Goal: Task Accomplishment & Management: Manage account settings

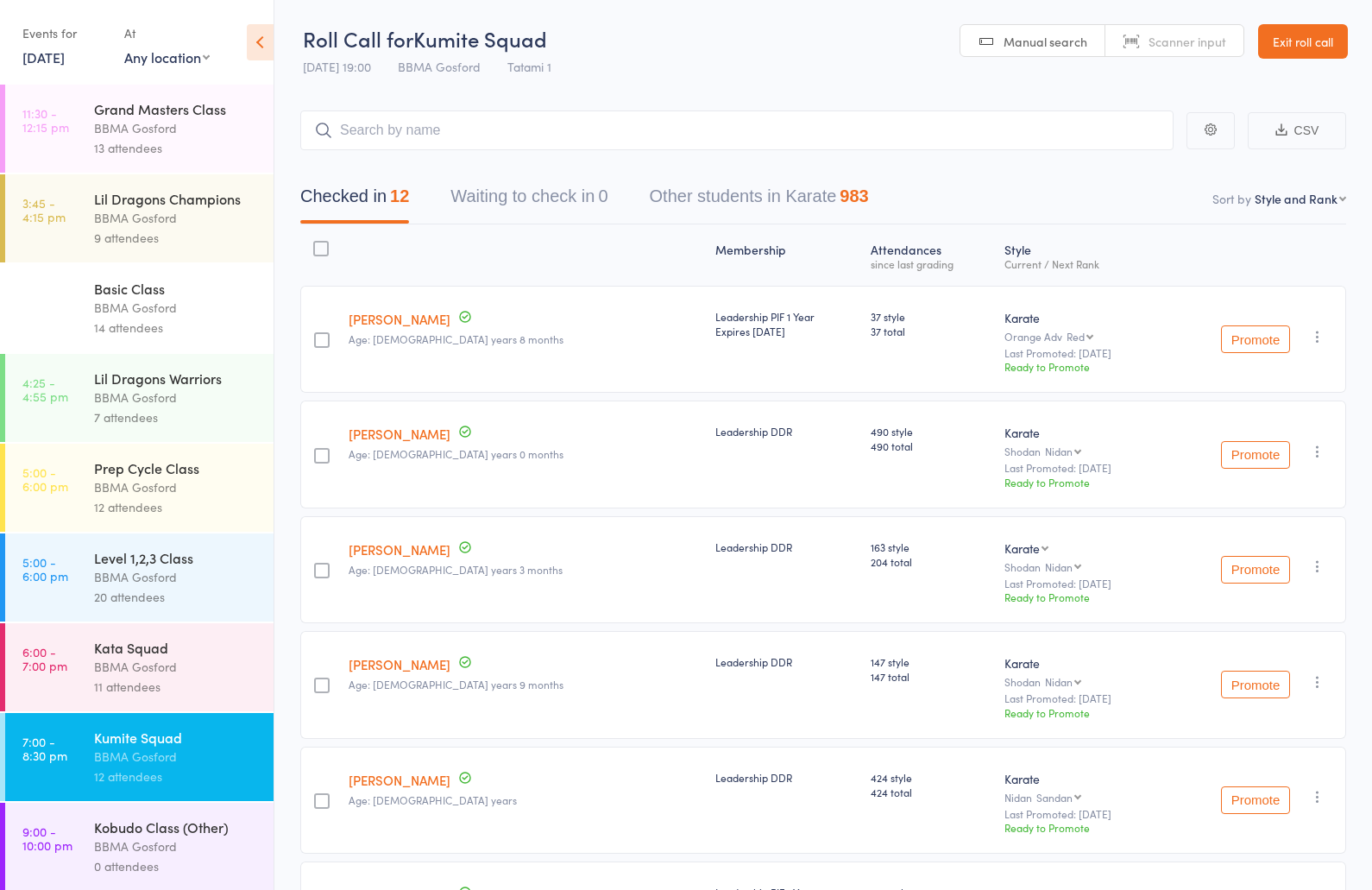
click at [152, 690] on div "11 attendees" at bounding box center [176, 687] width 165 height 20
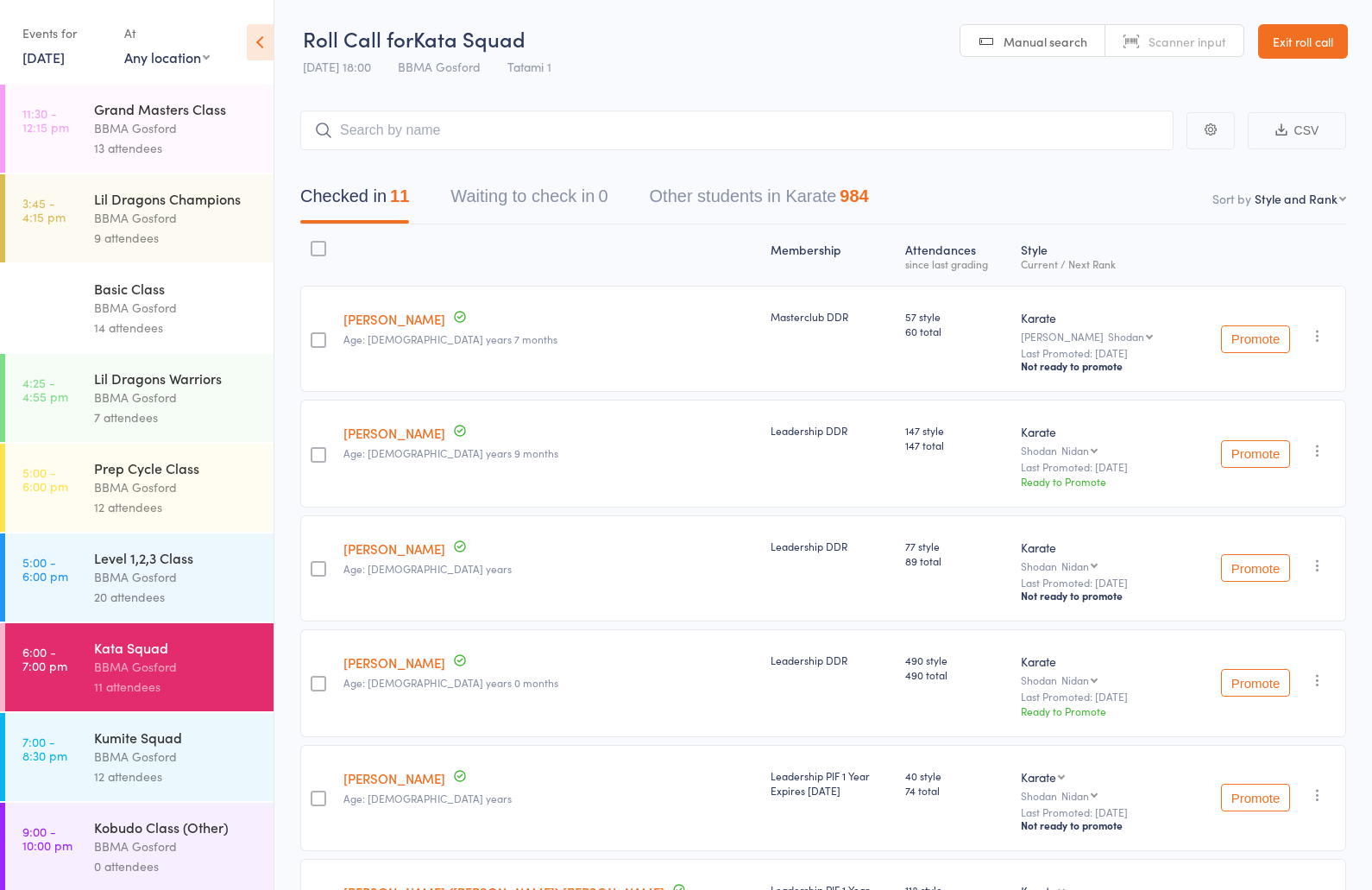
click at [43, 58] on link "[DATE]" at bounding box center [43, 57] width 42 height 19
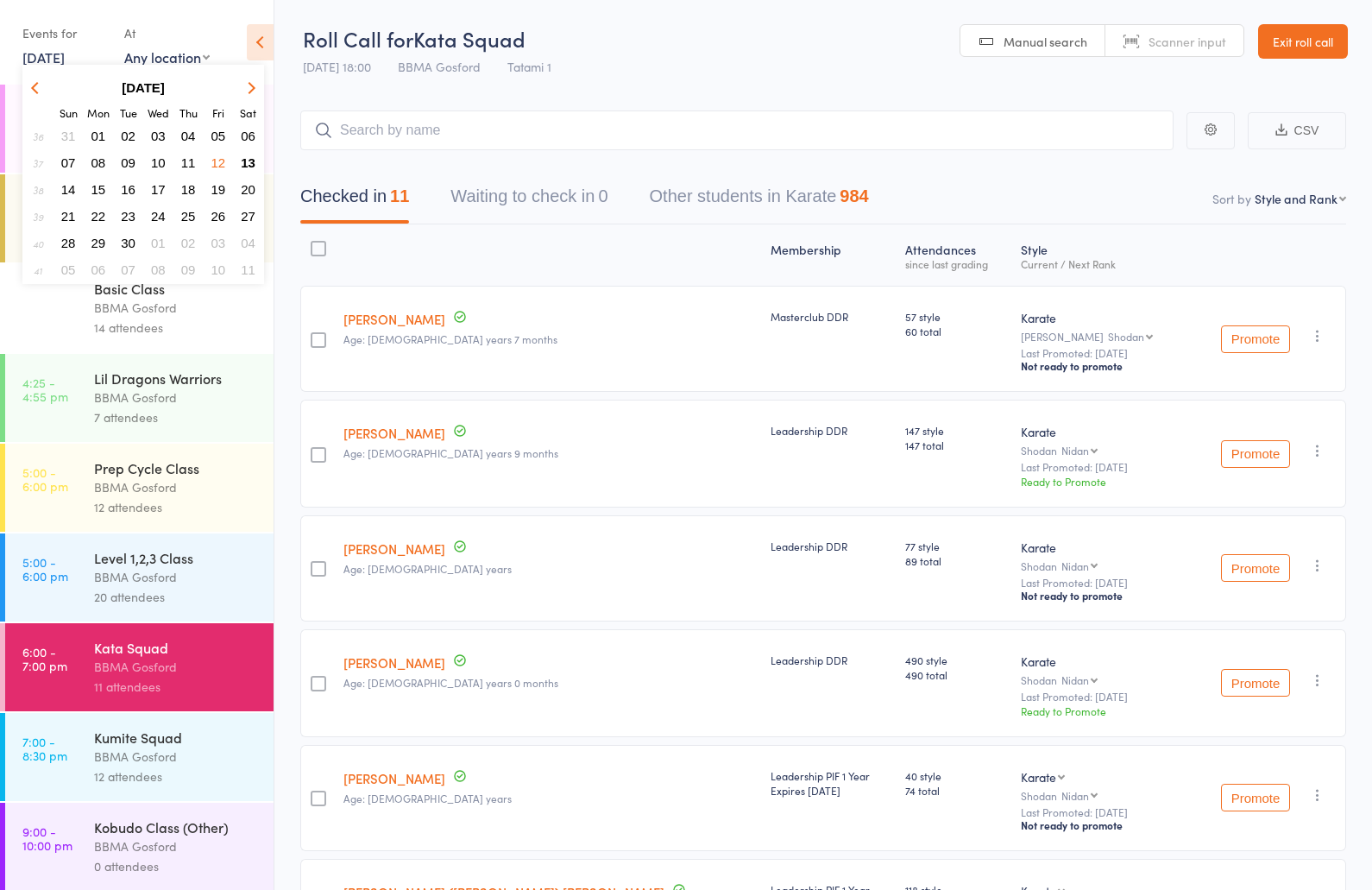
click at [247, 165] on span "13" at bounding box center [247, 162] width 15 height 15
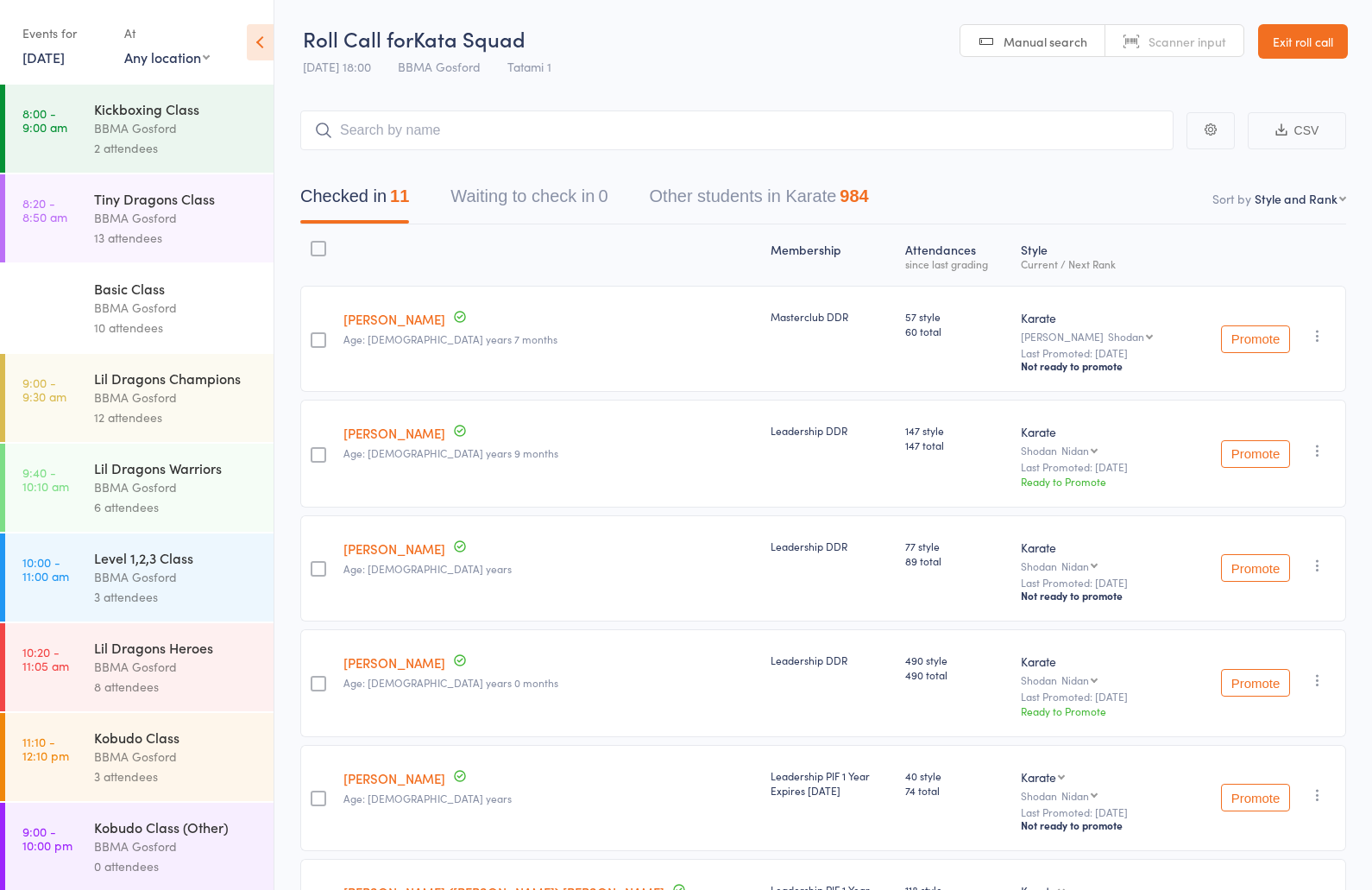
click at [143, 121] on div "BBMA Gosford" at bounding box center [176, 128] width 165 height 20
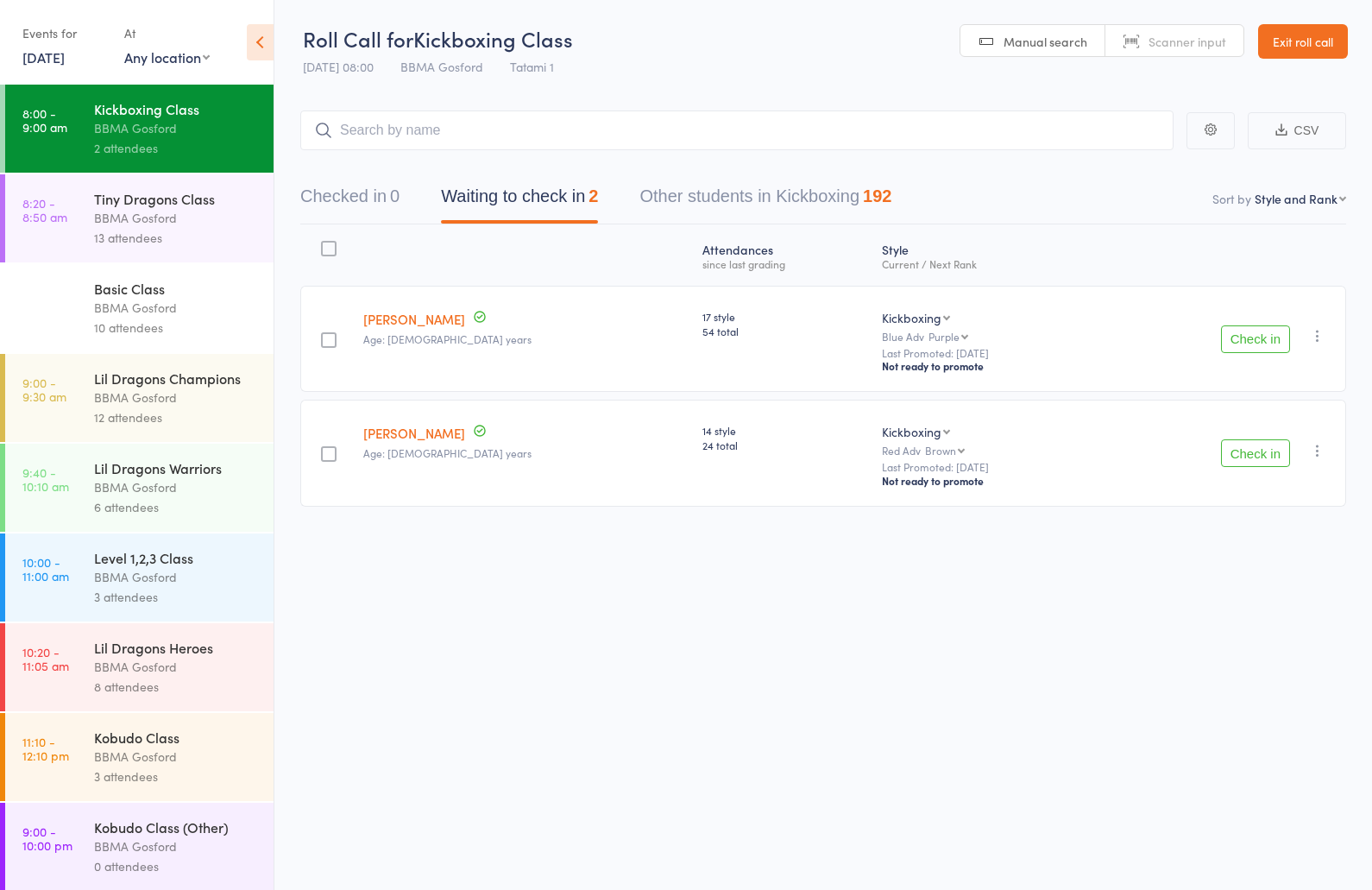
click at [1261, 339] on button "Check in" at bounding box center [1256, 339] width 69 height 27
click at [342, 194] on button "Checked in 1" at bounding box center [350, 200] width 100 height 46
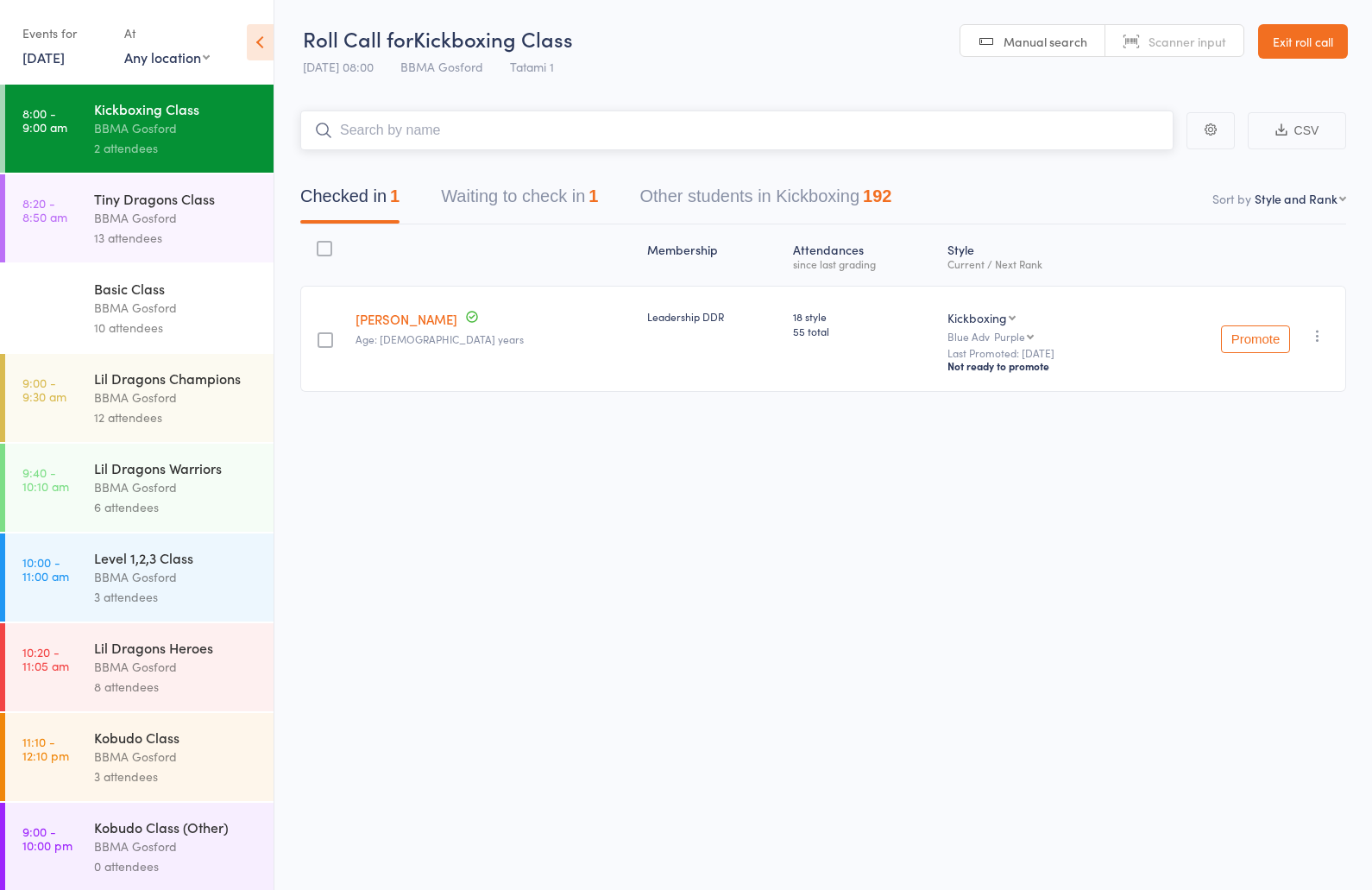
click at [434, 133] on input "search" at bounding box center [736, 130] width 873 height 40
type input "fiona pollock"
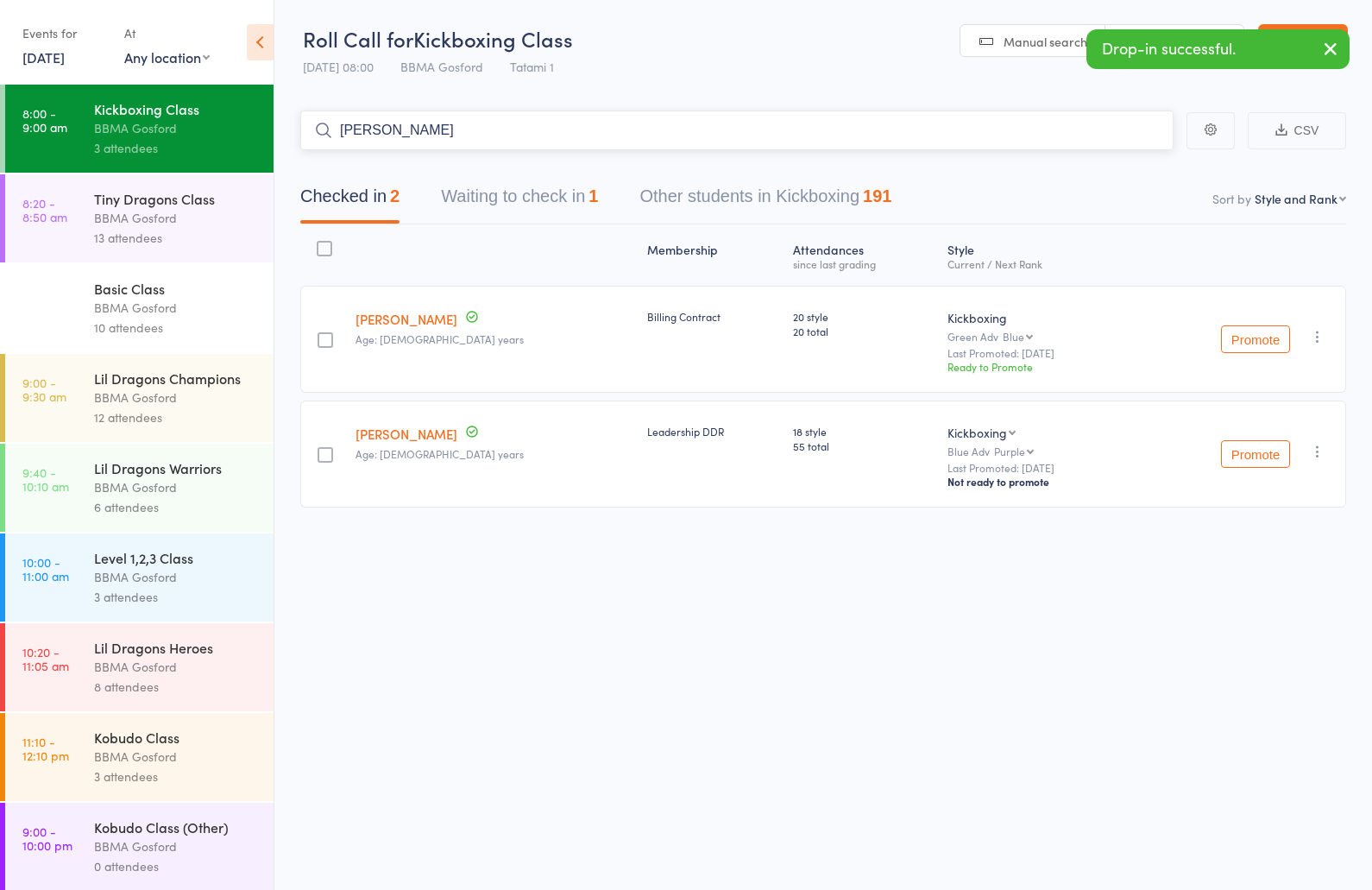
type input "scott edm"
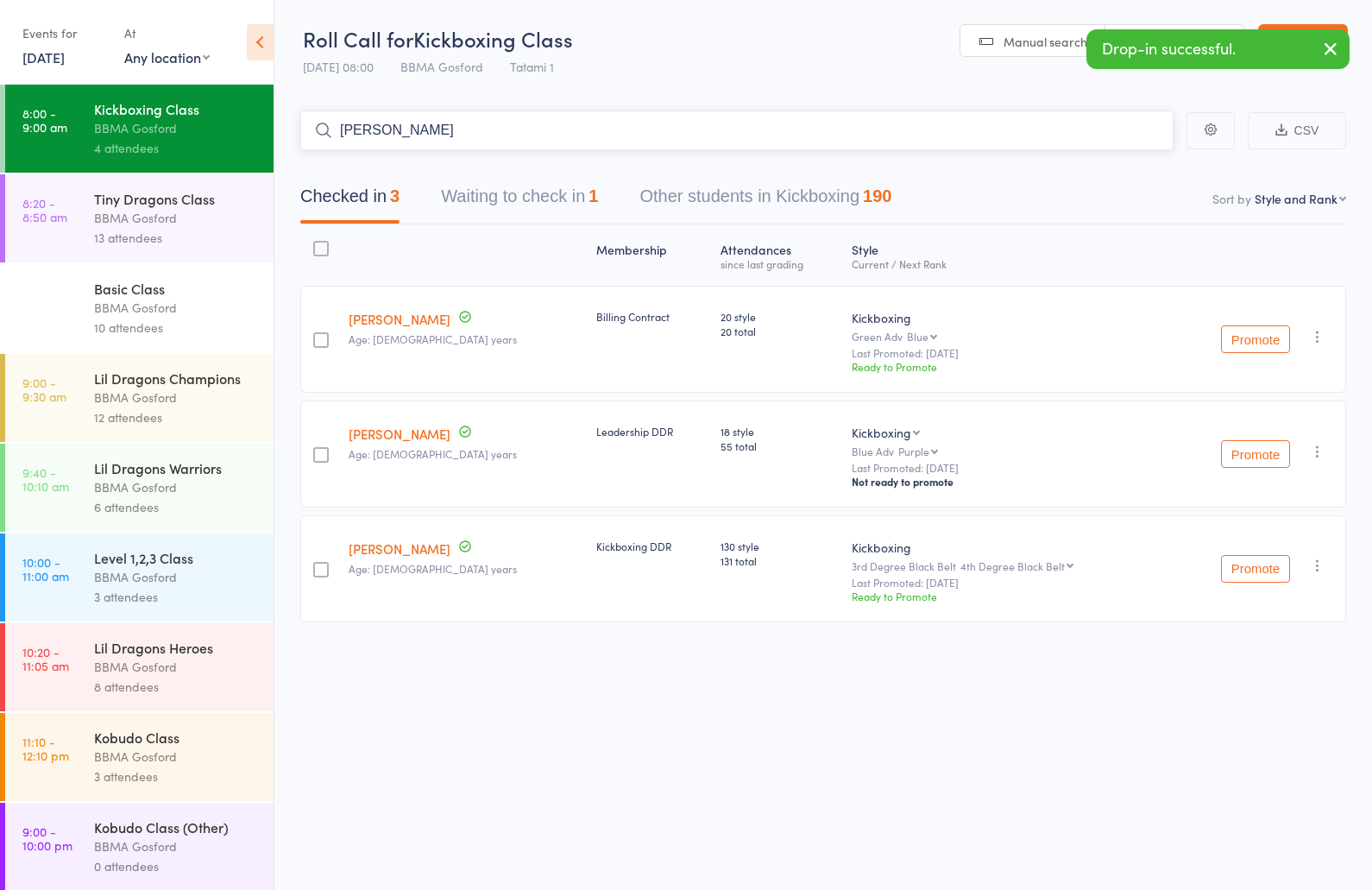
type input "kate brown"
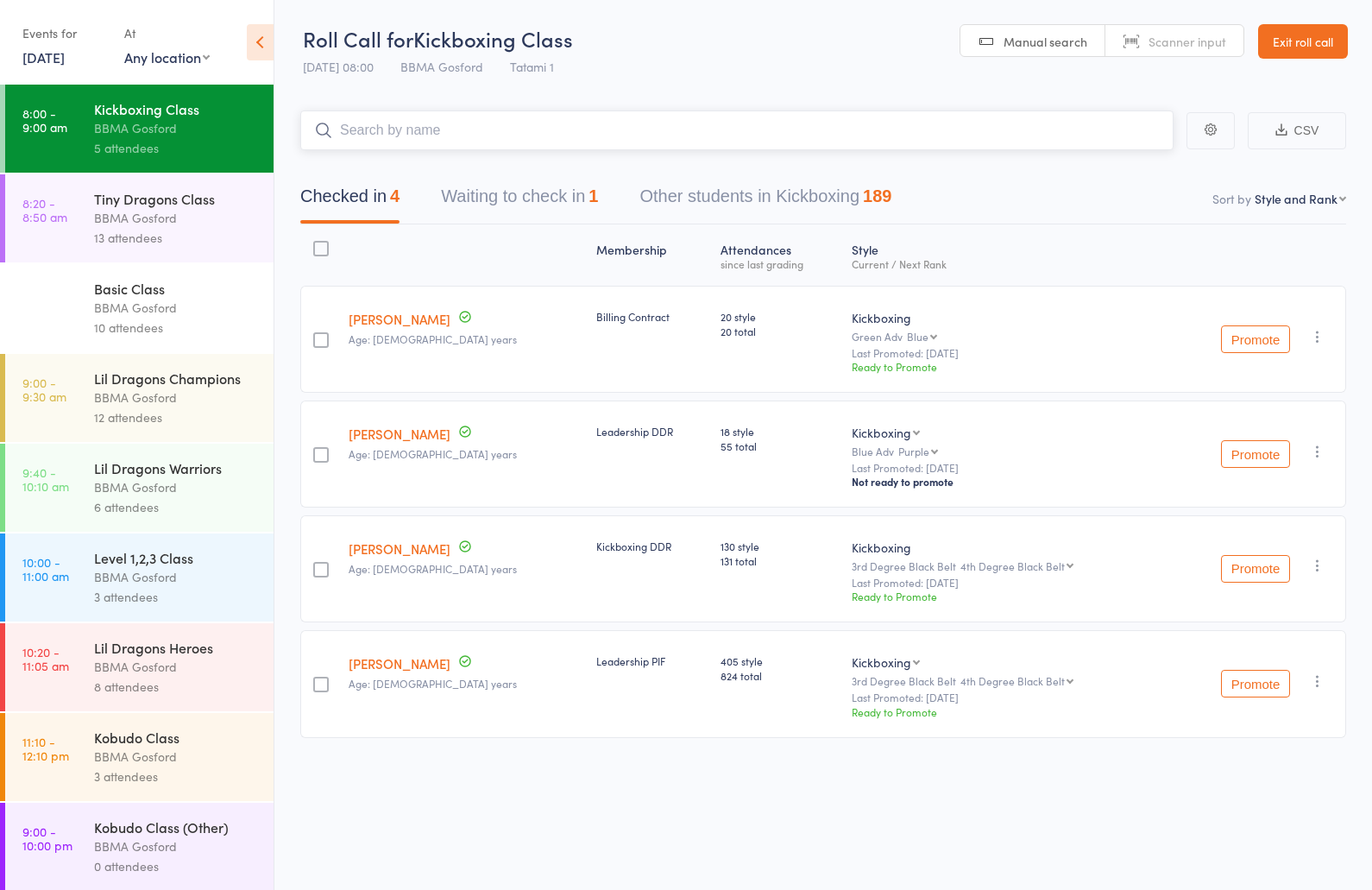
click at [392, 133] on input "search" at bounding box center [736, 130] width 873 height 40
type input "matt mcd"
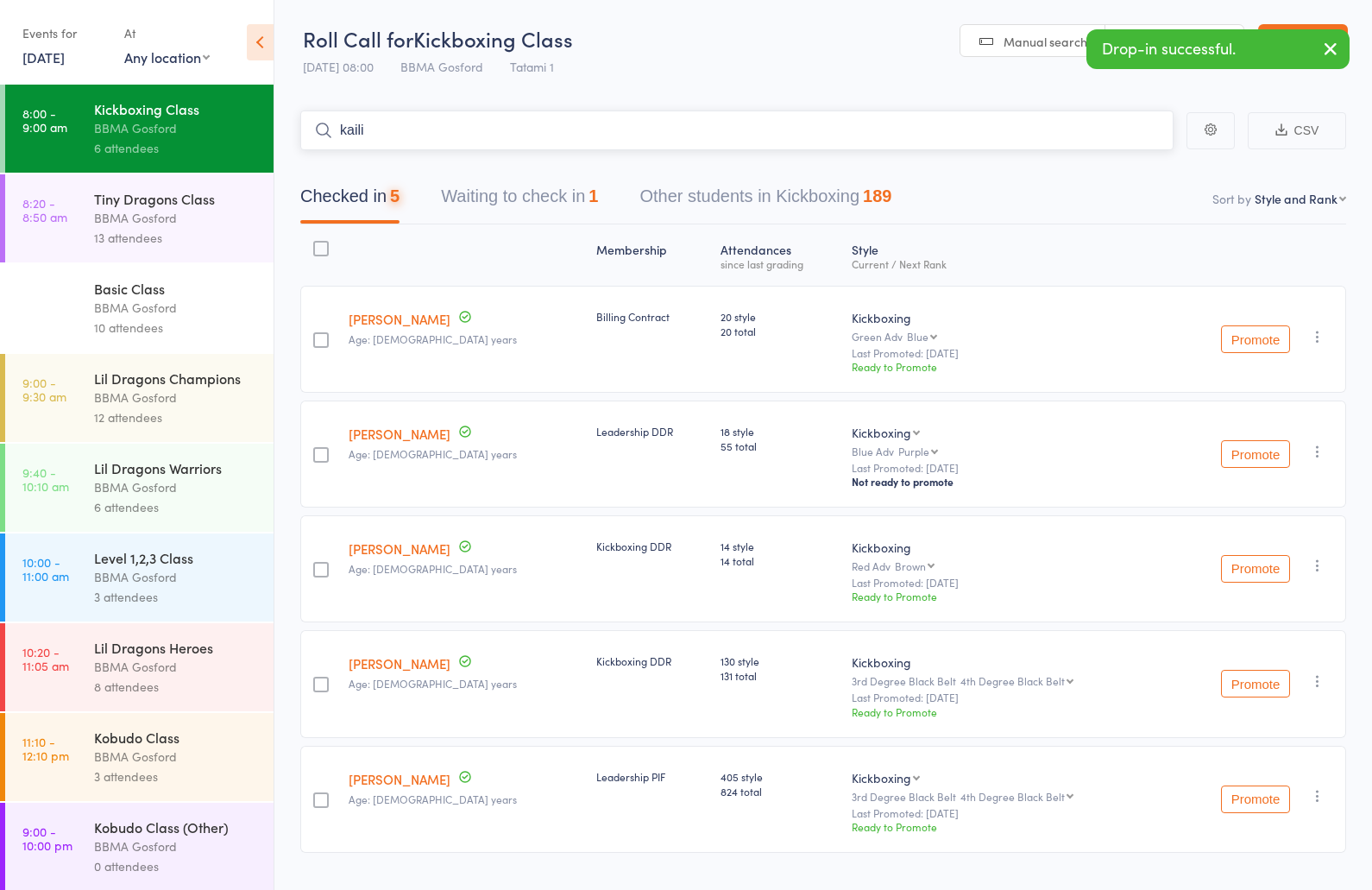
type input "kailin"
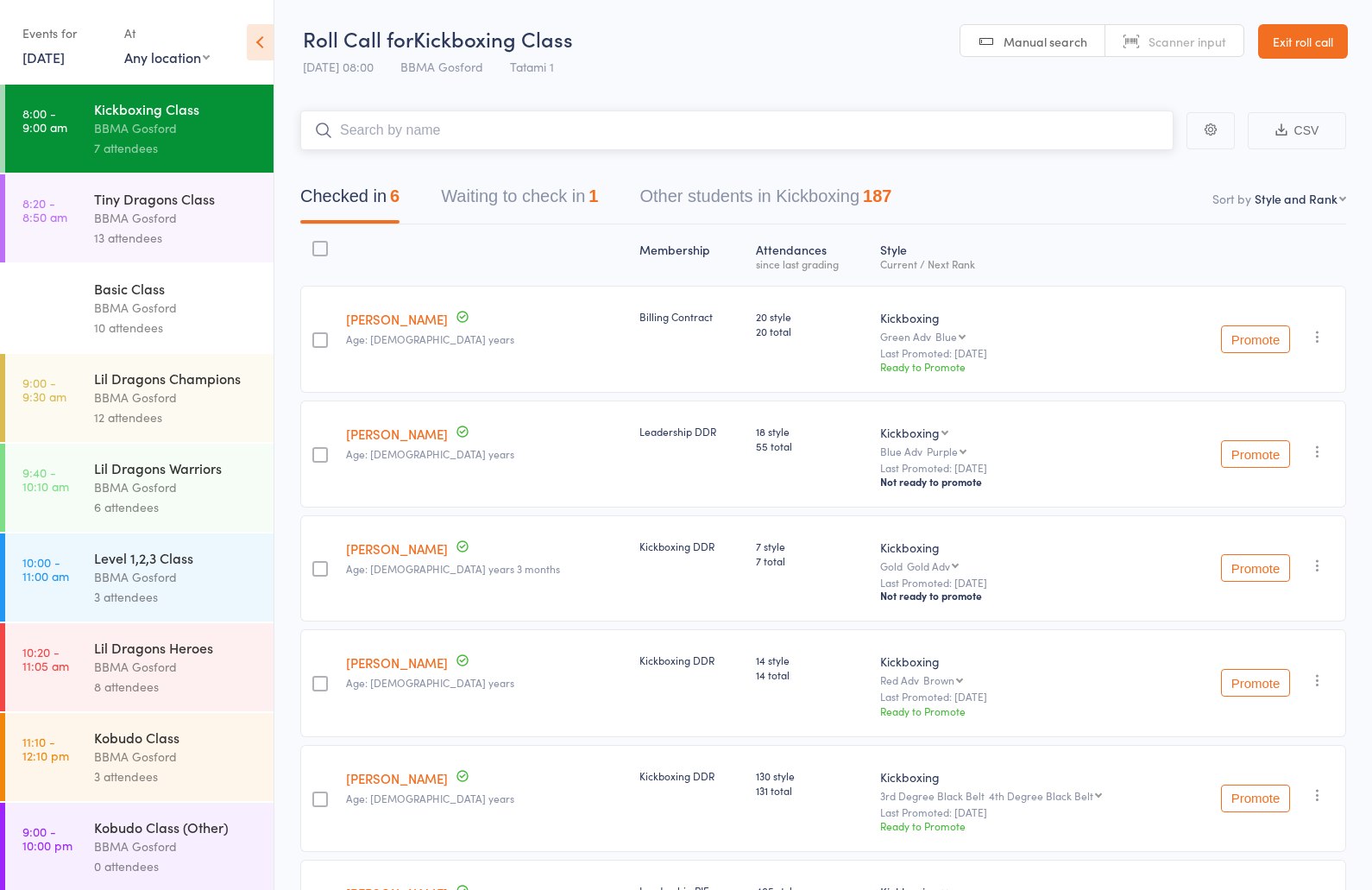
click at [460, 129] on input "search" at bounding box center [736, 130] width 873 height 40
type input "stephen gregory"
click at [445, 144] on input "search" at bounding box center [736, 130] width 873 height 40
type input "anneal good"
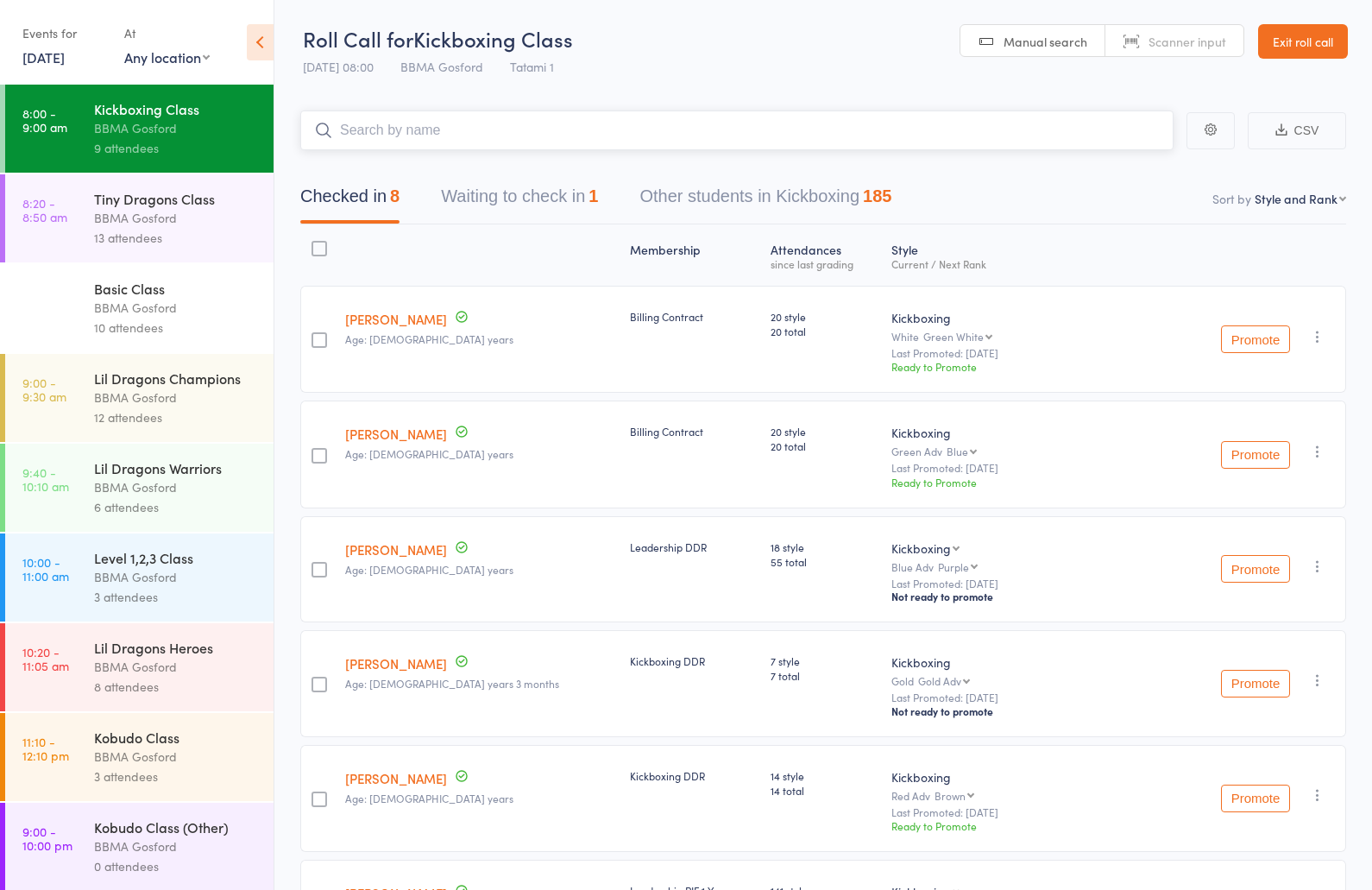
click at [427, 126] on input "search" at bounding box center [736, 130] width 873 height 40
type input "ben ruskin"
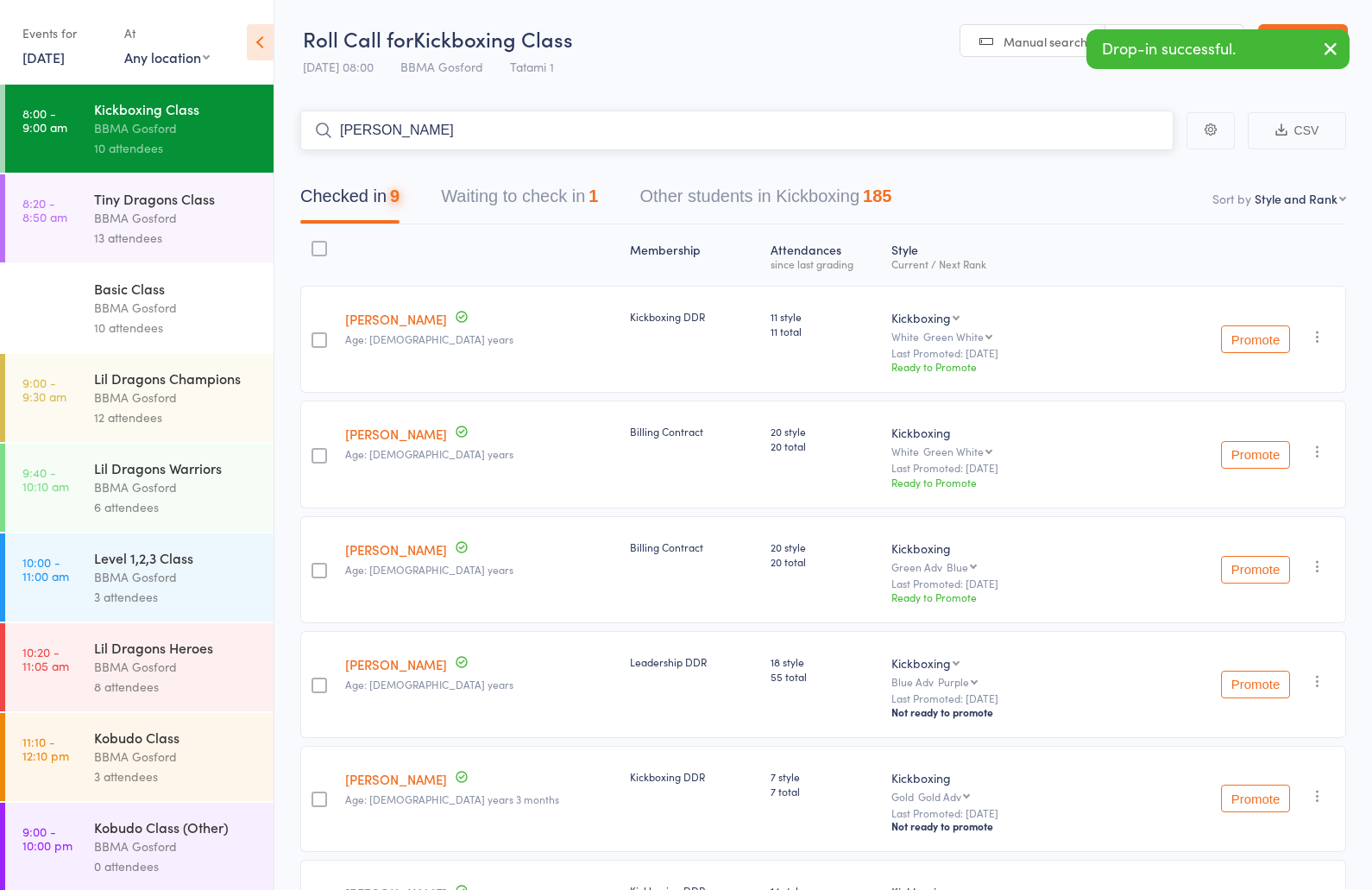
type input "rodney marsh"
type input "cameron marsh"
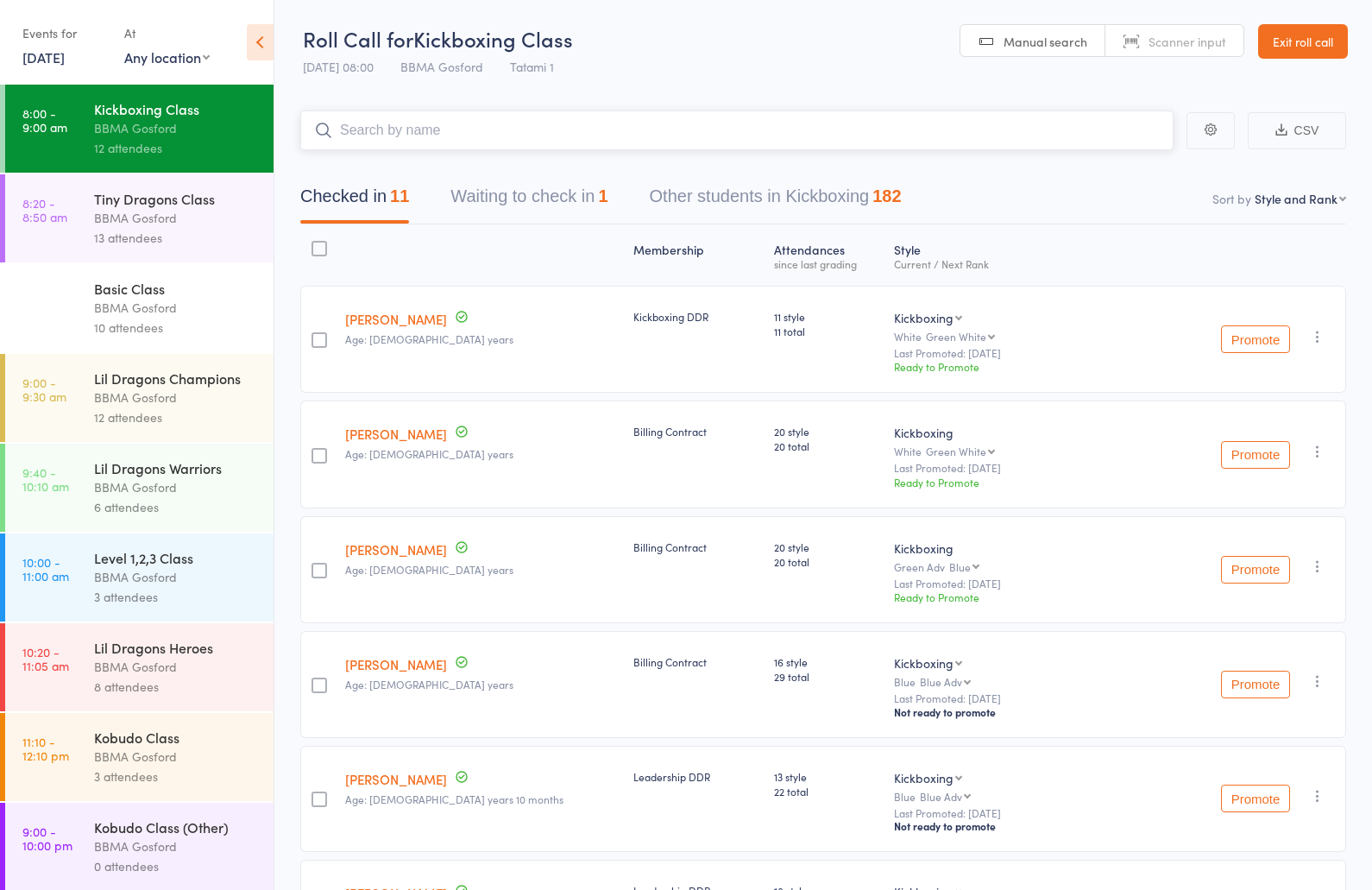
click at [544, 202] on button "Waiting to check in 1" at bounding box center [529, 200] width 157 height 46
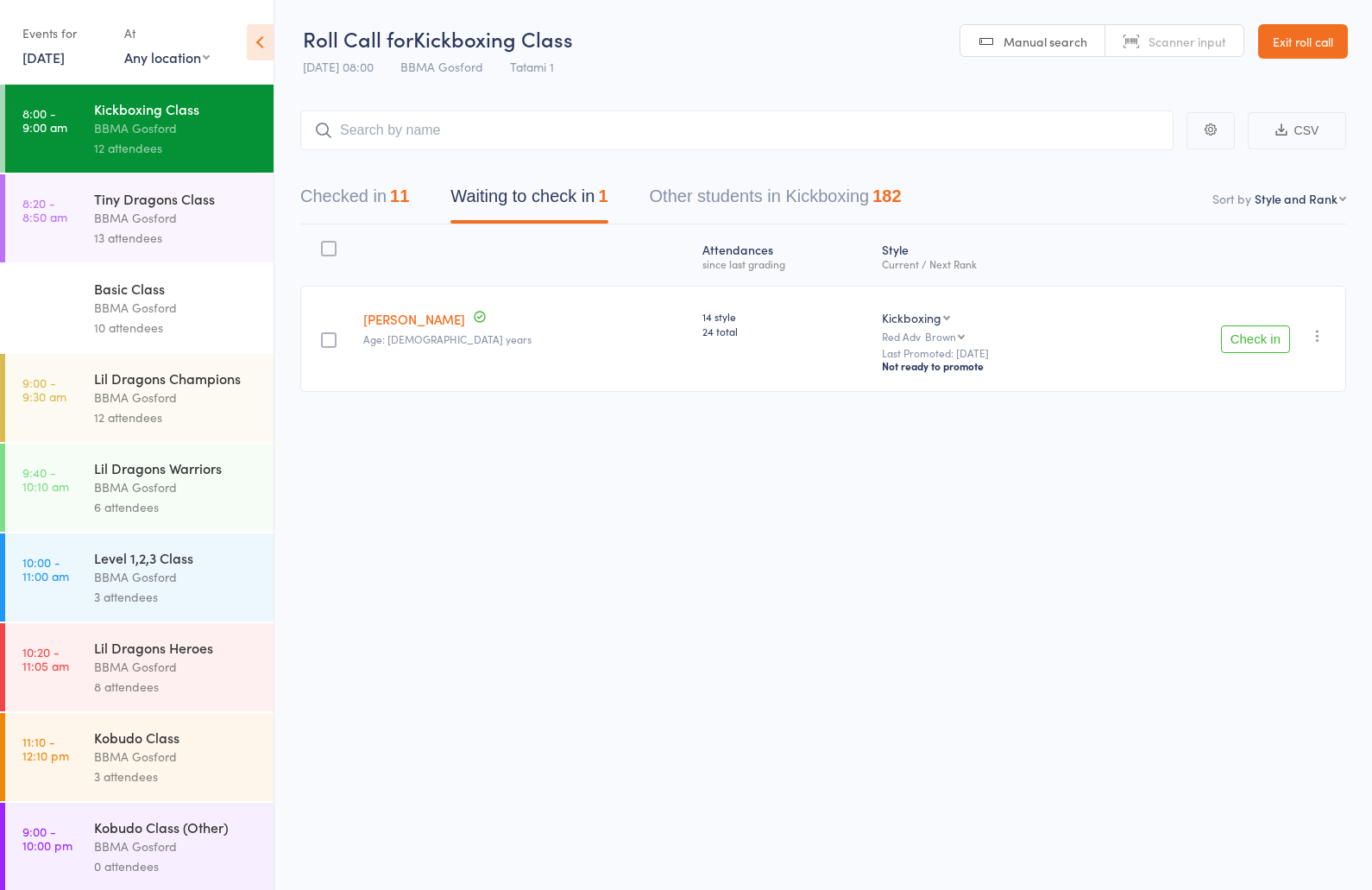
click at [1258, 340] on button "Check in" at bounding box center [1256, 339] width 69 height 27
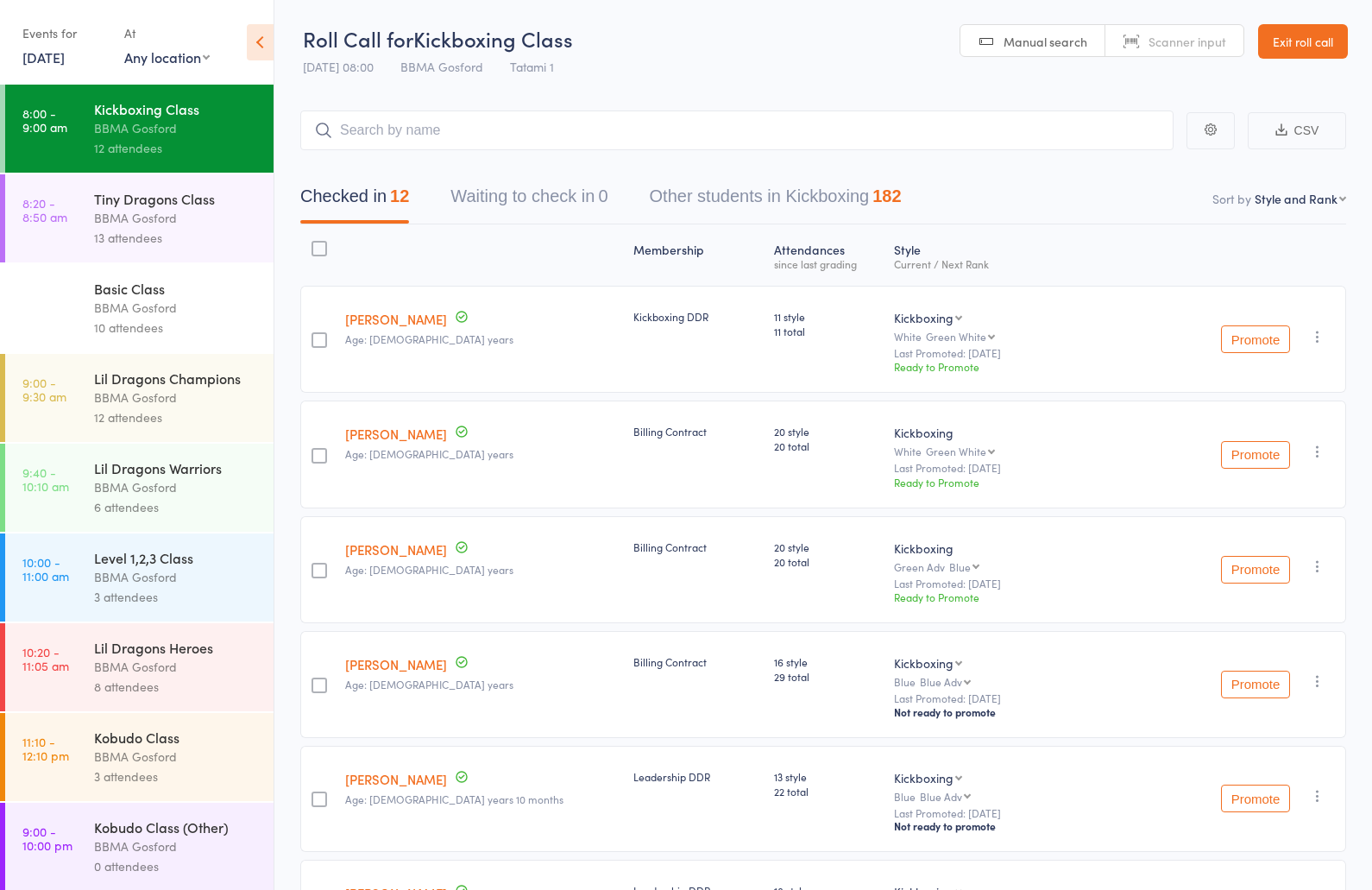
scroll to position [2, 0]
click at [445, 136] on input "search" at bounding box center [736, 128] width 873 height 40
type input "reece fenton"
type input "breanna murph"
click at [163, 574] on div "BBMA Gosford" at bounding box center [176, 577] width 165 height 20
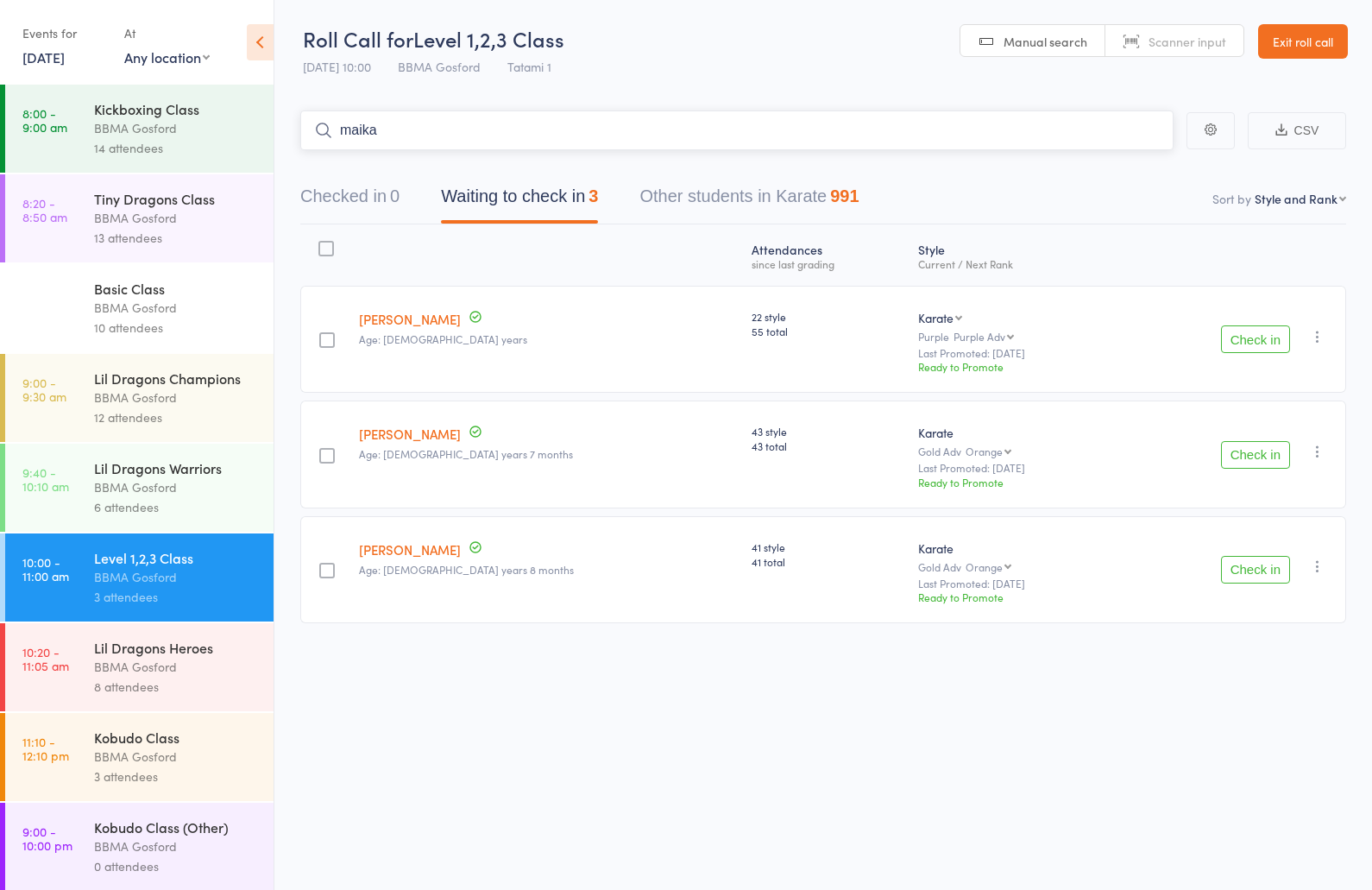
type input "maika"
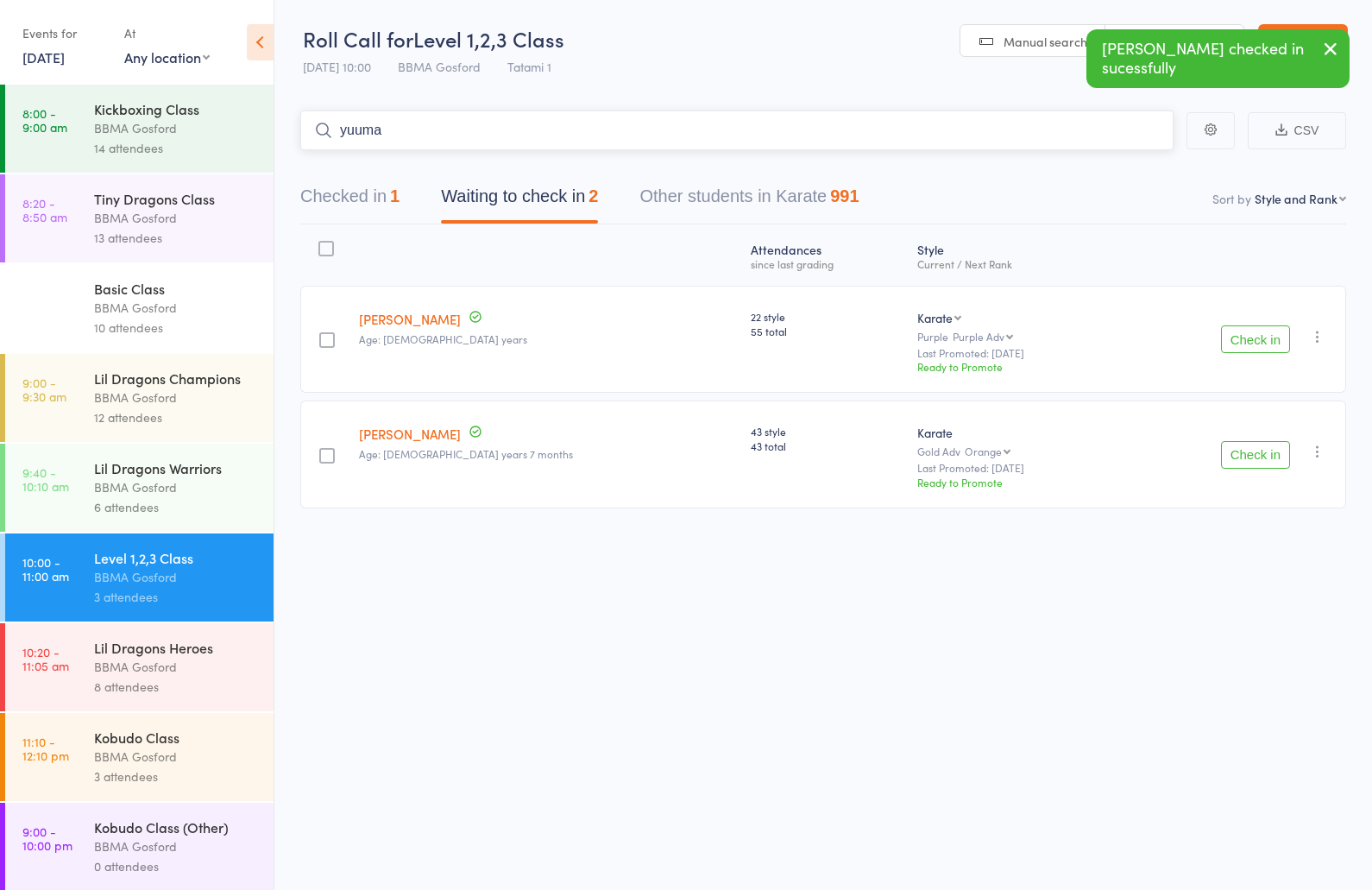
type input "yuuma b"
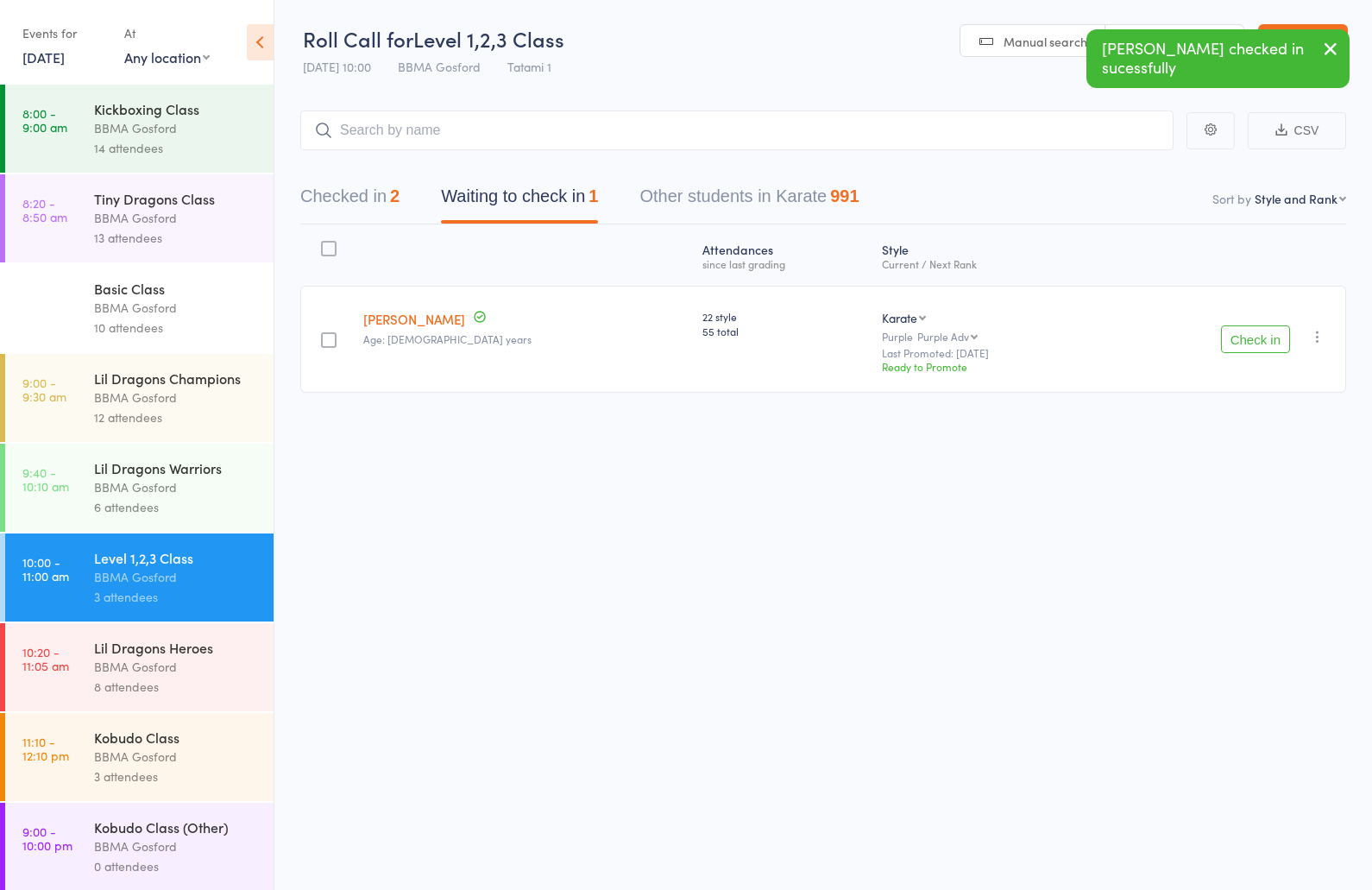
click at [1245, 337] on button "Check in" at bounding box center [1256, 339] width 69 height 27
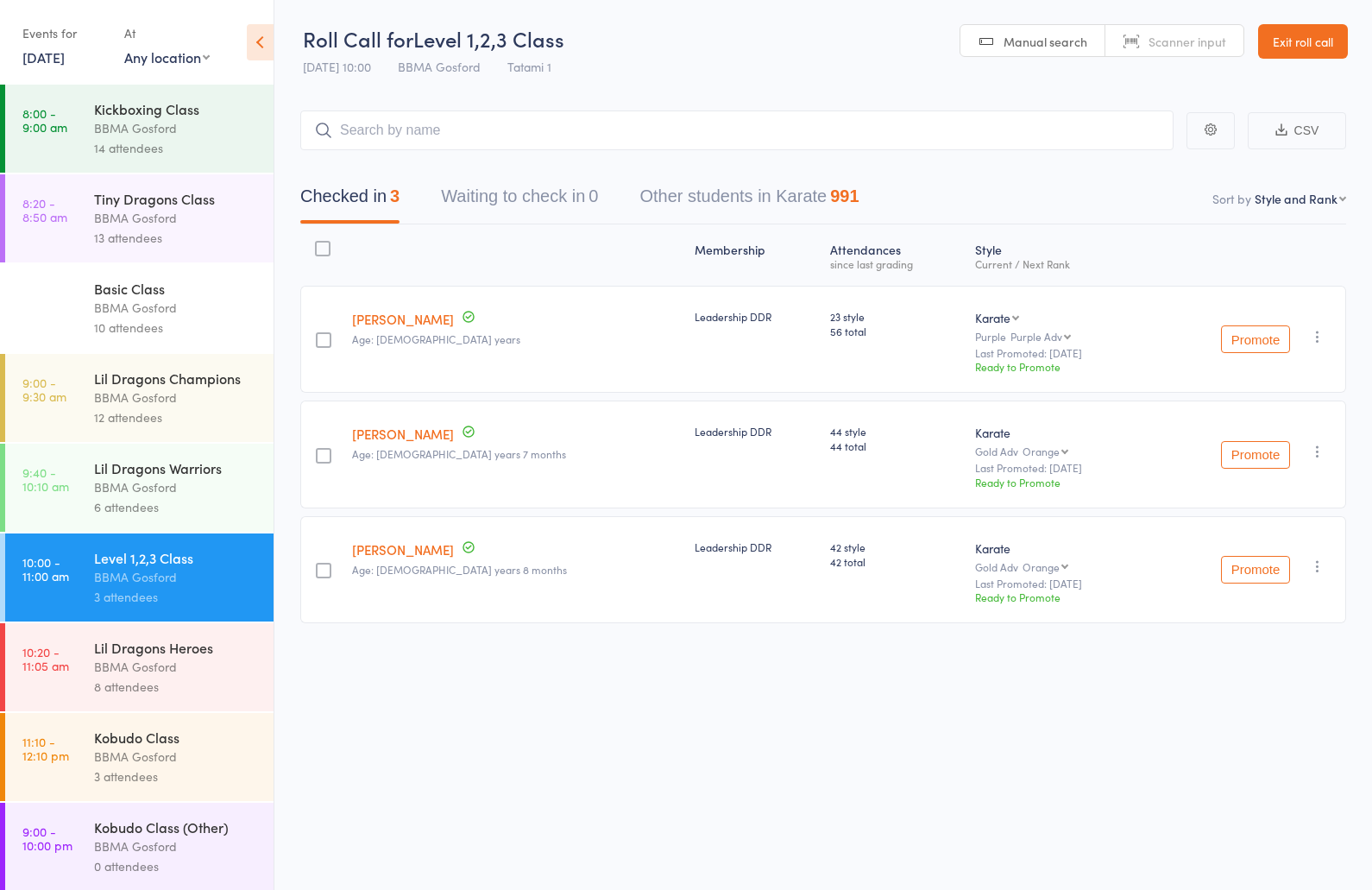
click at [165, 220] on div "BBMA Gosford" at bounding box center [176, 218] width 165 height 20
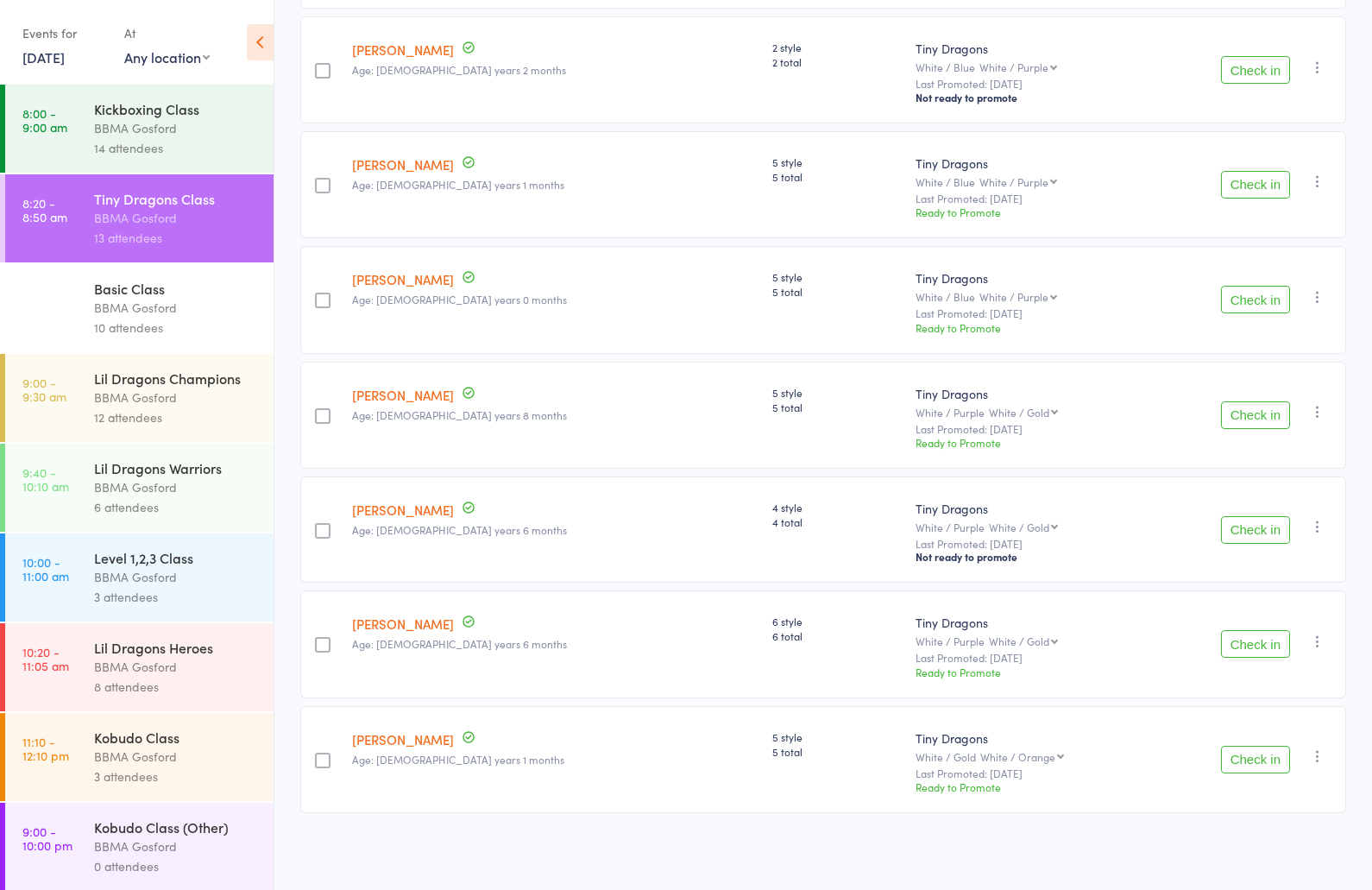
scroll to position [968, 0]
click at [1245, 760] on button "Check in" at bounding box center [1256, 760] width 69 height 27
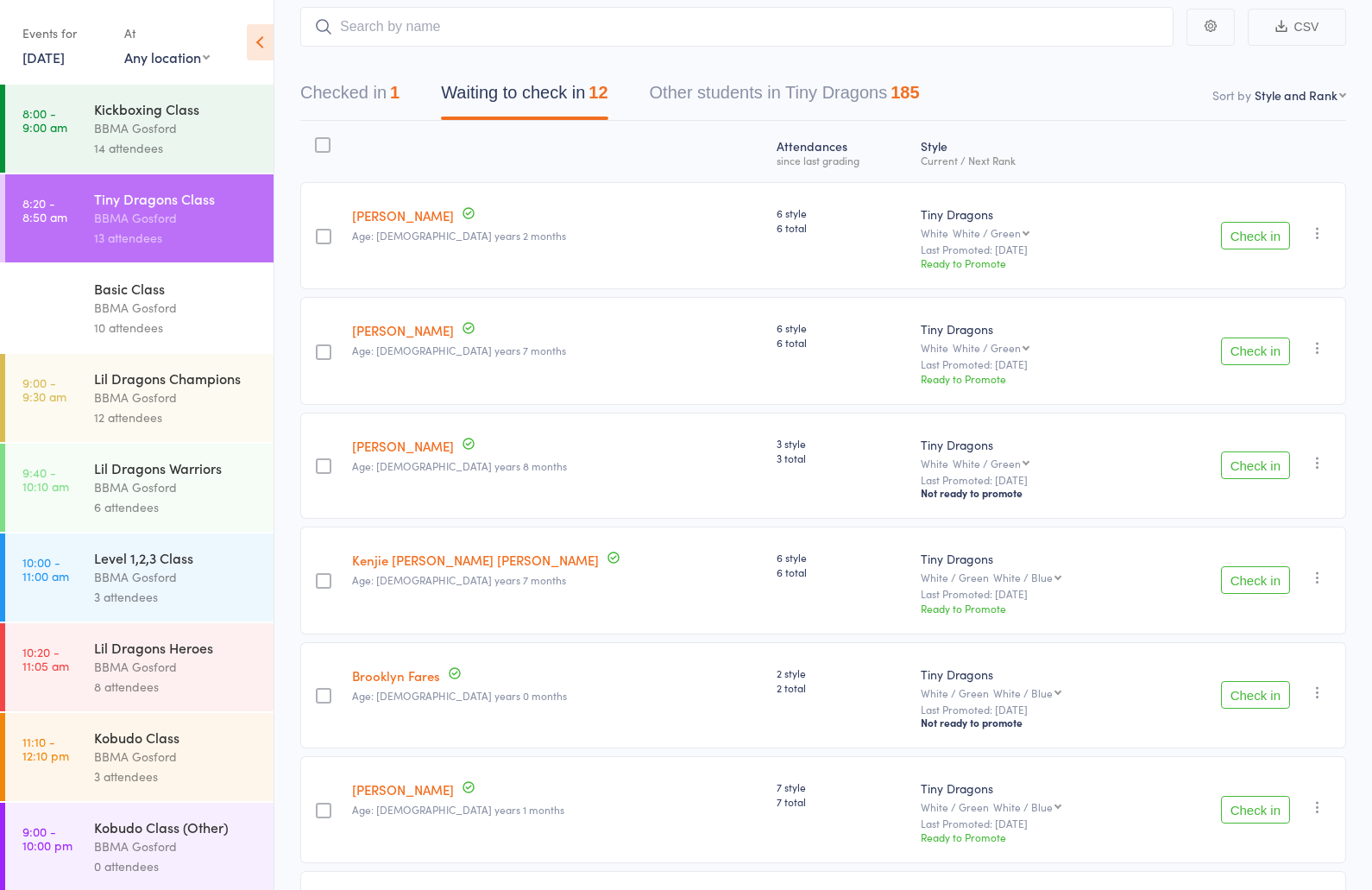
scroll to position [106, 0]
click at [1257, 466] on button "Check in" at bounding box center [1256, 464] width 69 height 27
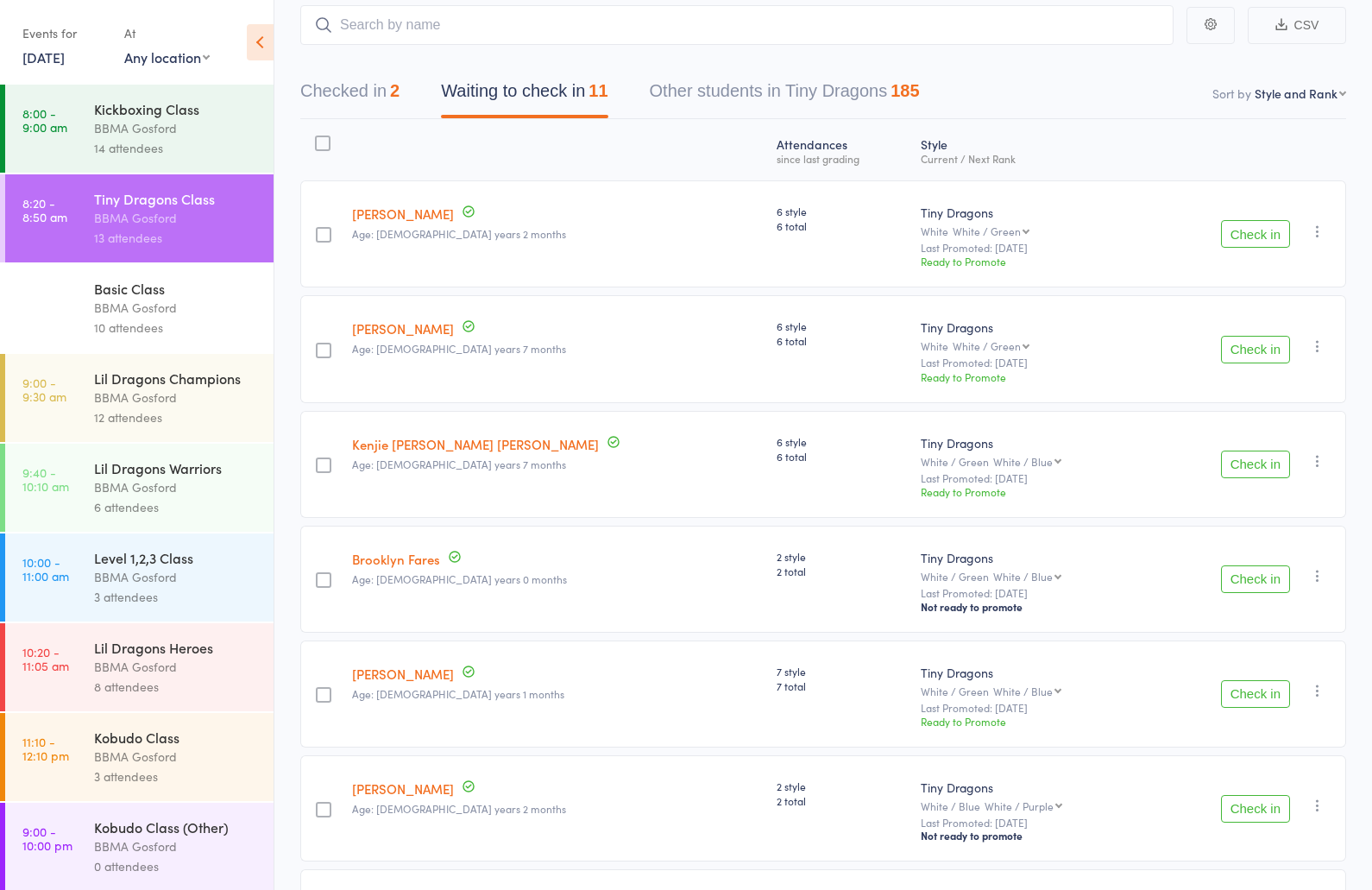
click at [375, 100] on button "Checked in 2" at bounding box center [350, 95] width 100 height 46
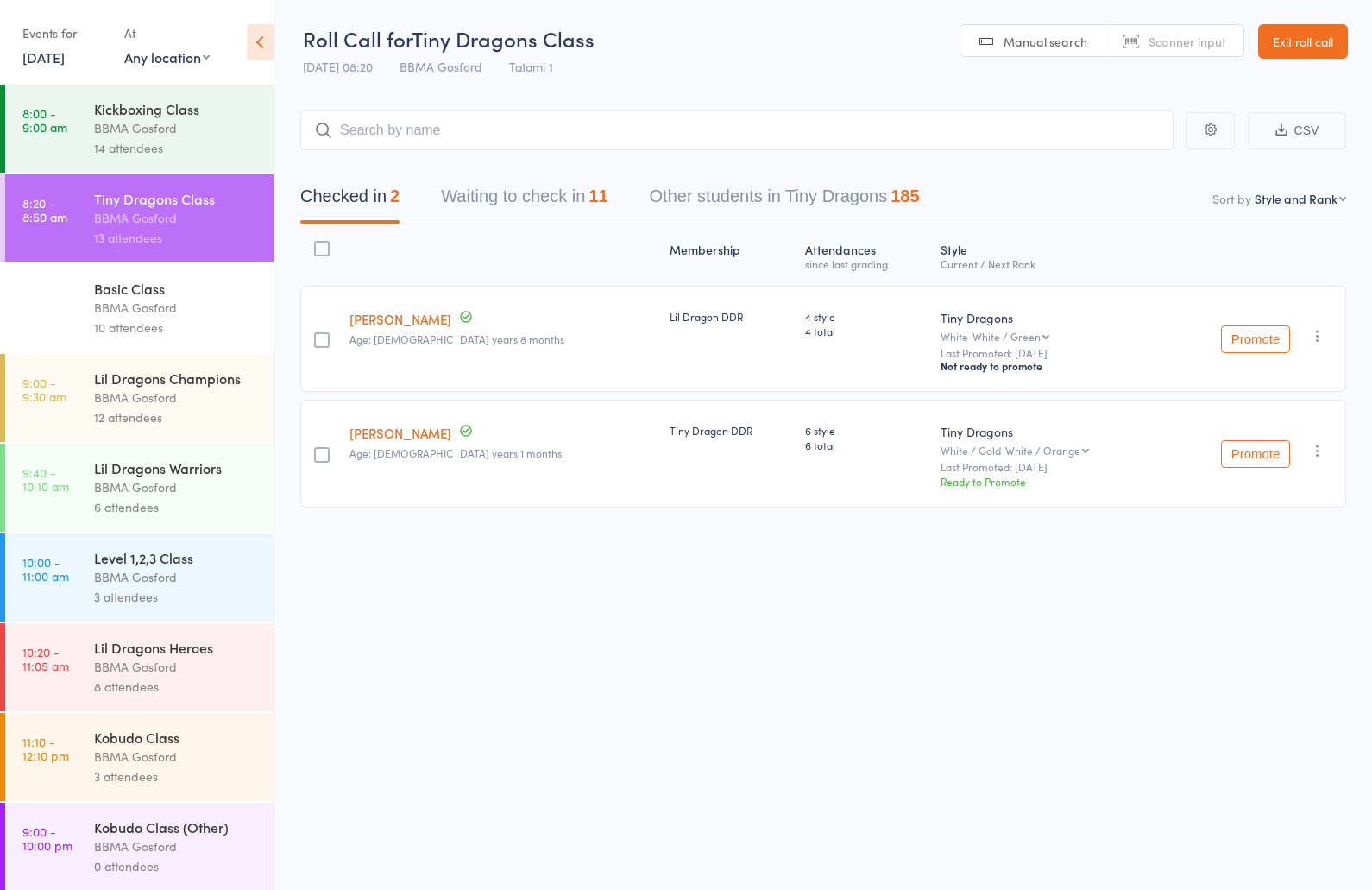
click at [534, 202] on button "Waiting to check in 11" at bounding box center [524, 200] width 166 height 46
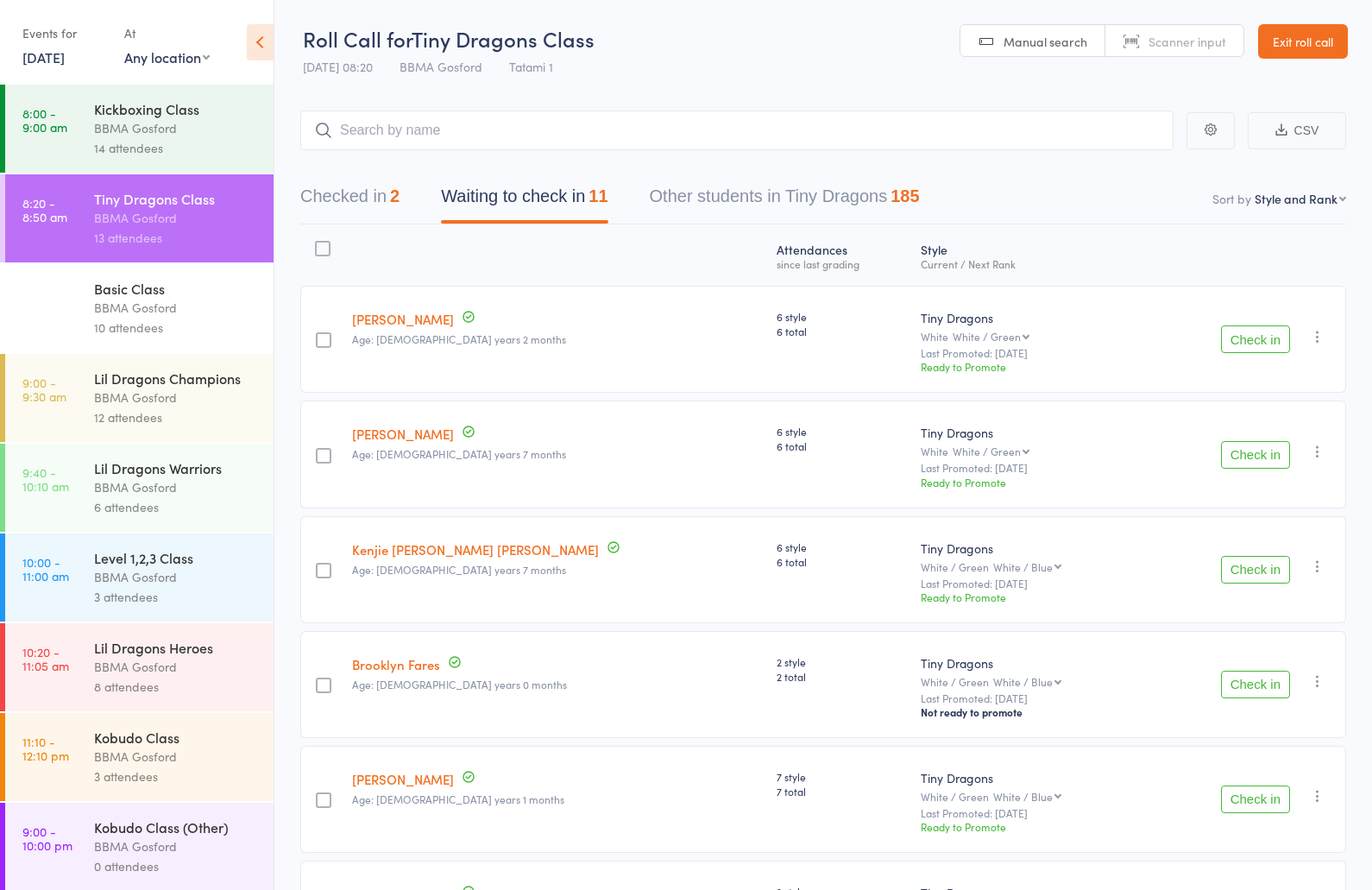
click at [360, 201] on button "Checked in 2" at bounding box center [350, 200] width 100 height 46
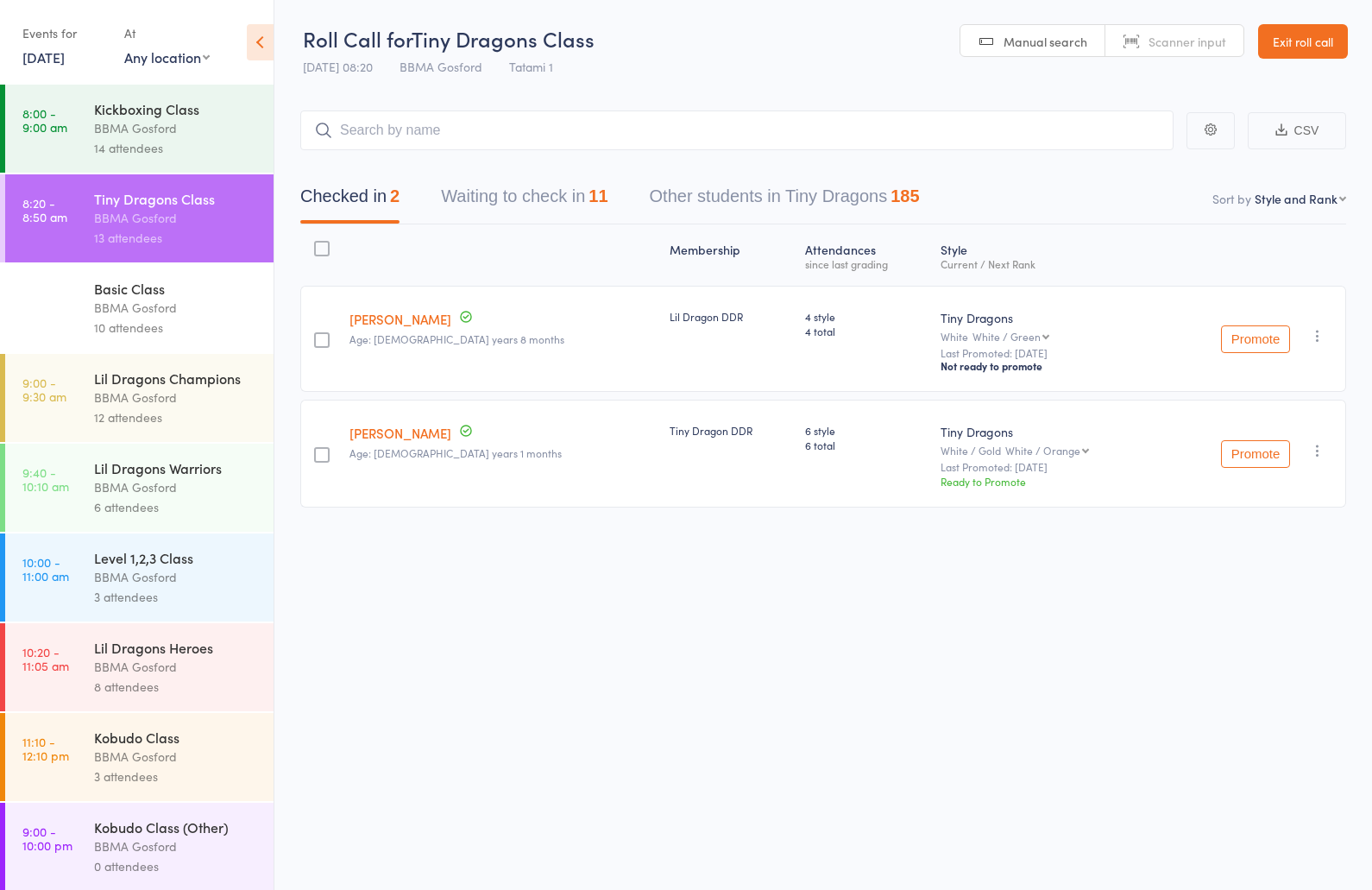
click at [409, 324] on link "Luke Redmond" at bounding box center [400, 319] width 102 height 19
click at [578, 186] on button "Waiting to check in 11" at bounding box center [524, 200] width 166 height 46
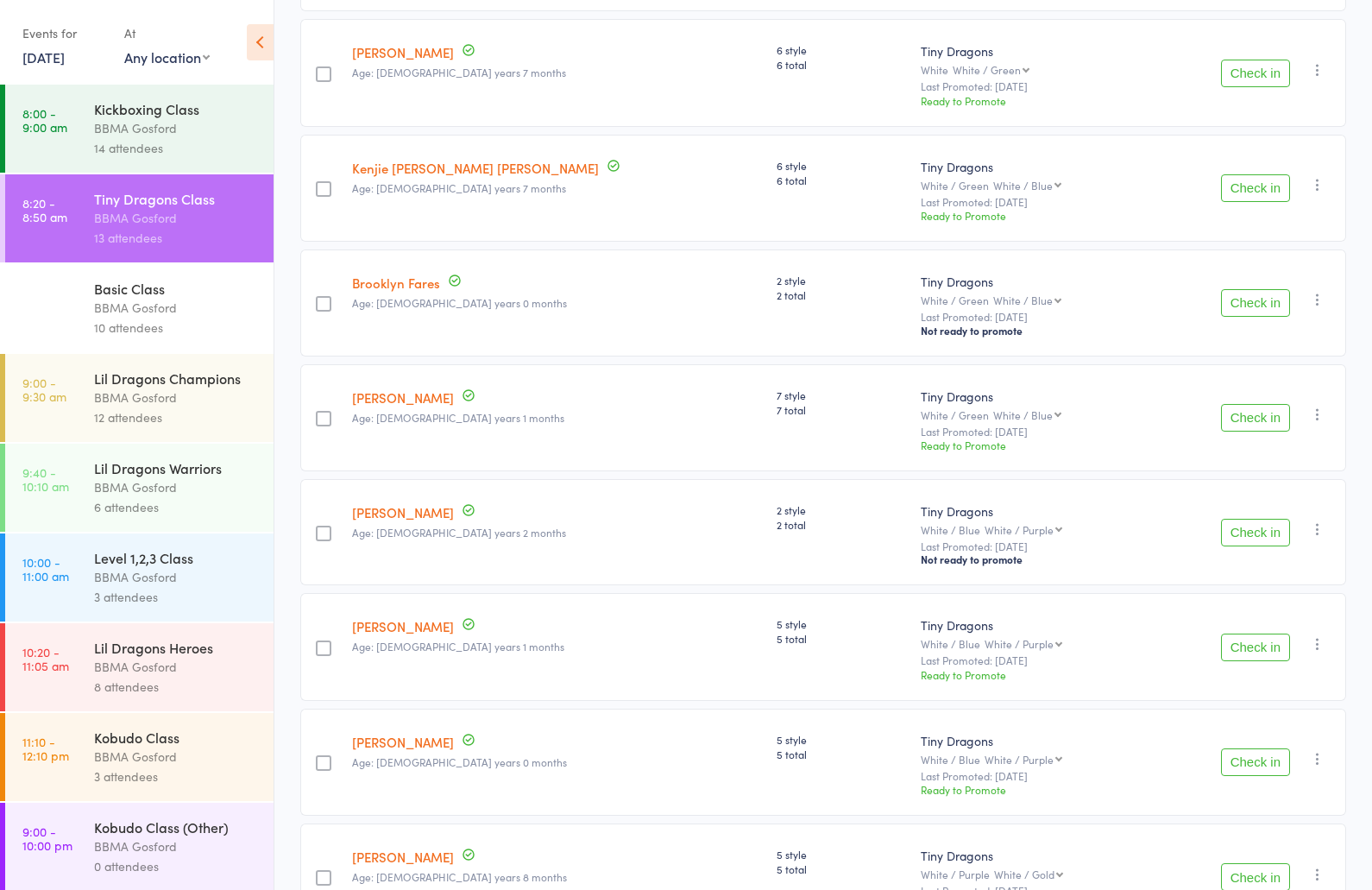
scroll to position [737, 0]
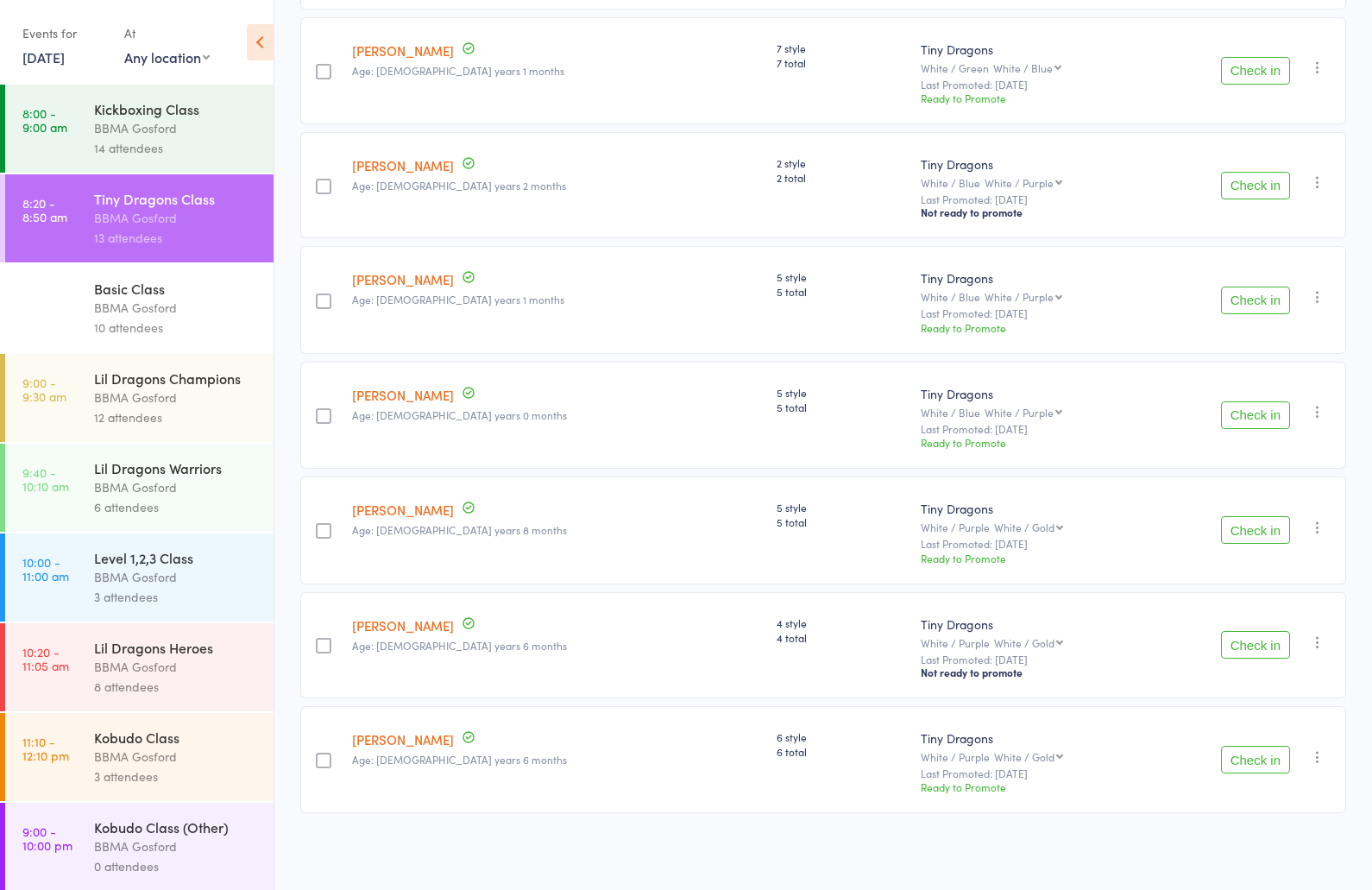
click at [1261, 300] on button "Check in" at bounding box center [1256, 300] width 69 height 27
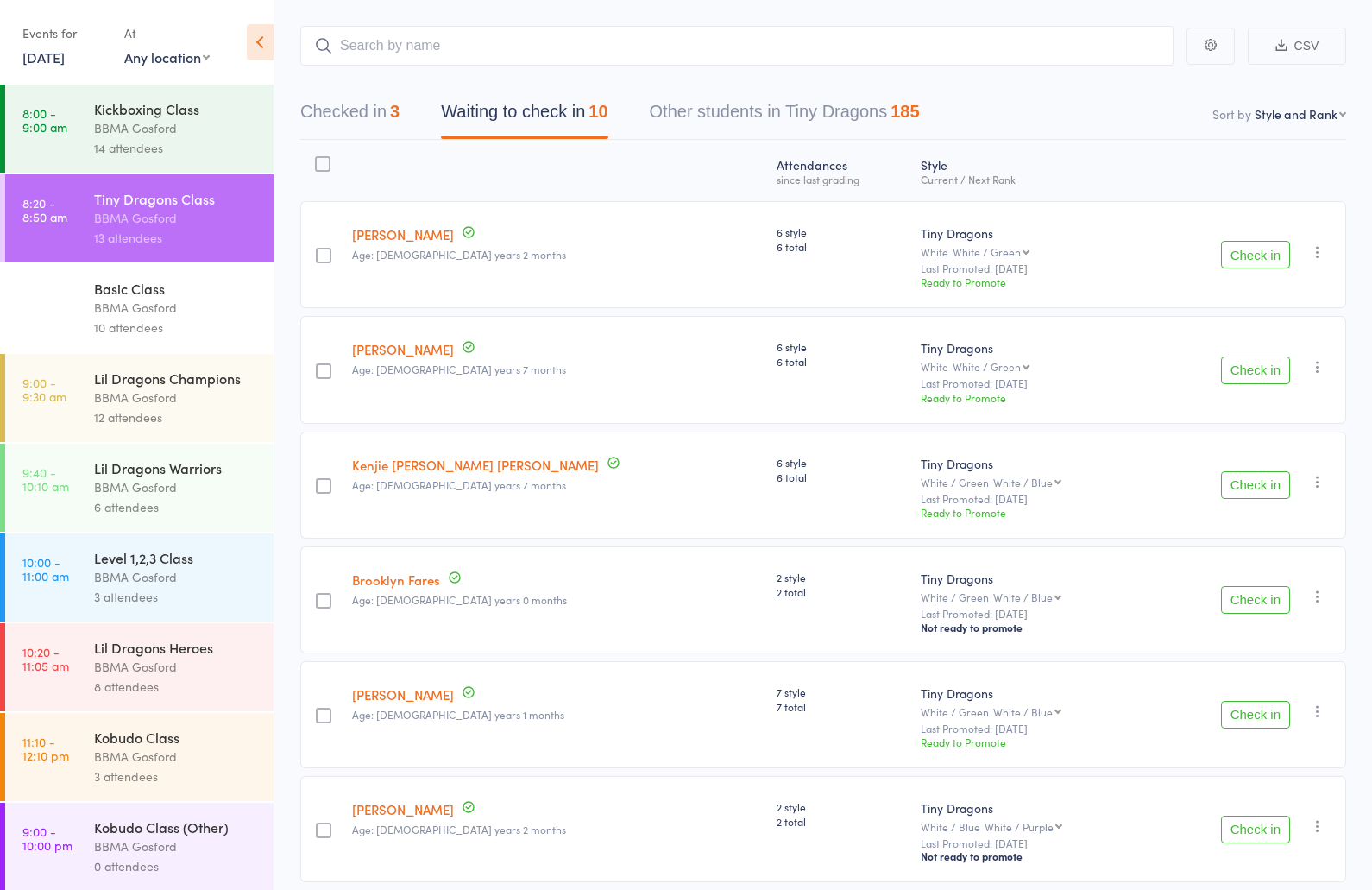
scroll to position [0, 0]
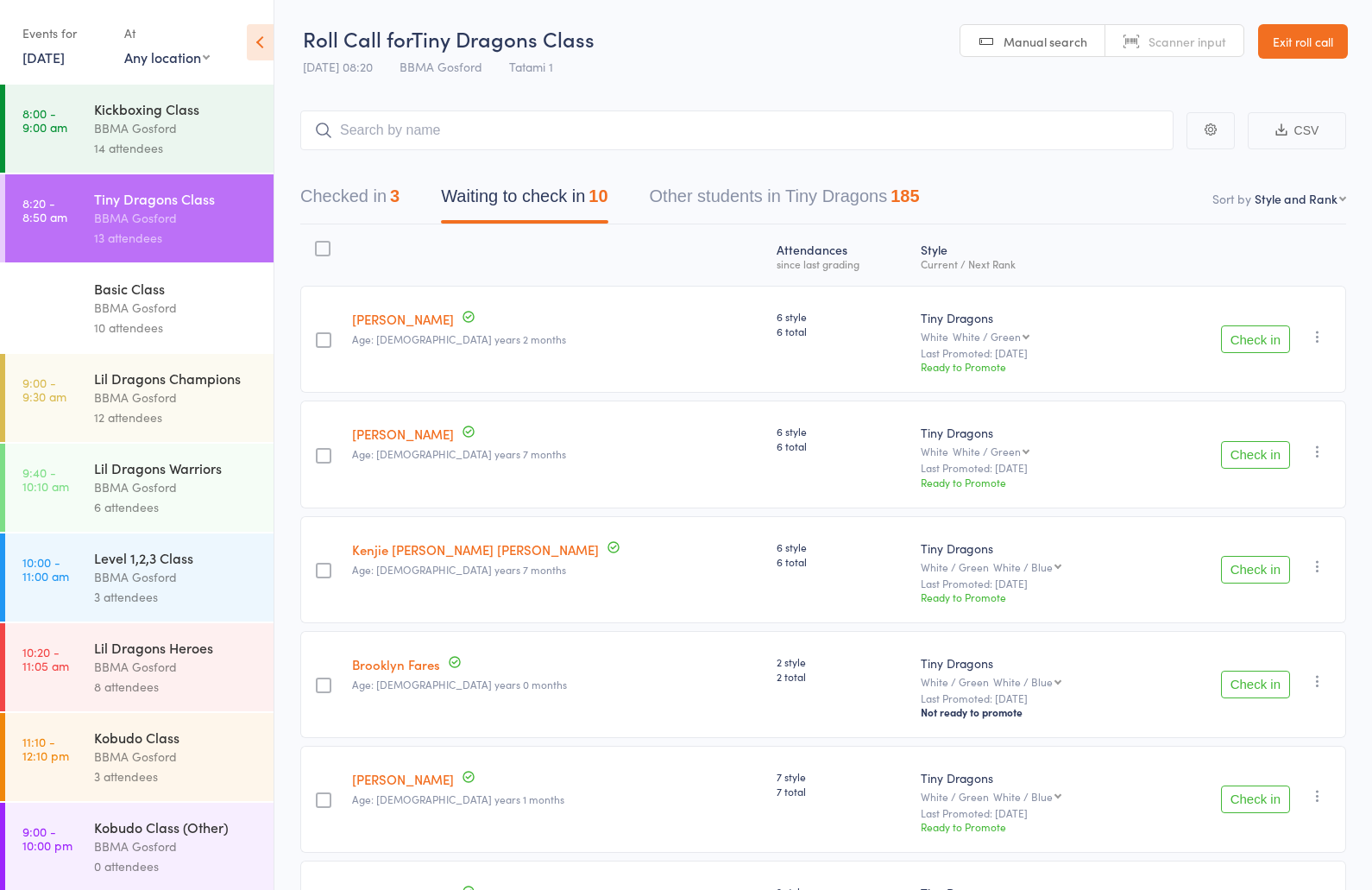
click at [1243, 456] on button "Check in" at bounding box center [1256, 455] width 69 height 27
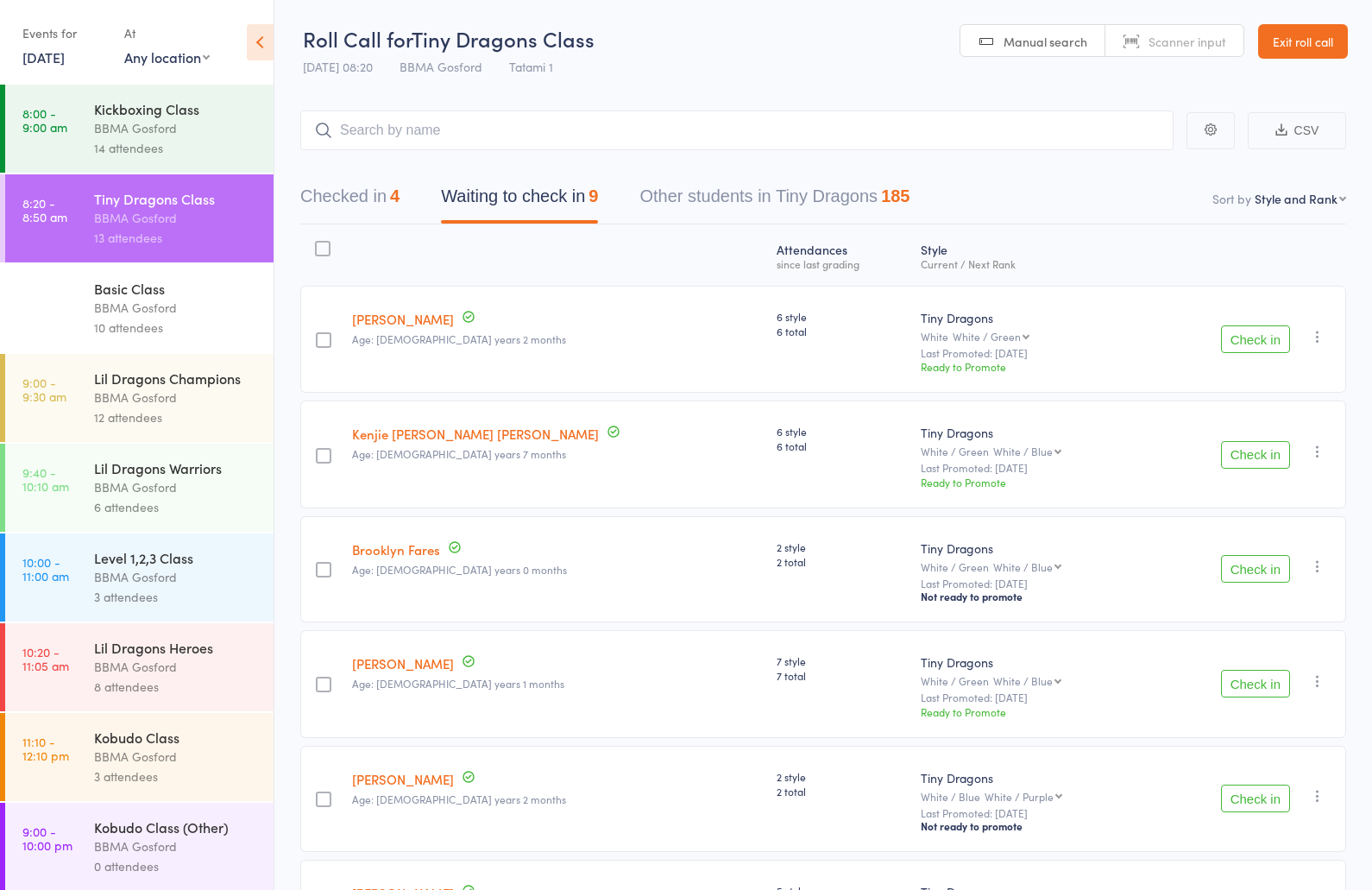
click at [1249, 693] on button "Check in" at bounding box center [1256, 684] width 69 height 27
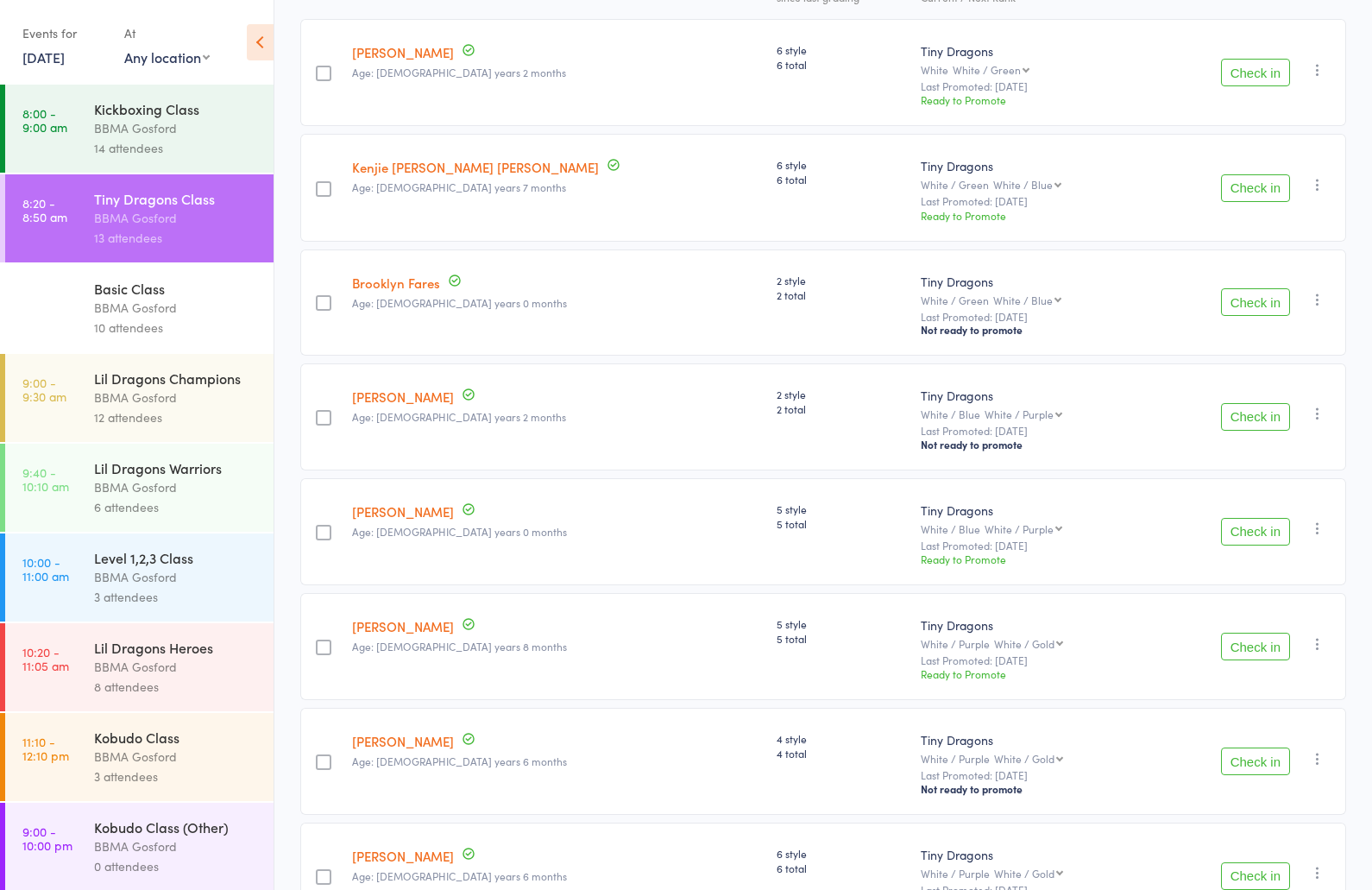
scroll to position [270, 0]
click at [1253, 421] on button "Check in" at bounding box center [1256, 414] width 69 height 27
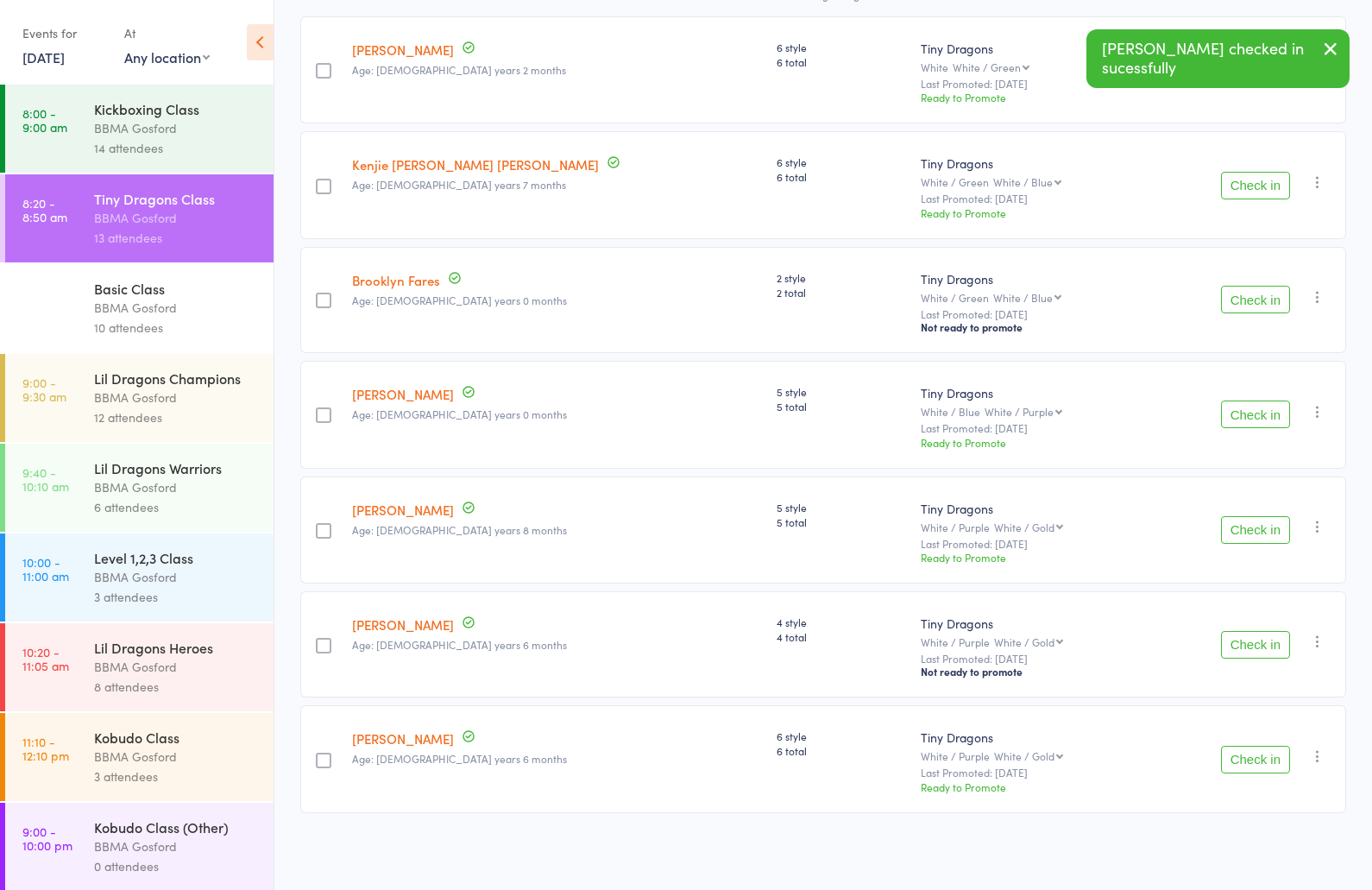
click at [1264, 418] on button "Check in" at bounding box center [1256, 415] width 69 height 27
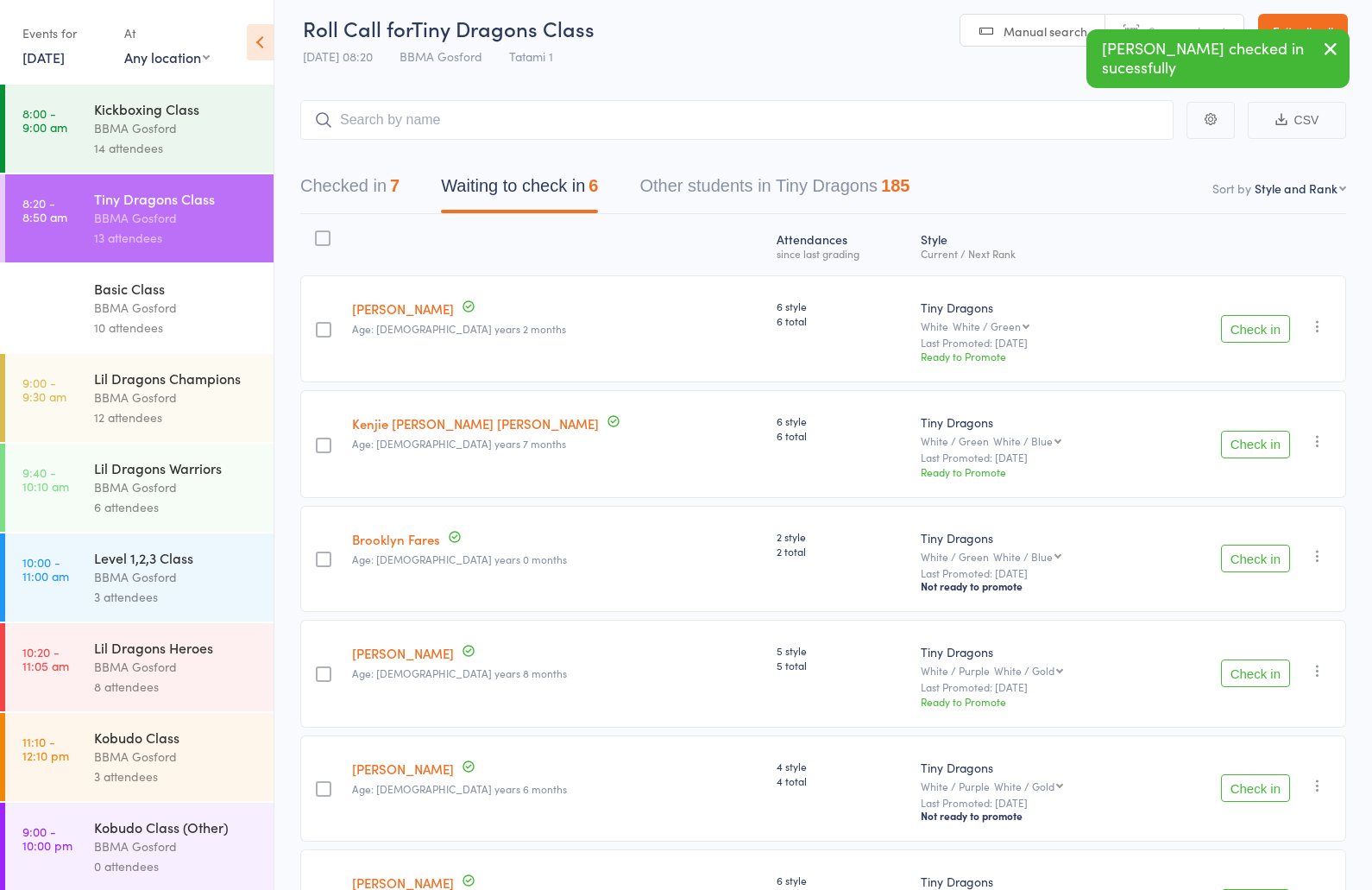
scroll to position [0, 0]
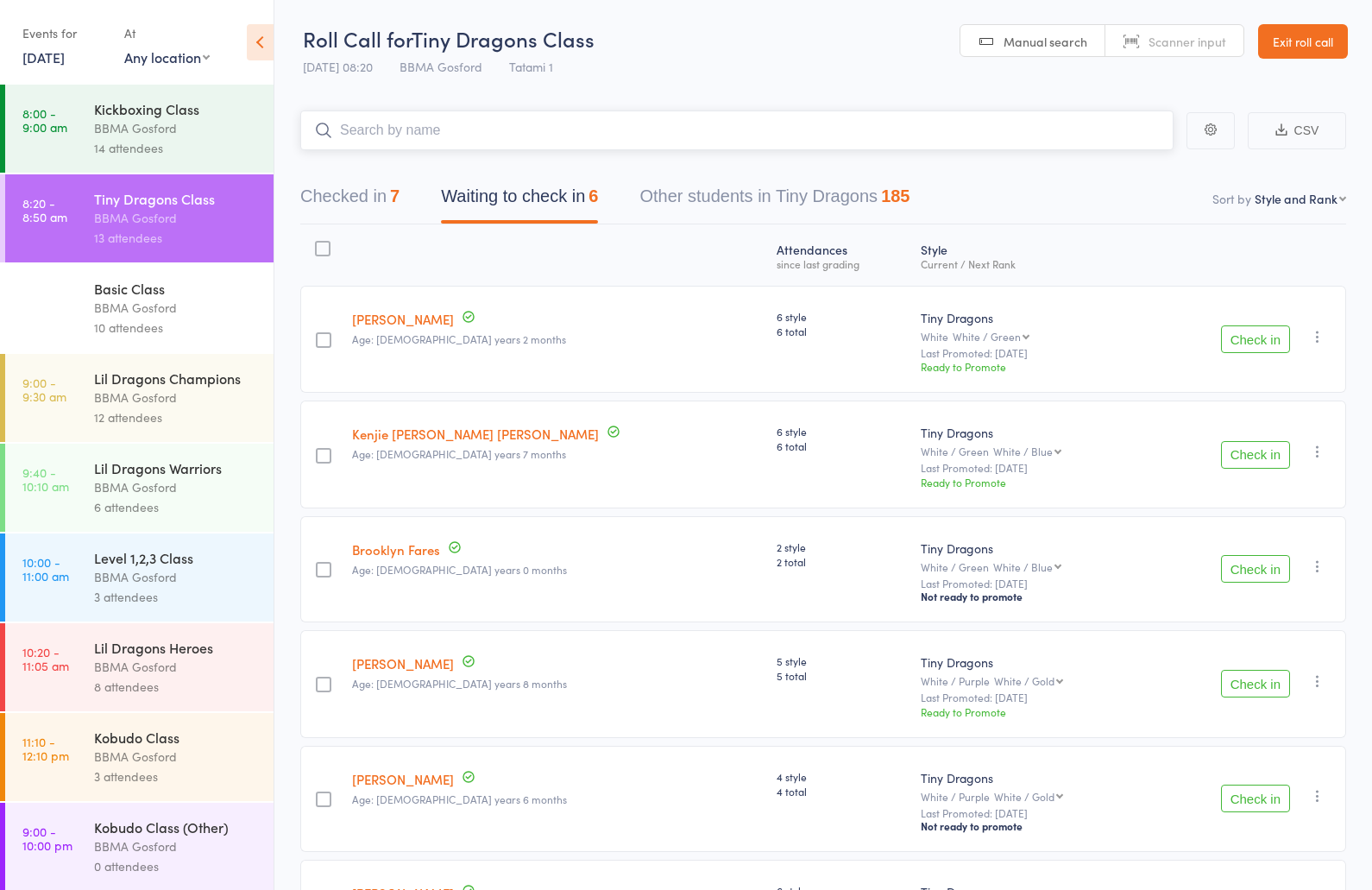
click at [464, 138] on input "search" at bounding box center [736, 130] width 873 height 40
type input "marcel"
click at [365, 202] on button "Checked in 8" at bounding box center [350, 200] width 100 height 46
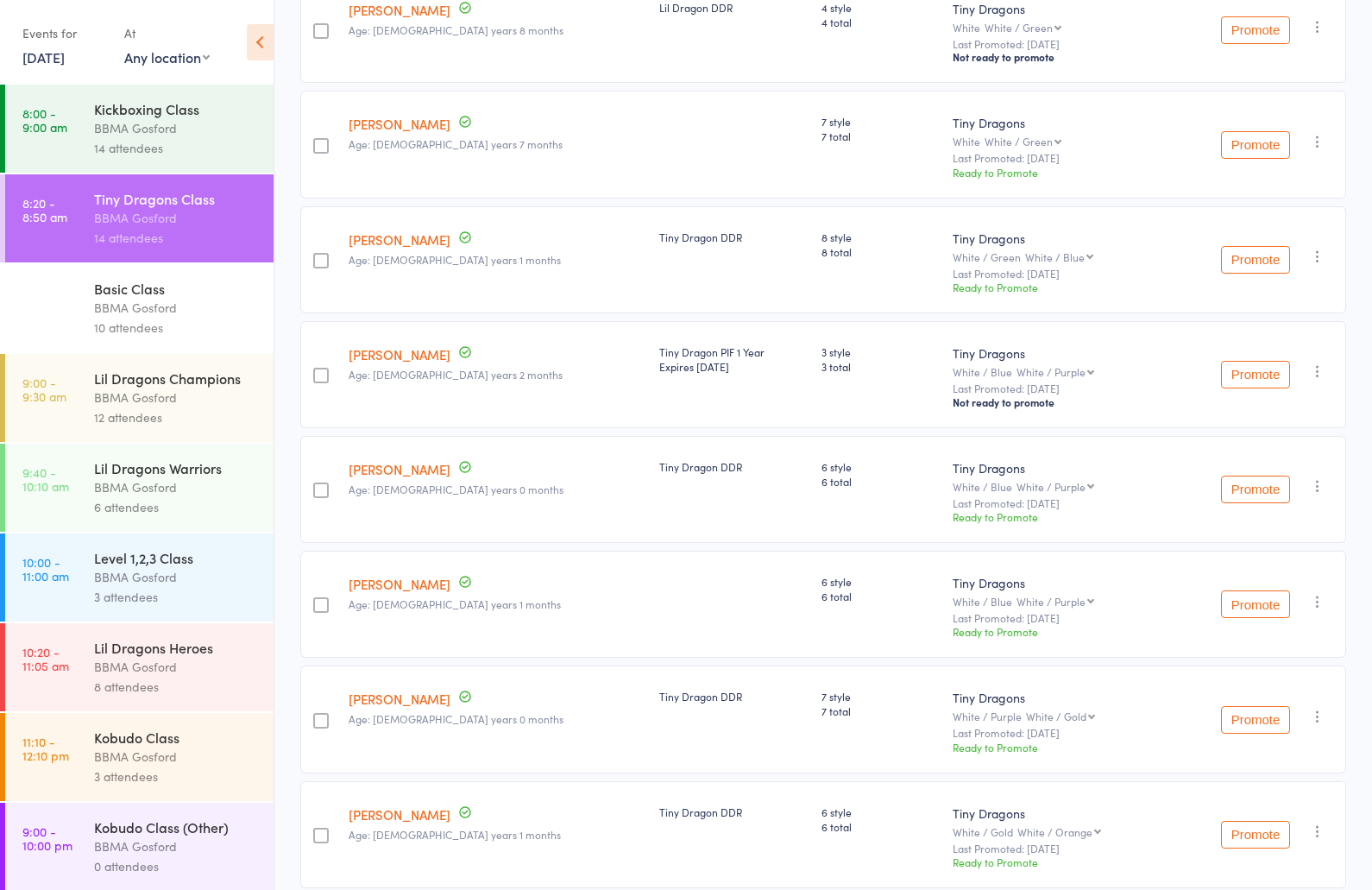
scroll to position [390, 0]
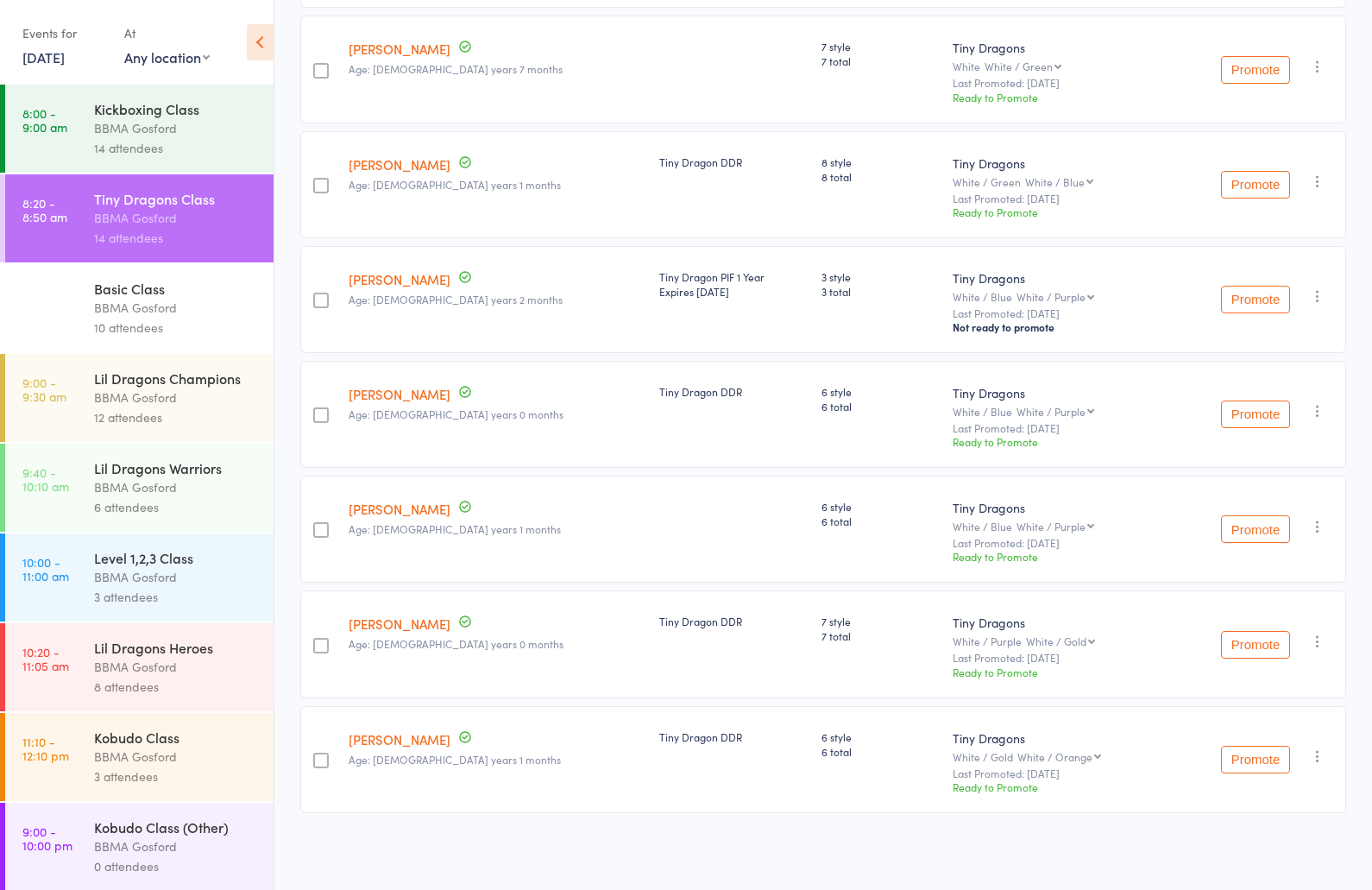
click at [402, 622] on link "Marcel Gromen" at bounding box center [400, 623] width 102 height 19
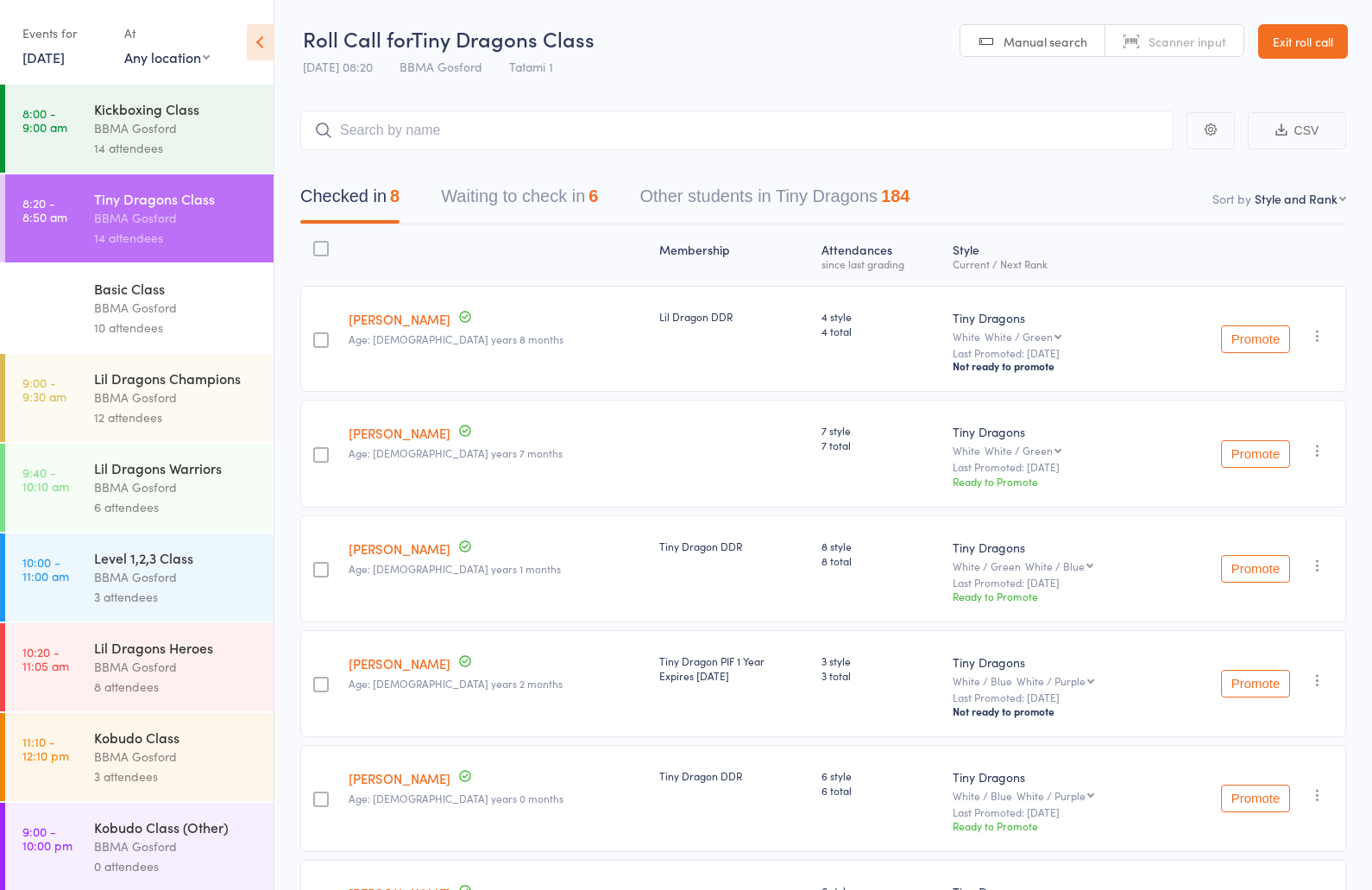
click at [548, 202] on button "Waiting to check in 6" at bounding box center [519, 200] width 157 height 46
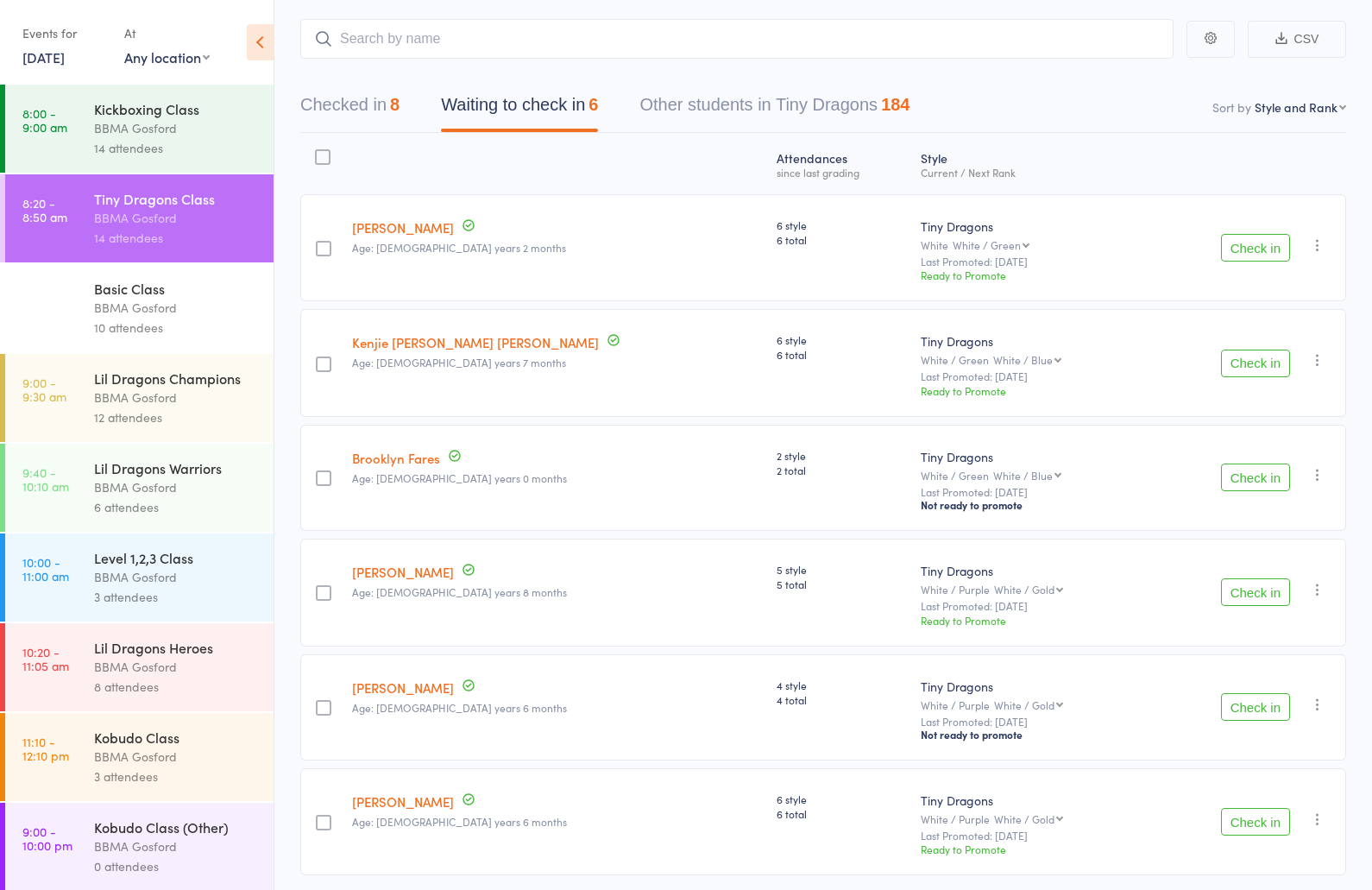
scroll to position [142, 0]
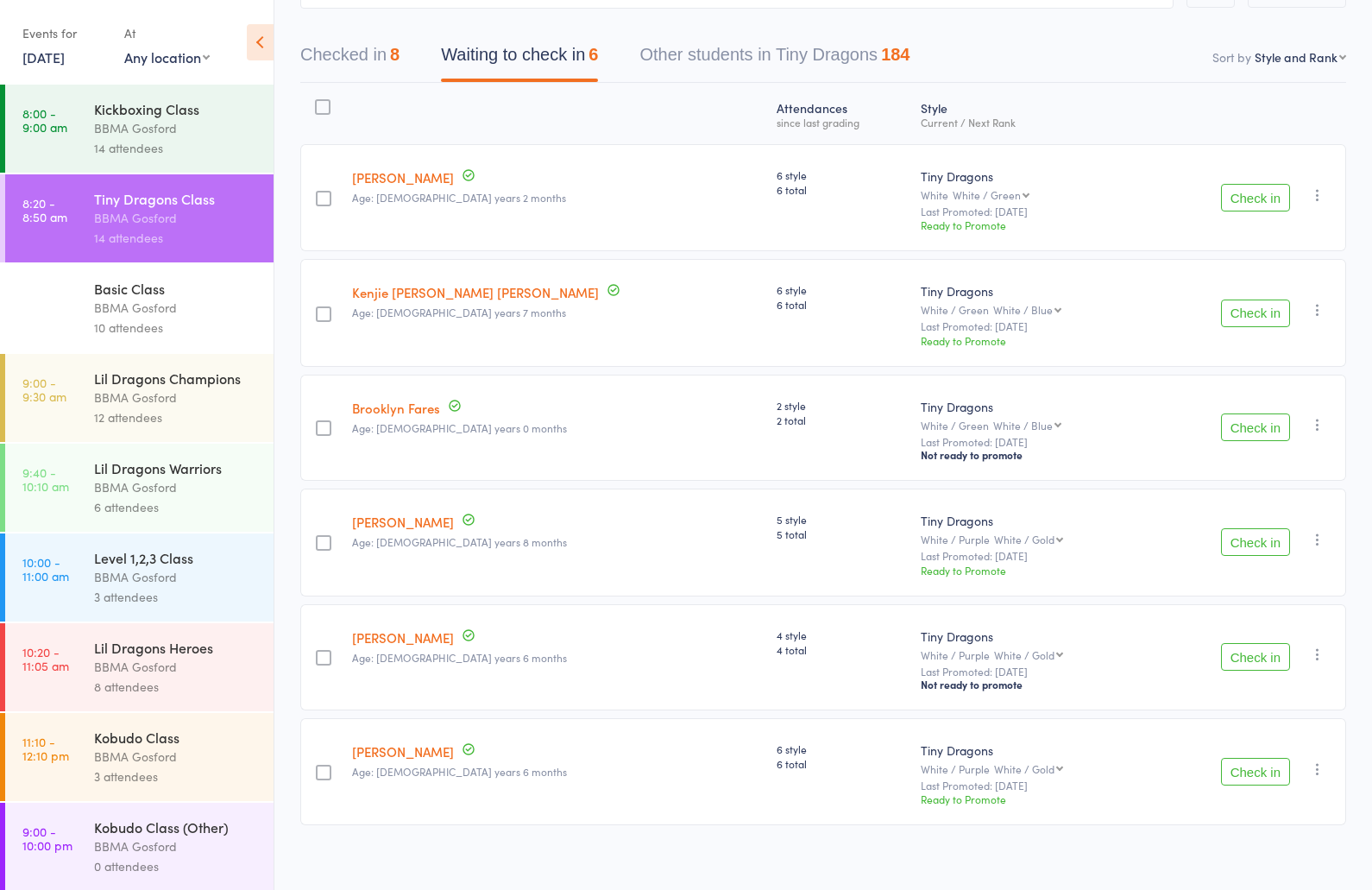
click at [1240, 664] on button "Check in" at bounding box center [1256, 657] width 69 height 27
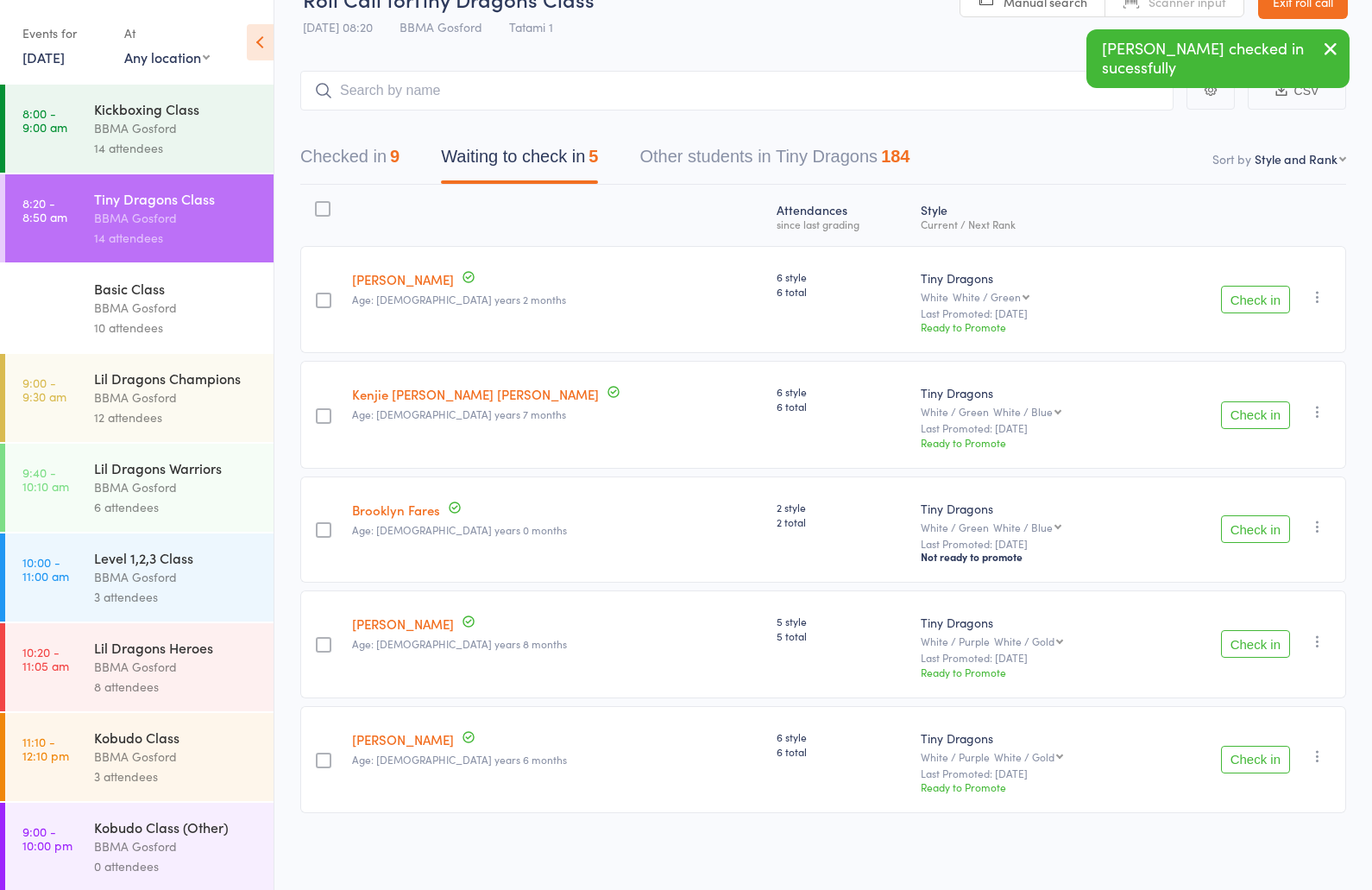
scroll to position [0, 0]
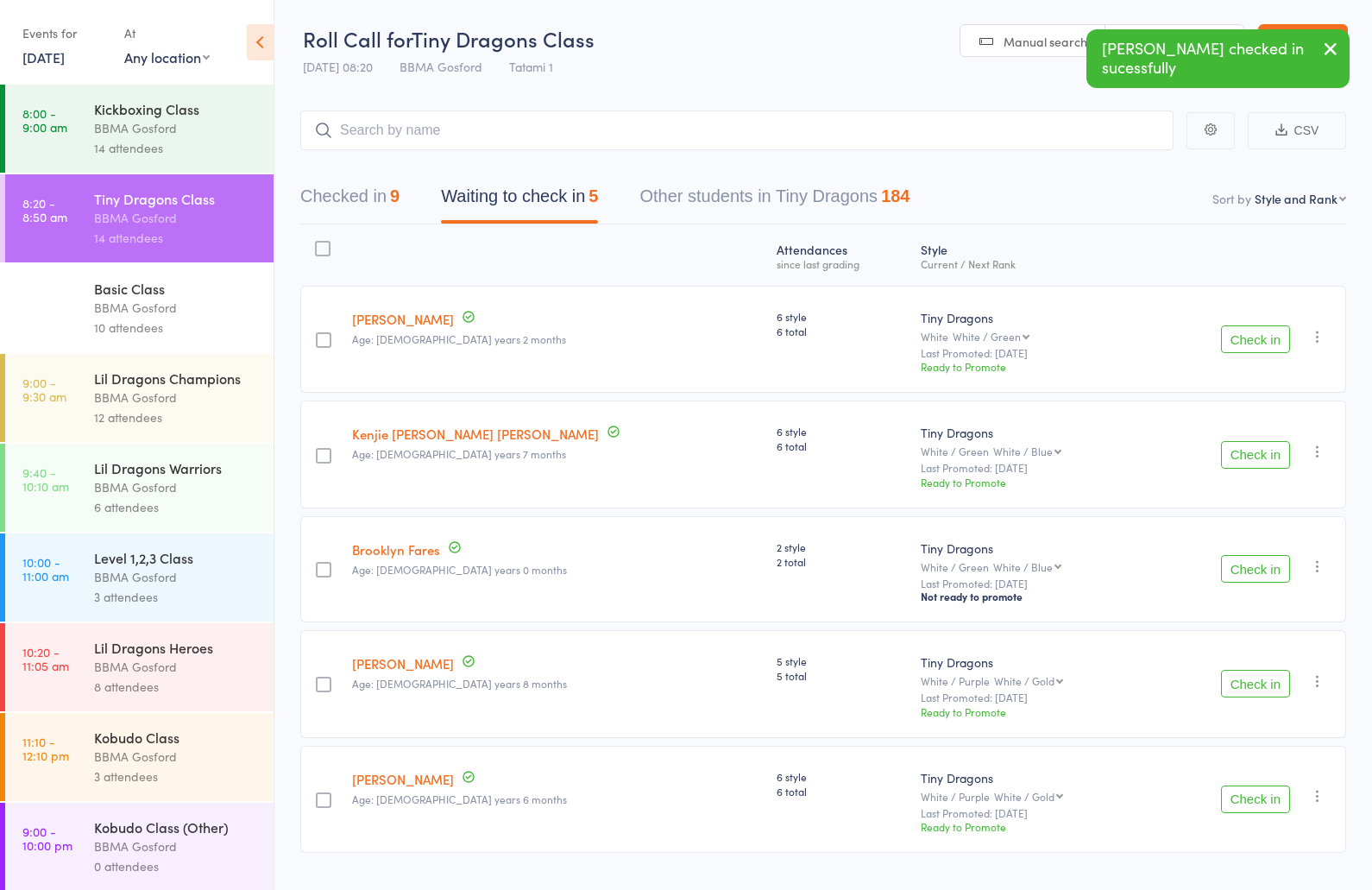
click at [350, 200] on button "Checked in 9" at bounding box center [350, 200] width 100 height 46
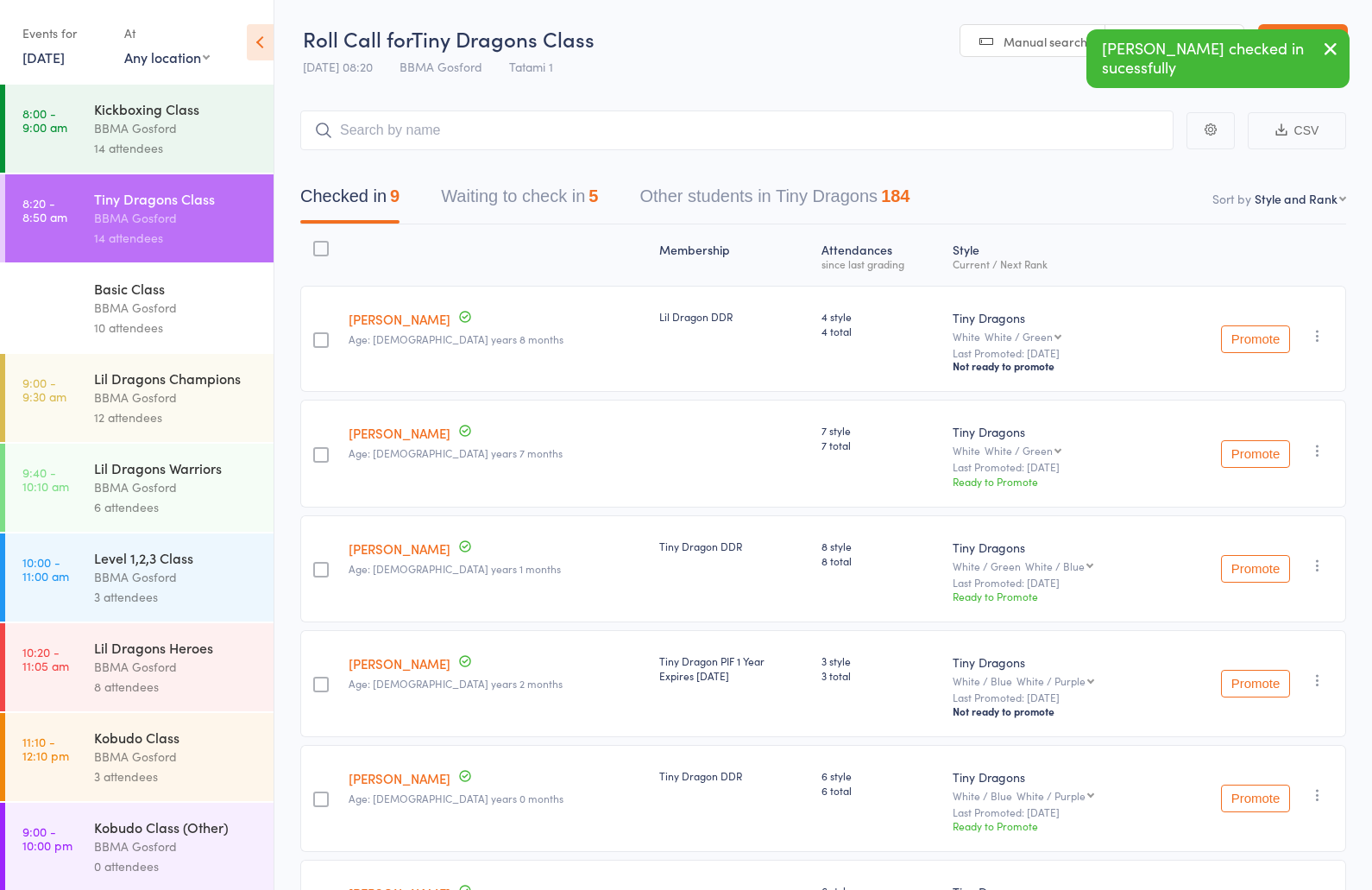
click at [508, 204] on button "Waiting to check in 5" at bounding box center [519, 200] width 157 height 46
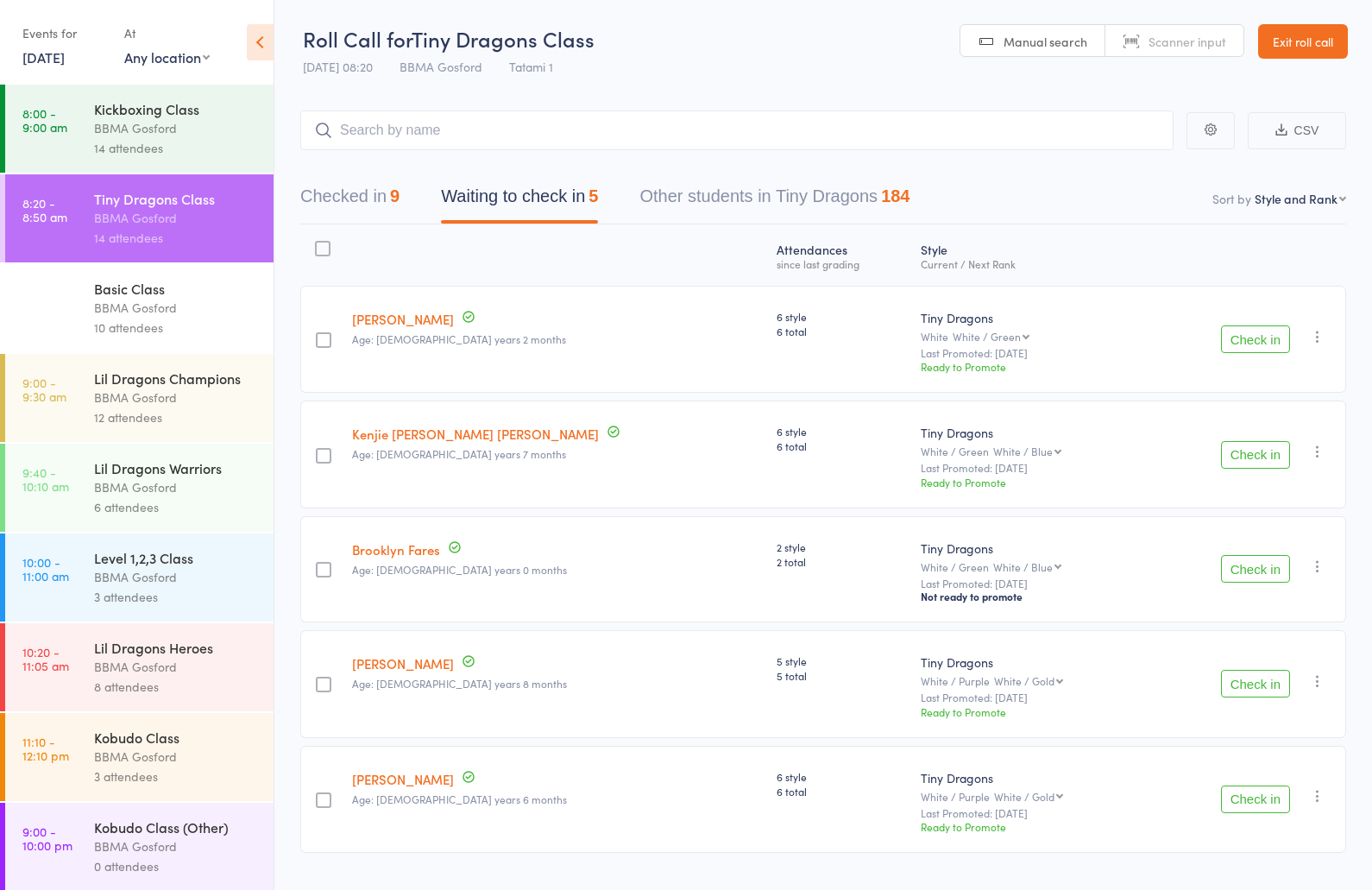
click at [409, 551] on link "Brooklyn Fares" at bounding box center [396, 550] width 88 height 19
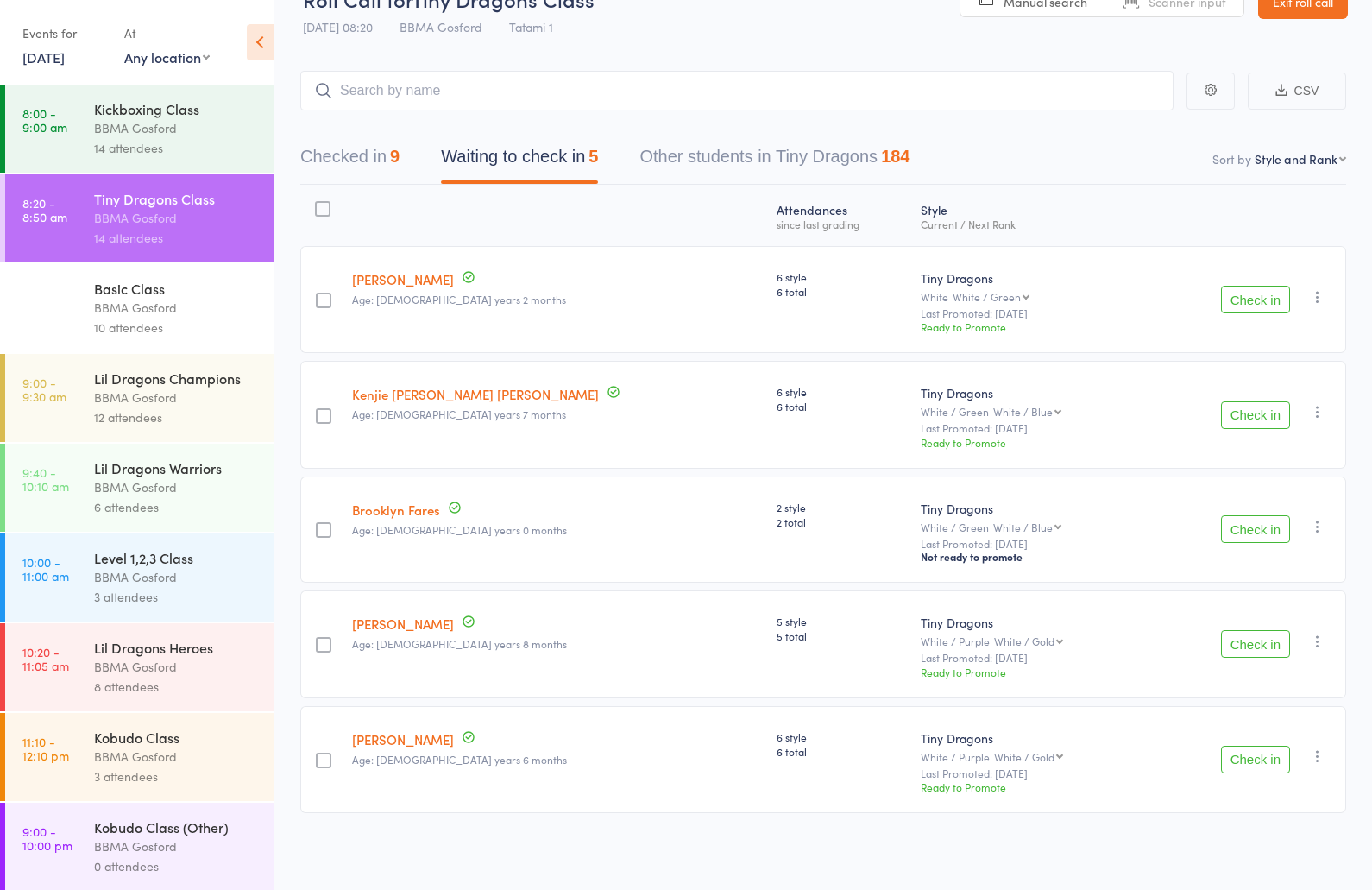
click at [1263, 758] on button "Check in" at bounding box center [1256, 760] width 69 height 27
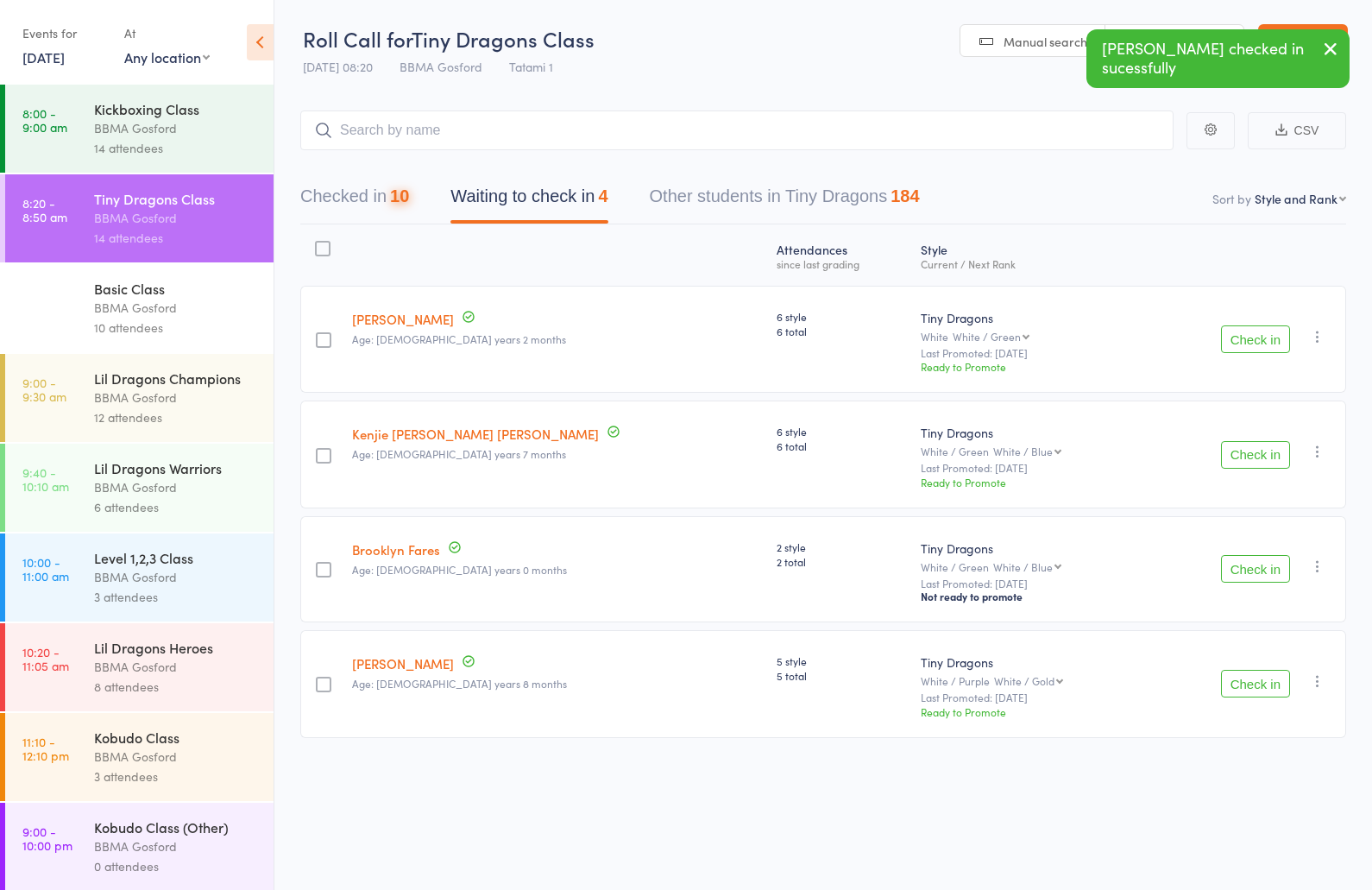
scroll to position [0, 0]
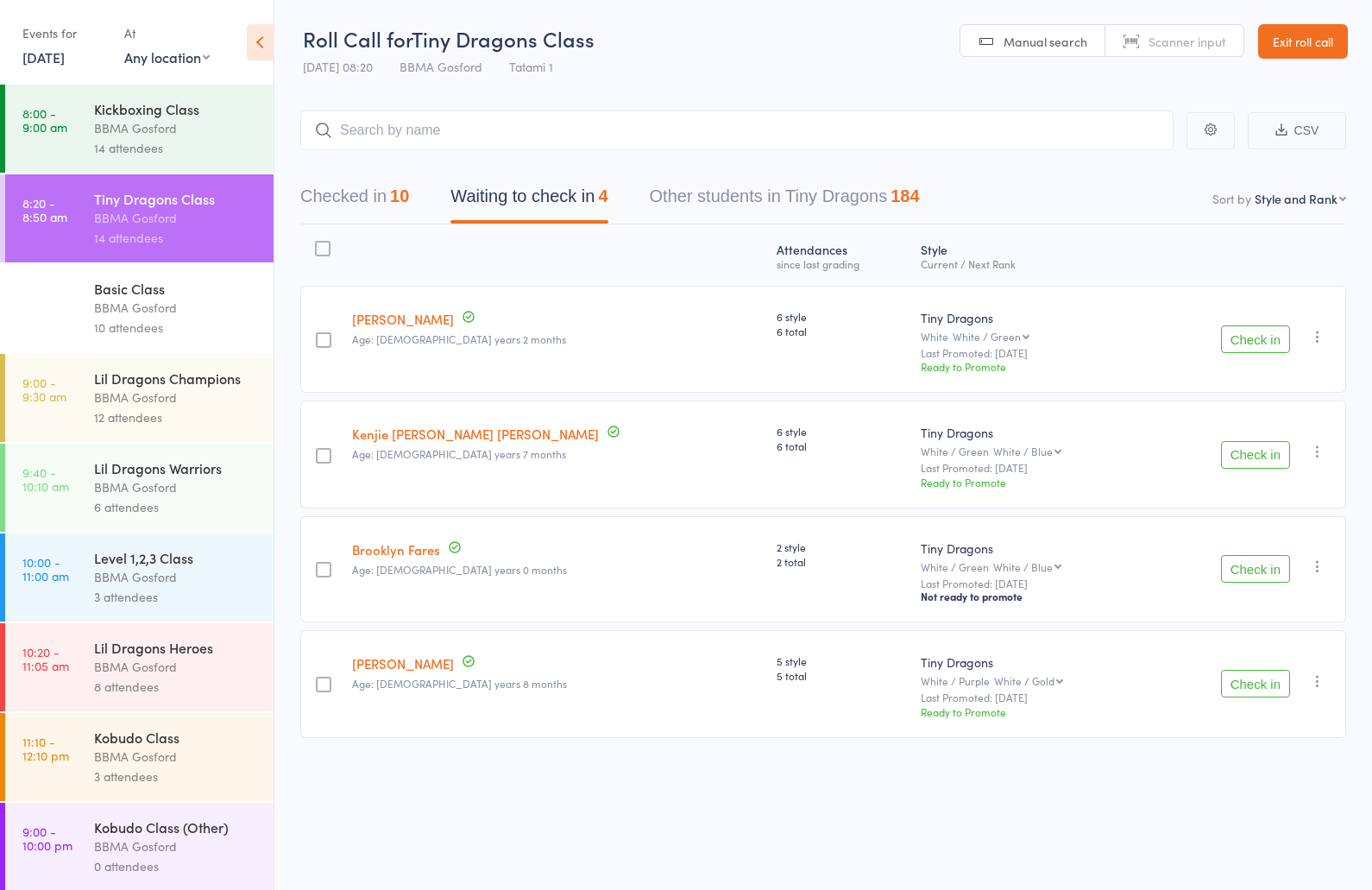
click at [60, 60] on link "13 Sep, 2025" at bounding box center [43, 57] width 42 height 19
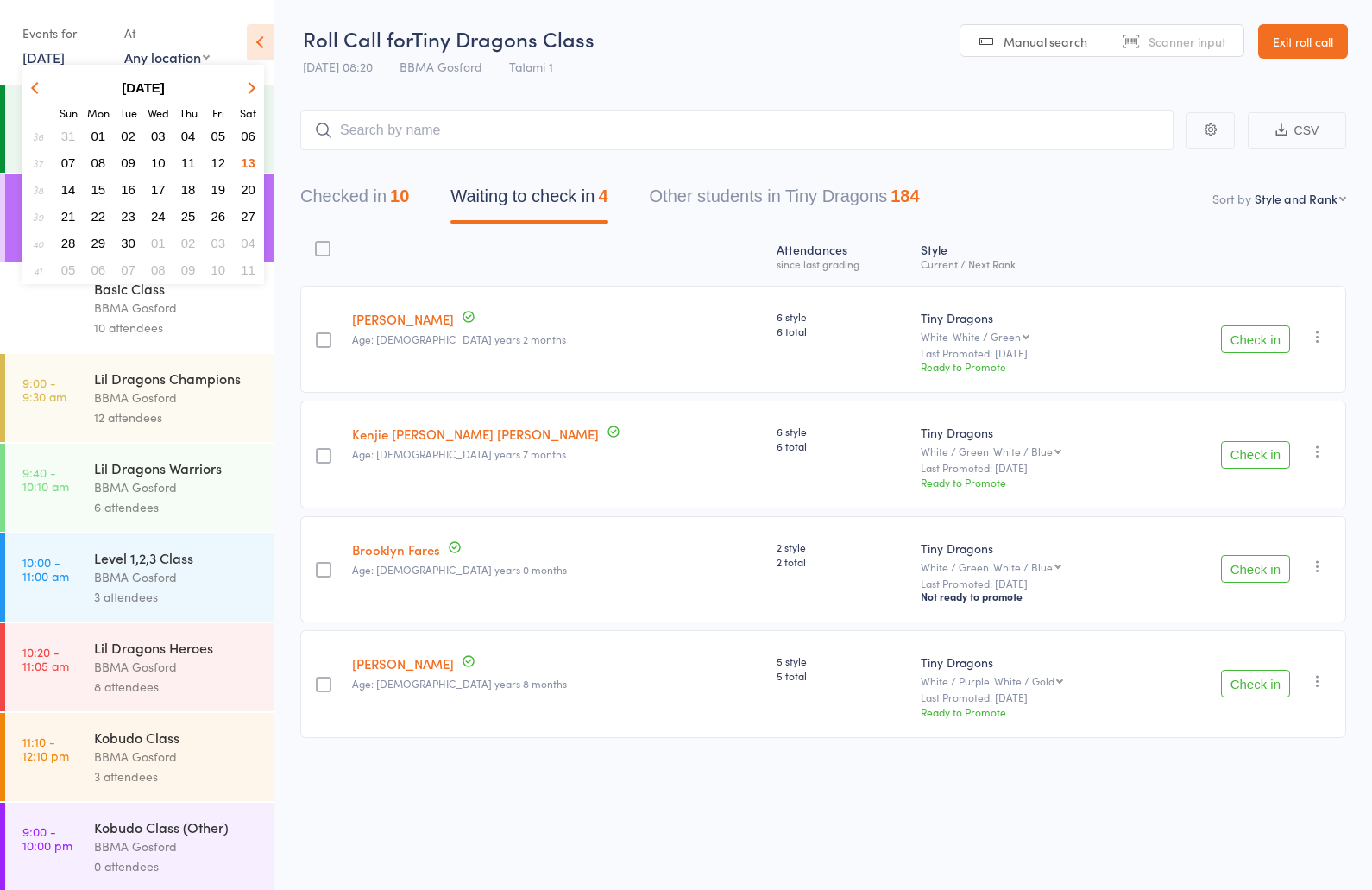
click at [36, 87] on icon "button" at bounding box center [37, 87] width 12 height 12
click at [246, 217] on span "23" at bounding box center [247, 216] width 15 height 15
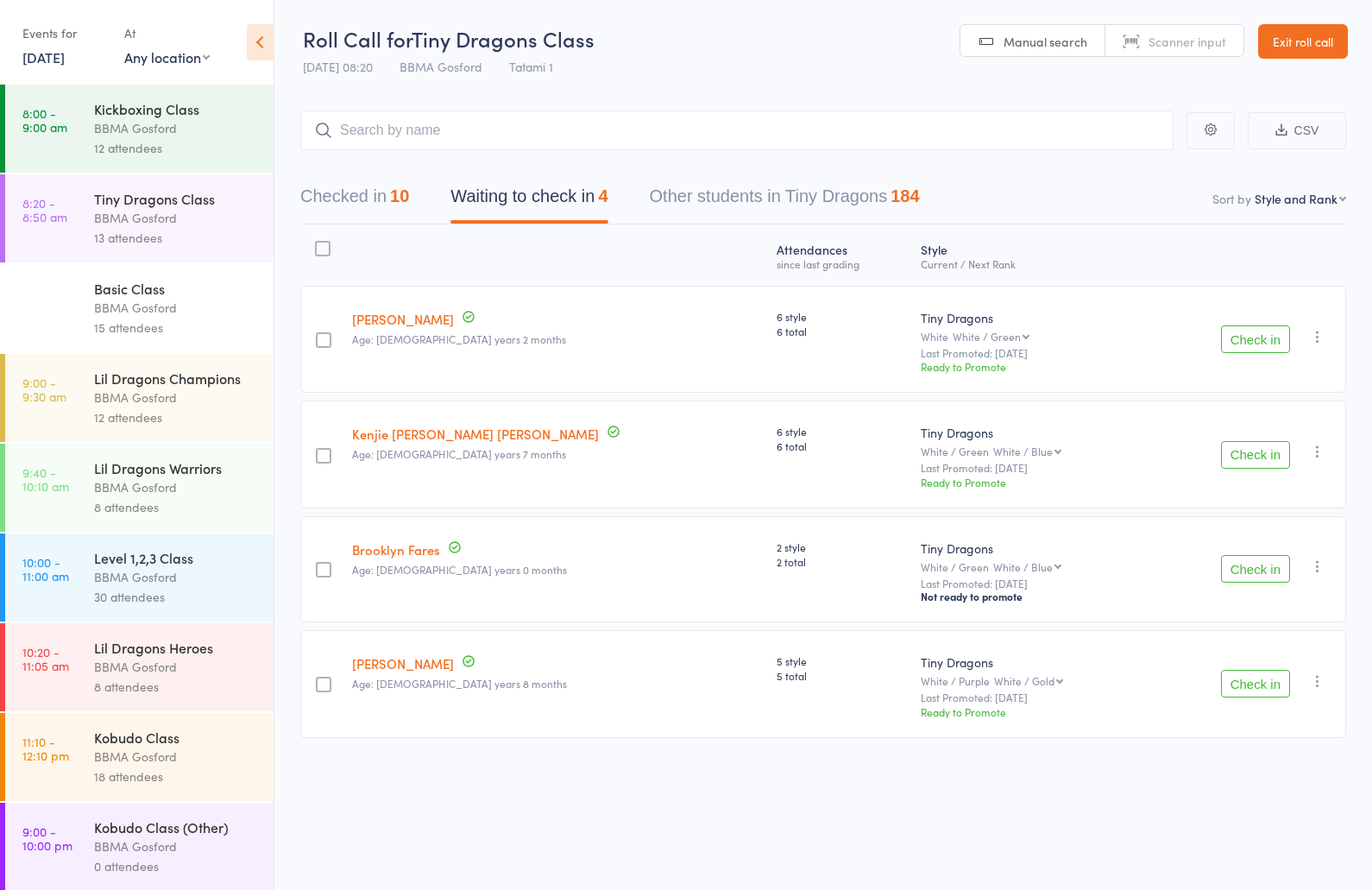
click at [158, 226] on div "BBMA Gosford" at bounding box center [176, 218] width 165 height 20
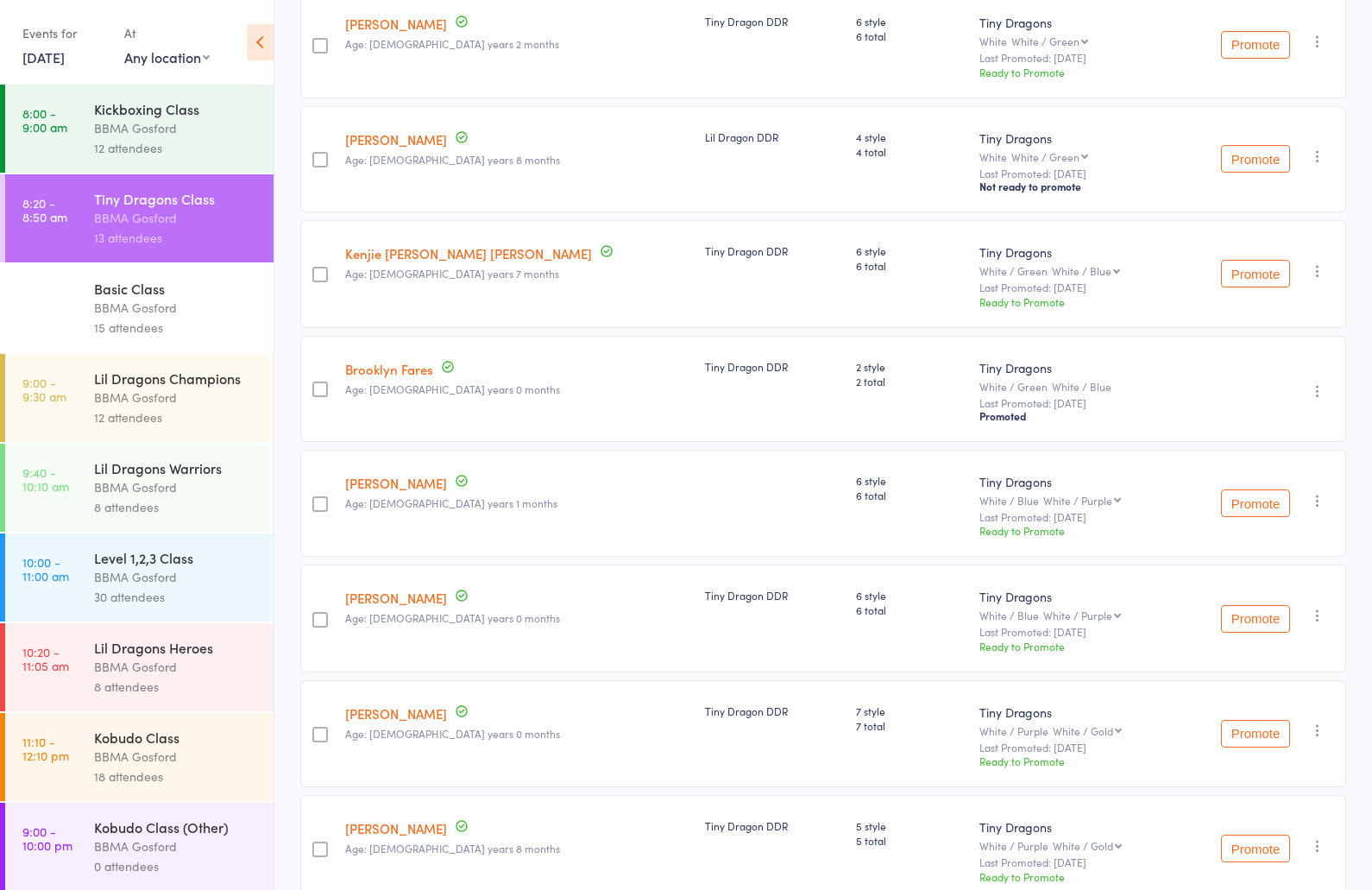
scroll to position [411, 0]
click at [1320, 395] on icon "button" at bounding box center [1318, 390] width 18 height 18
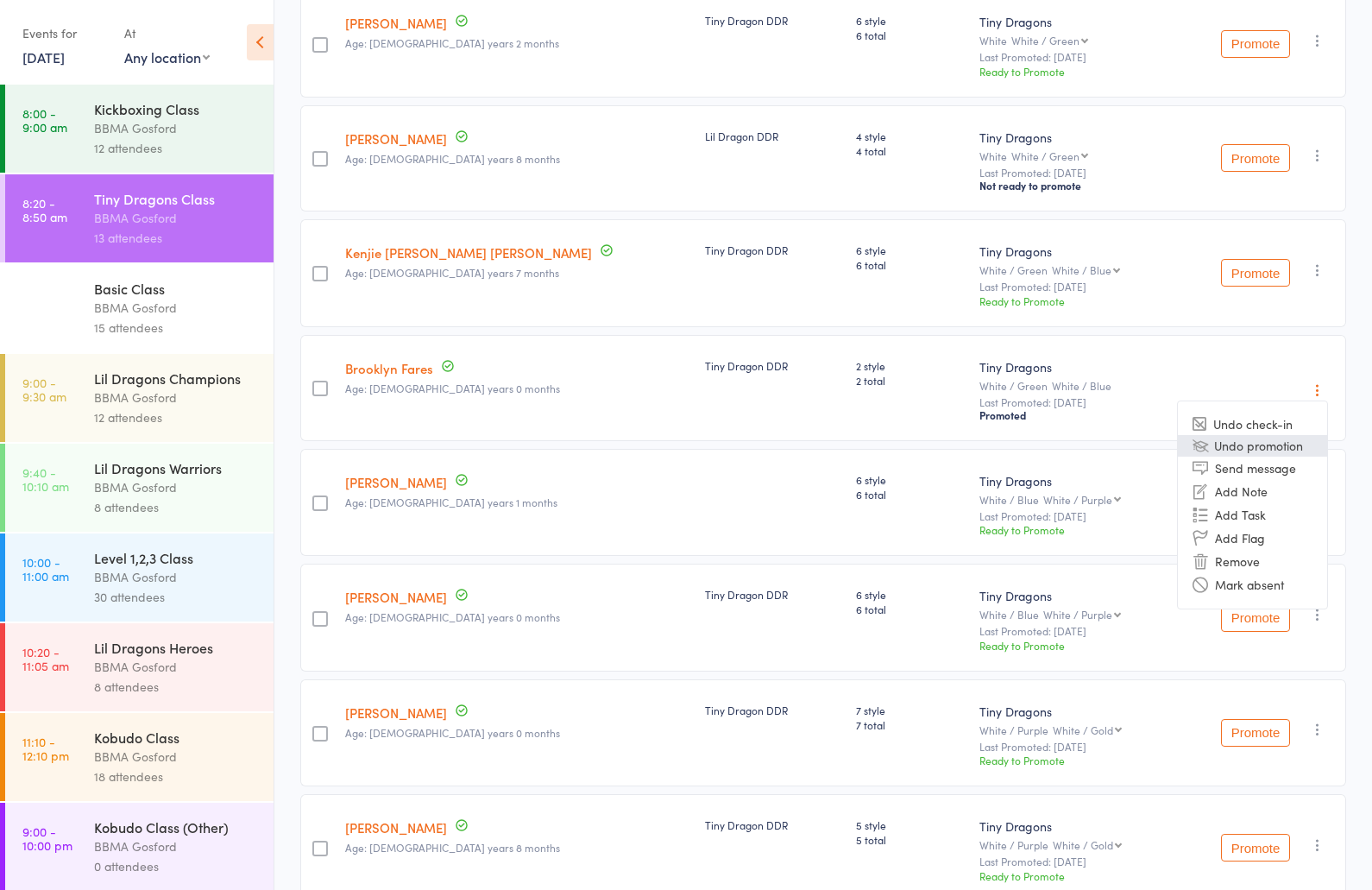
click at [1261, 453] on li "Undo promotion" at bounding box center [1253, 446] width 150 height 22
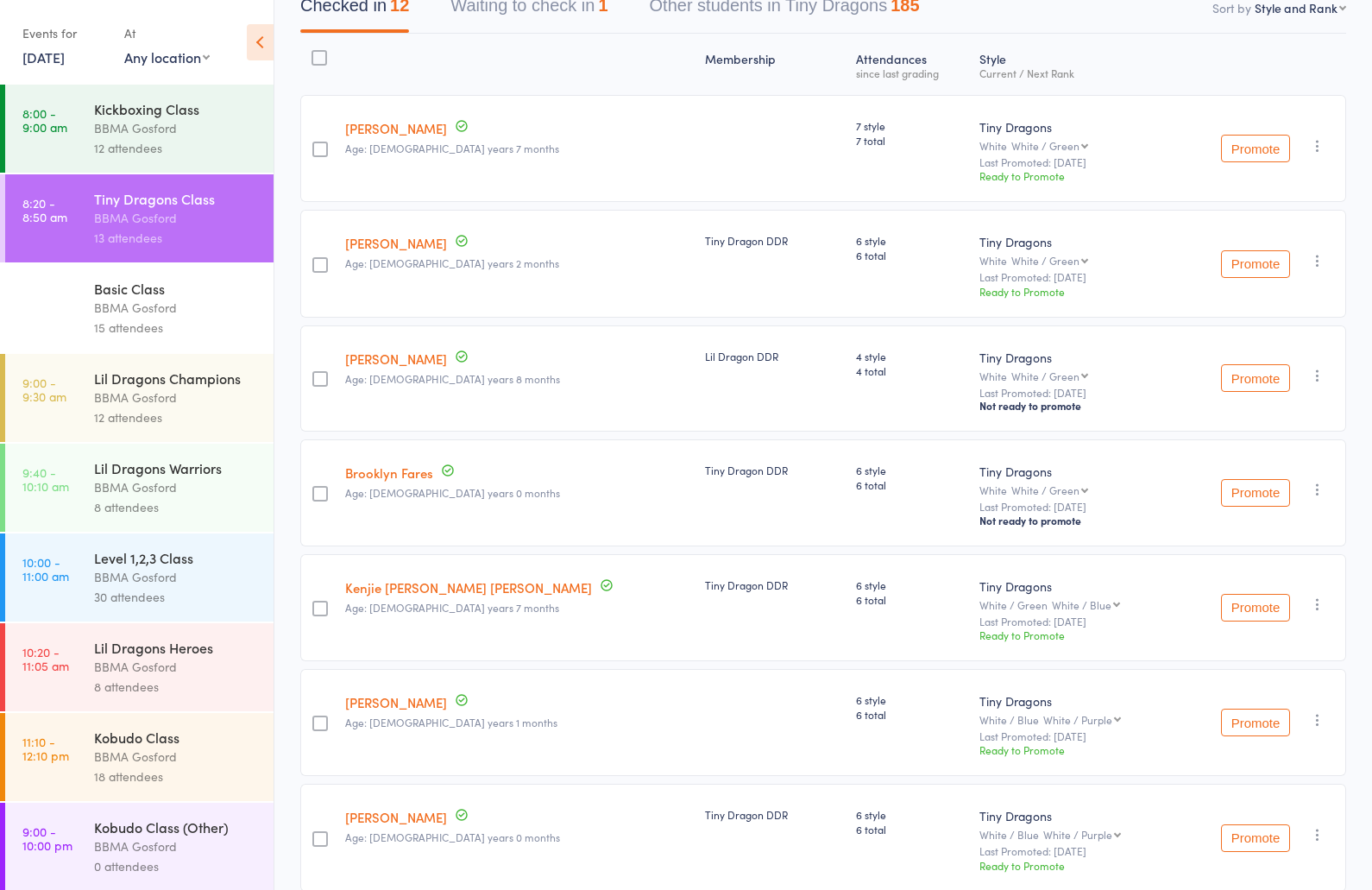
scroll to position [0, 0]
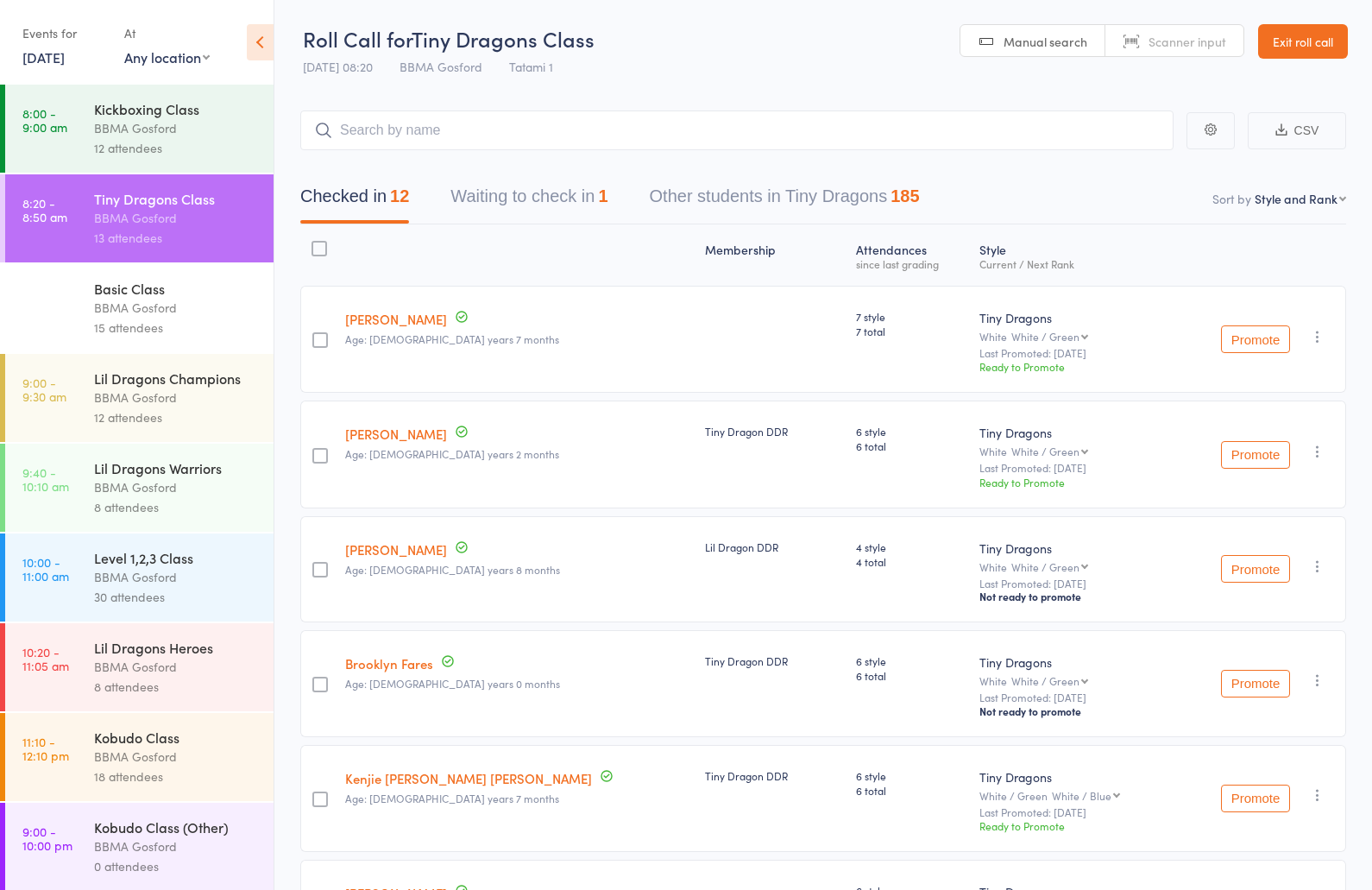
click at [56, 60] on link "23 Aug, 2025" at bounding box center [43, 57] width 42 height 19
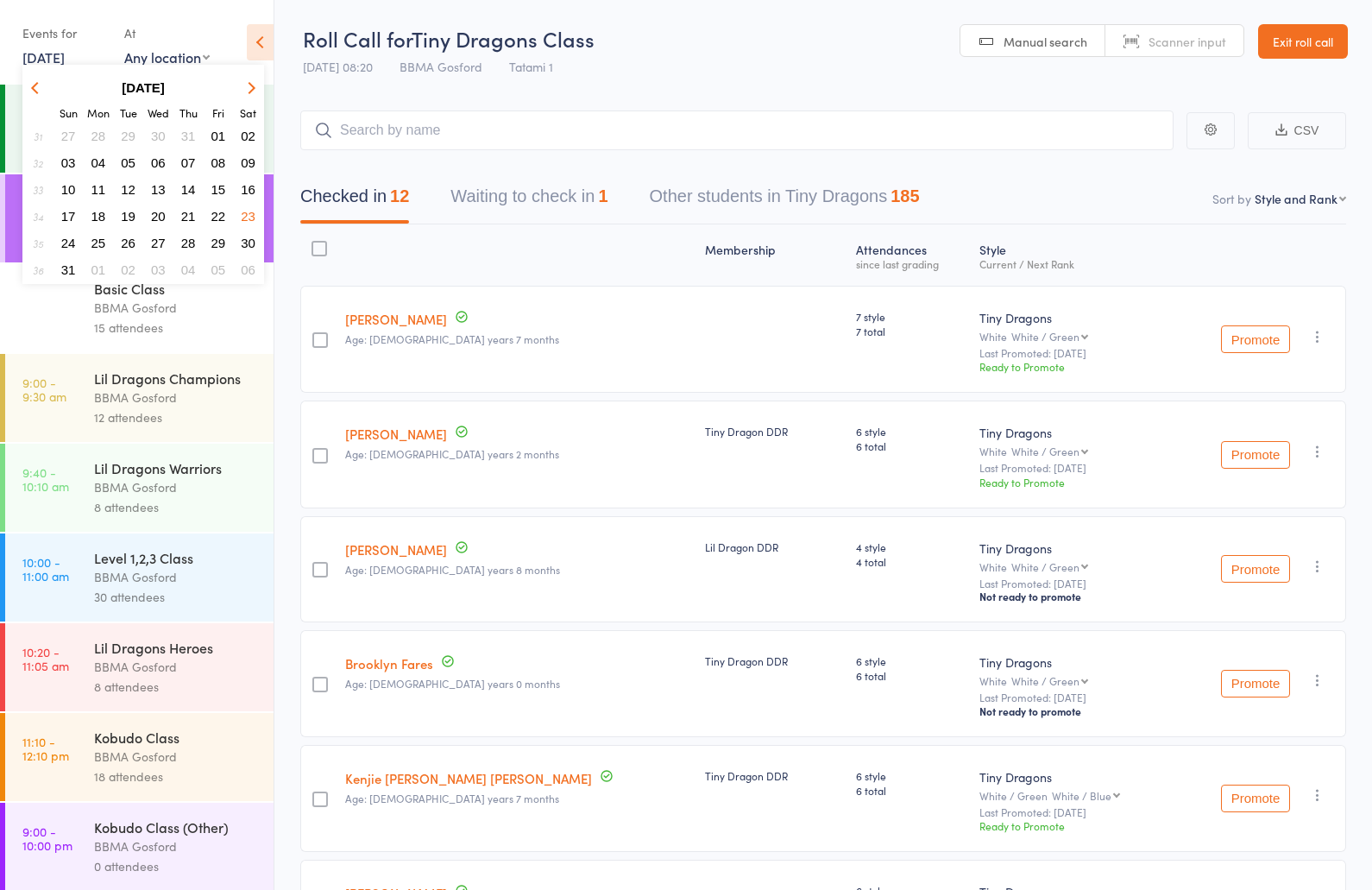
click at [253, 85] on icon "button" at bounding box center [249, 87] width 12 height 12
click at [247, 168] on span "13" at bounding box center [247, 162] width 15 height 15
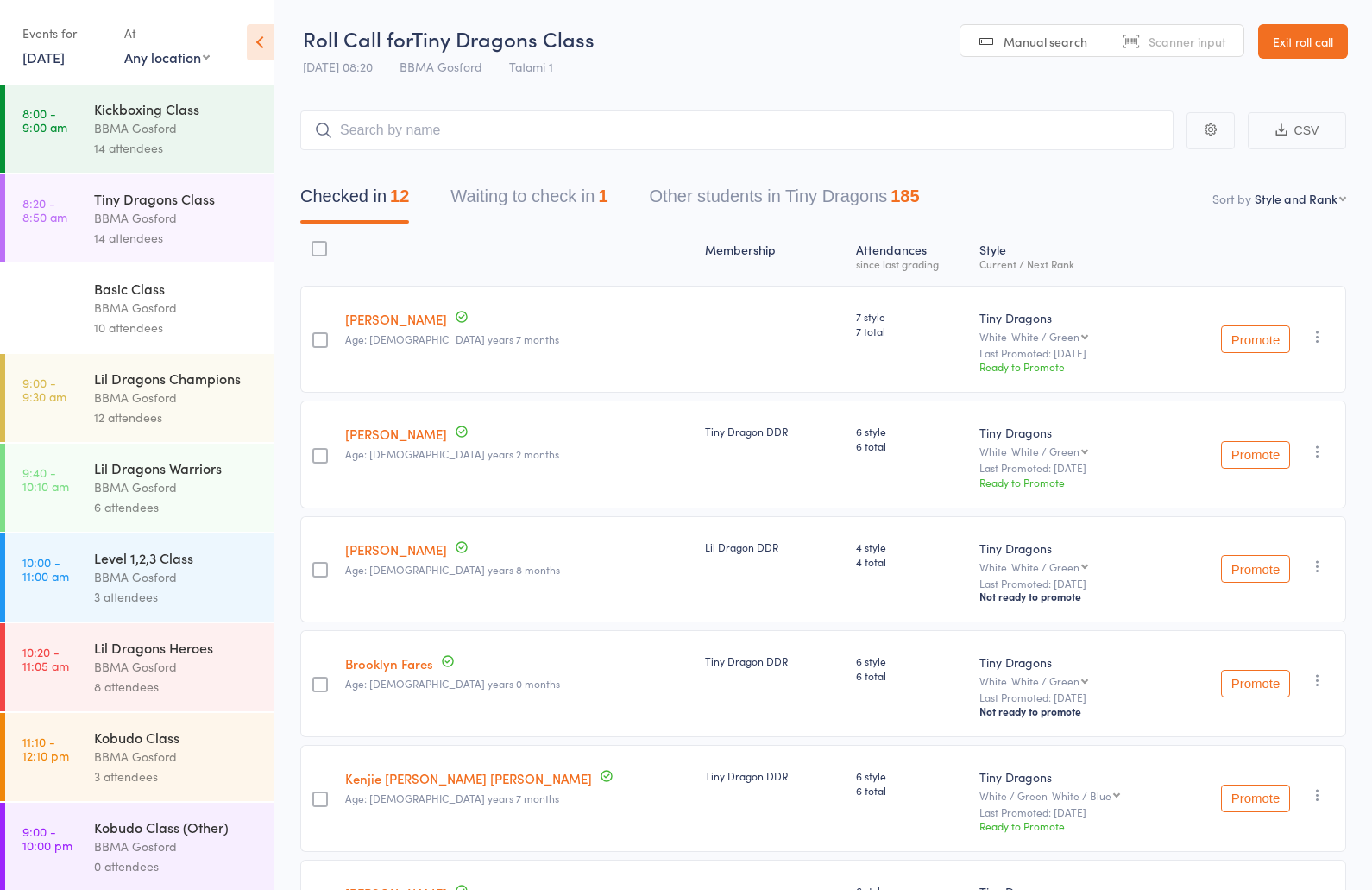
click at [173, 208] on div "Tiny Dragons Class" at bounding box center [176, 198] width 165 height 19
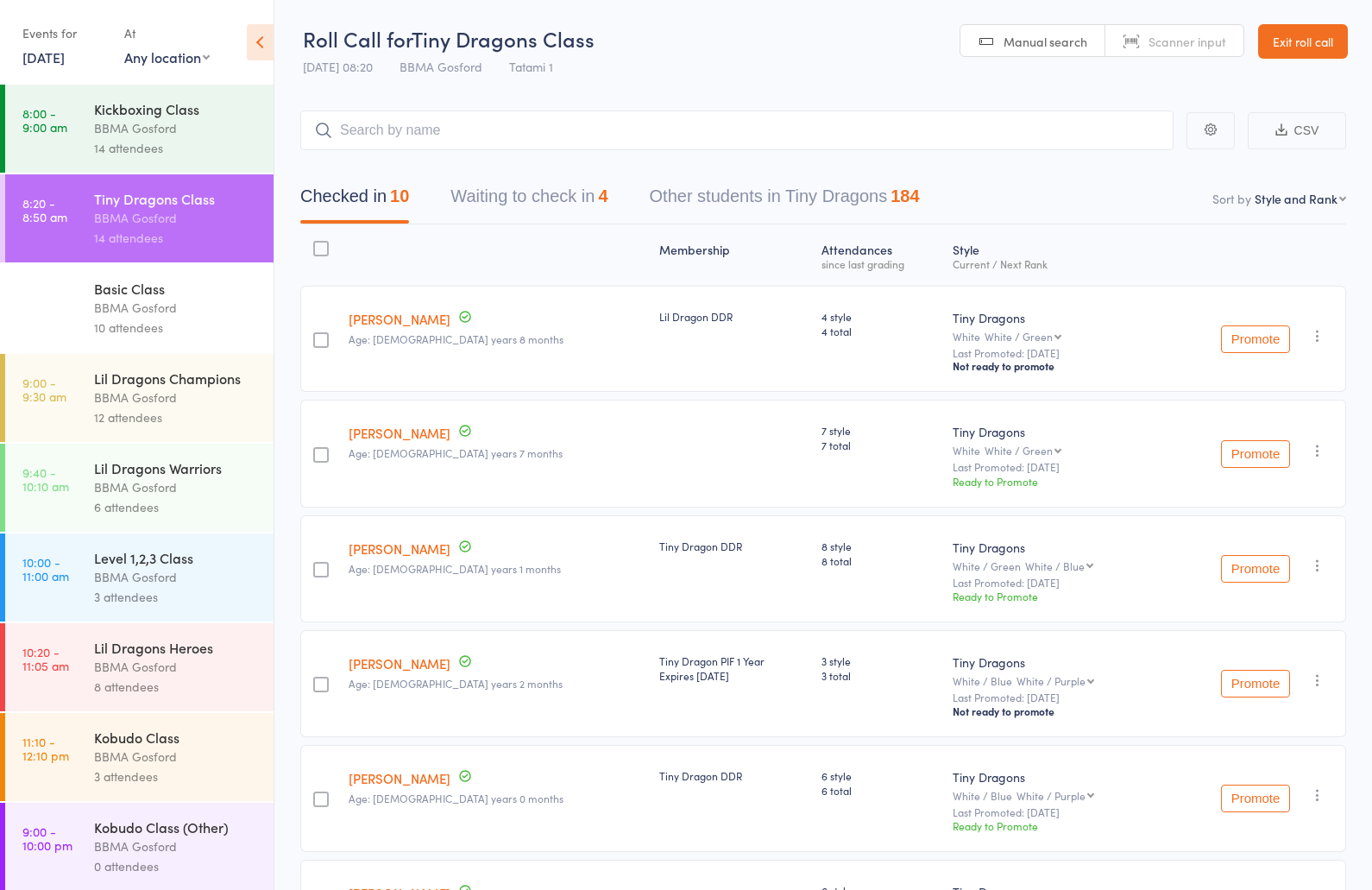
click at [559, 214] on button "Waiting to check in 4" at bounding box center [529, 200] width 157 height 46
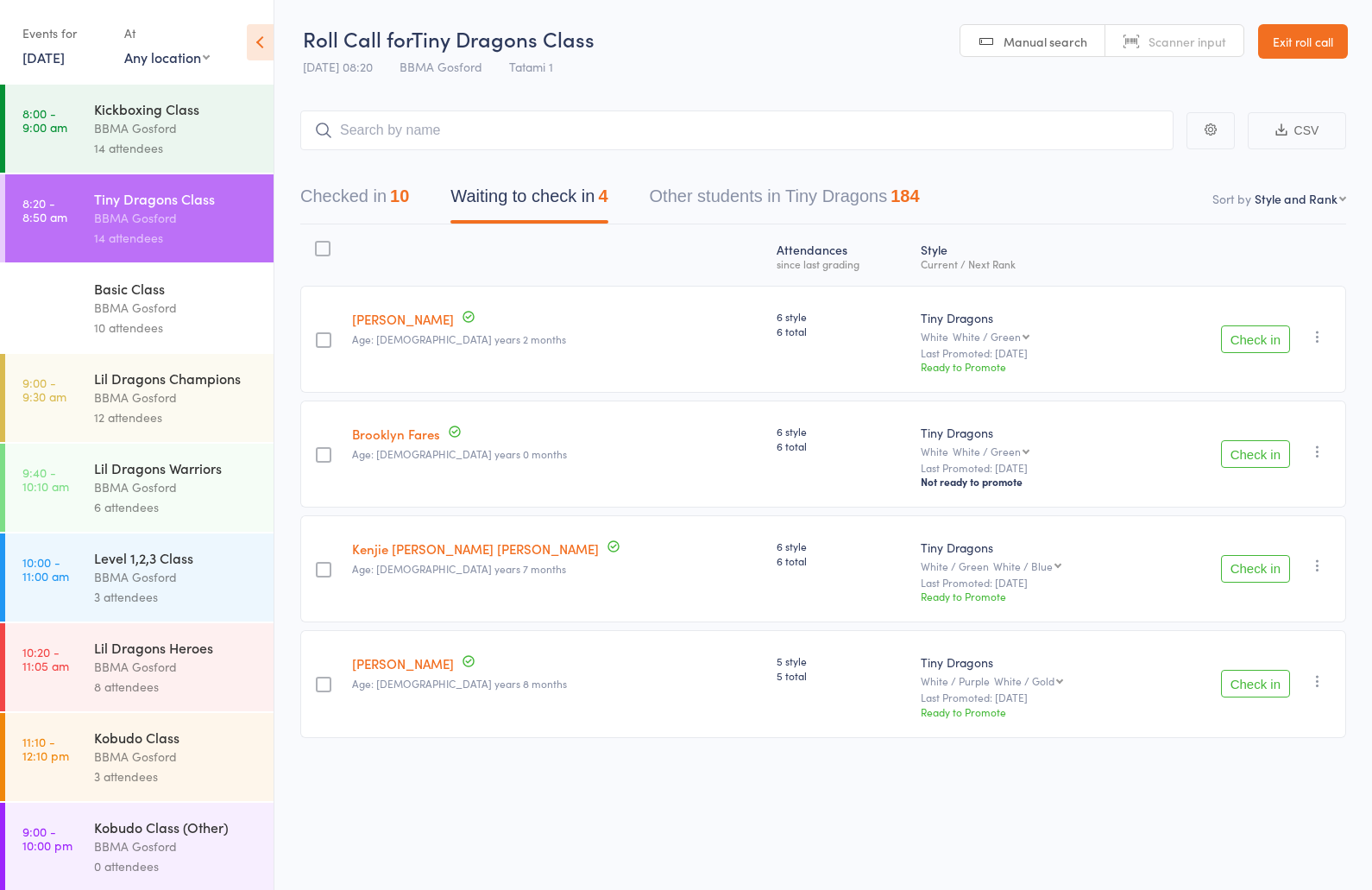
click at [1262, 459] on button "Check in" at bounding box center [1256, 454] width 69 height 27
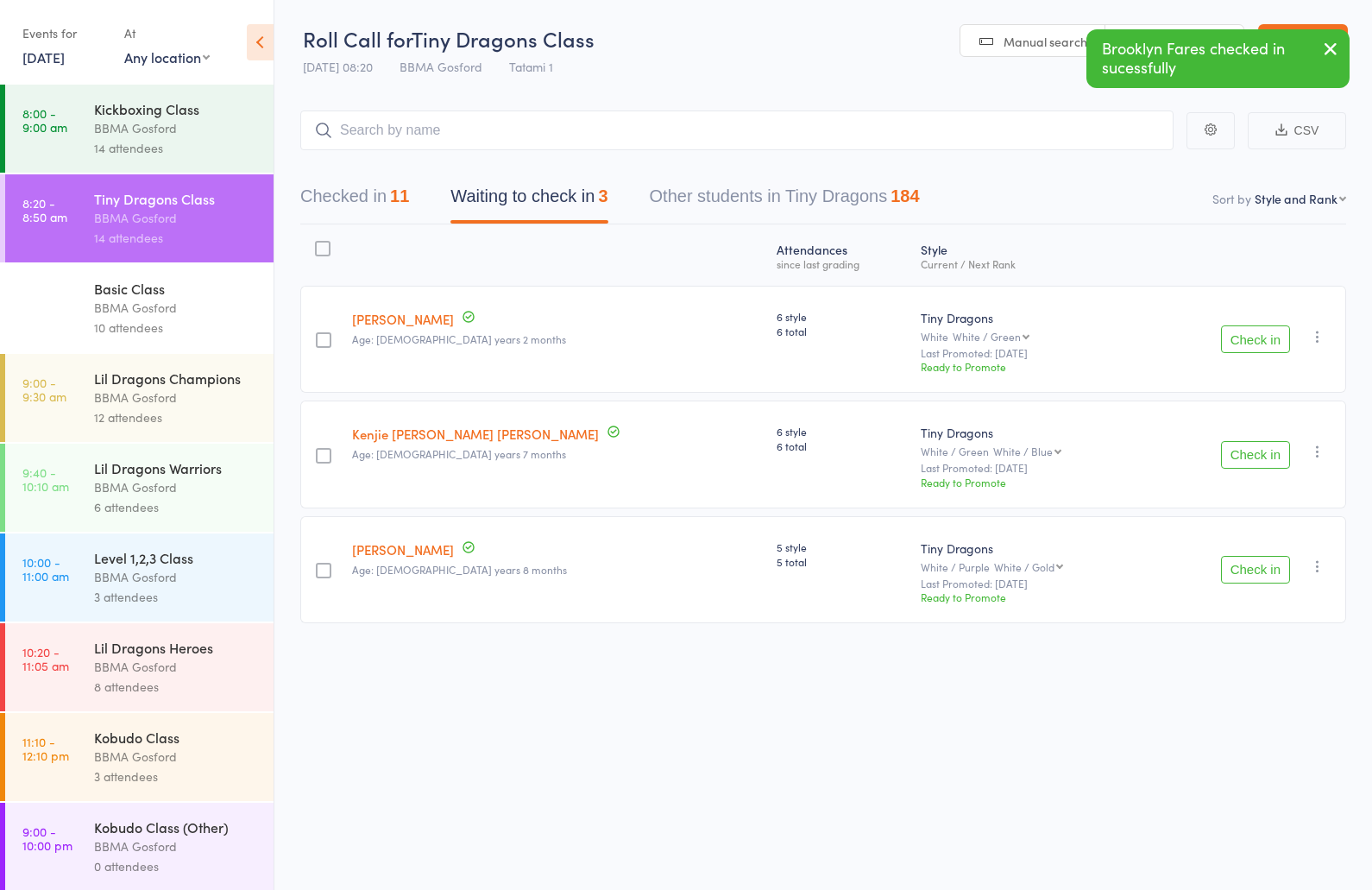
click at [362, 200] on button "Checked in 11" at bounding box center [354, 200] width 109 height 46
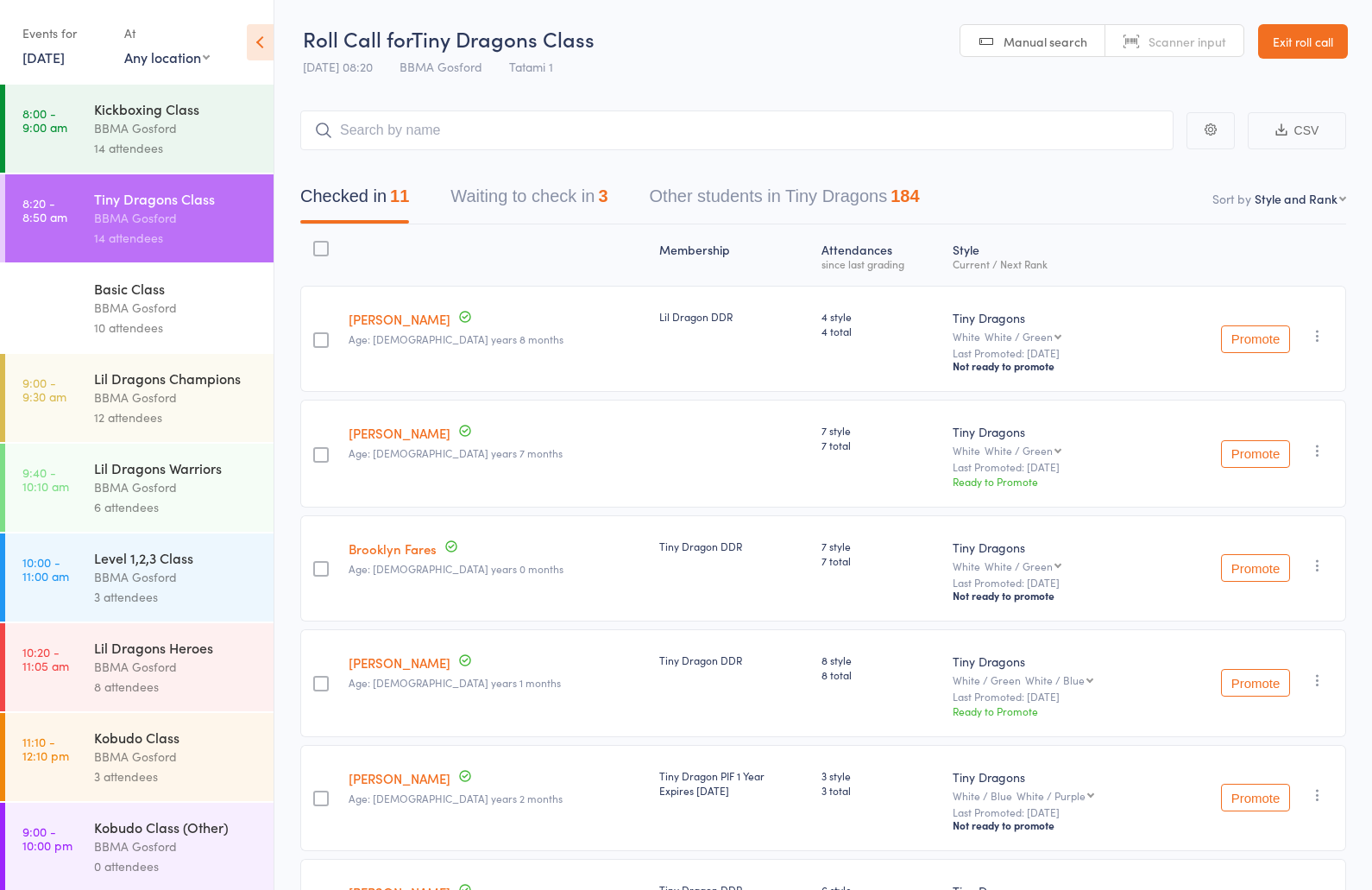
click at [516, 210] on button "Waiting to check in 3" at bounding box center [529, 200] width 157 height 46
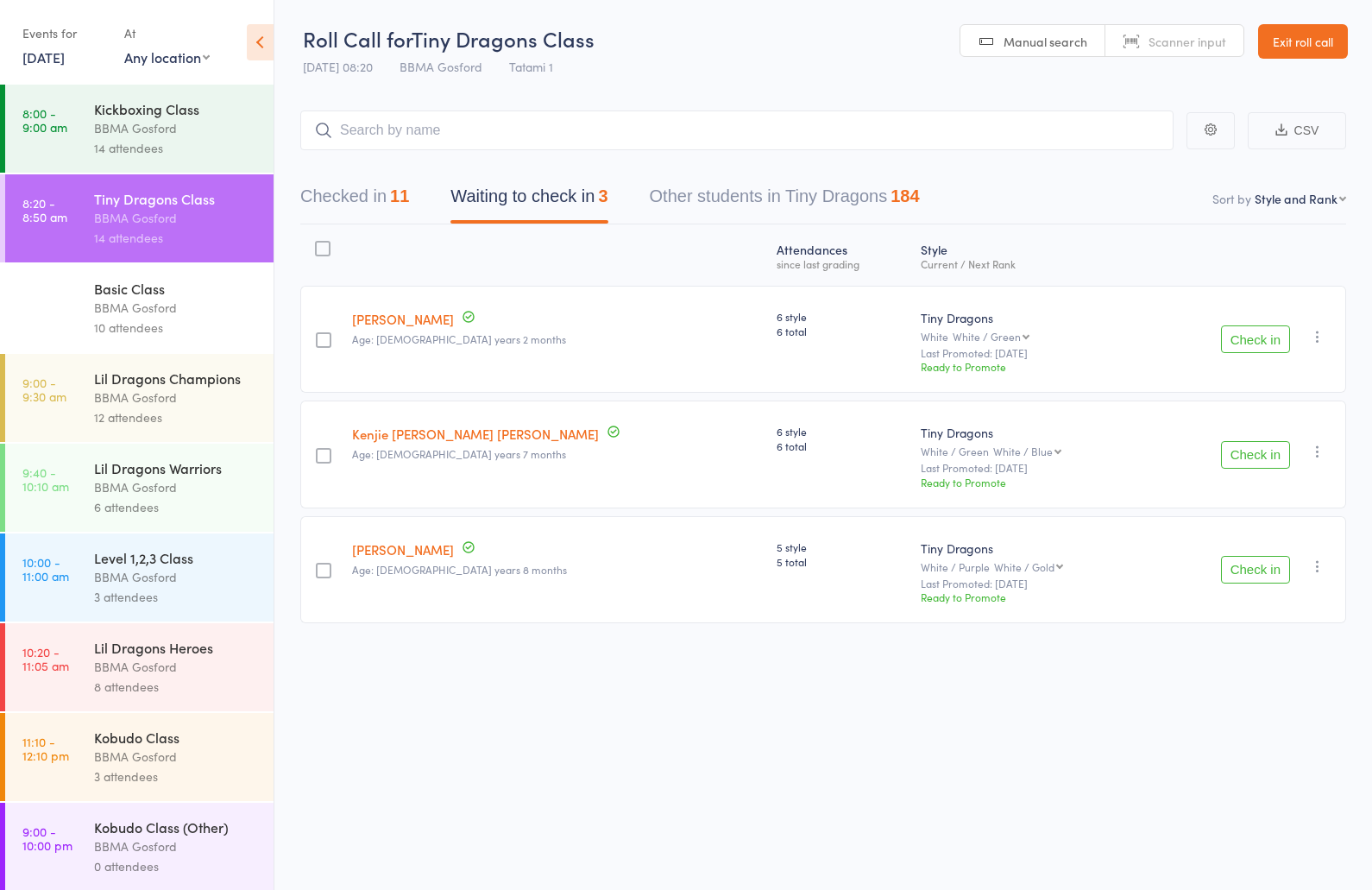
click at [383, 206] on button "Checked in 11" at bounding box center [354, 200] width 109 height 46
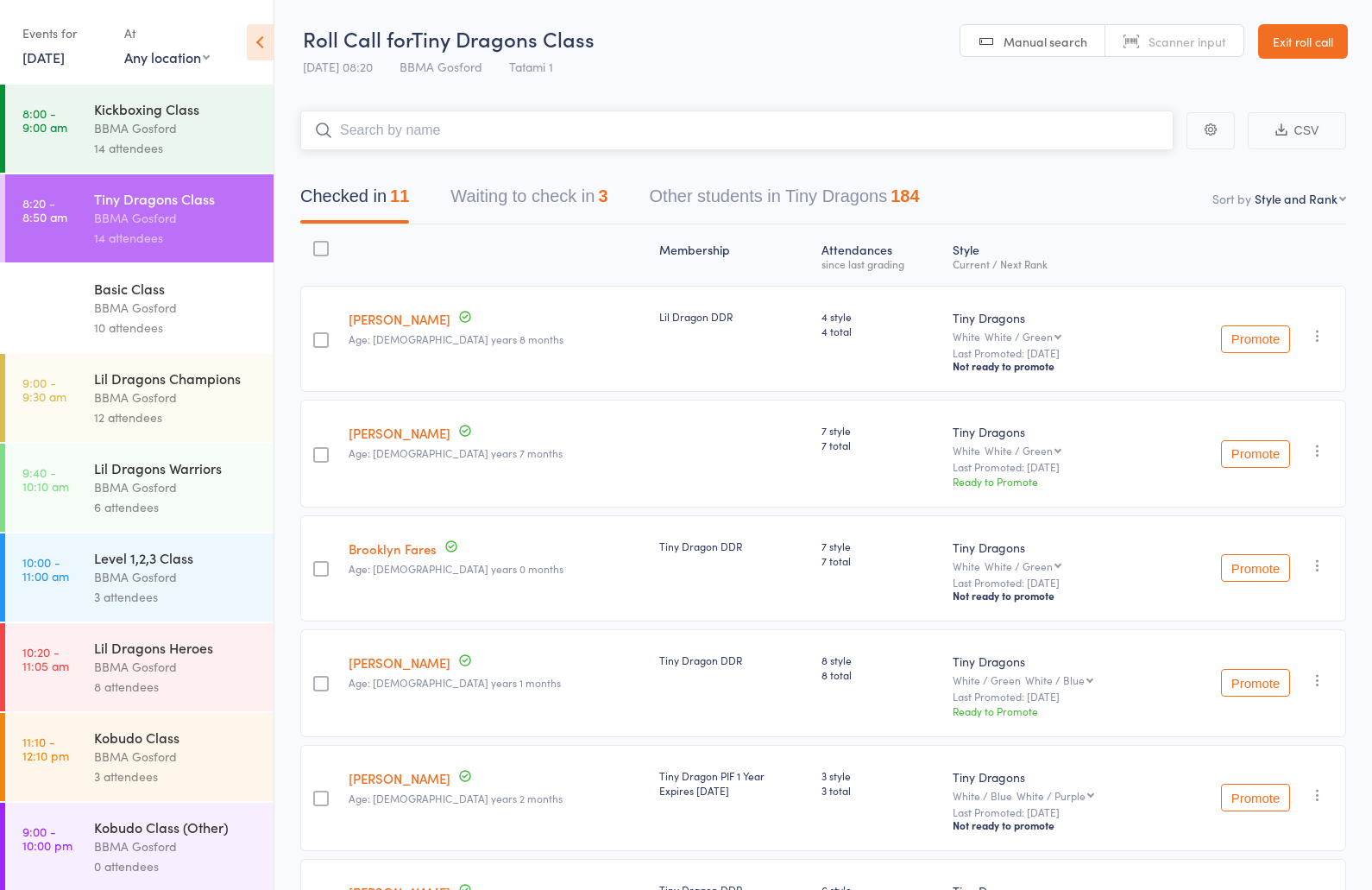
click at [415, 133] on input "search" at bounding box center [736, 130] width 873 height 40
type input "nina charlesworth"
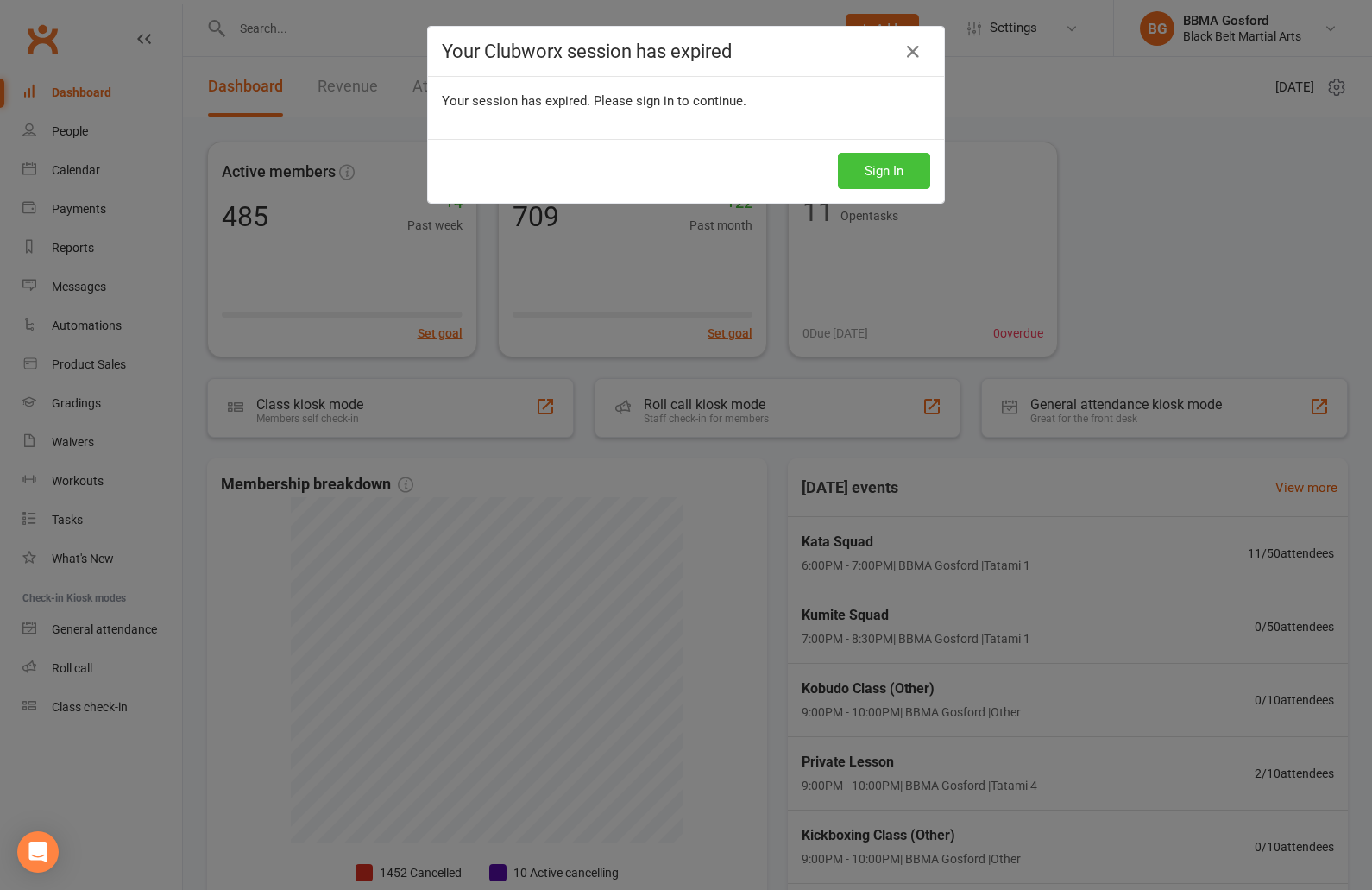
click at [867, 168] on button "Sign In" at bounding box center [884, 170] width 92 height 36
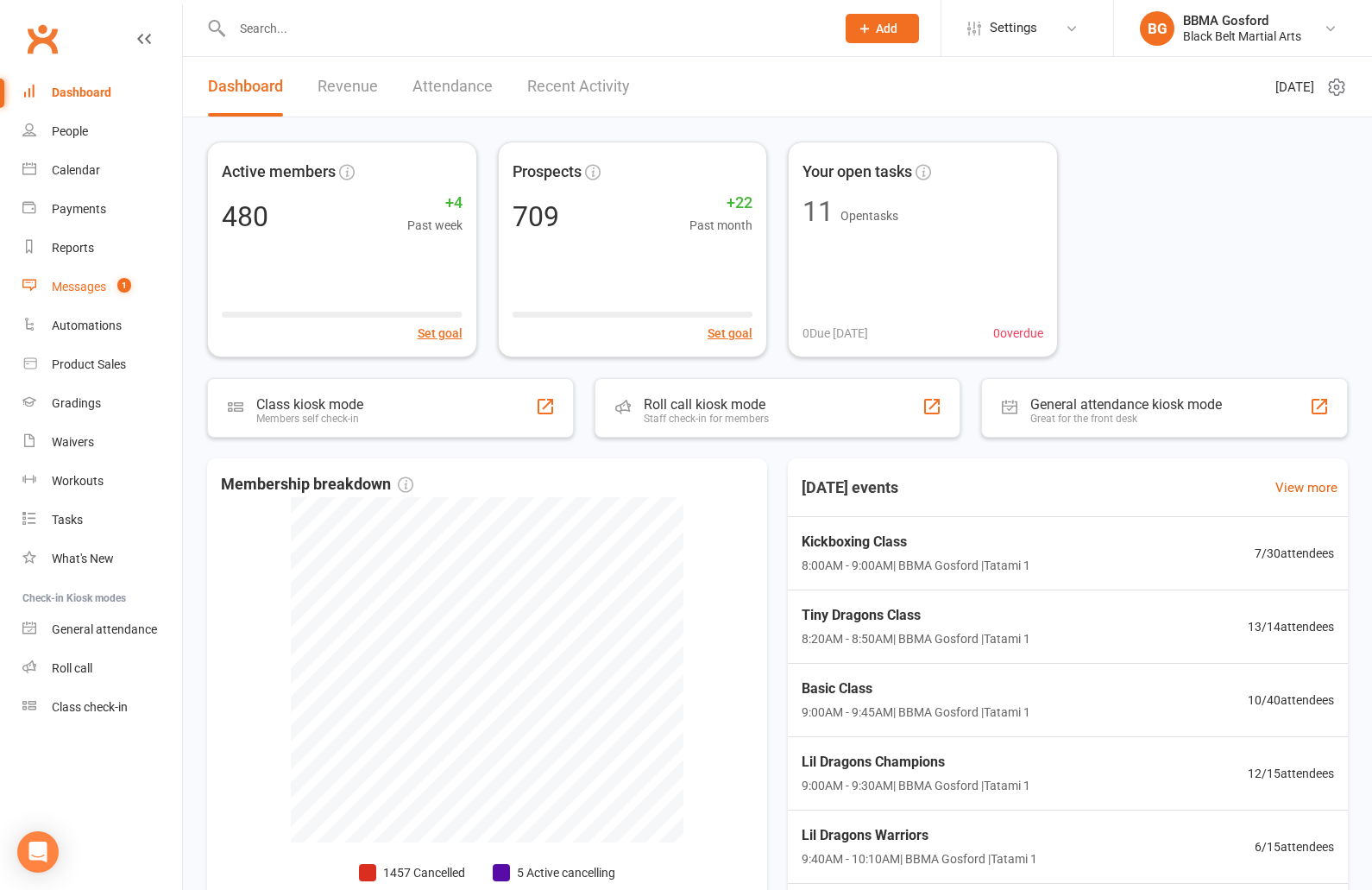
click at [87, 281] on div "Messages" at bounding box center [79, 287] width 55 height 14
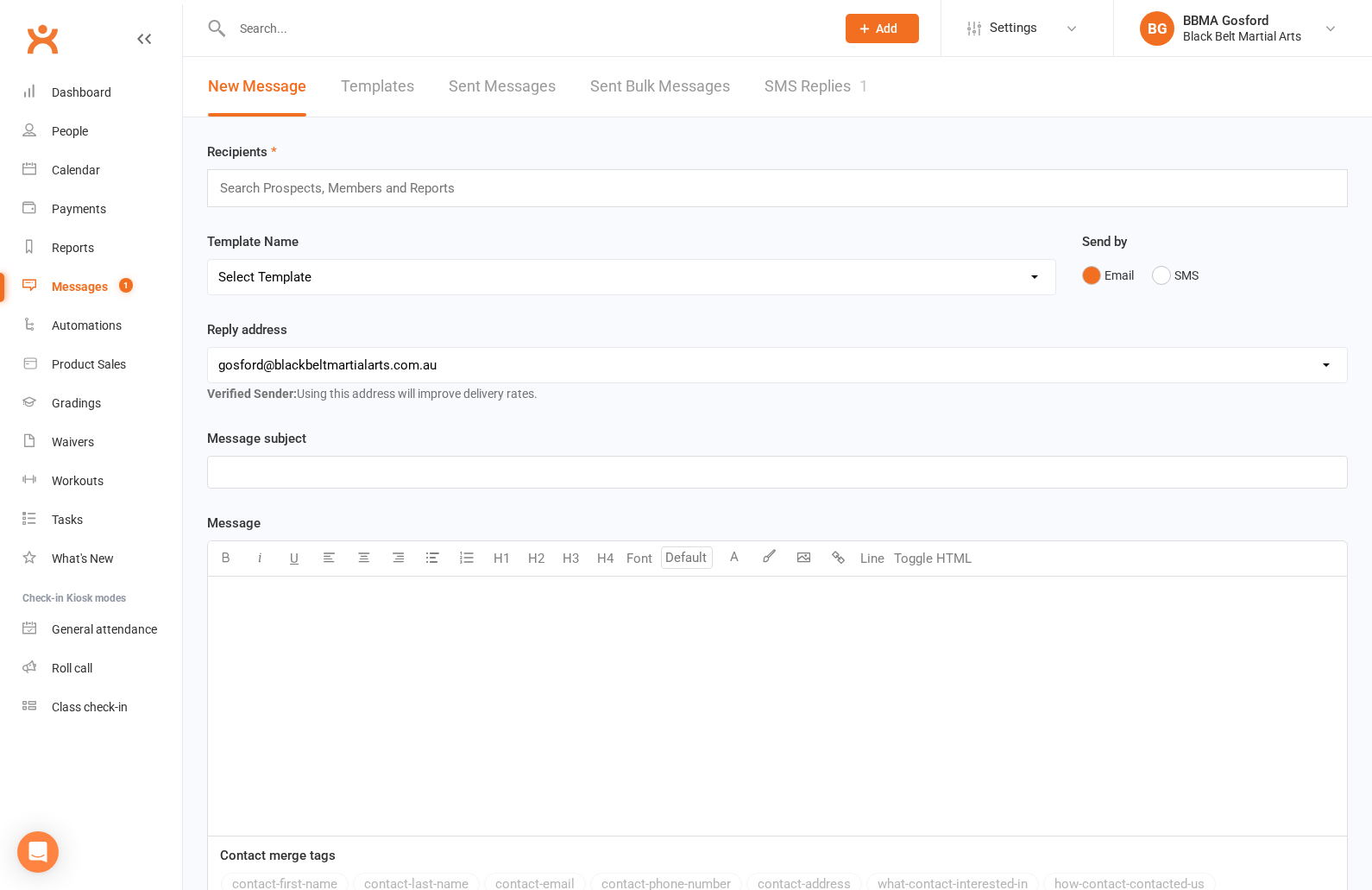
click at [814, 96] on link "SMS Replies 1" at bounding box center [817, 86] width 104 height 60
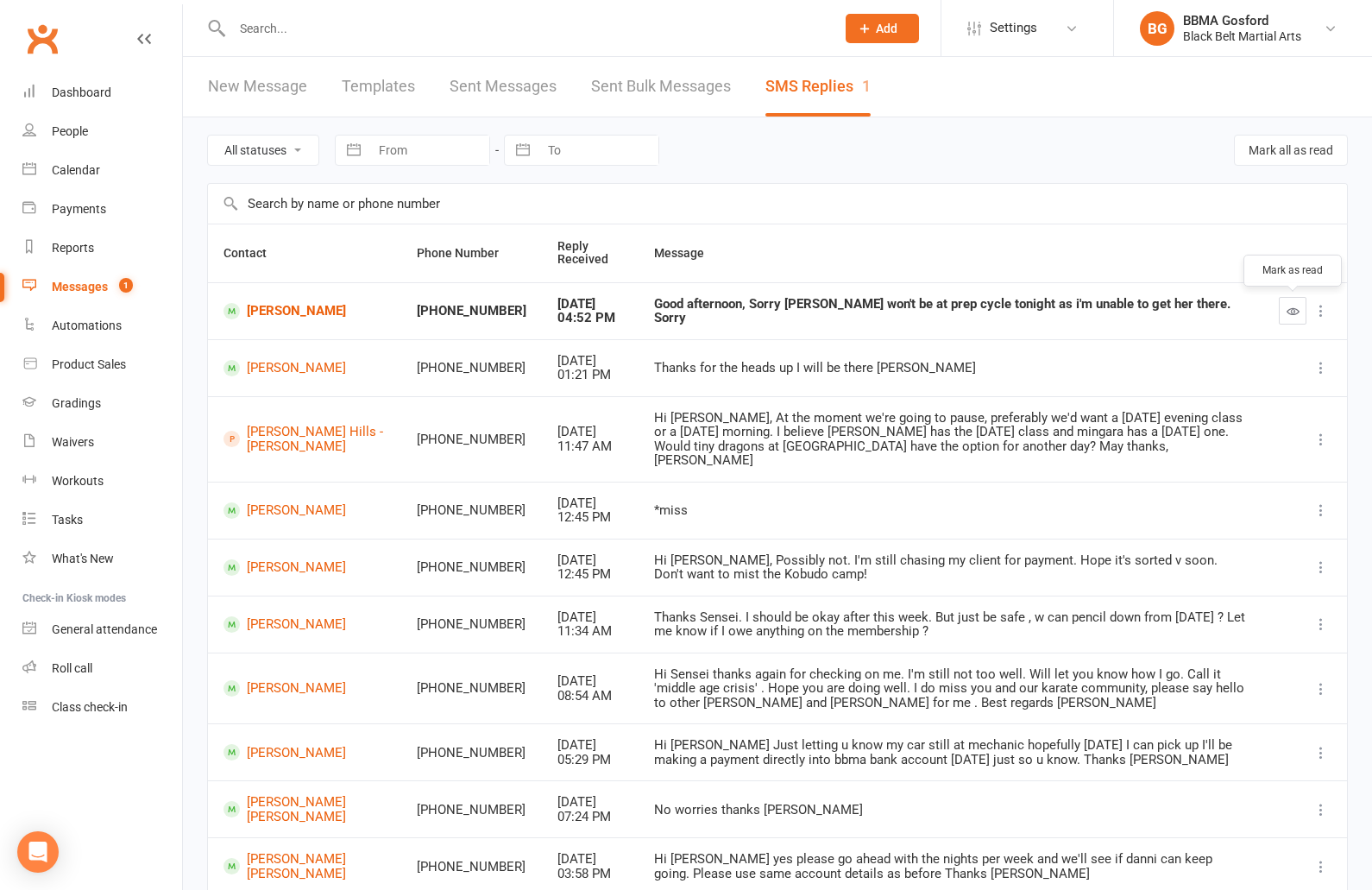
click at [1295, 307] on icon "button" at bounding box center [1293, 311] width 13 height 13
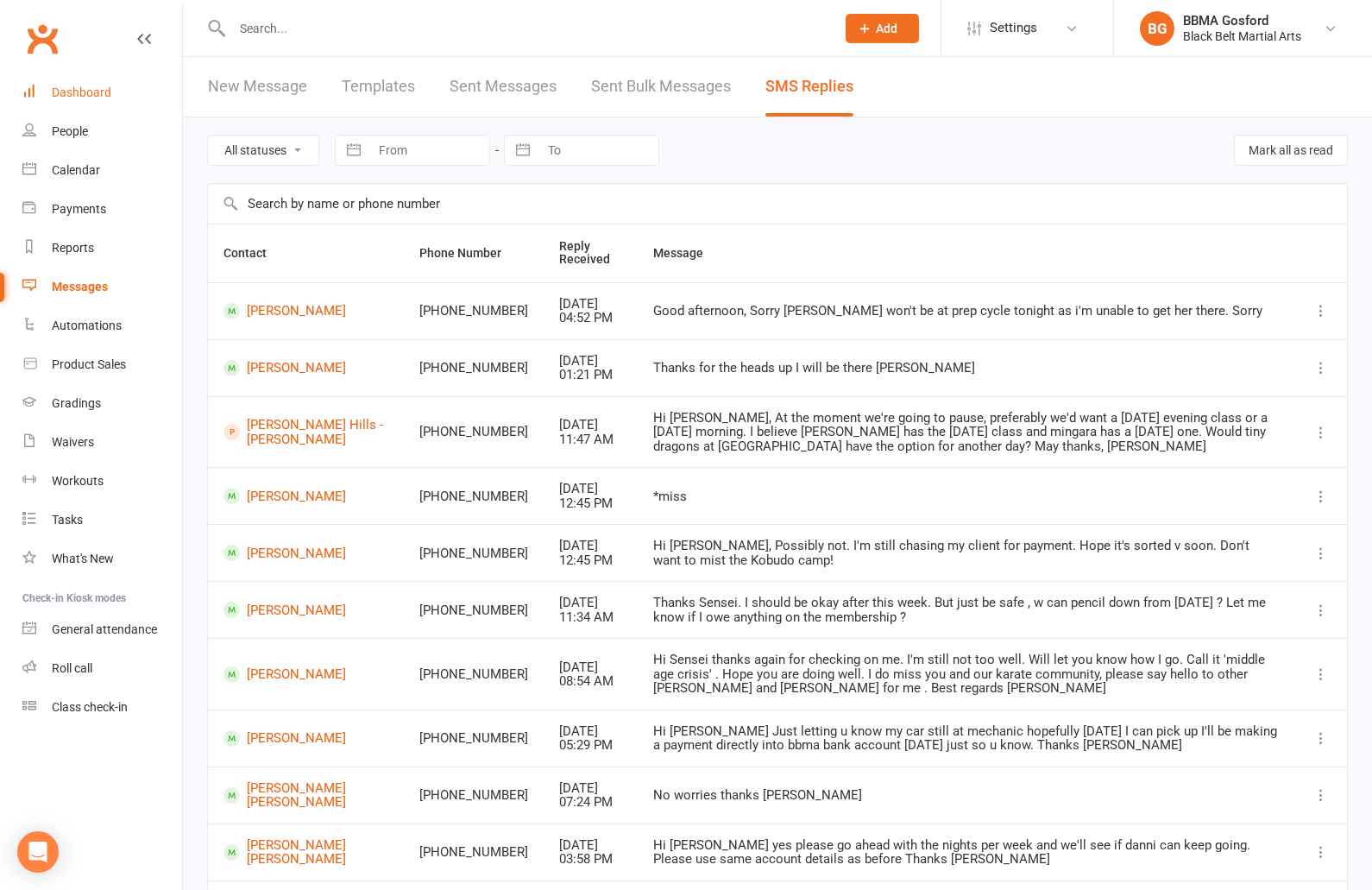
click at [97, 93] on div "Dashboard" at bounding box center [81, 92] width 60 height 14
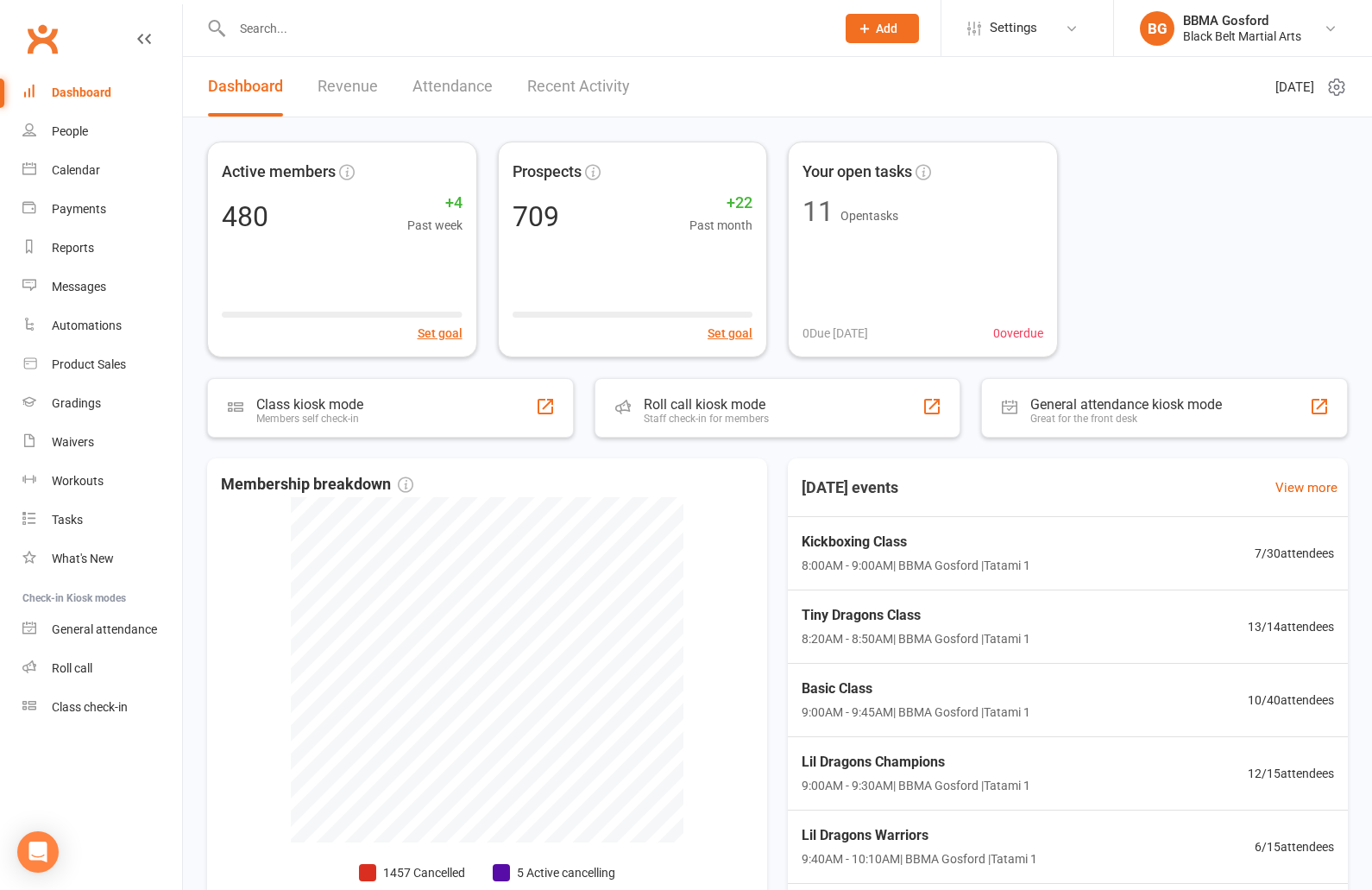
click at [307, 32] on input "text" at bounding box center [525, 28] width 597 height 24
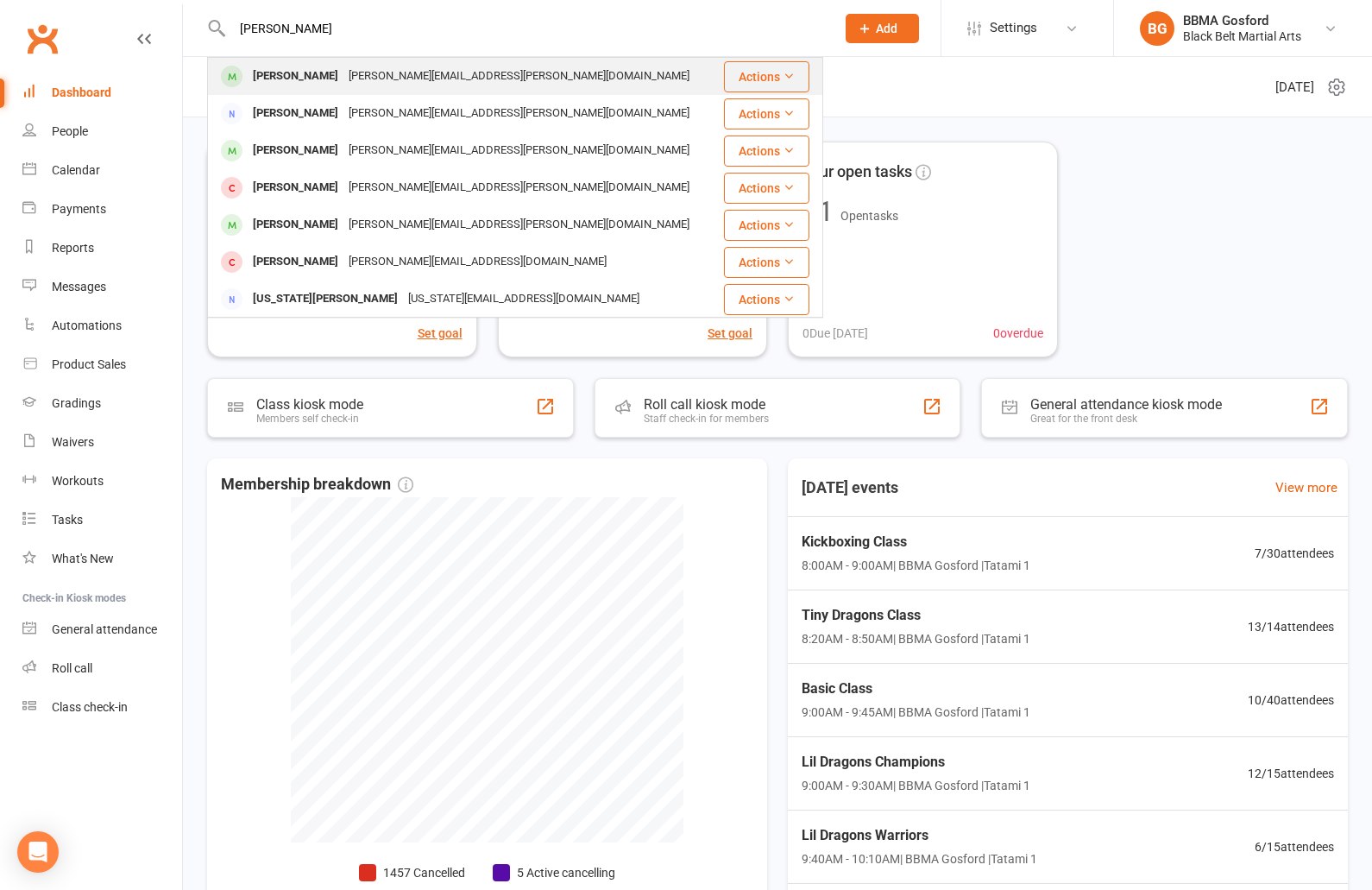
type input "fenton"
click at [317, 87] on div "Reece Fenton" at bounding box center [295, 76] width 96 height 25
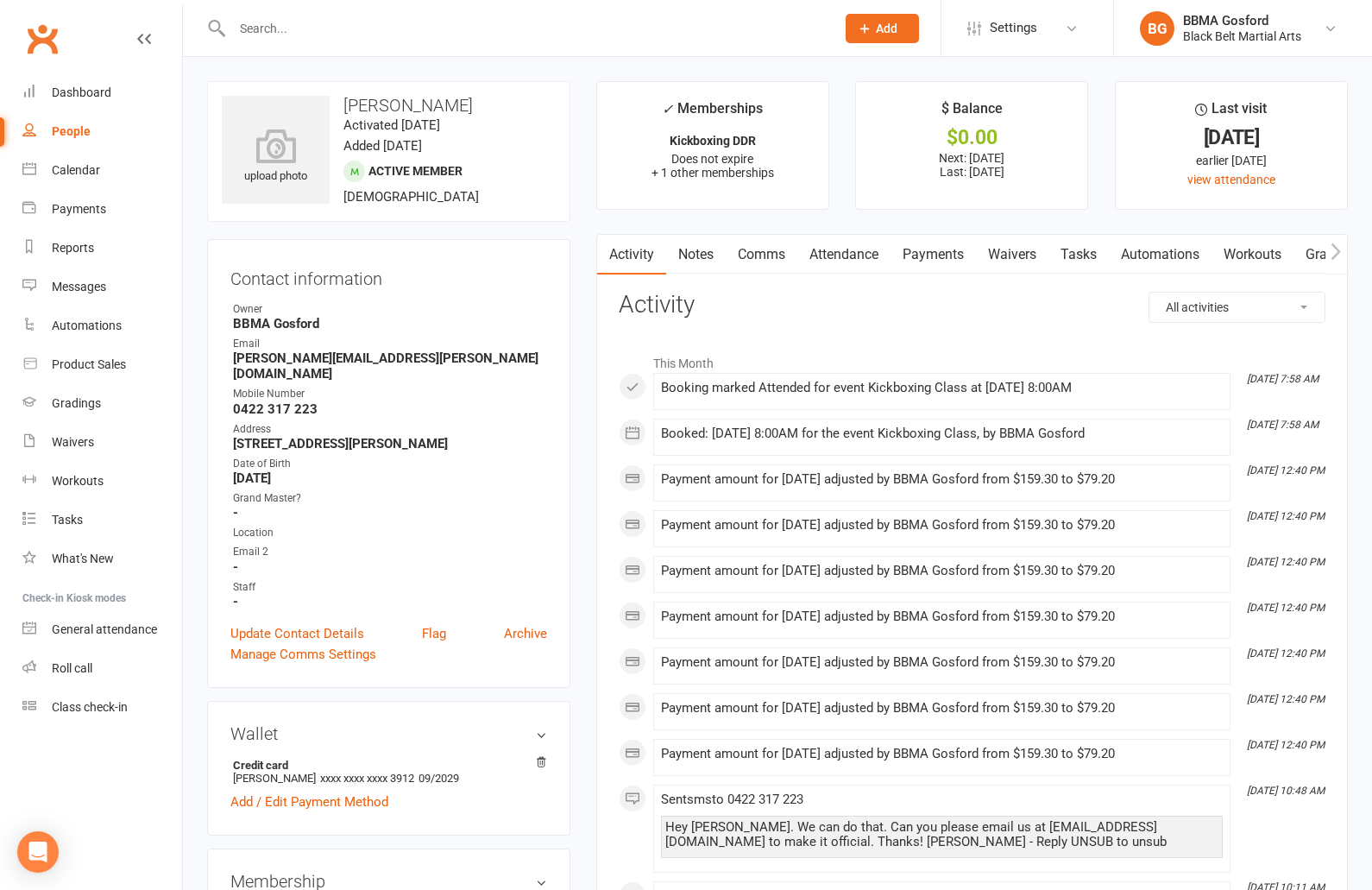
click at [933, 253] on link "Payments" at bounding box center [933, 254] width 85 height 40
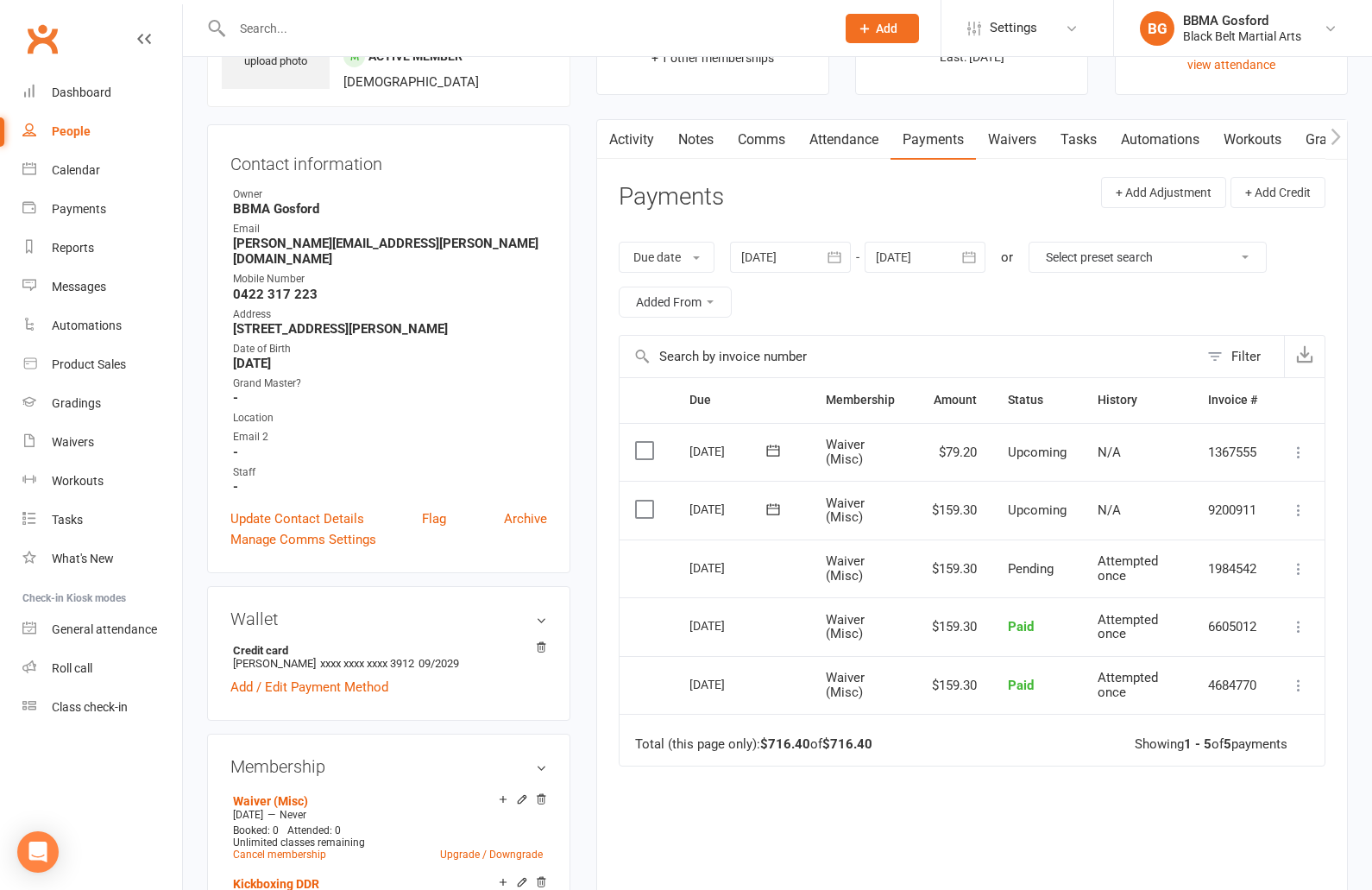
scroll to position [115, 0]
click at [977, 250] on icon "button" at bounding box center [969, 256] width 18 height 18
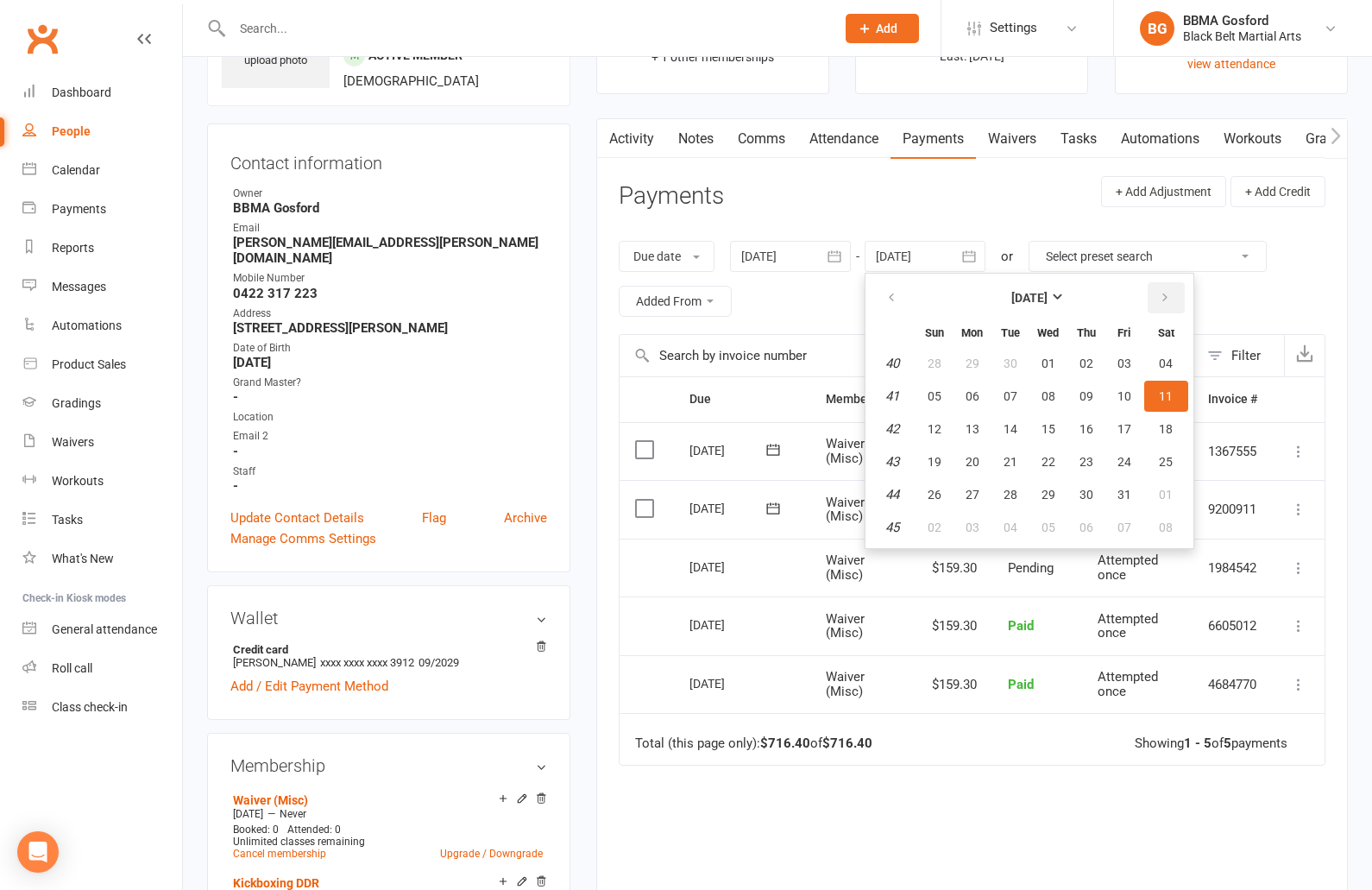
click at [1165, 297] on icon "button" at bounding box center [1165, 297] width 12 height 14
click at [1159, 504] on button "31" at bounding box center [1166, 495] width 44 height 31
type input "31 Jan 2026"
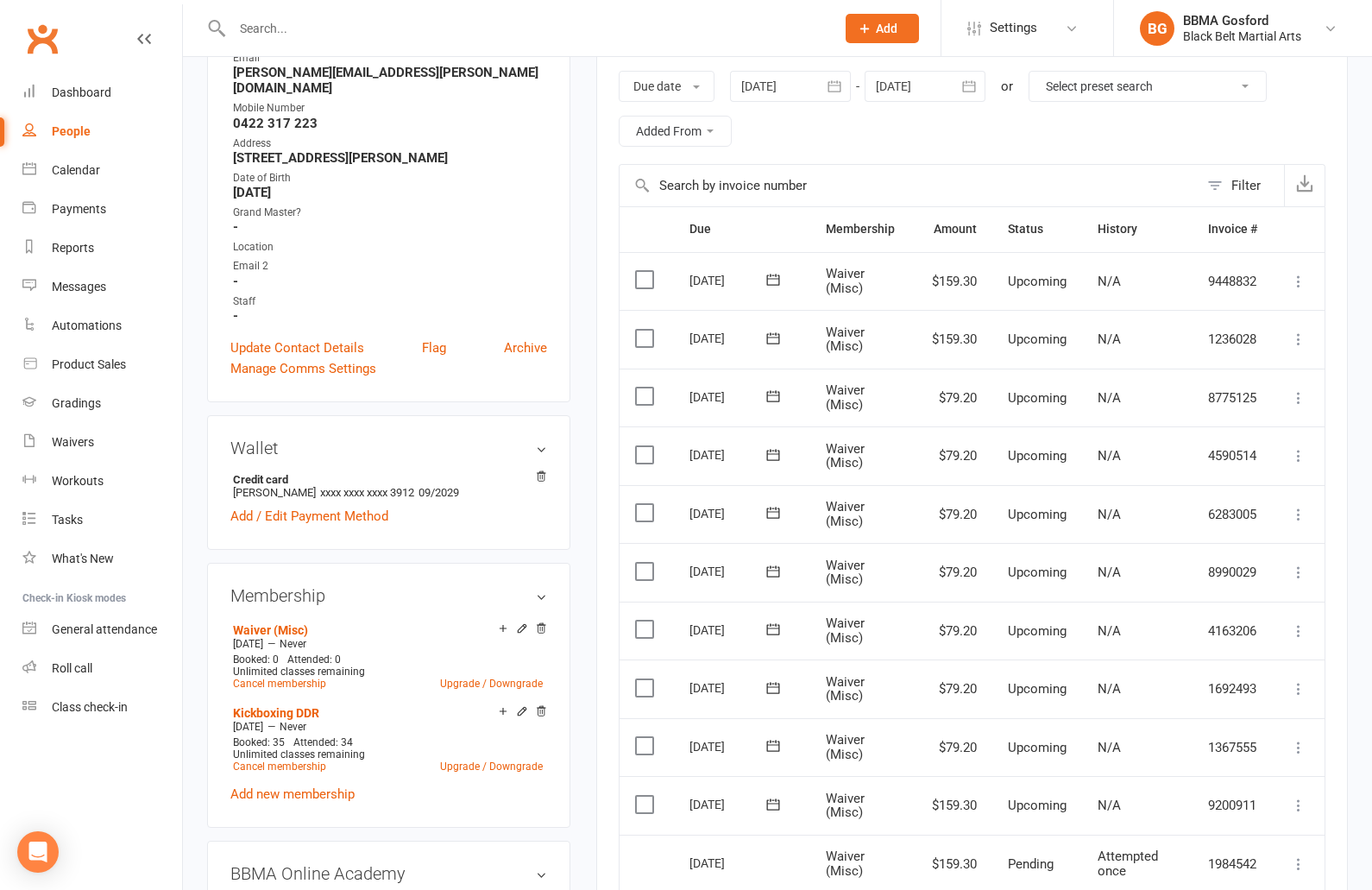
scroll to position [0, 0]
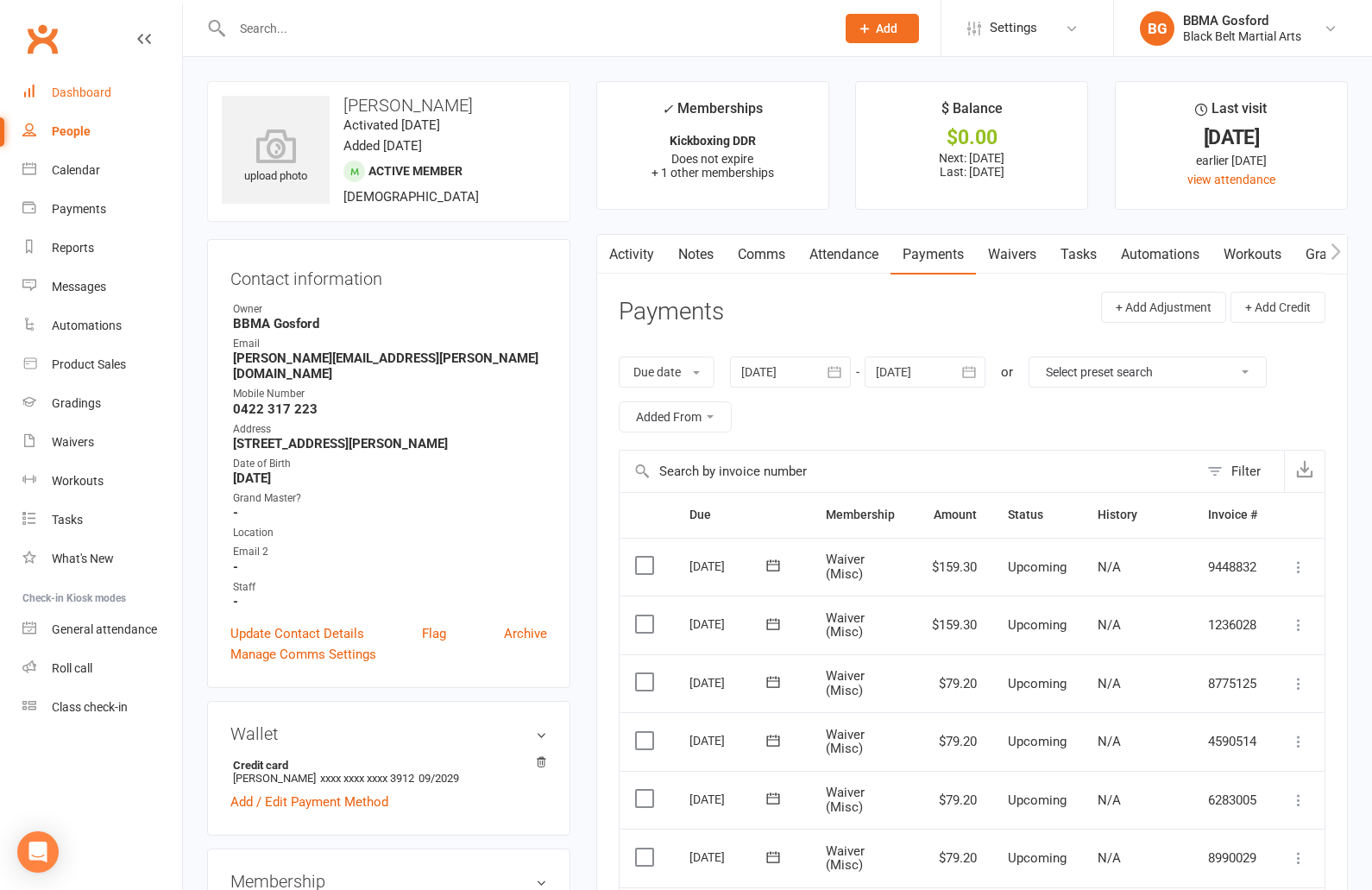
click at [98, 91] on div "Dashboard" at bounding box center [81, 92] width 60 height 14
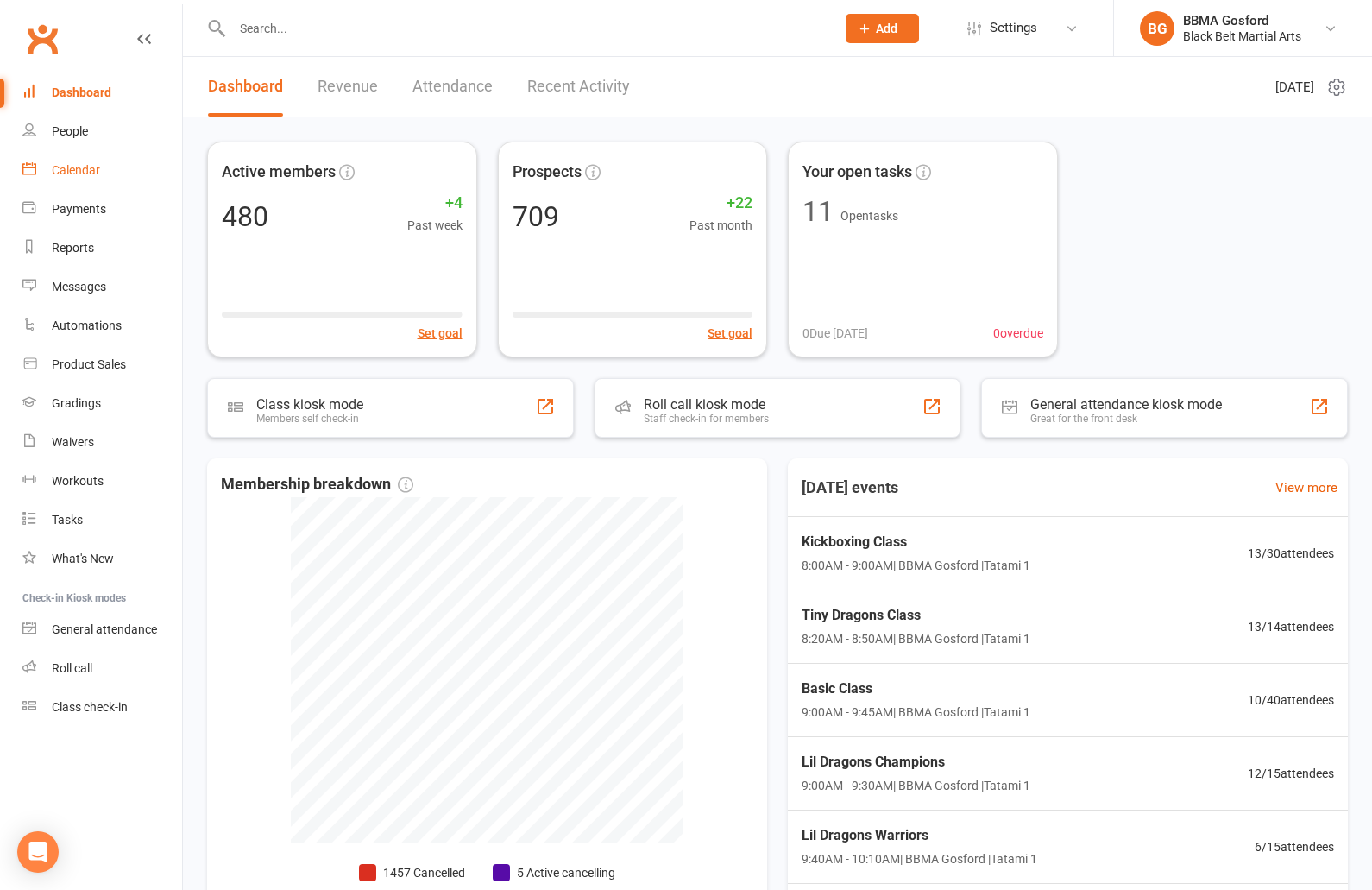
click at [108, 170] on link "Calendar" at bounding box center [102, 170] width 159 height 39
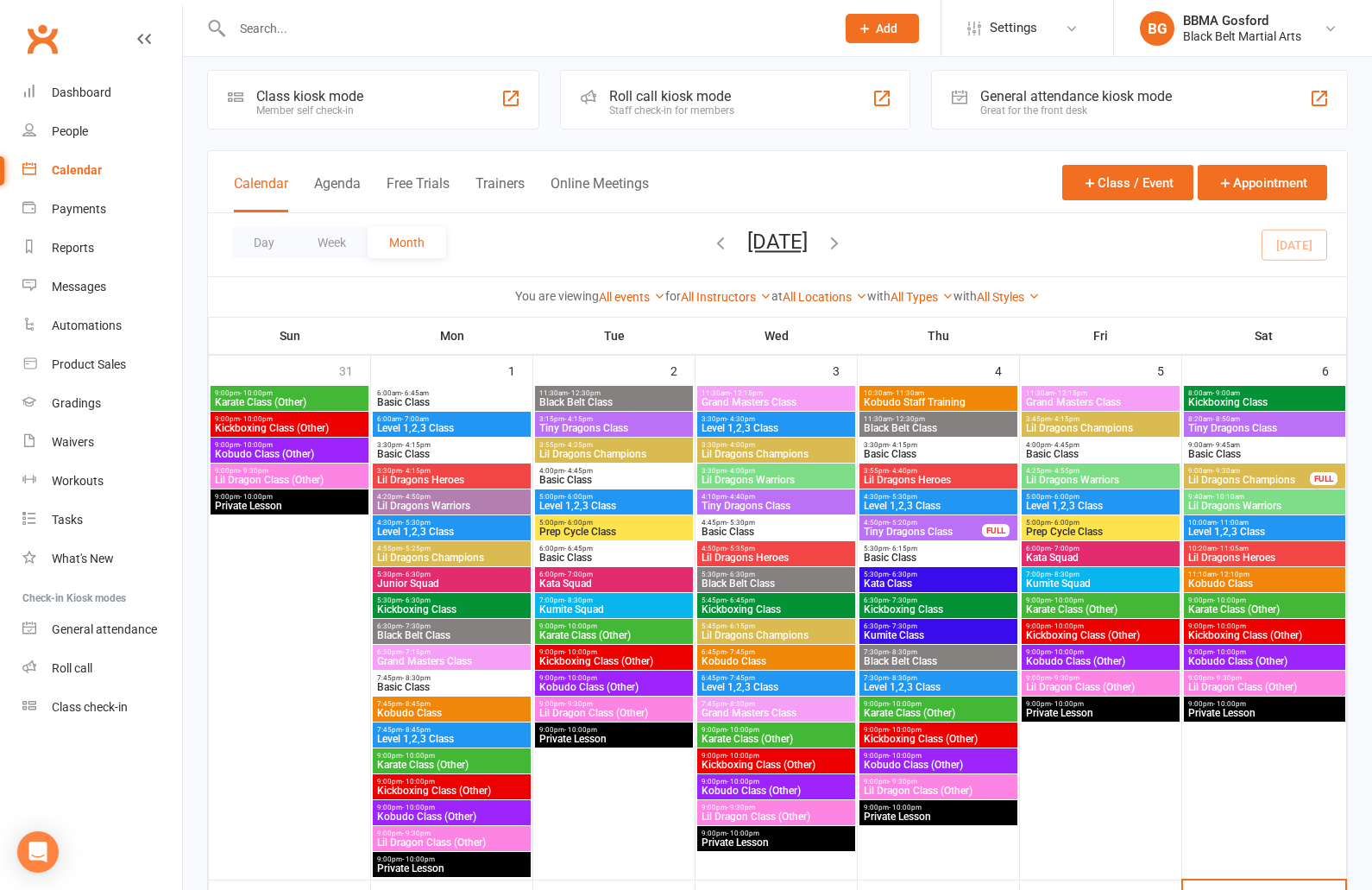
scroll to position [5, 0]
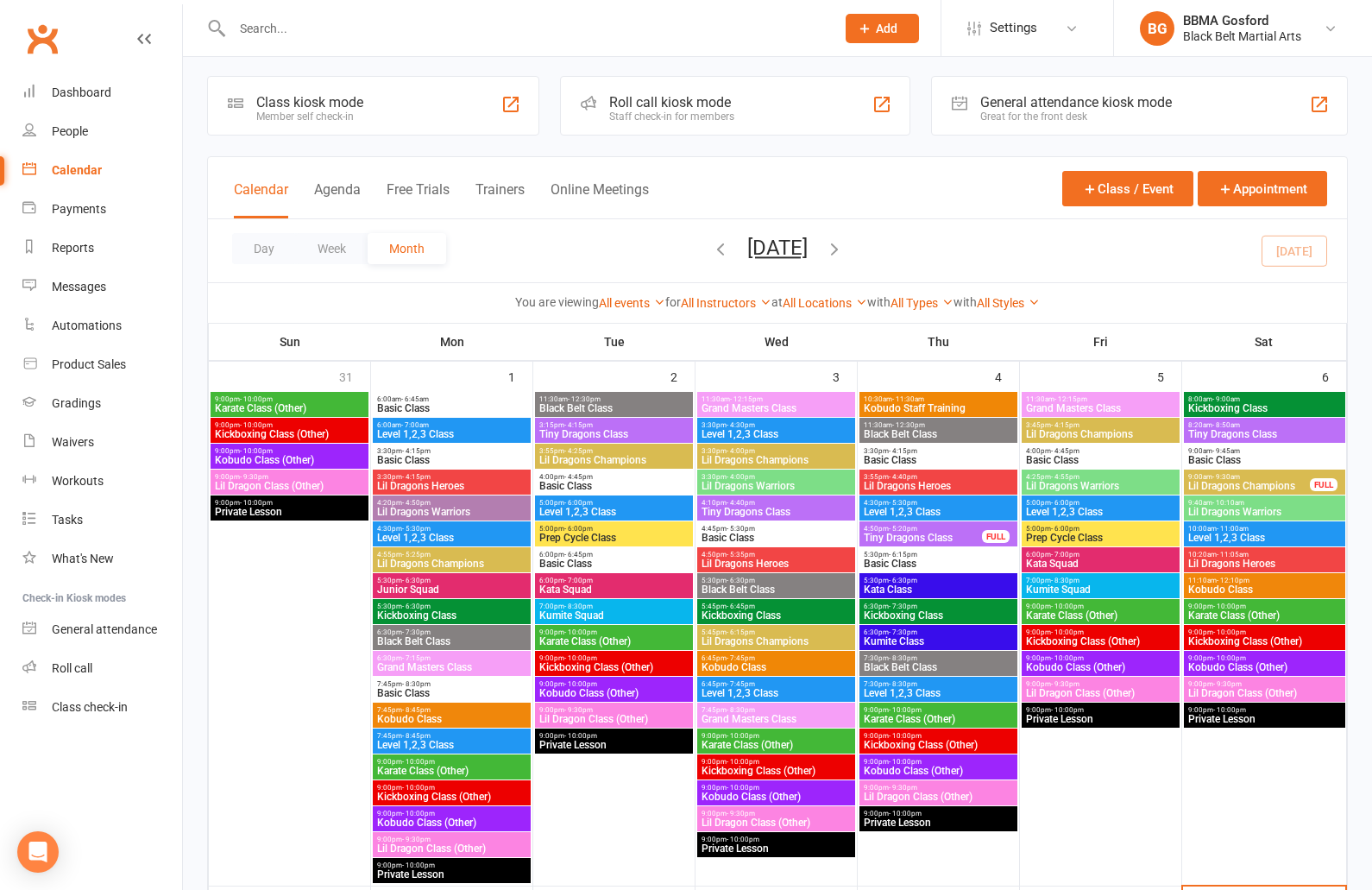
click at [931, 561] on span "Basic Class" at bounding box center [939, 563] width 151 height 11
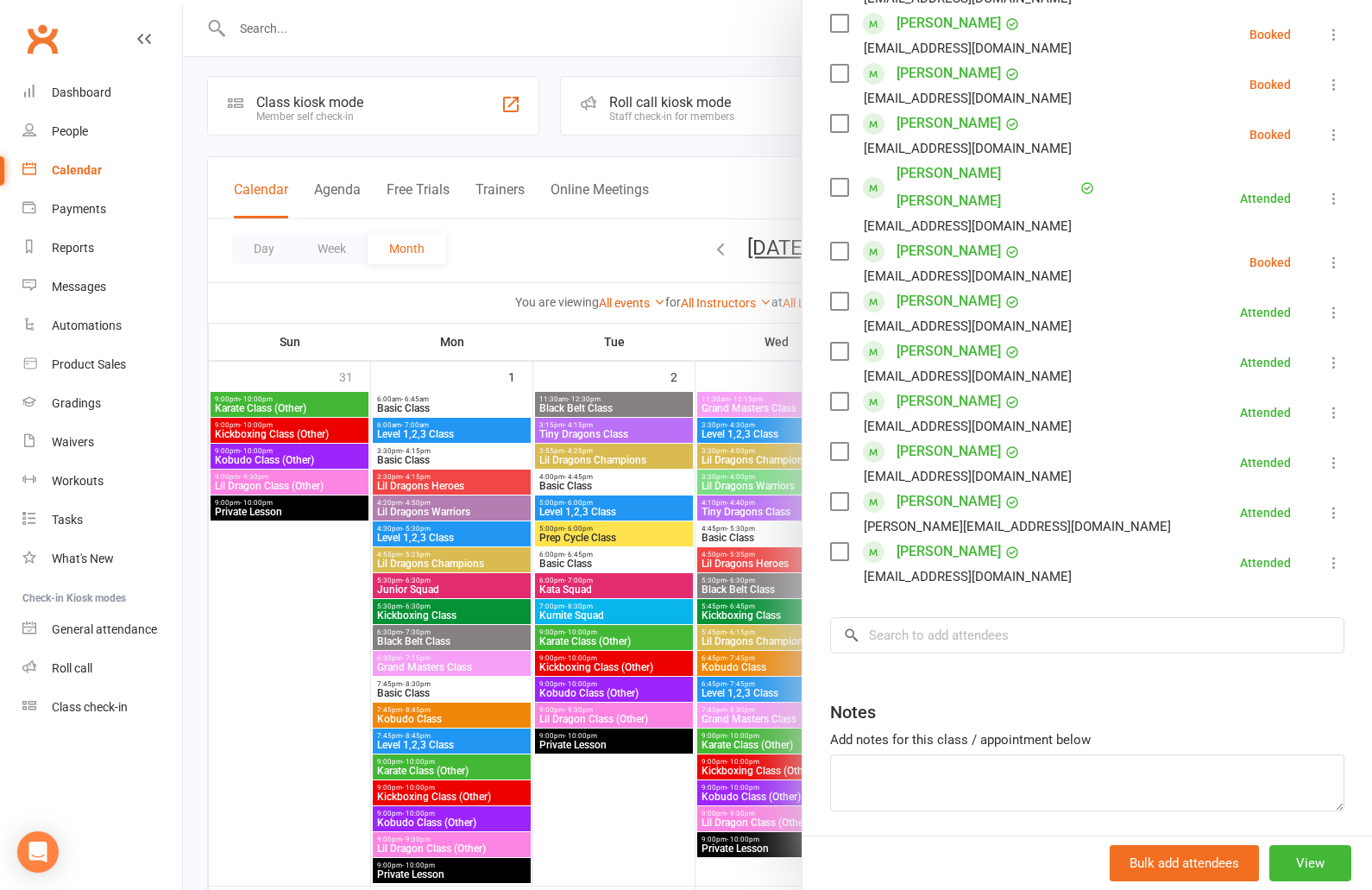
scroll to position [416, 0]
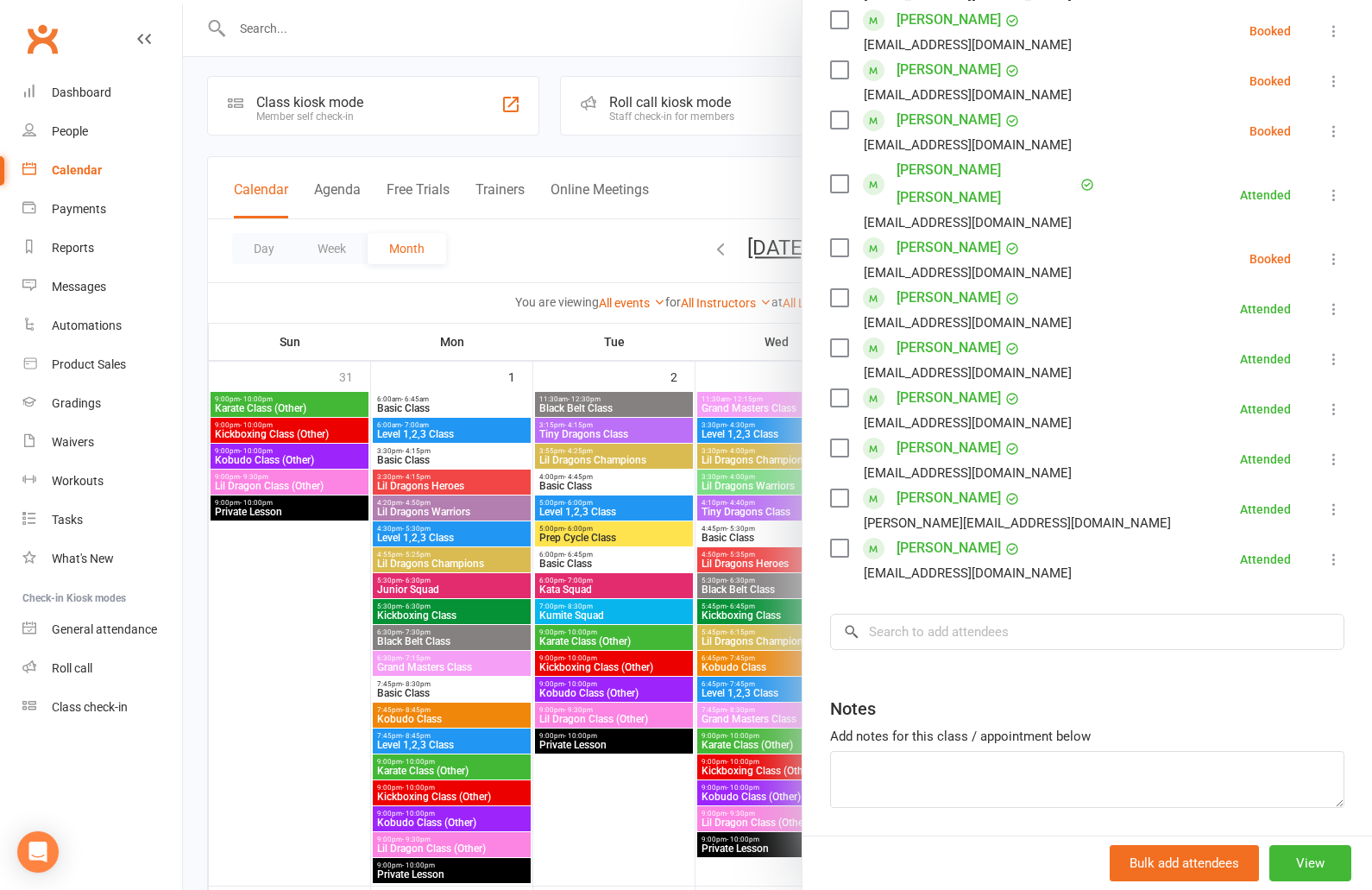
click at [199, 685] on div at bounding box center [777, 445] width 1189 height 890
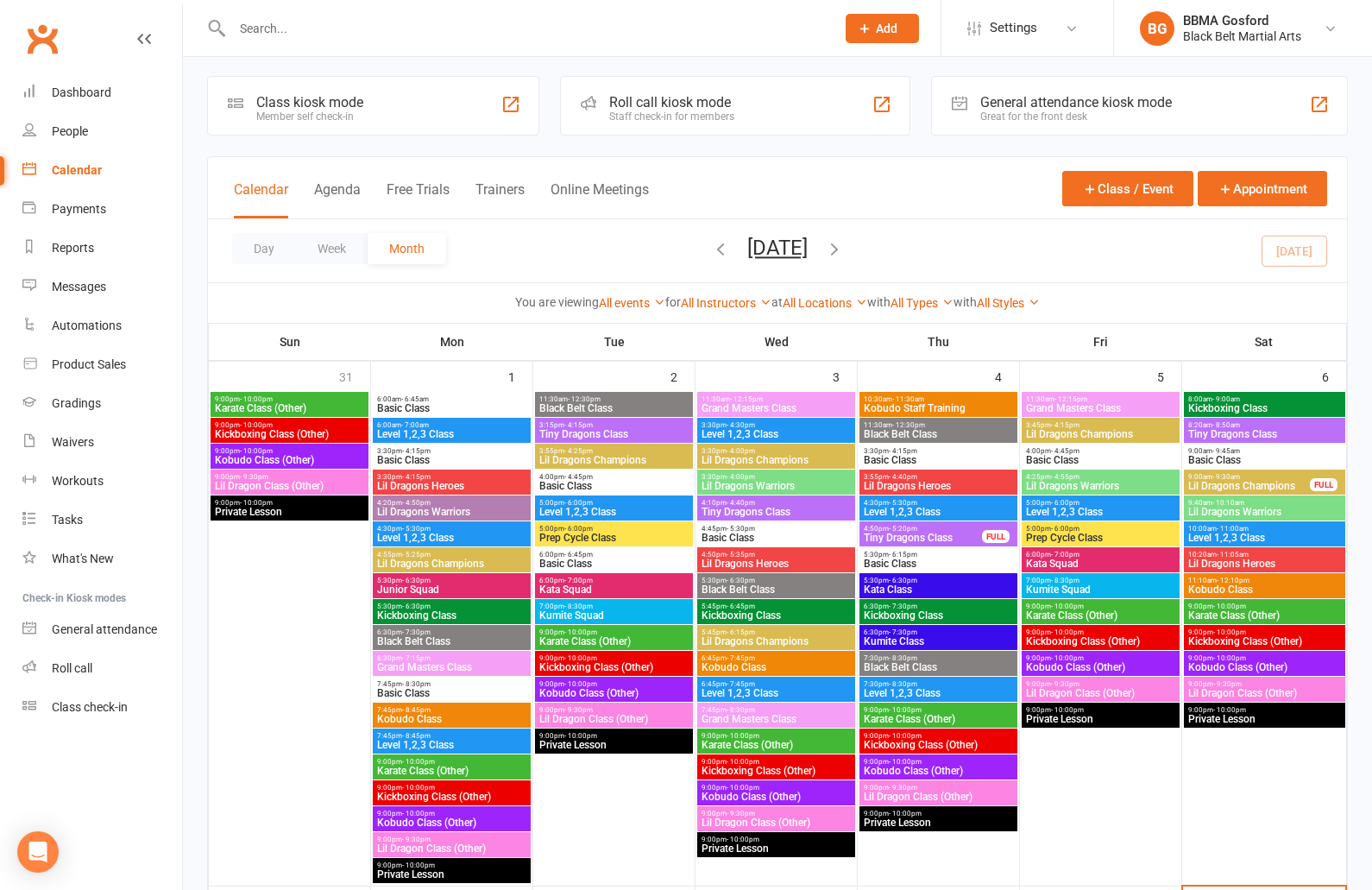
scroll to position [4, 0]
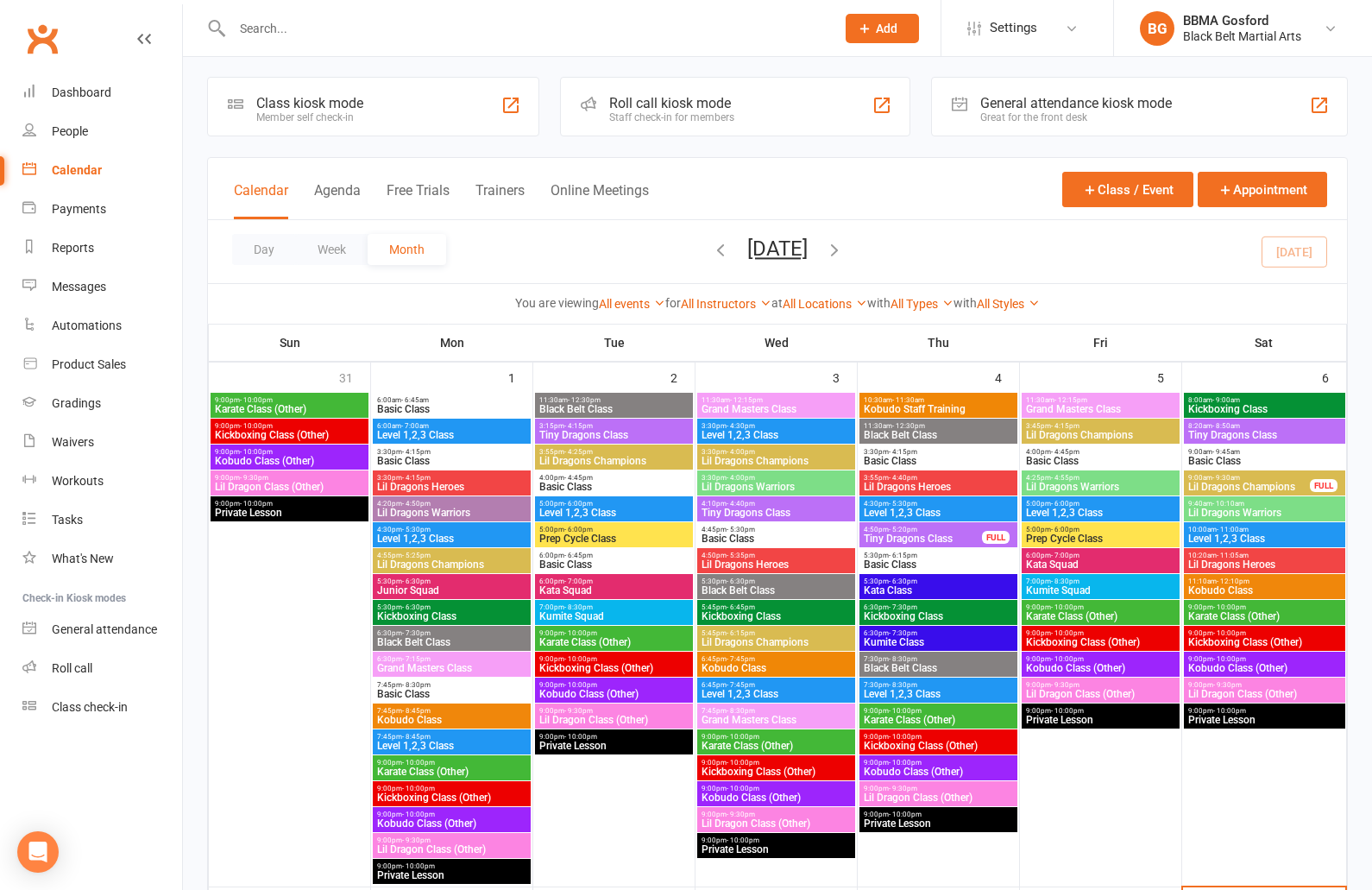
click at [922, 586] on span "Kata Class" at bounding box center [939, 590] width 151 height 11
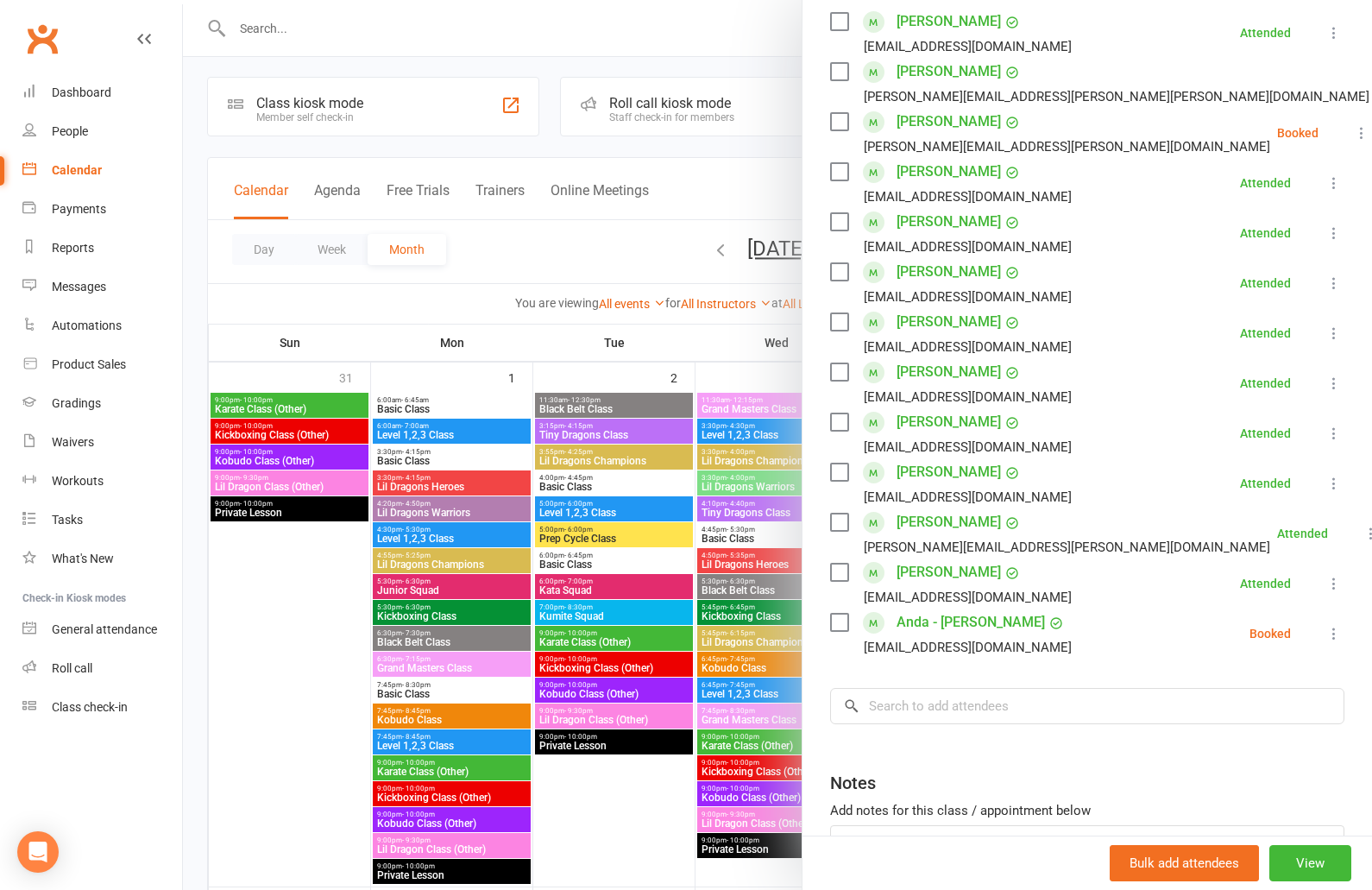
scroll to position [316, 0]
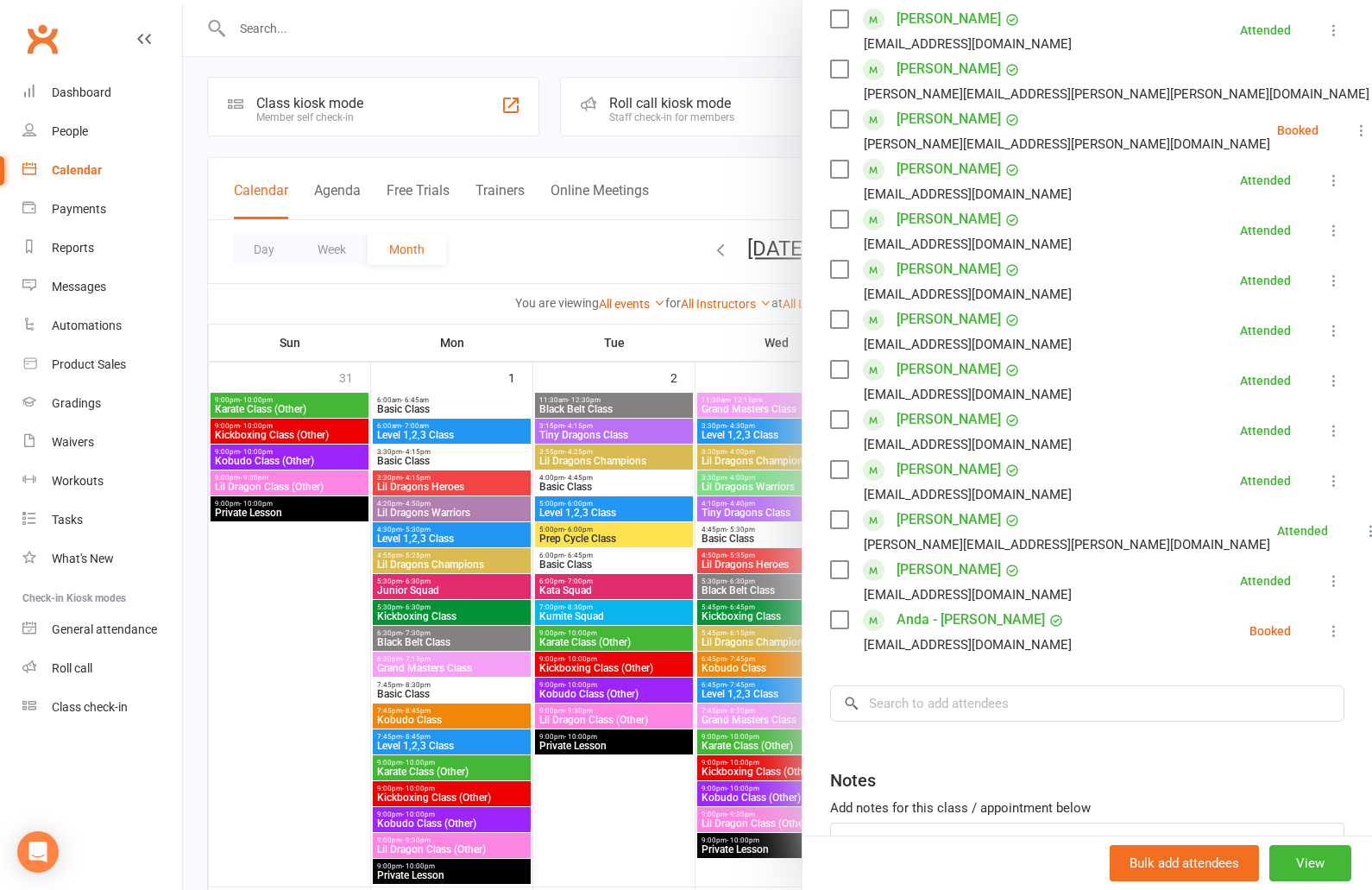
click at [479, 284] on div at bounding box center [777, 445] width 1189 height 890
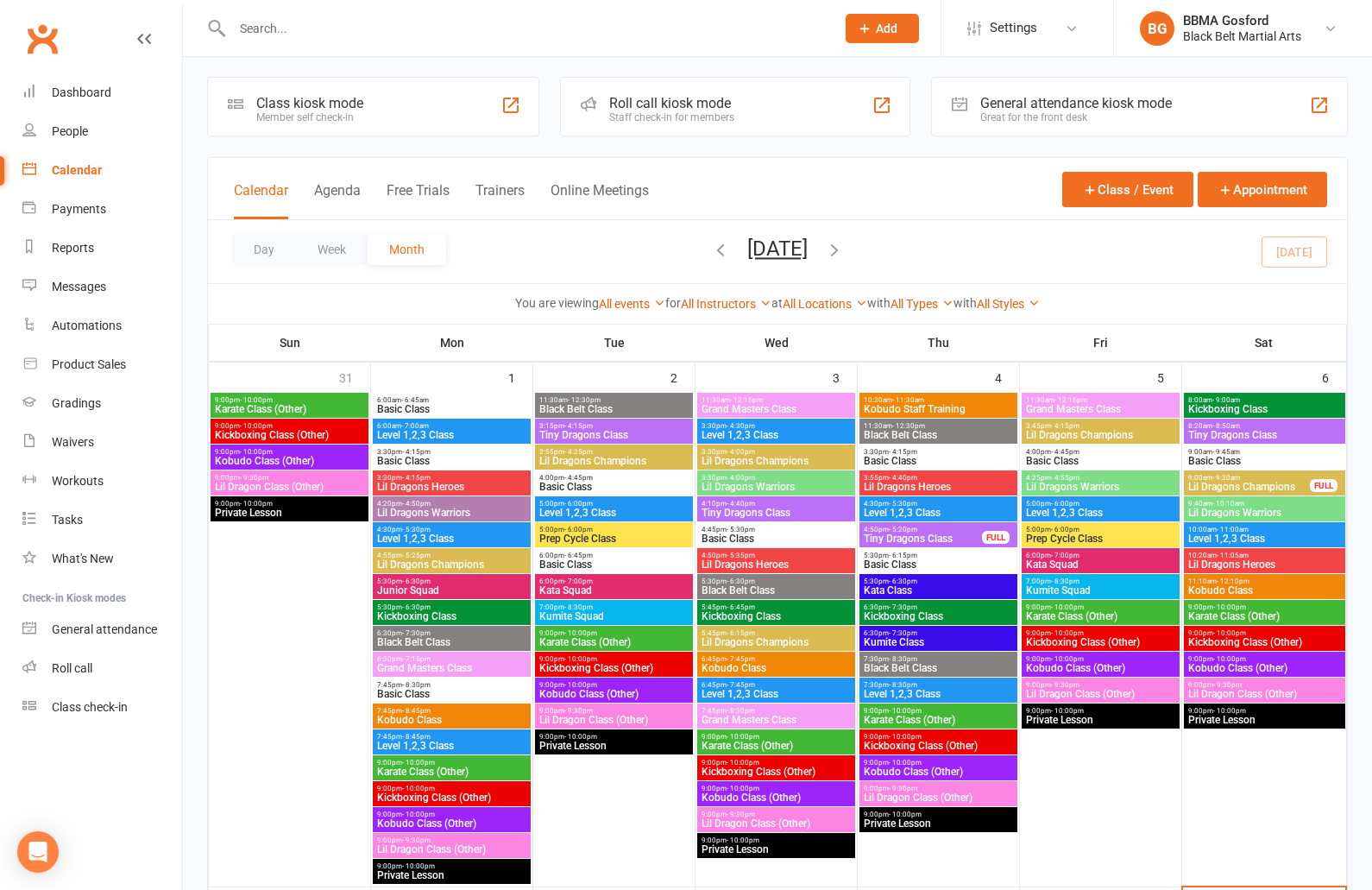
click at [934, 508] on span "Level 1,2,3 Class" at bounding box center [939, 512] width 151 height 11
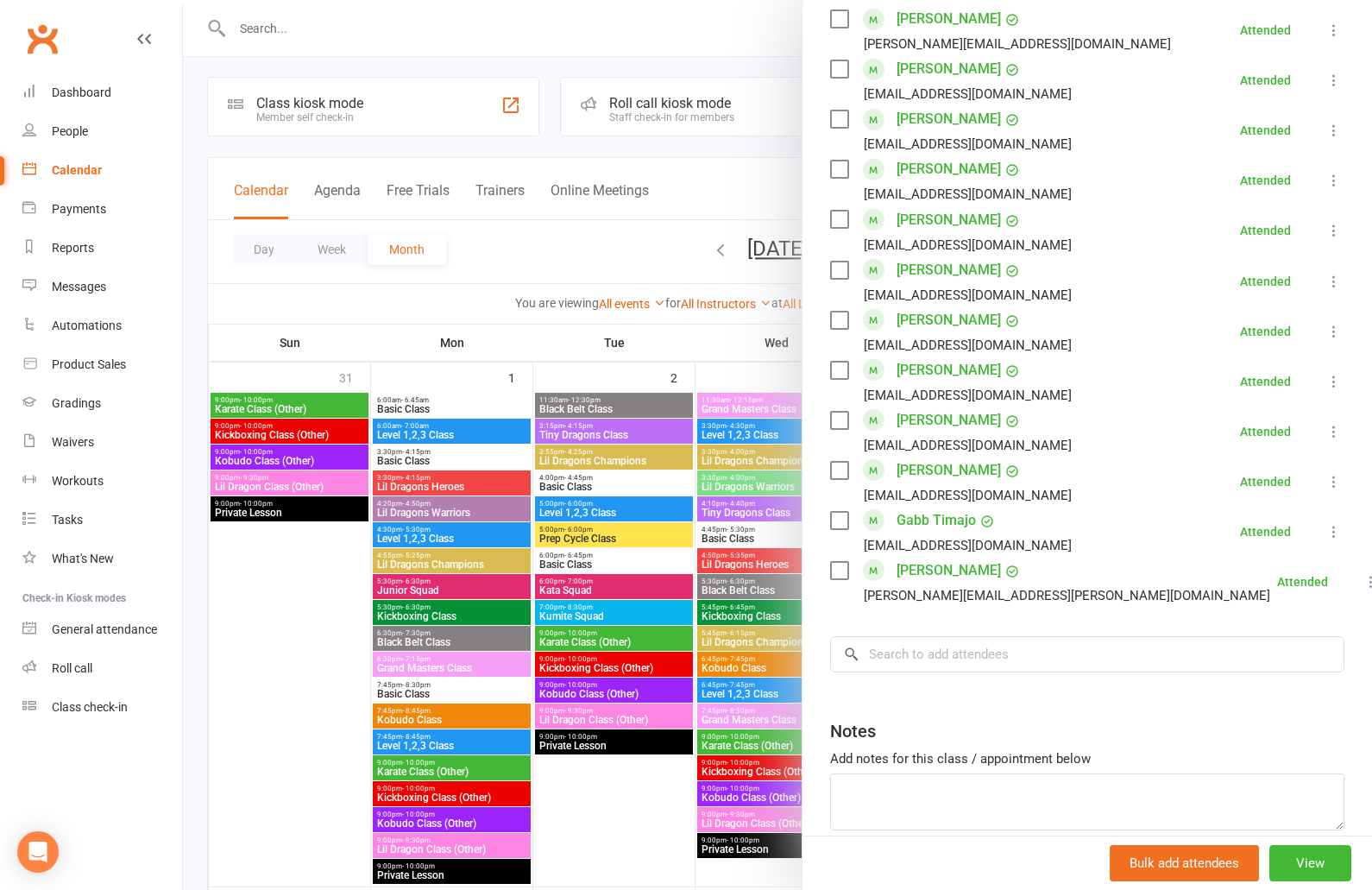
scroll to position [869, 0]
click at [657, 68] on div at bounding box center [777, 445] width 1189 height 890
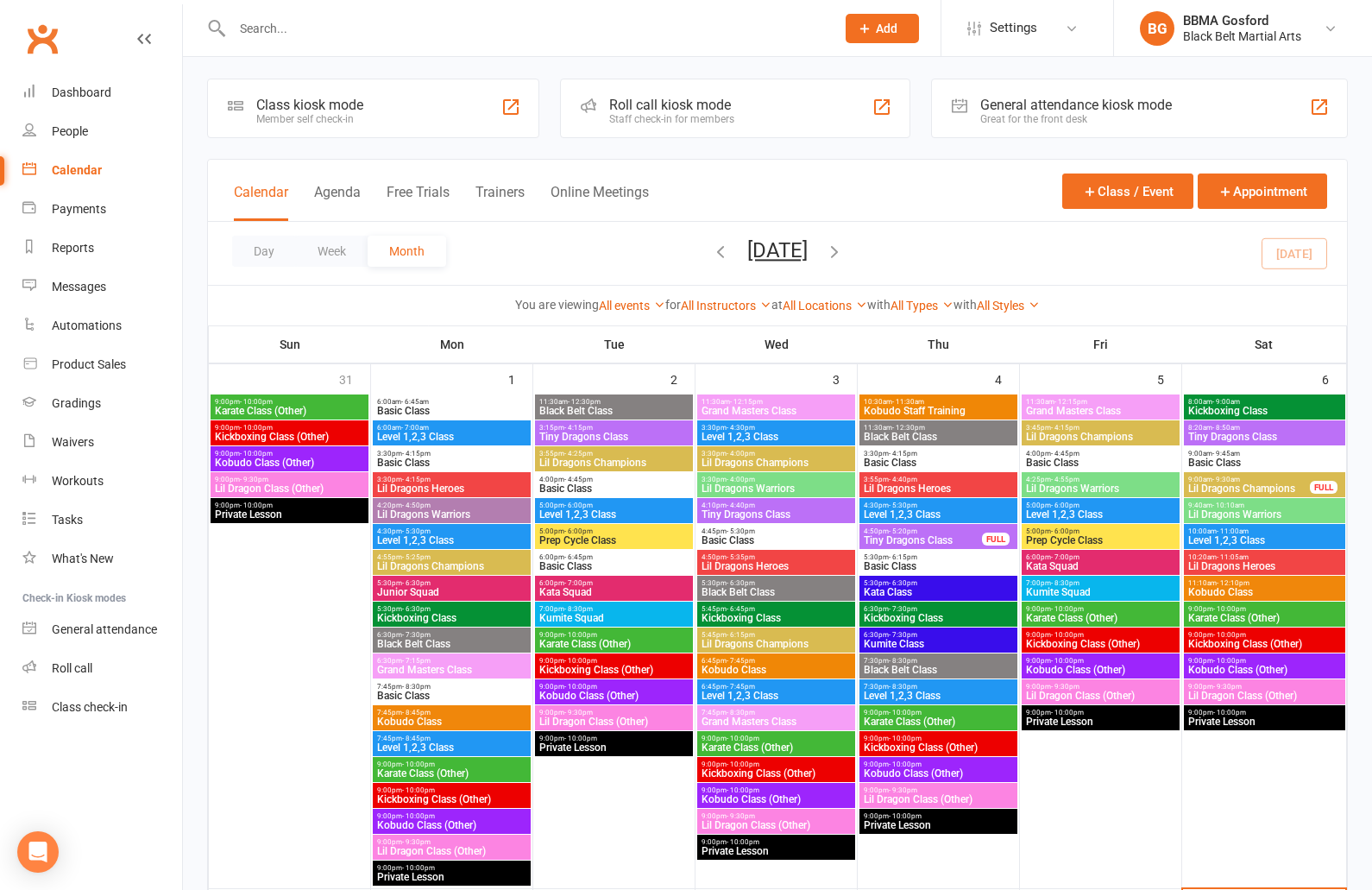
scroll to position [5, 0]
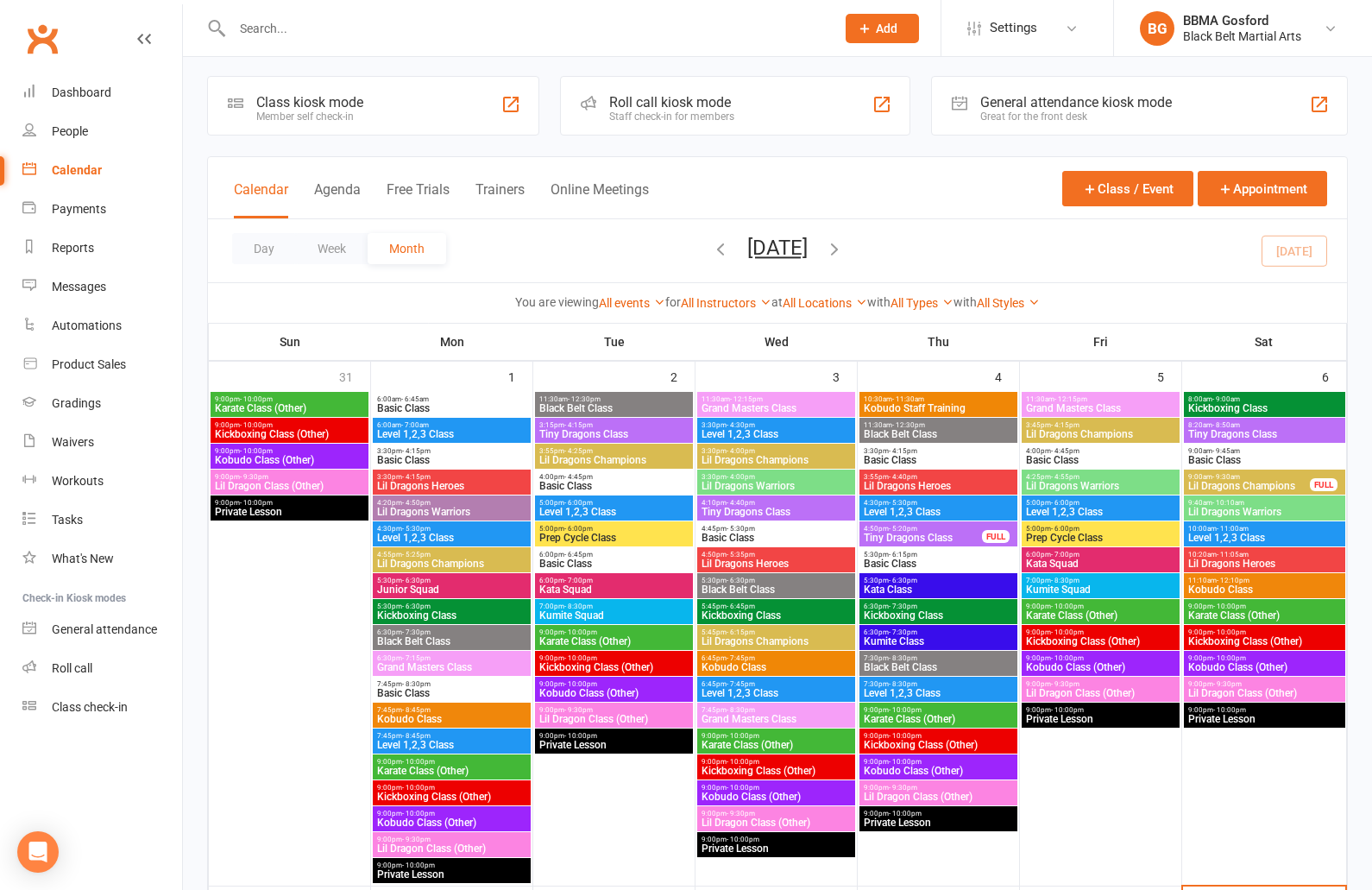
click at [941, 514] on span "Level 1,2,3 Class" at bounding box center [939, 512] width 151 height 11
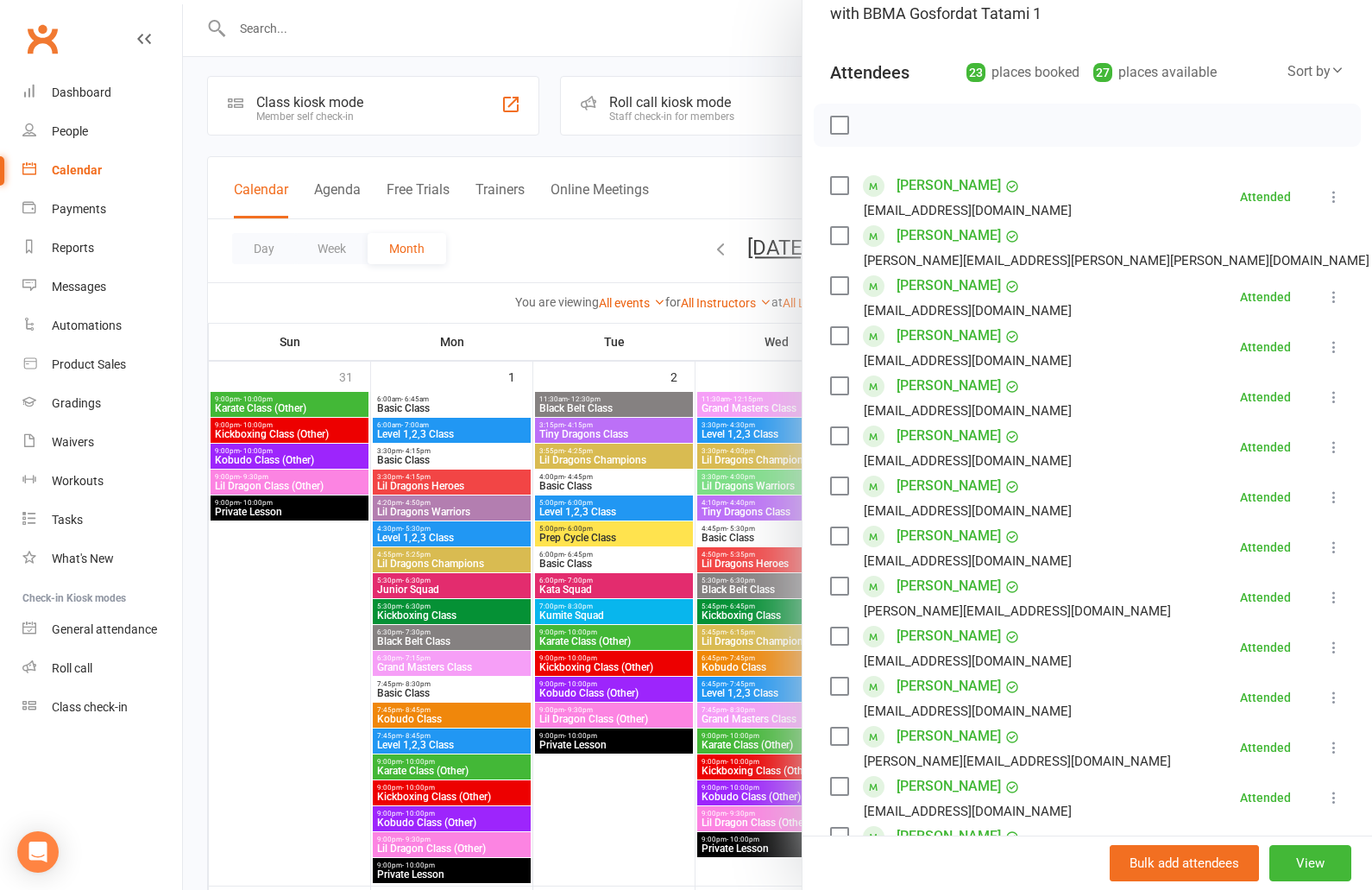
scroll to position [0, 0]
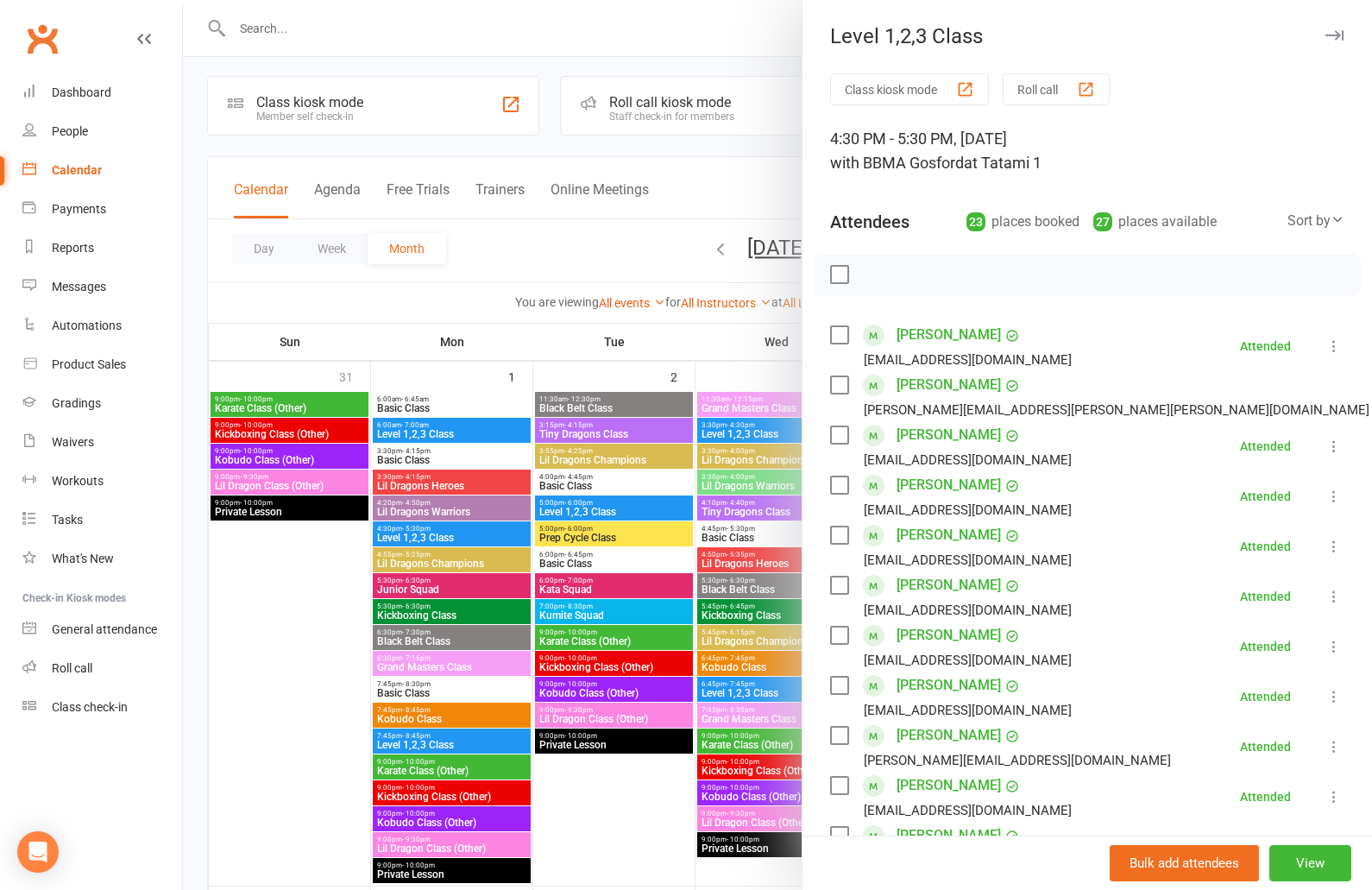
click at [843, 274] on label at bounding box center [839, 275] width 18 height 18
checkbox input "true"
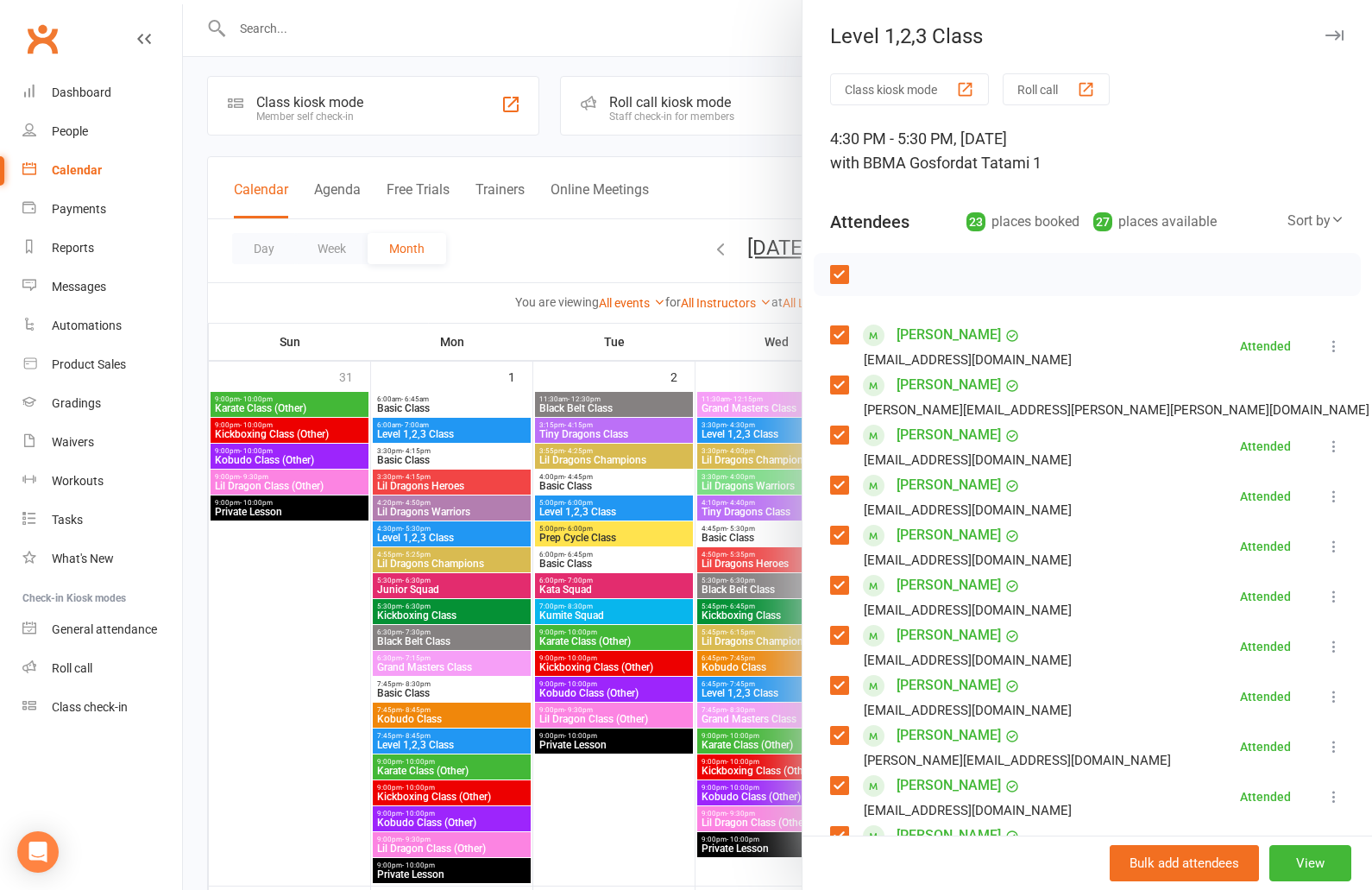
checkbox input "true"
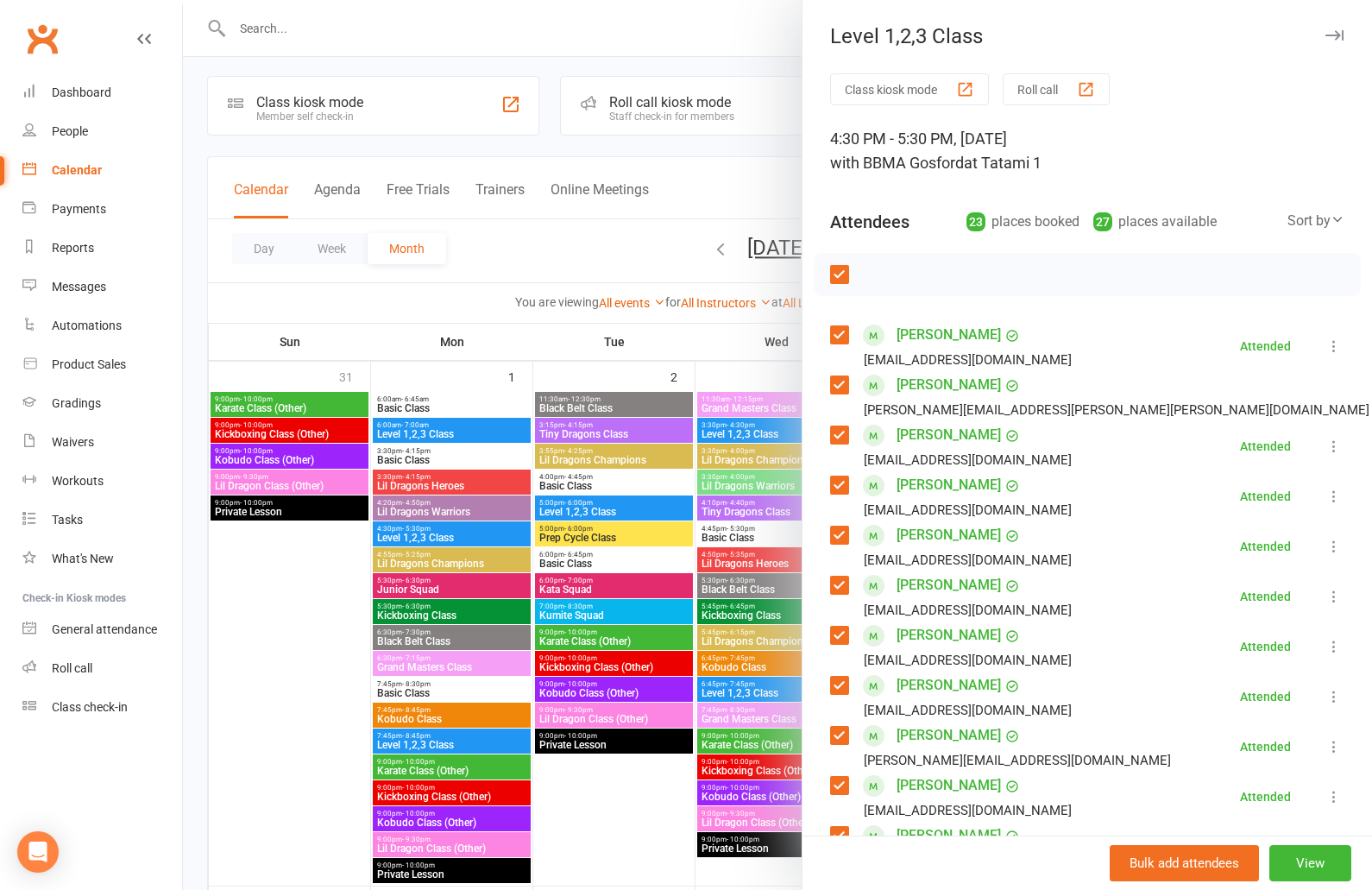
checkbox input "true"
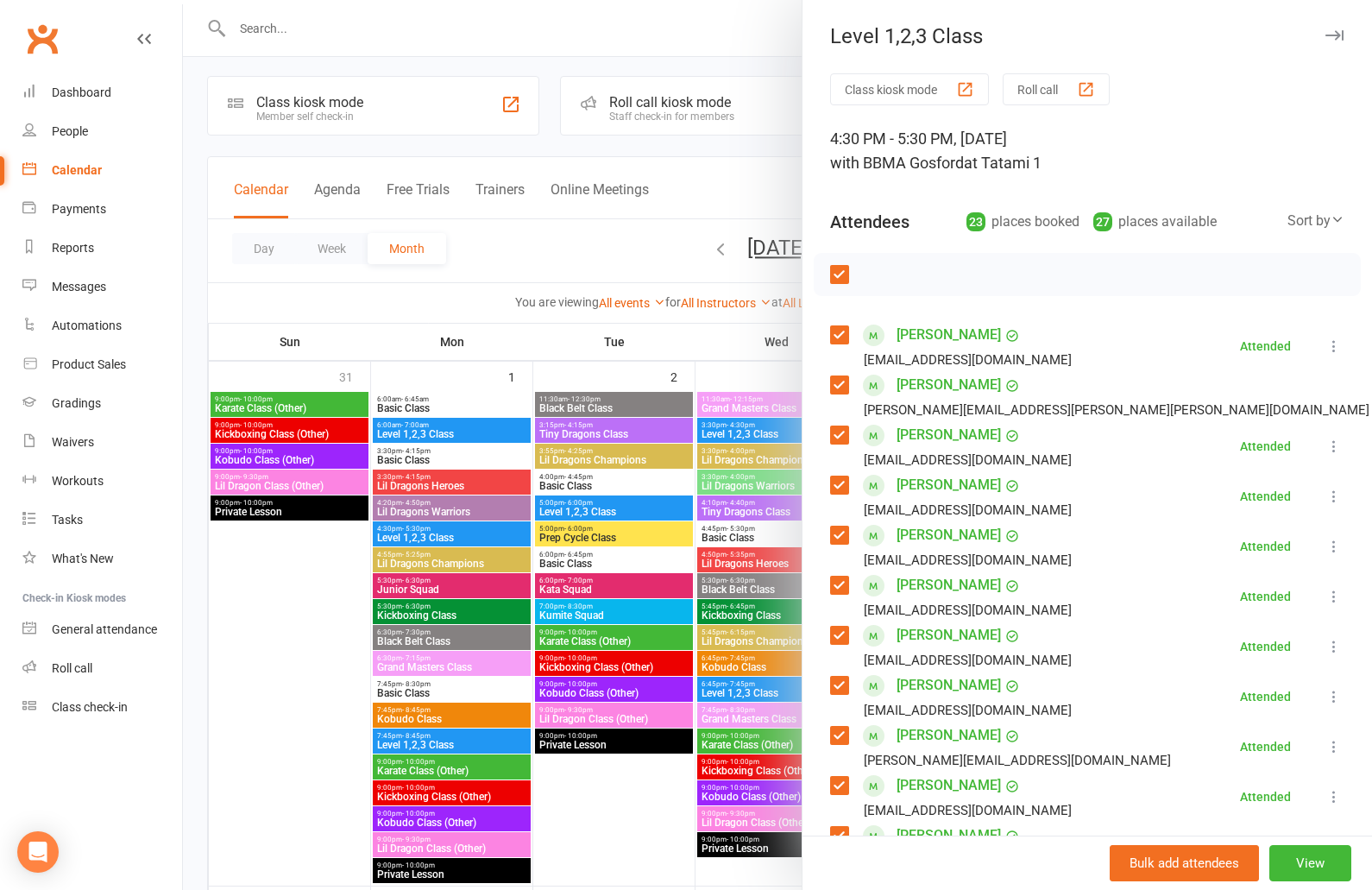
checkbox input "true"
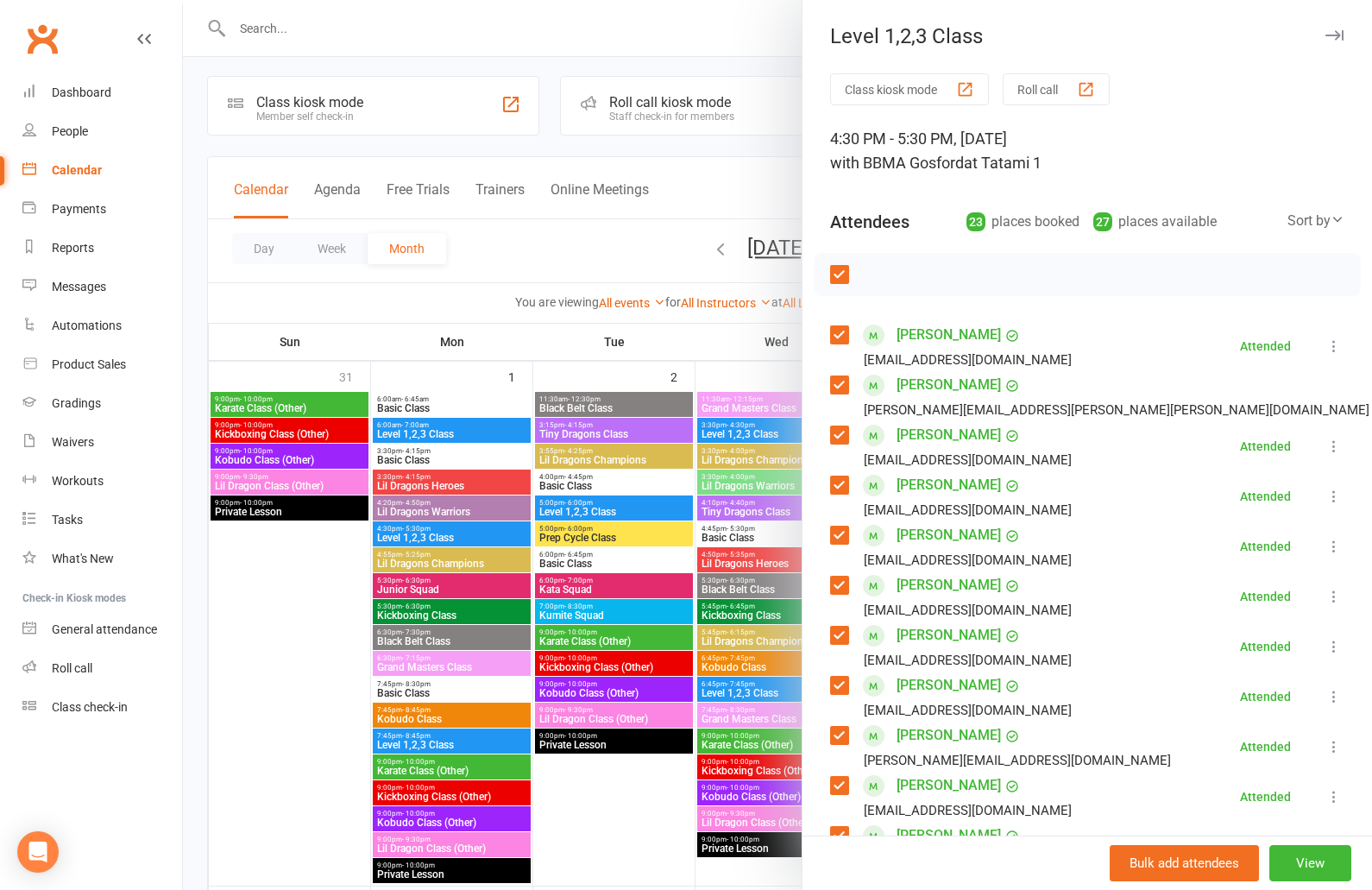
checkbox input "true"
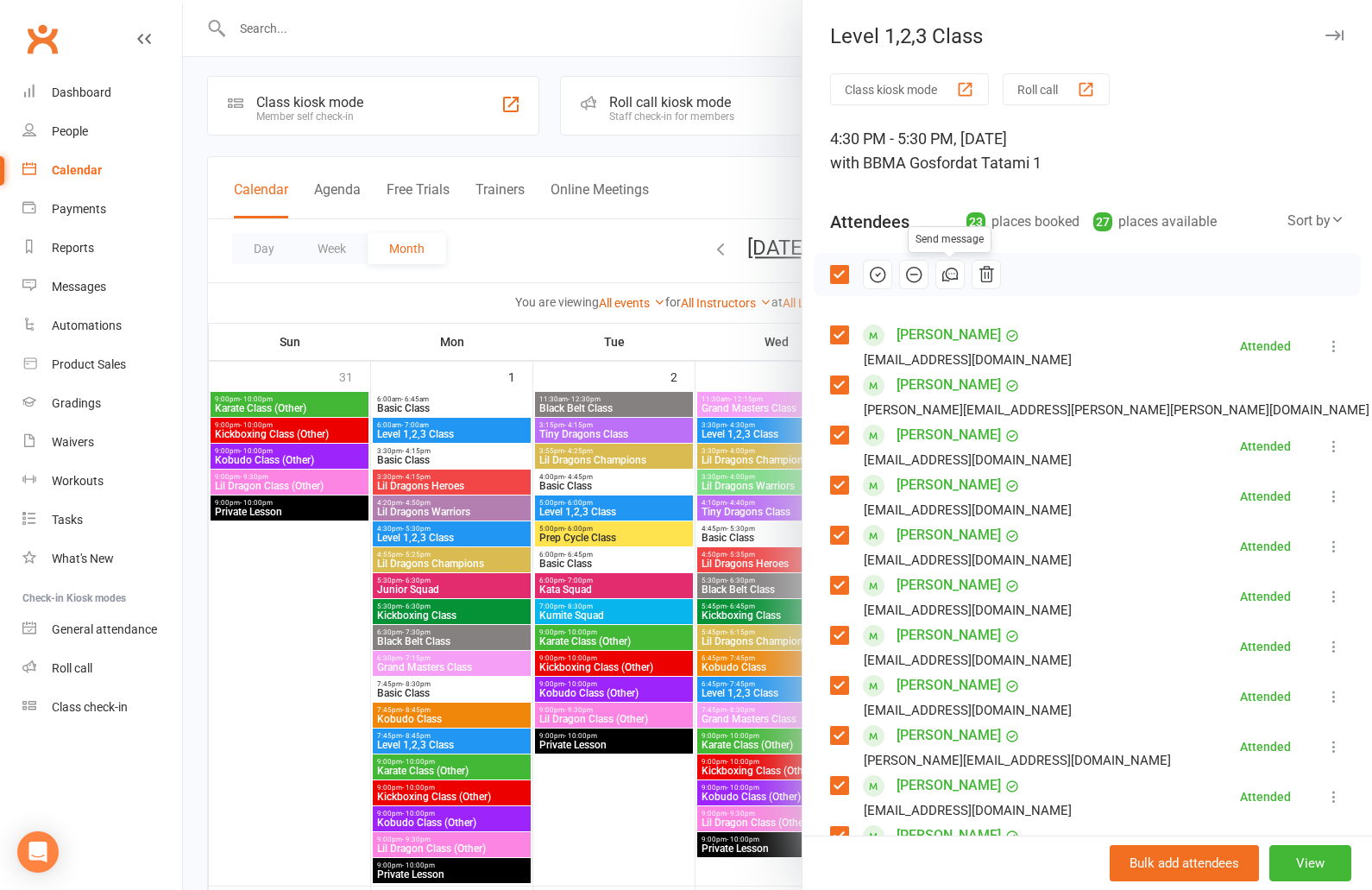
click at [837, 276] on label at bounding box center [839, 275] width 18 height 18
checkbox input "false"
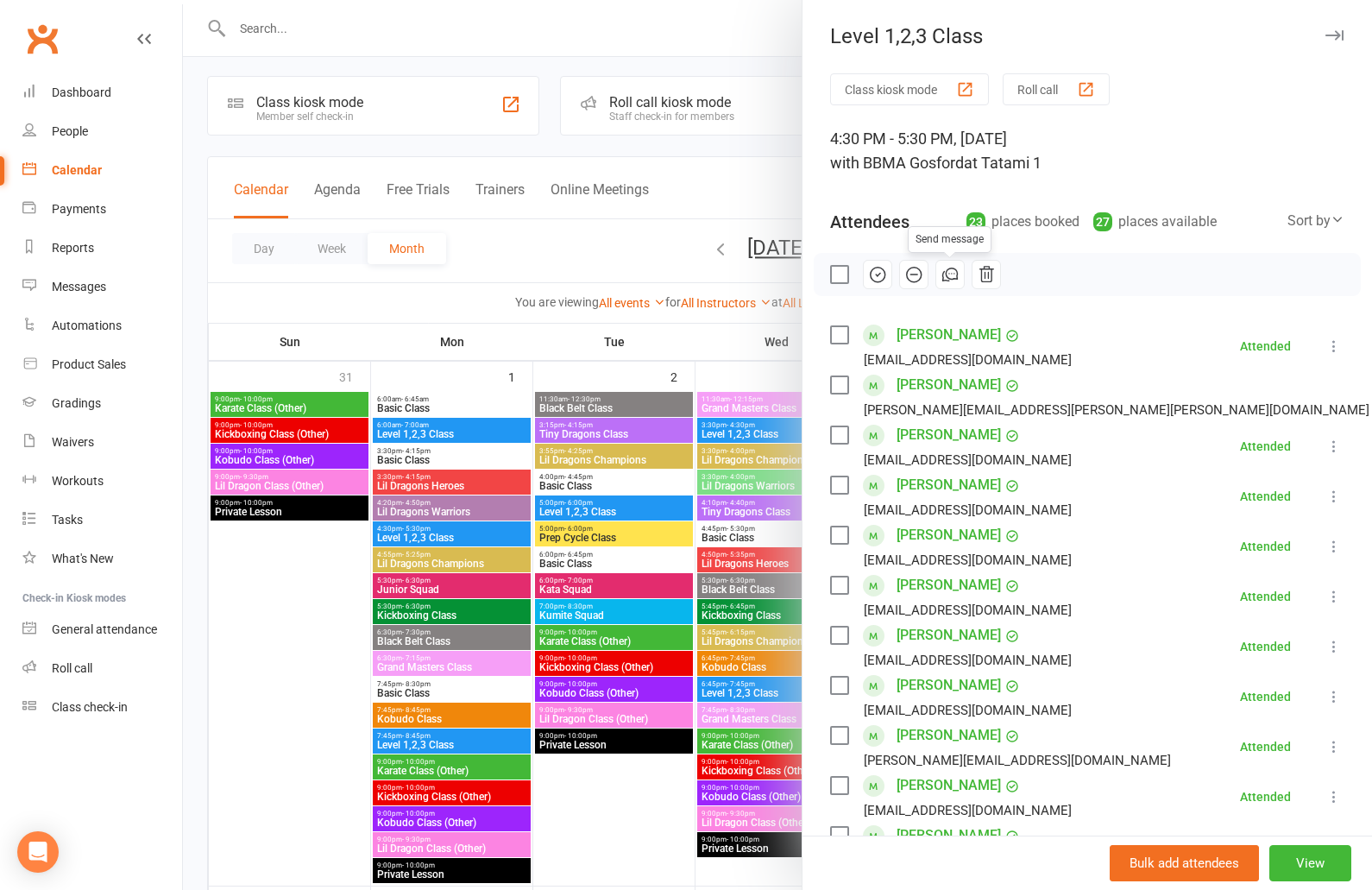
checkbox input "false"
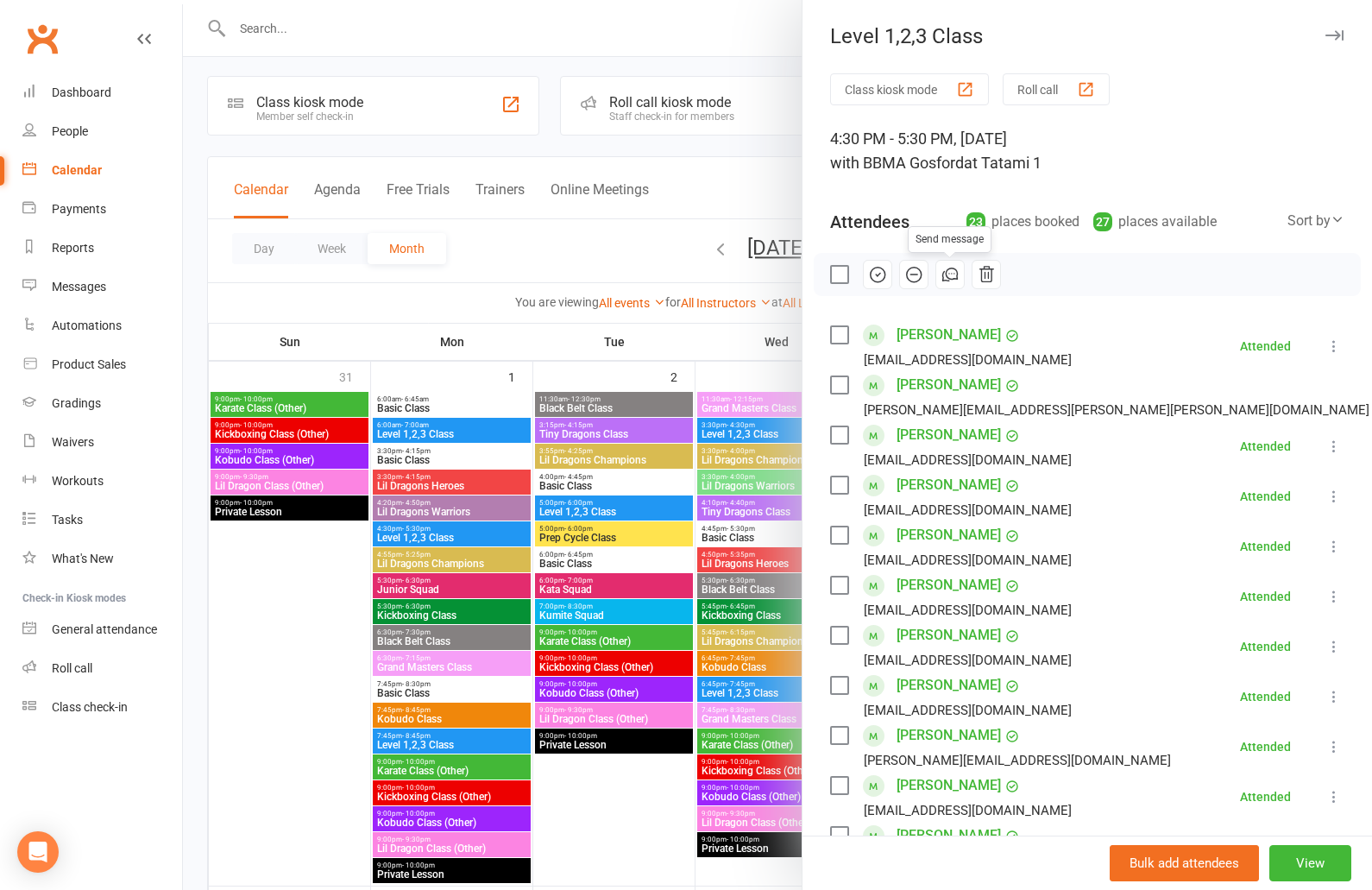
checkbox input "false"
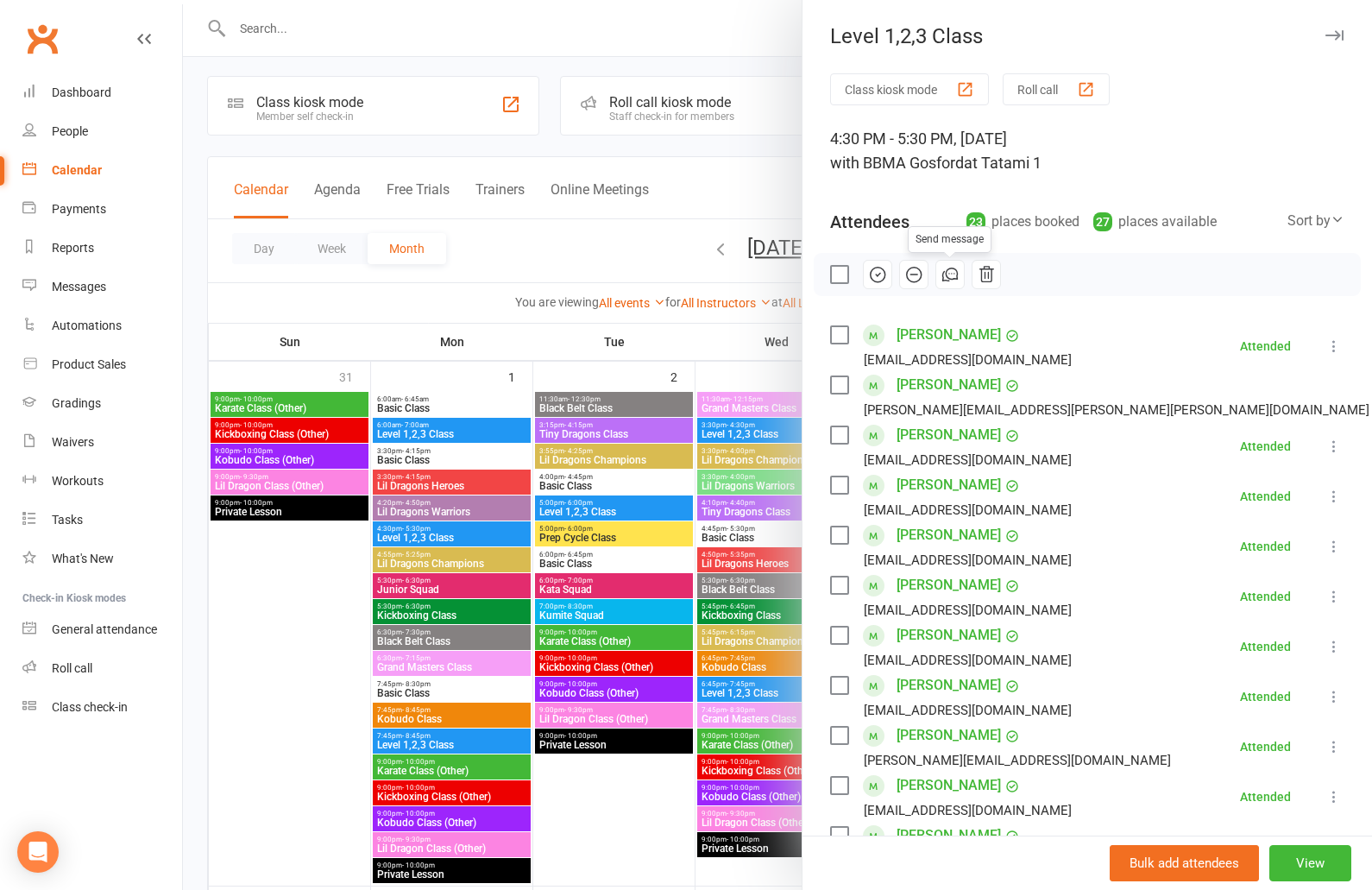
checkbox input "false"
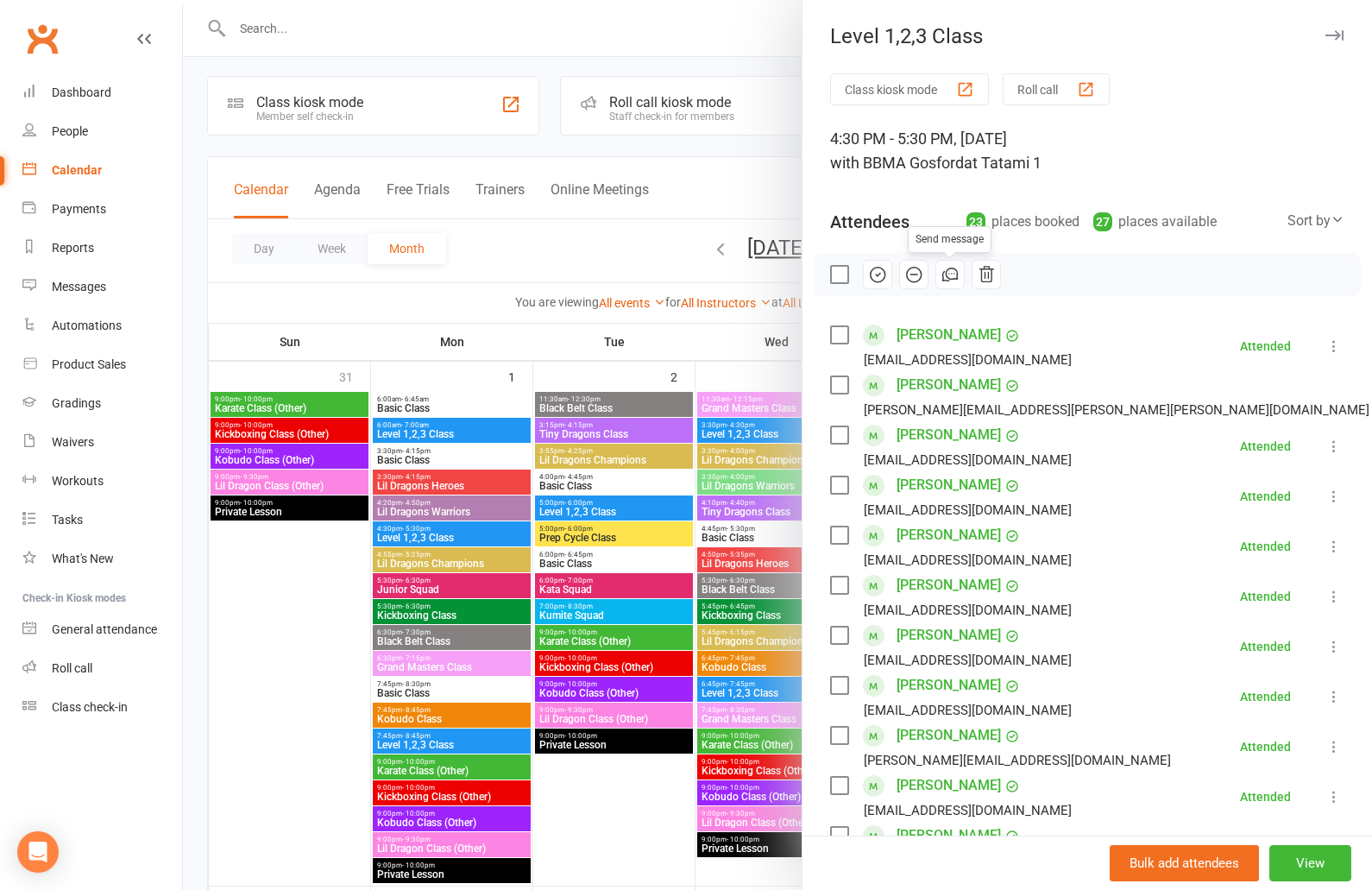
checkbox input "false"
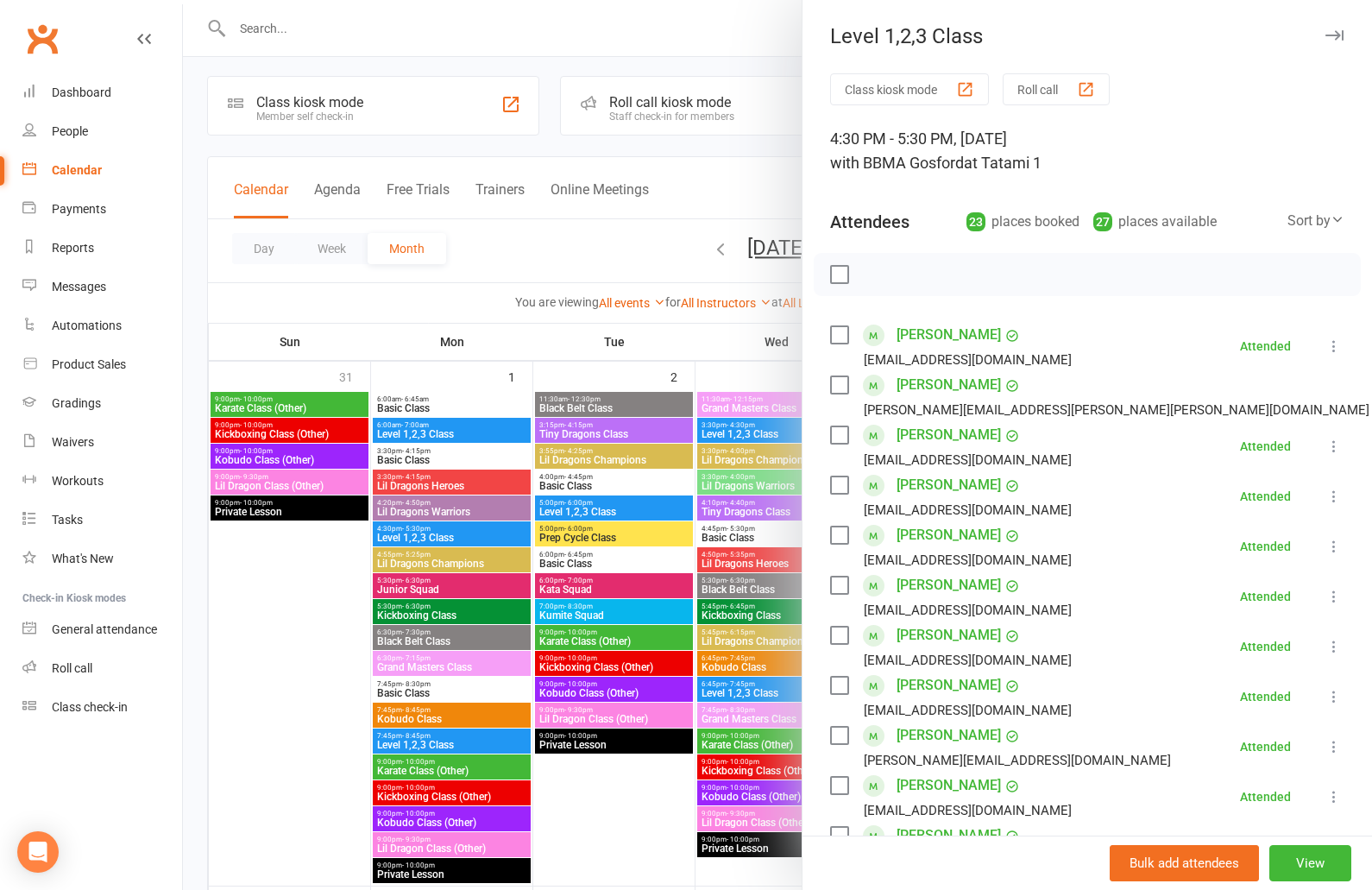
scroll to position [4, 0]
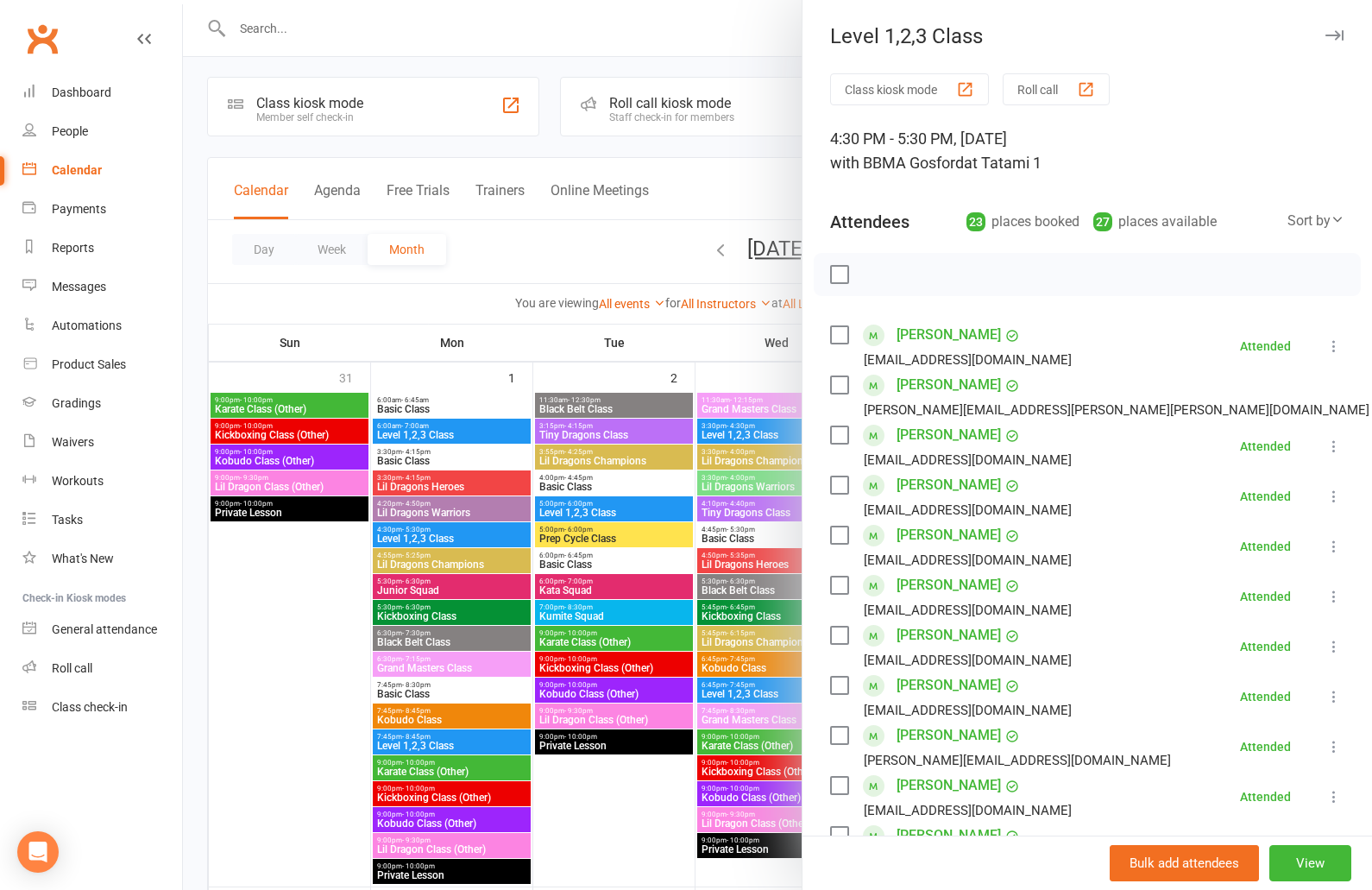
click at [524, 261] on div at bounding box center [777, 445] width 1189 height 890
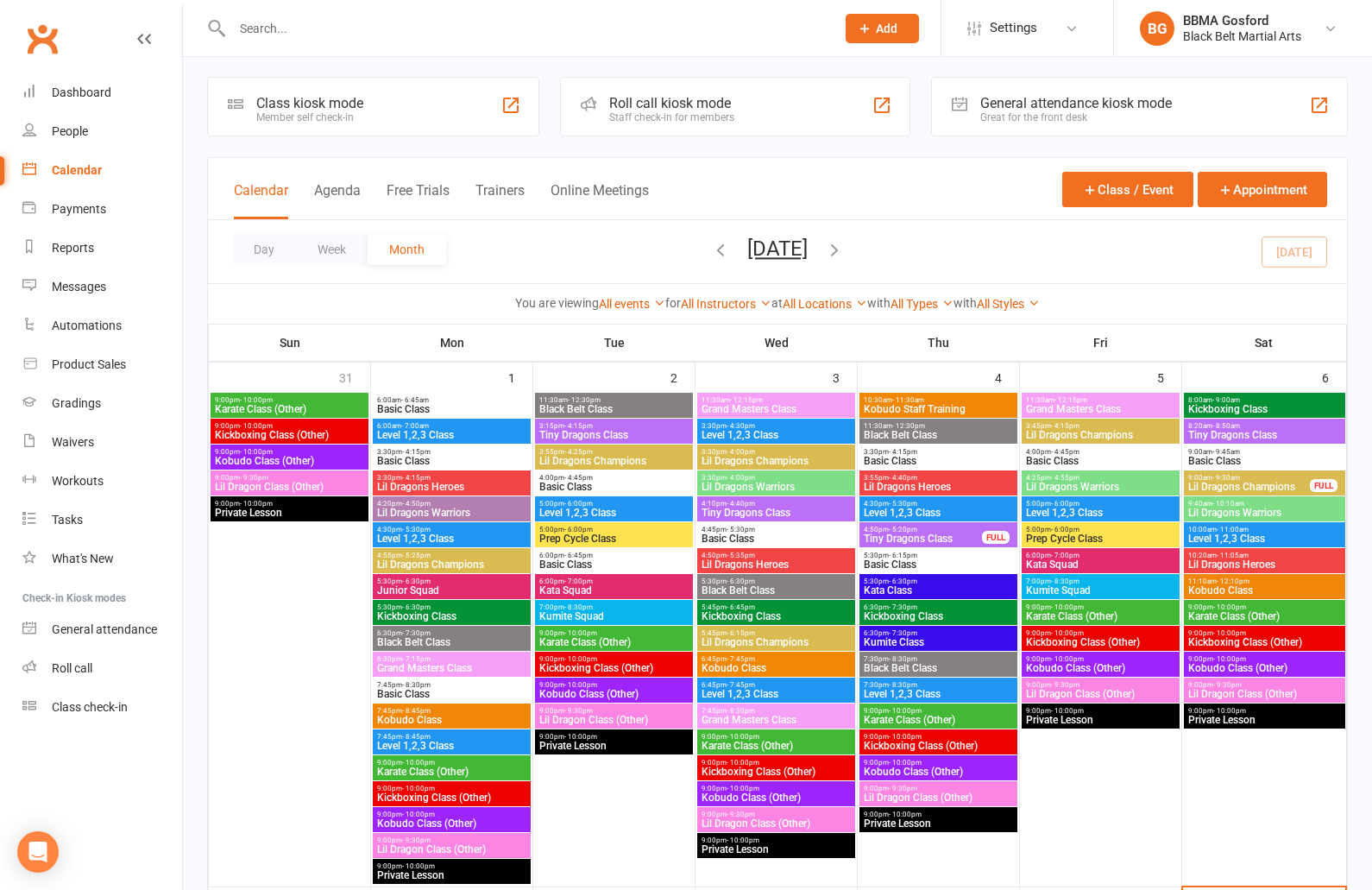
click at [318, 28] on input "text" at bounding box center [525, 28] width 597 height 24
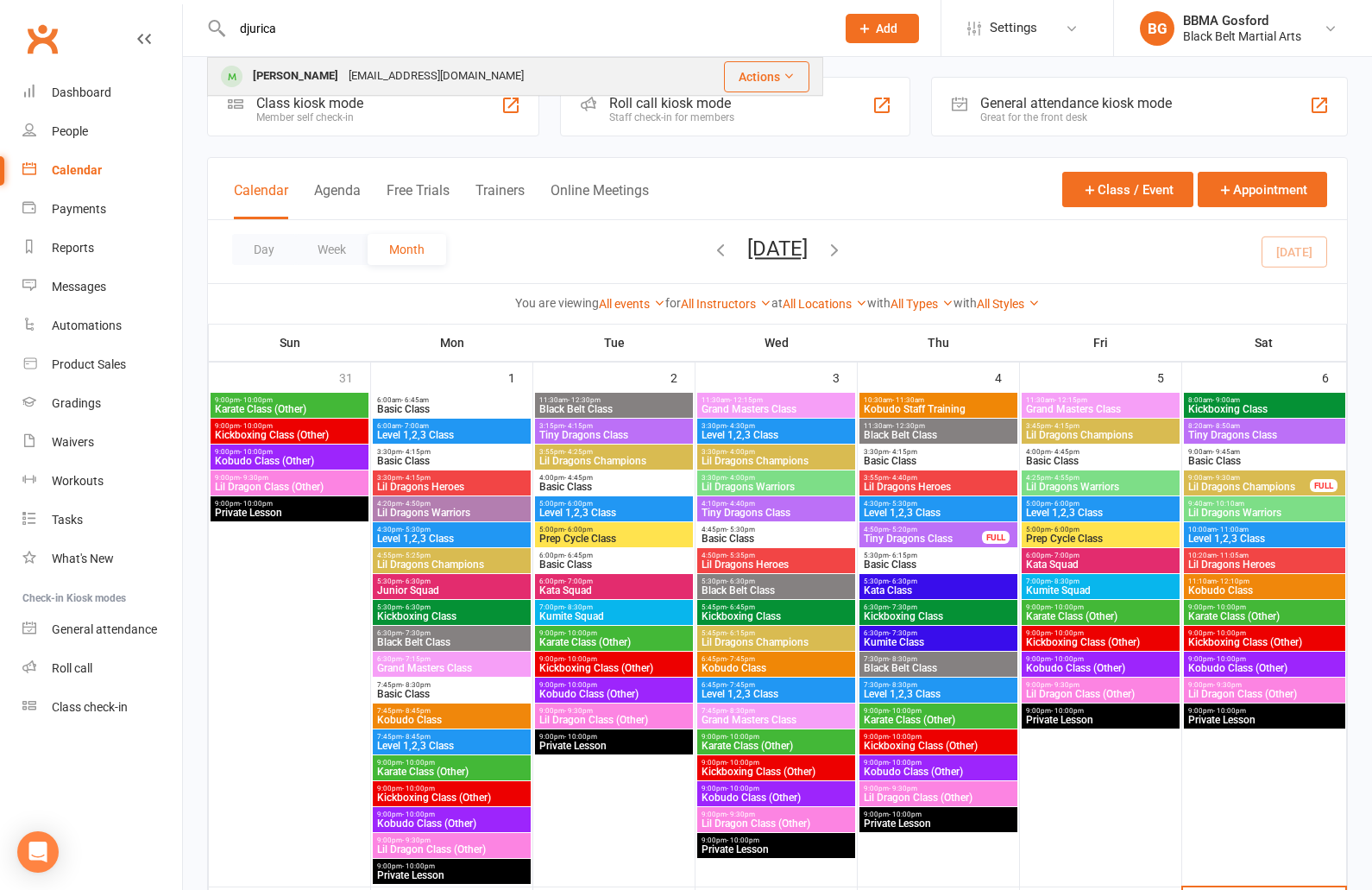
type input "djurica"
click at [307, 79] on div "Djurica Brayovic" at bounding box center [295, 76] width 96 height 25
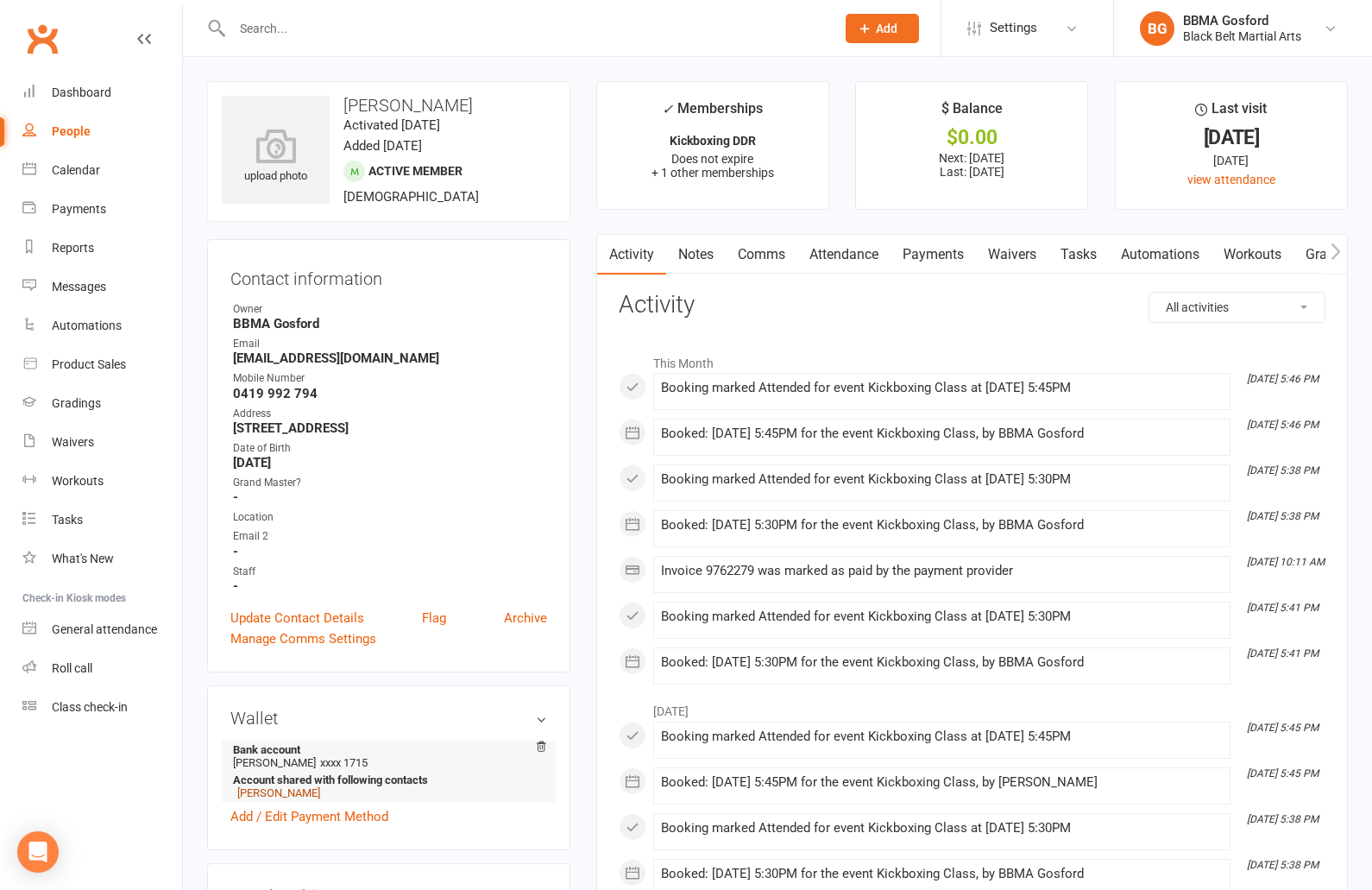
click at [280, 798] on link "Marcel Gromen" at bounding box center [279, 792] width 83 height 13
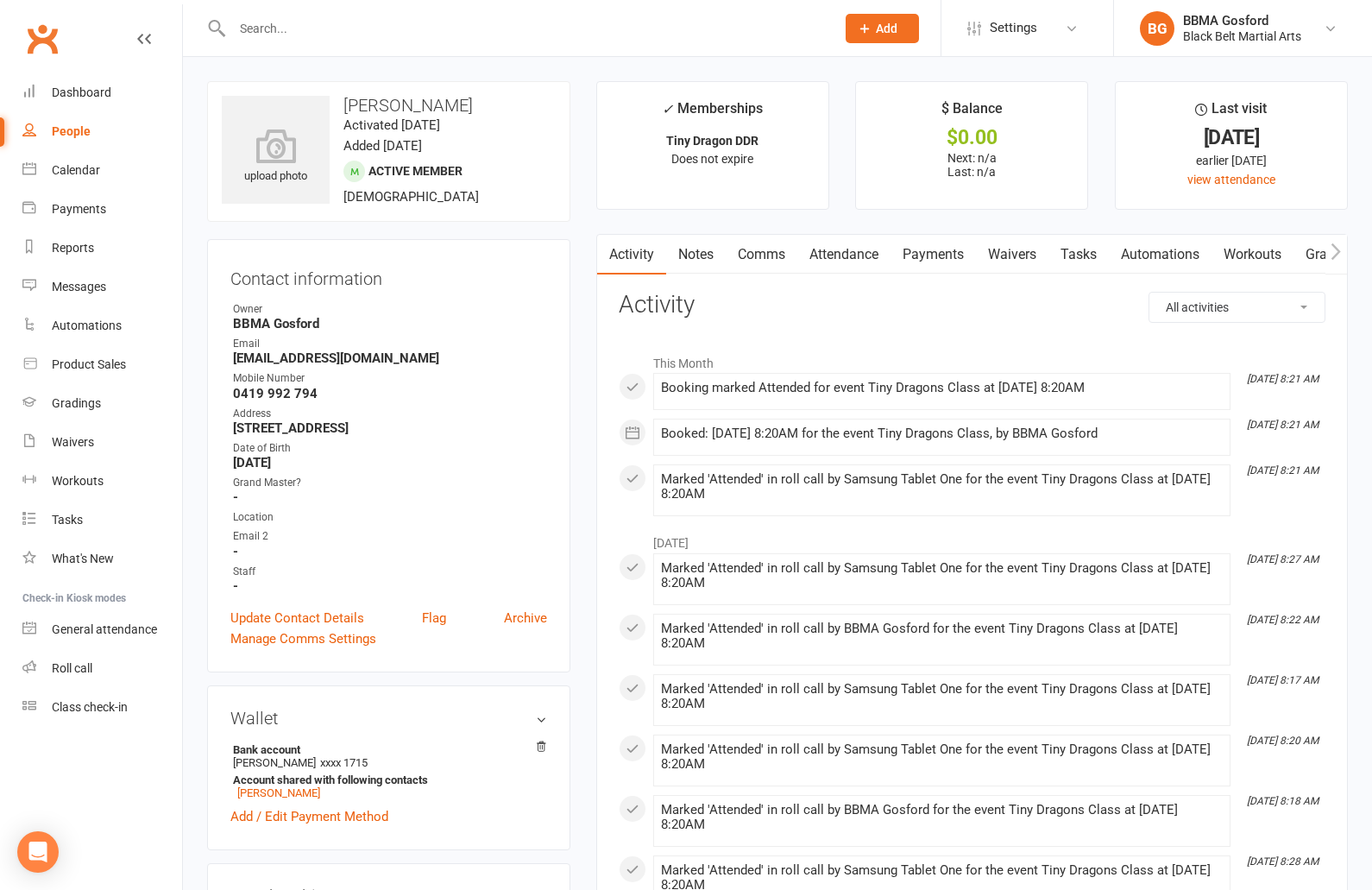
click at [835, 254] on link "Attendance" at bounding box center [844, 254] width 93 height 40
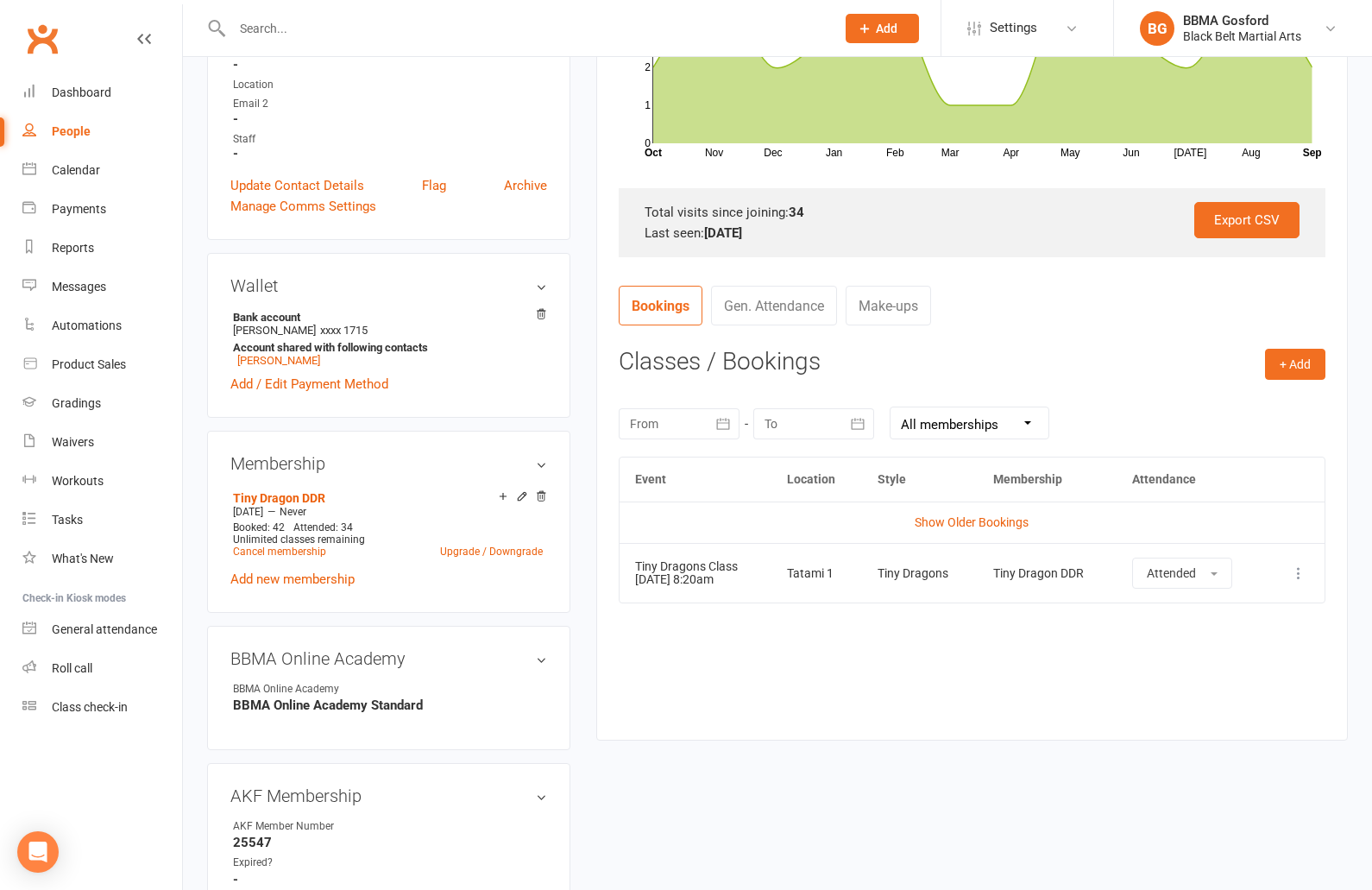
scroll to position [424, 0]
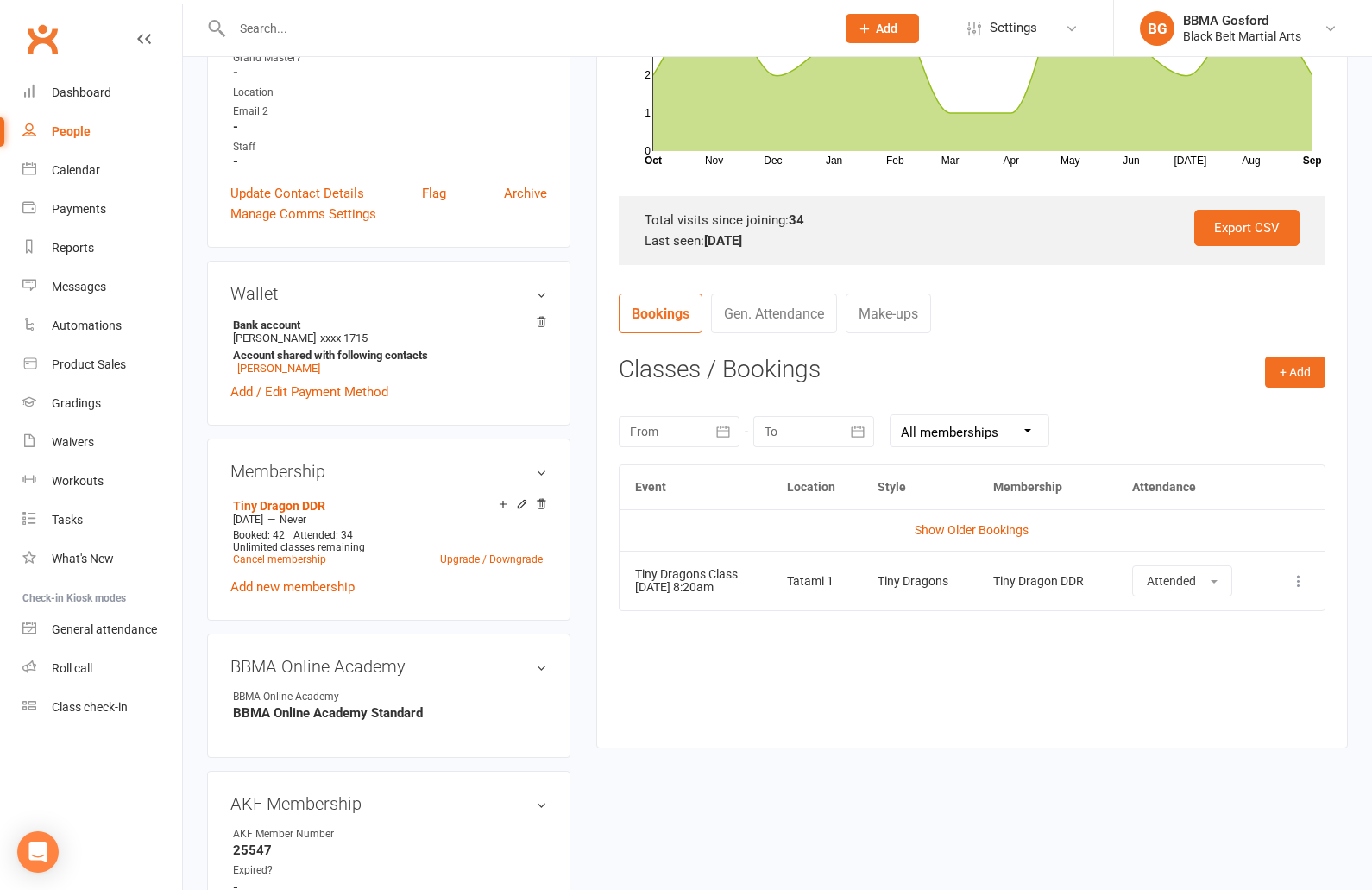
click at [707, 432] on div at bounding box center [680, 431] width 121 height 31
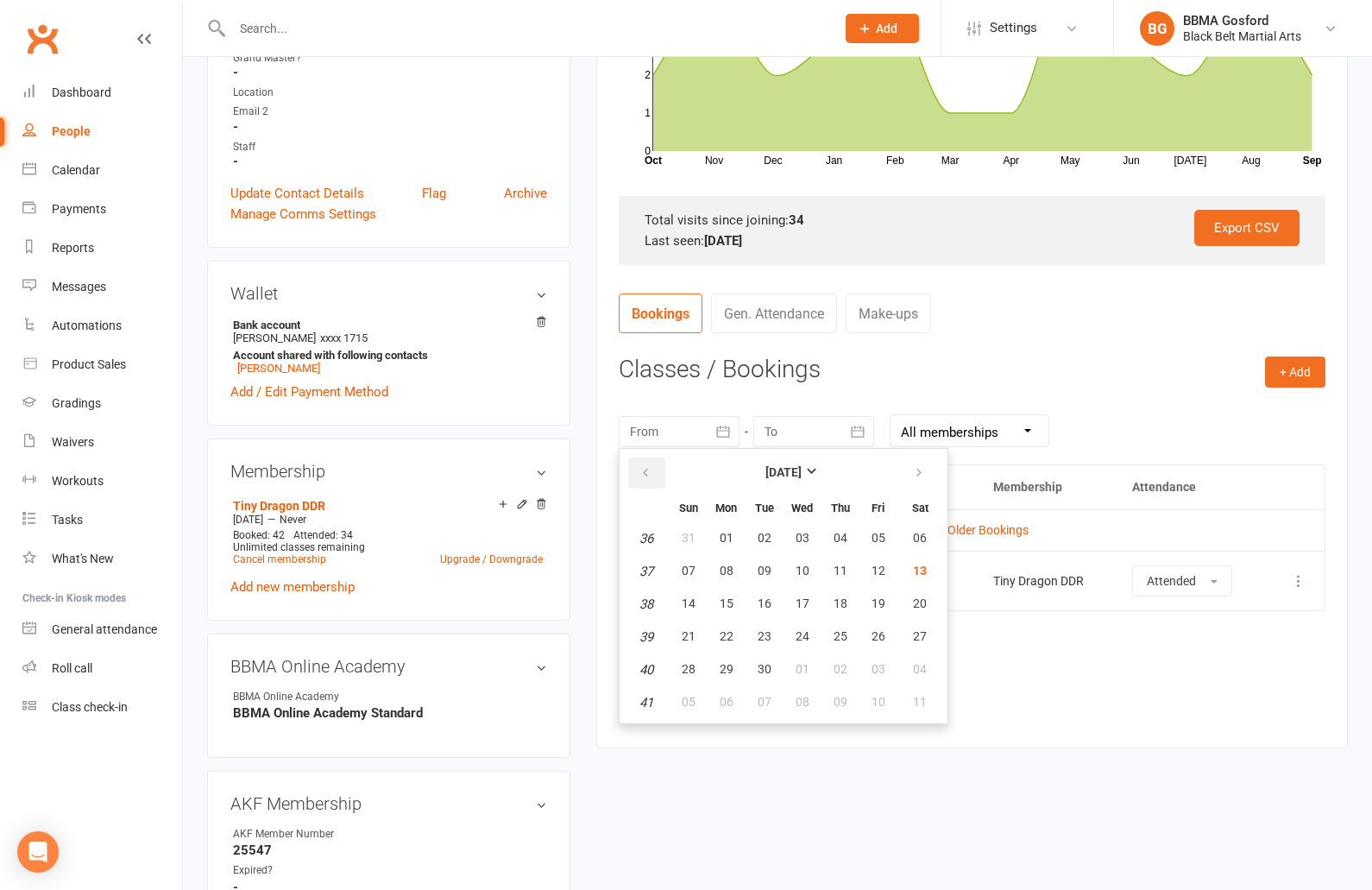
click at [643, 467] on icon "button" at bounding box center [645, 473] width 12 height 14
click at [729, 643] on span "21" at bounding box center [727, 636] width 14 height 14
type input "21 Jul 2025"
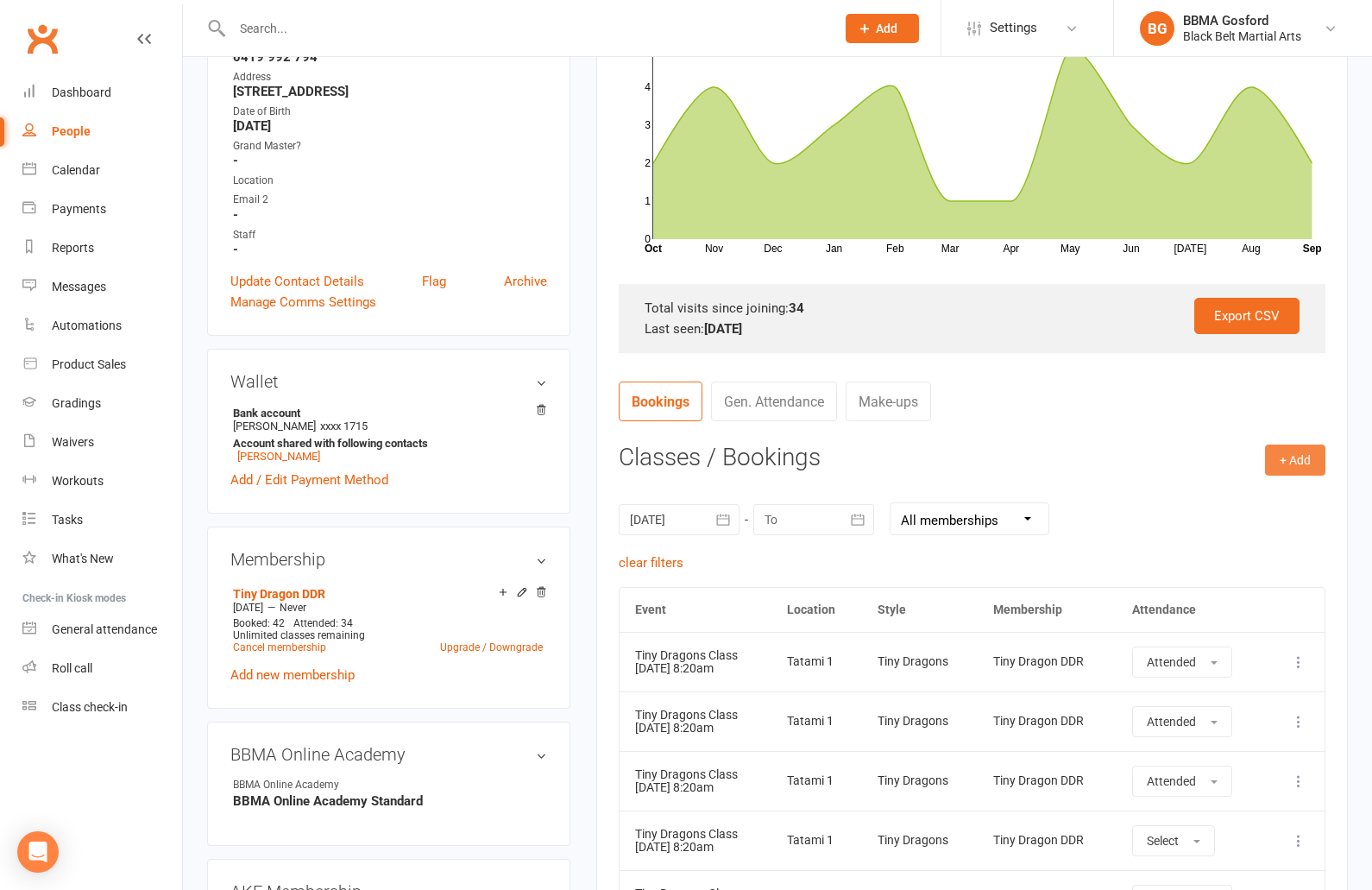
scroll to position [338, 0]
click at [1304, 463] on button "+ Add" at bounding box center [1296, 459] width 61 height 31
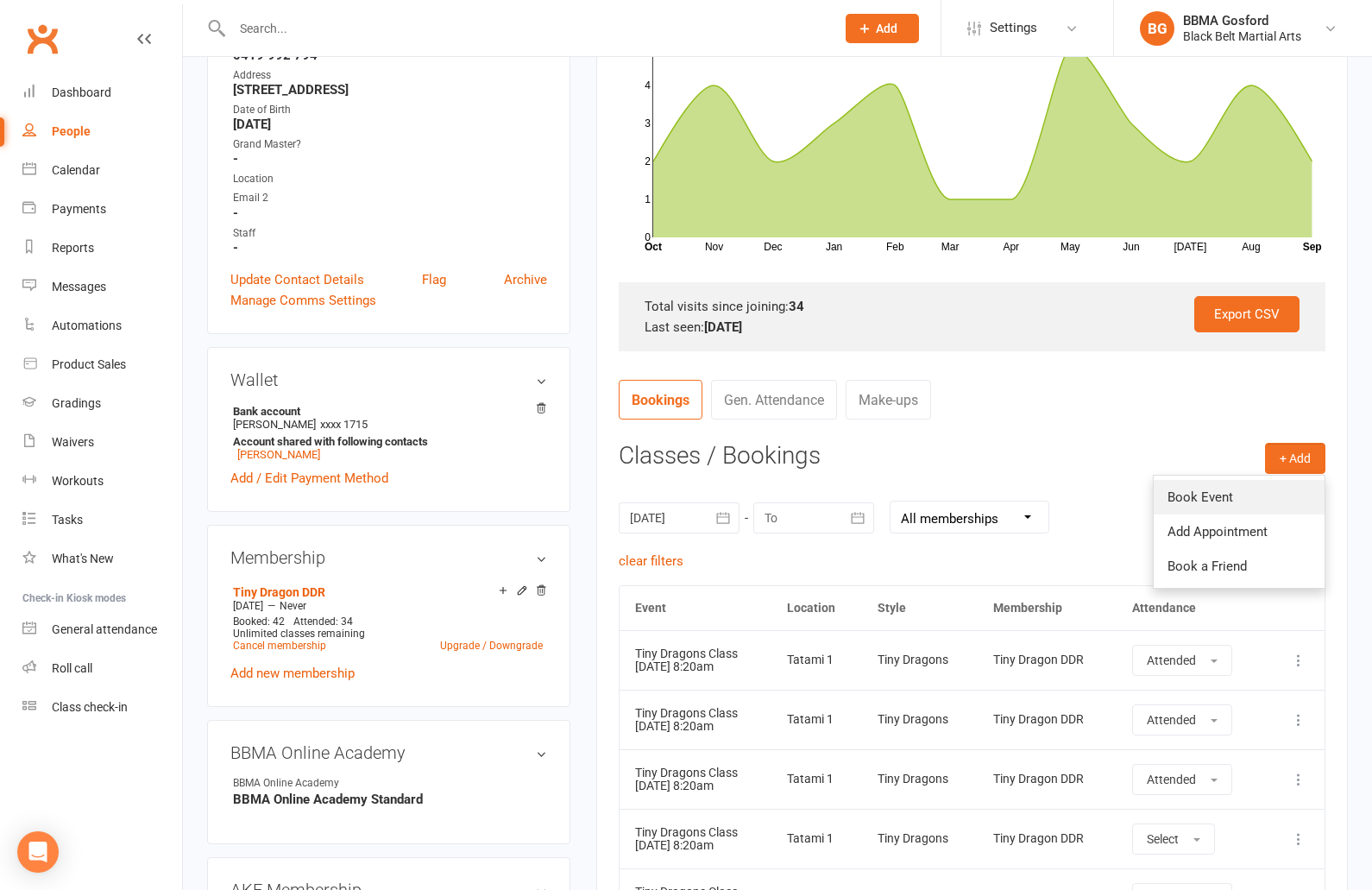
click at [1211, 498] on link "Book Event" at bounding box center [1239, 497] width 171 height 34
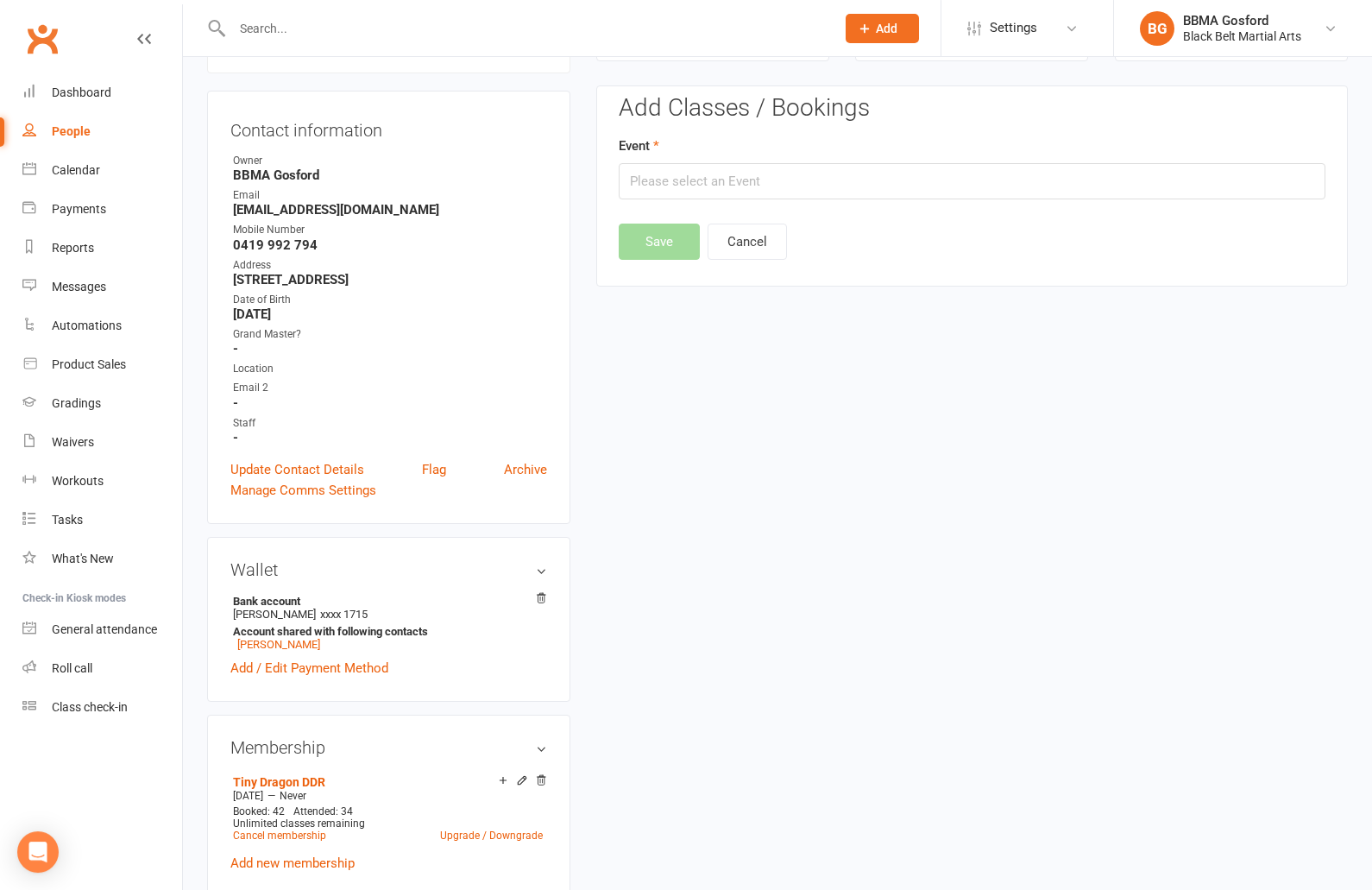
scroll to position [148, 0]
click at [710, 189] on input "text" at bounding box center [972, 182] width 707 height 36
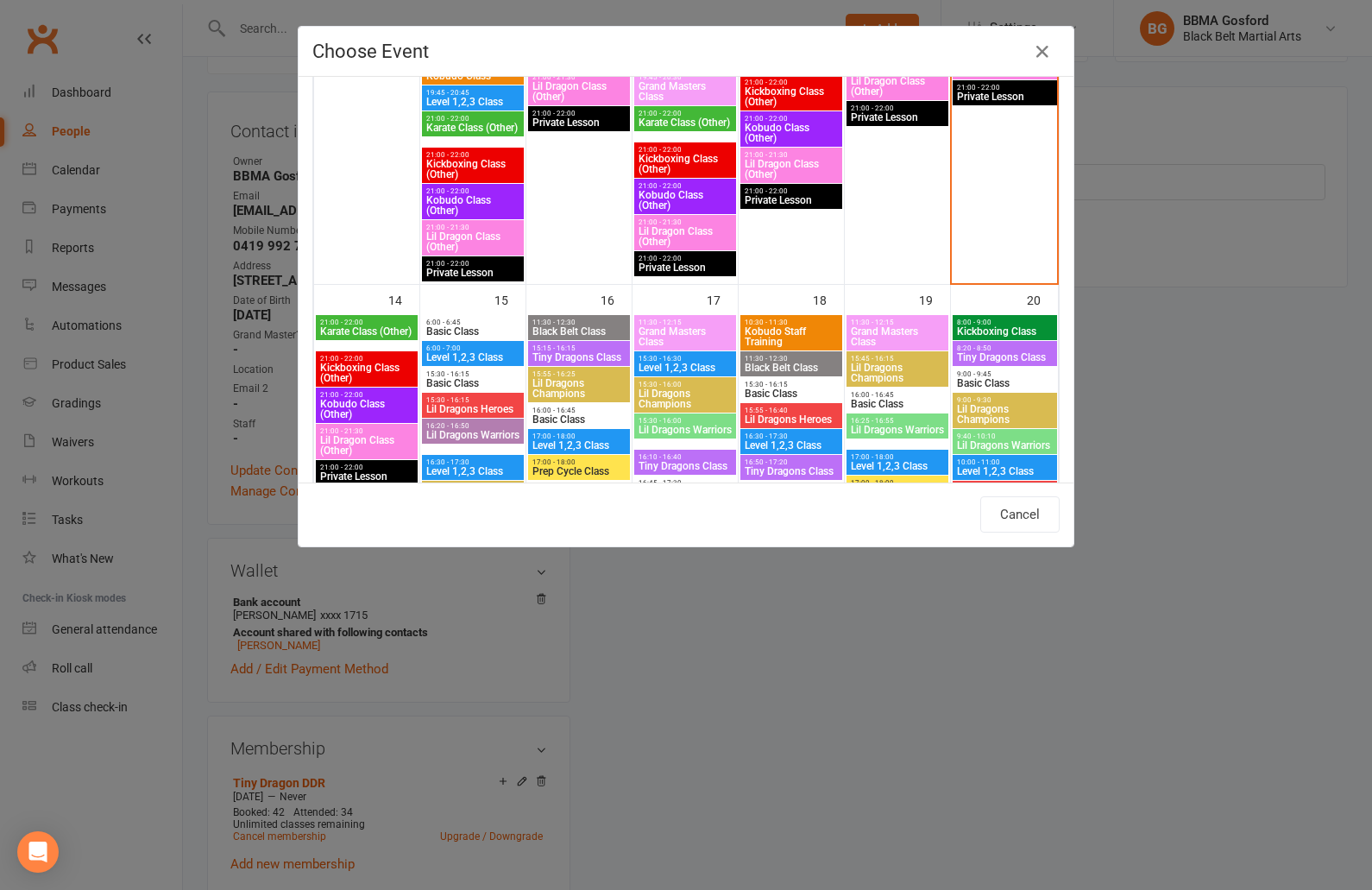
scroll to position [1107, 0]
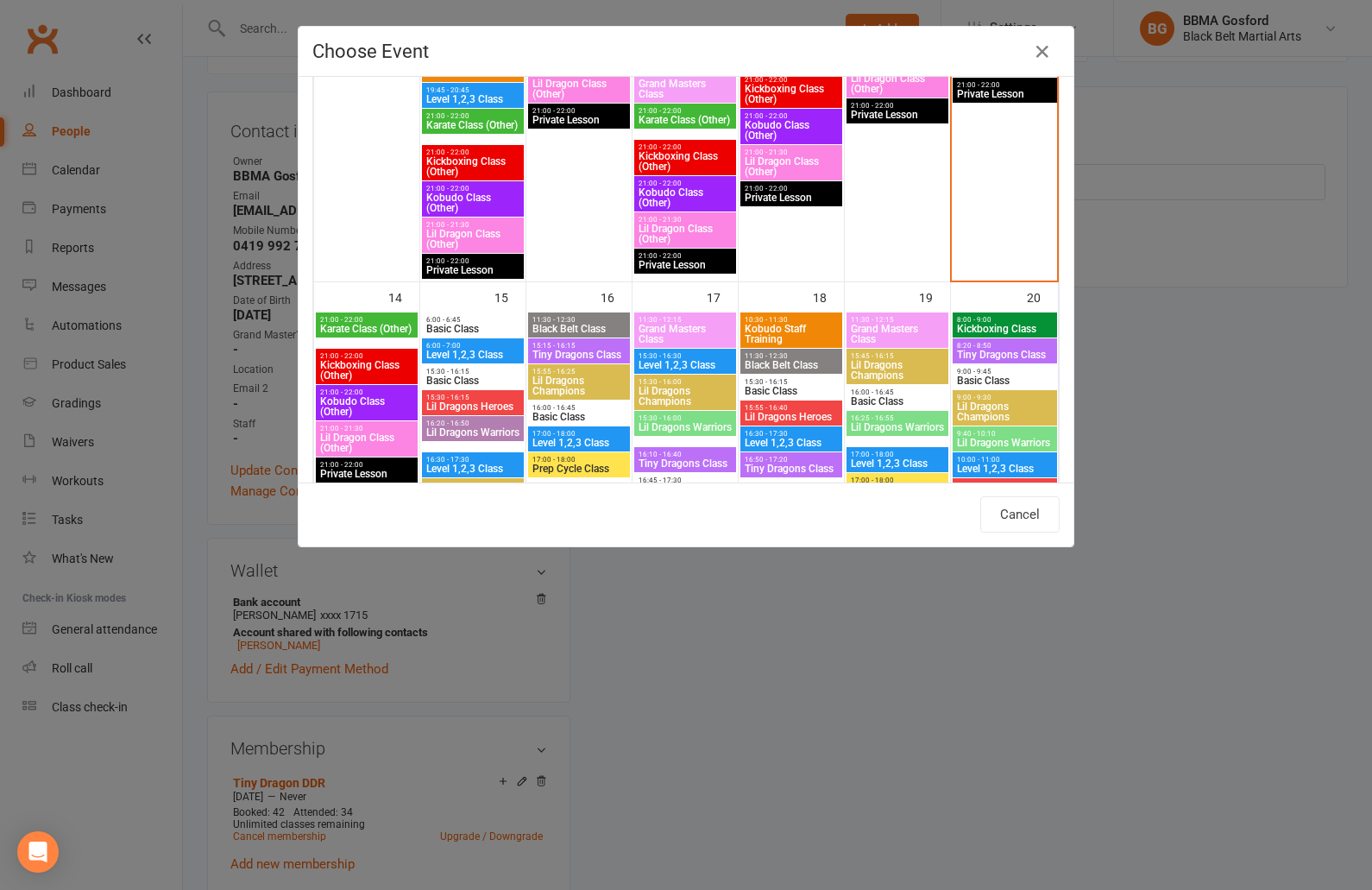
click at [997, 351] on span "Tiny Dragons Class" at bounding box center [1005, 354] width 98 height 11
type input "Tiny Dragons Class - Sep 20, 2025 8:20:00 AM"
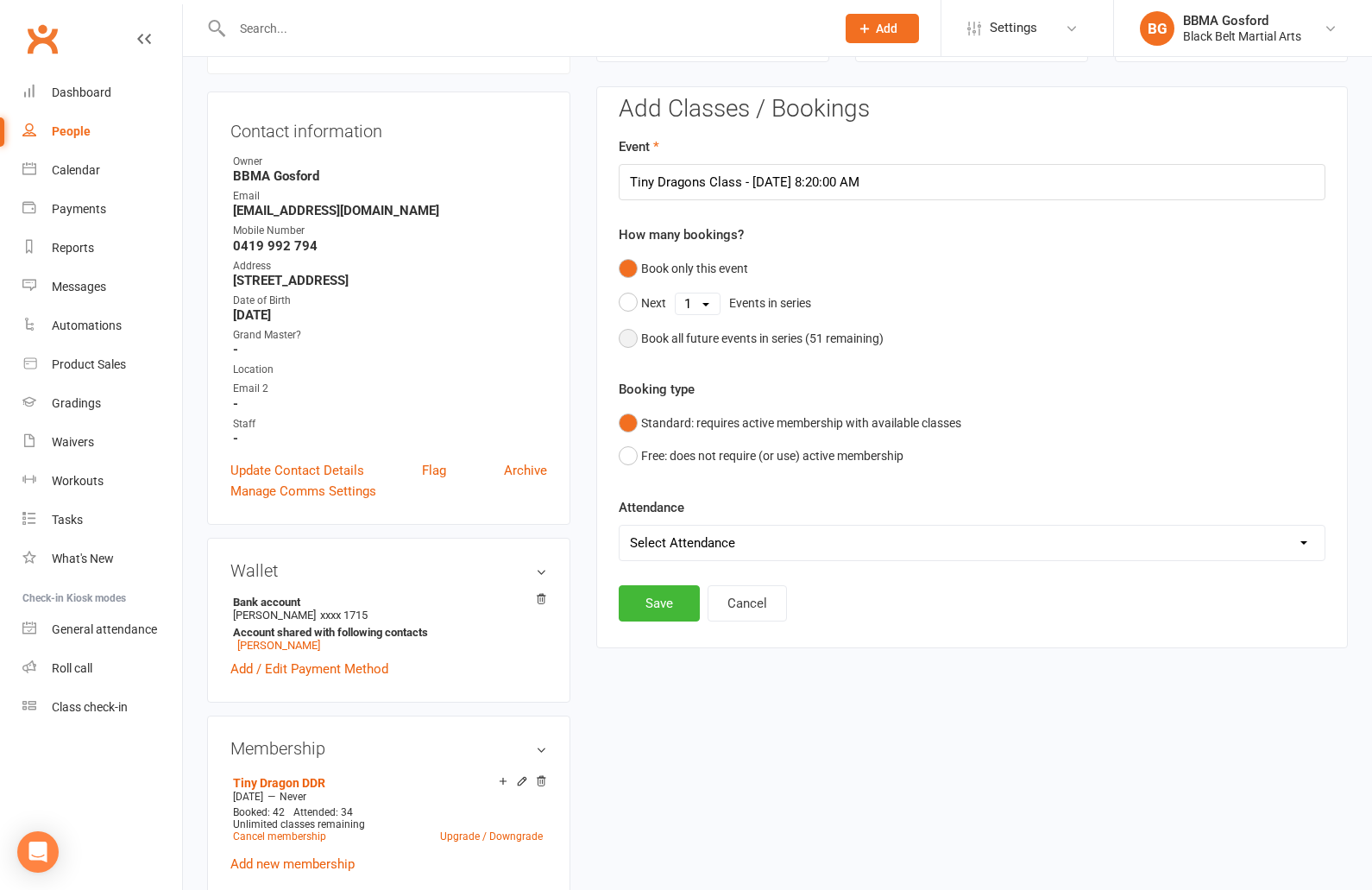
drag, startPoint x: 633, startPoint y: 334, endPoint x: 662, endPoint y: 355, distance: 35.8
click at [633, 334] on button "Book all future events in series ( 51 remaining)" at bounding box center [751, 338] width 265 height 33
click at [651, 507] on button "Save" at bounding box center [659, 514] width 81 height 36
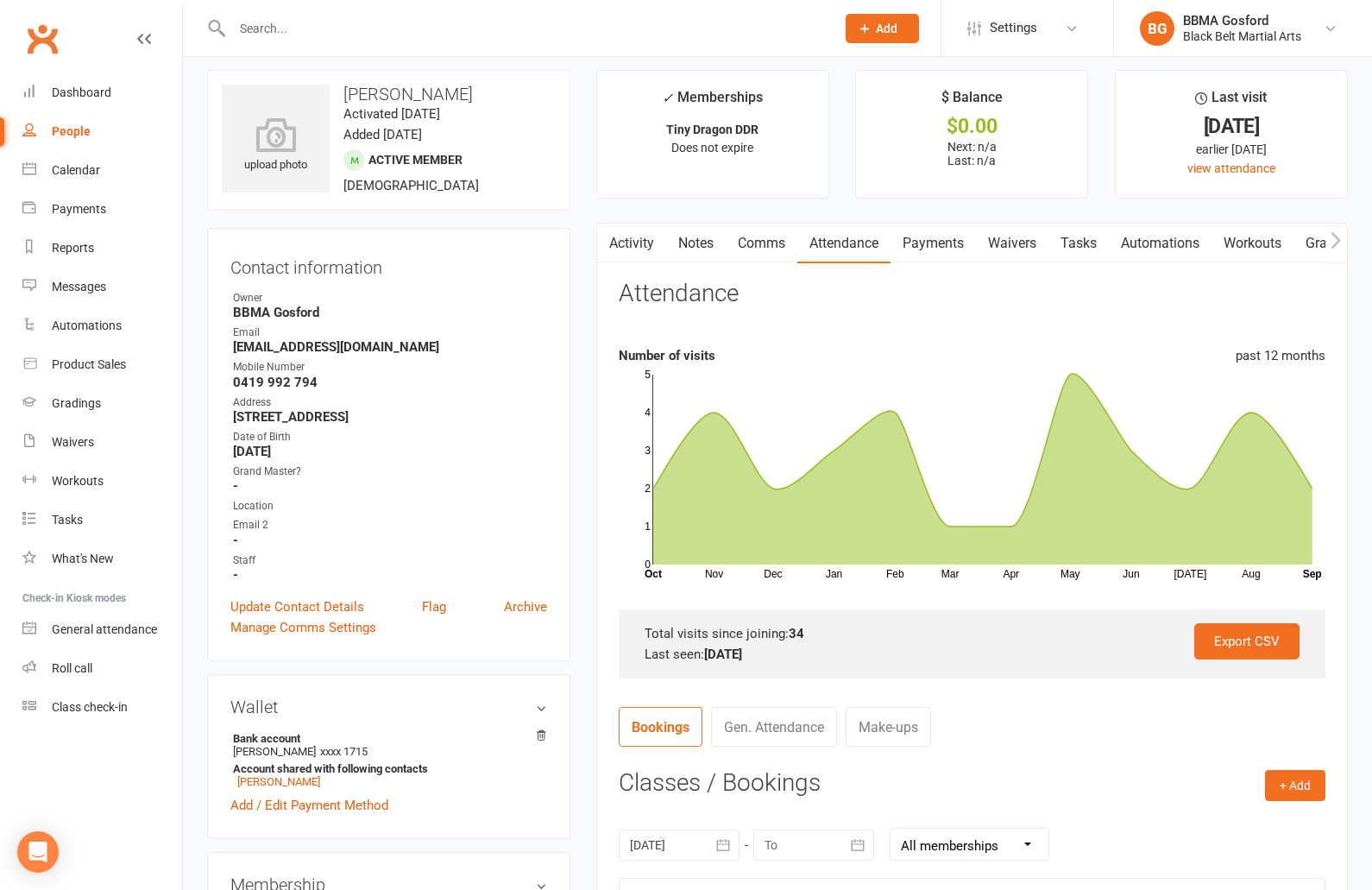
scroll to position [0, 0]
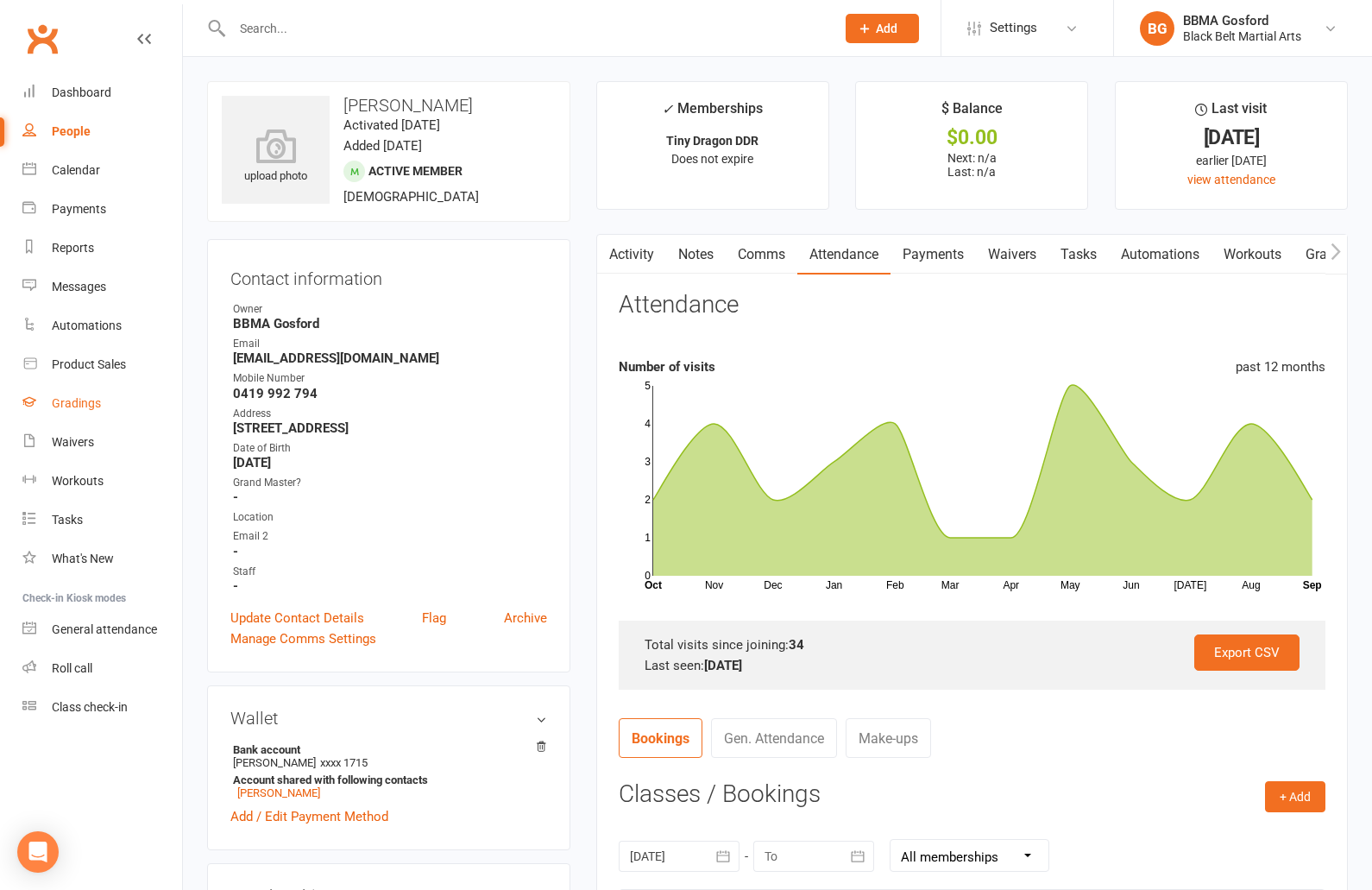
click at [71, 402] on div "Gradings" at bounding box center [76, 403] width 49 height 14
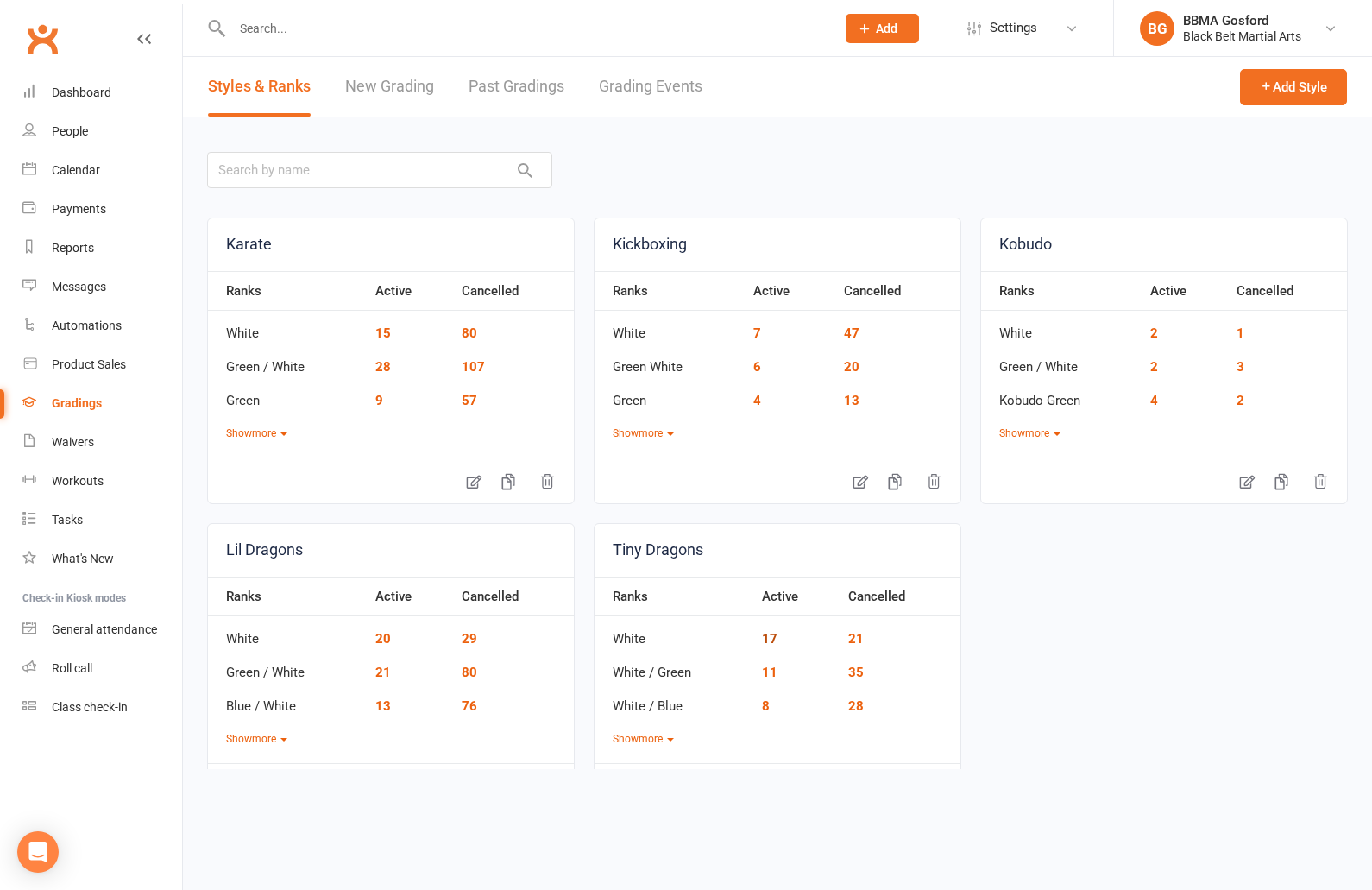
click at [773, 640] on link "17" at bounding box center [770, 639] width 16 height 16
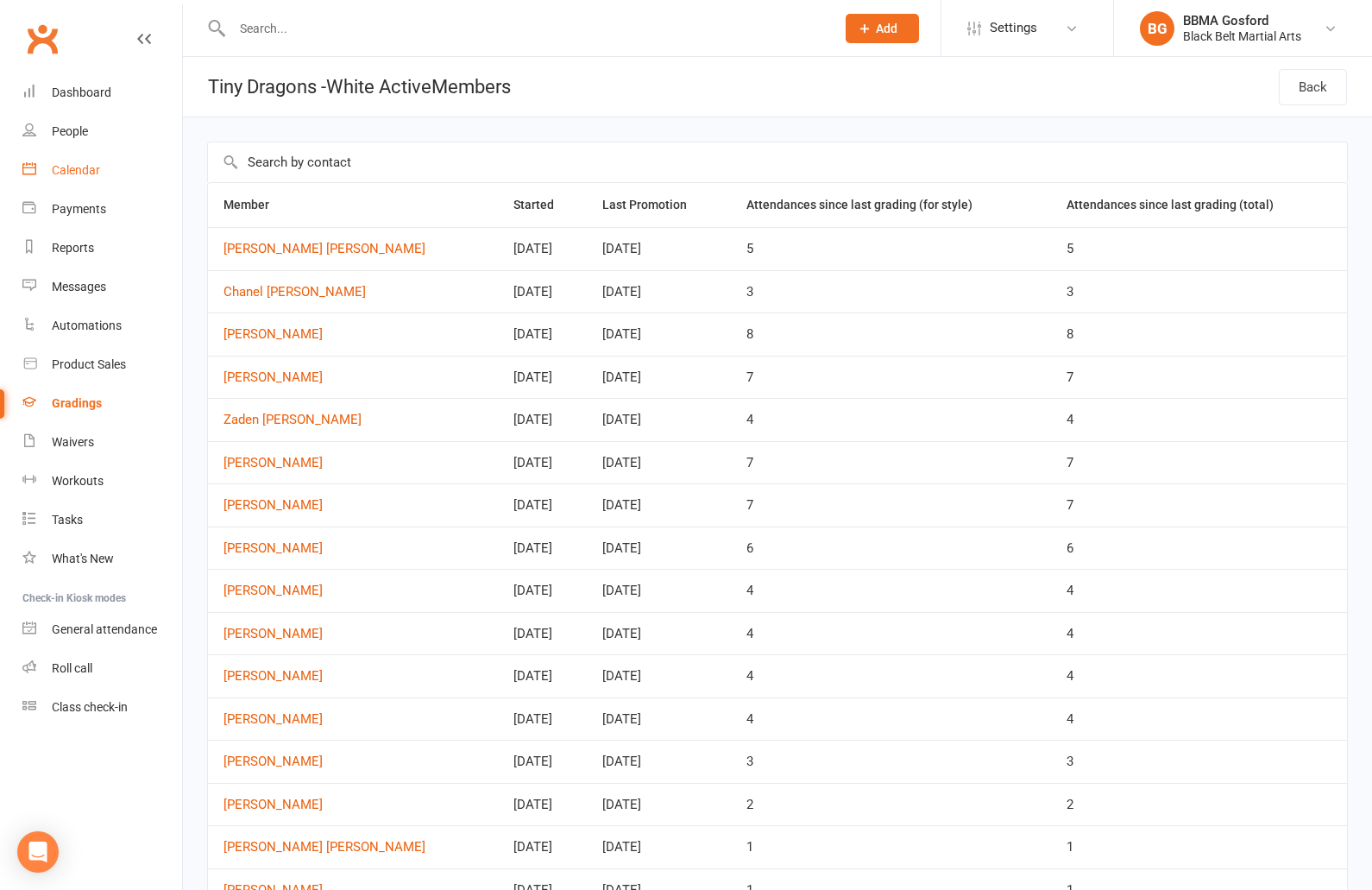
click at [90, 172] on div "Calendar" at bounding box center [75, 170] width 48 height 14
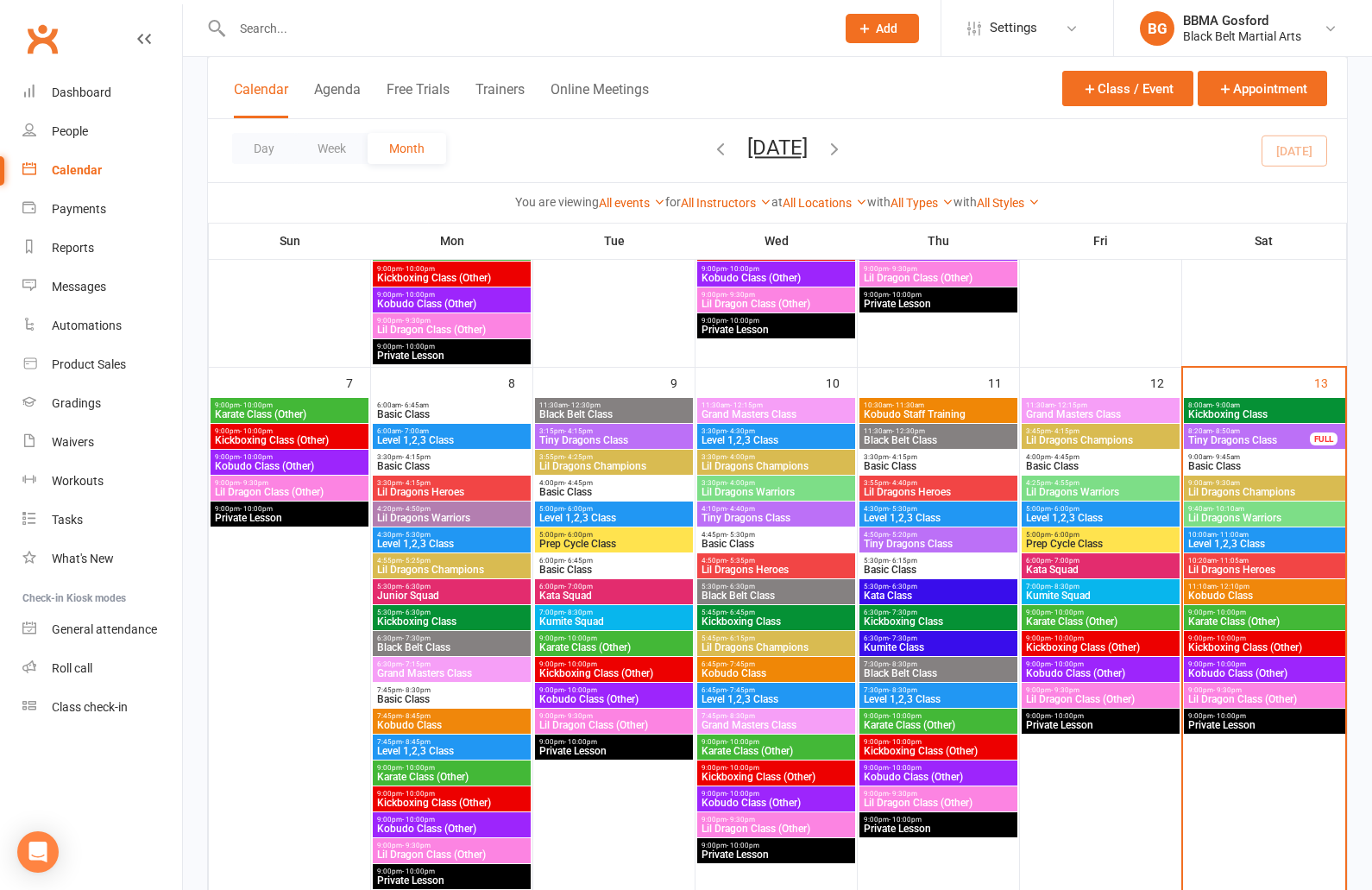
scroll to position [523, 0]
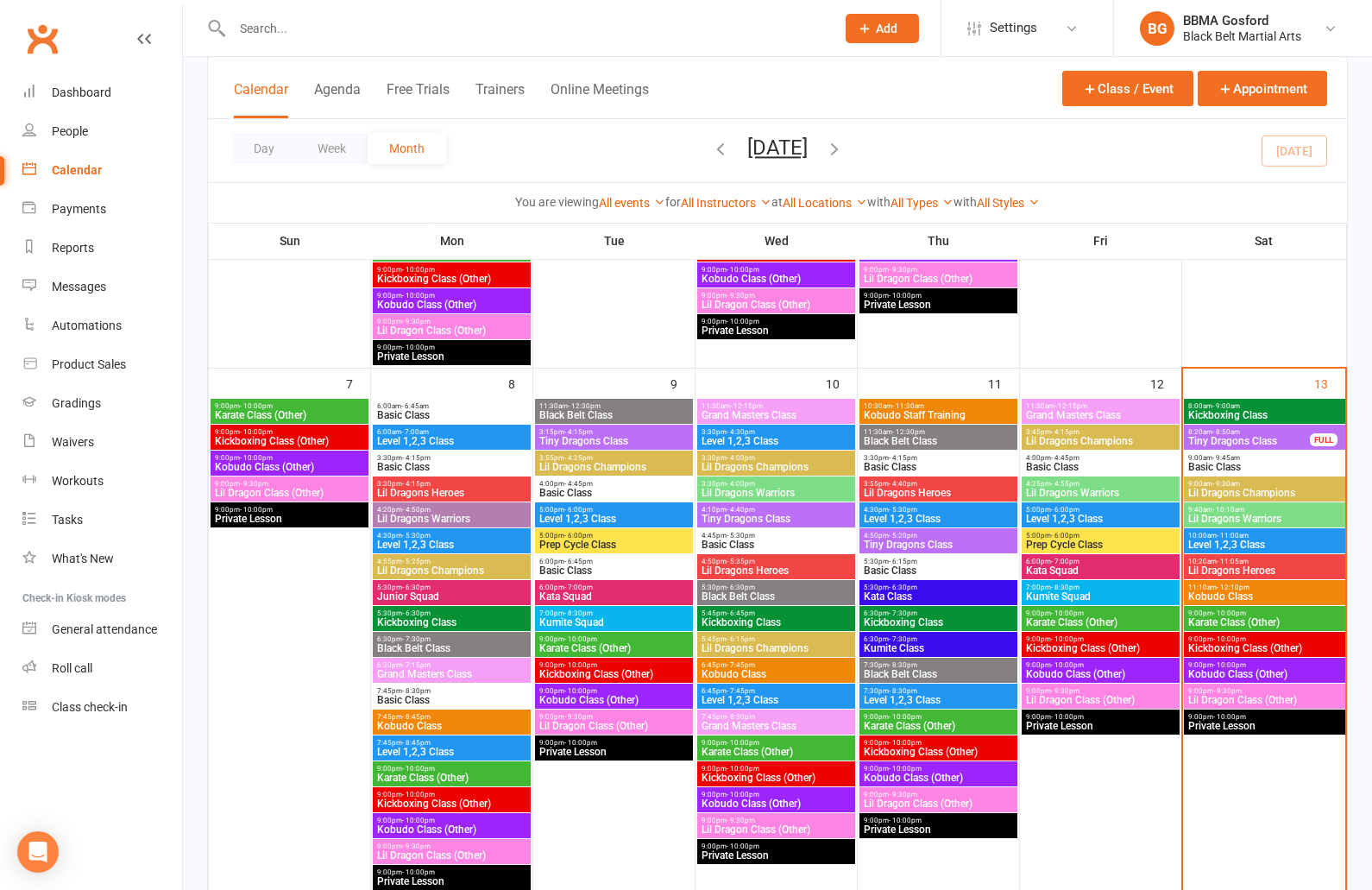
click at [1248, 442] on span "Tiny Dragons Class" at bounding box center [1250, 441] width 123 height 11
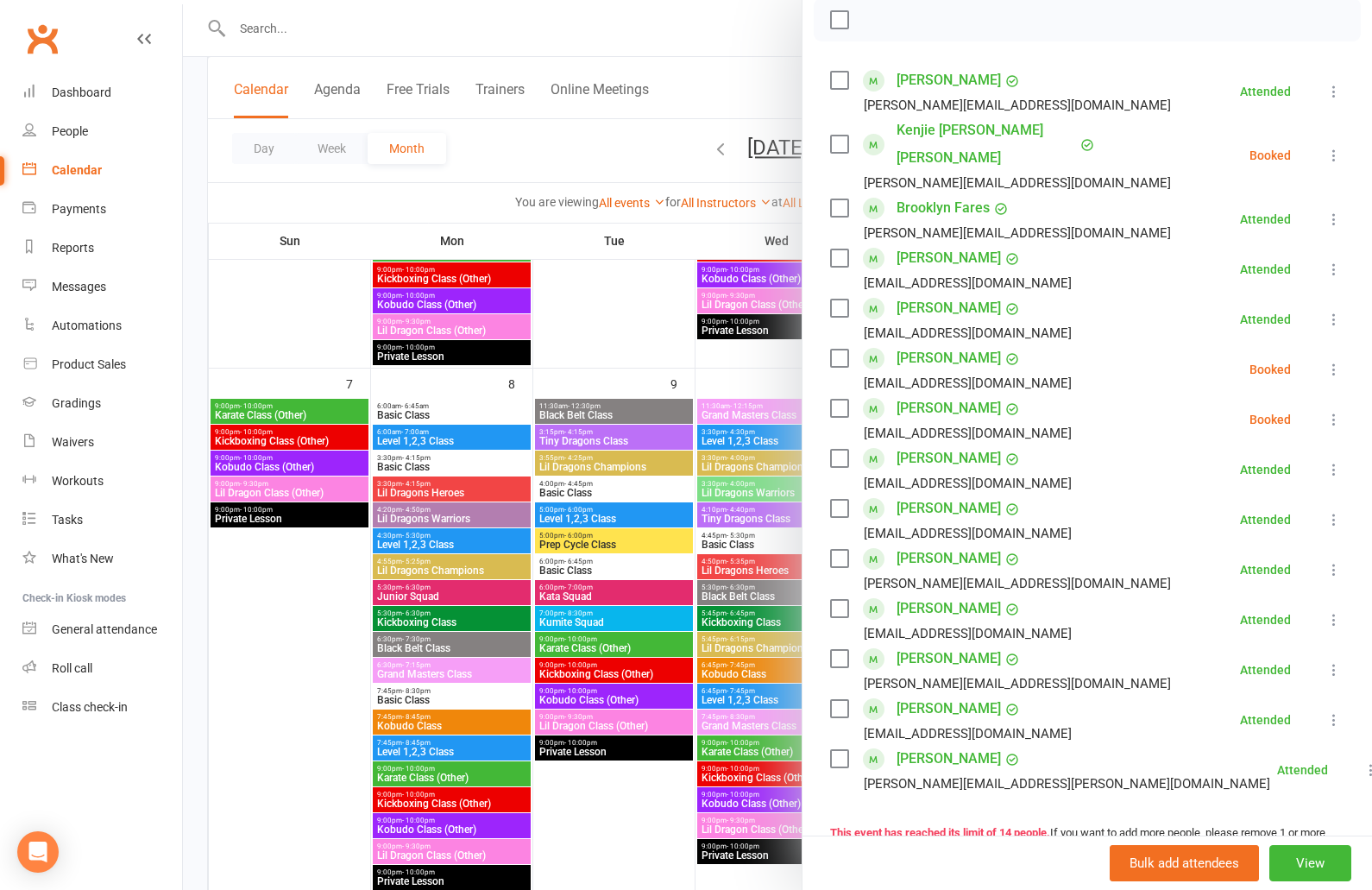
scroll to position [0, 0]
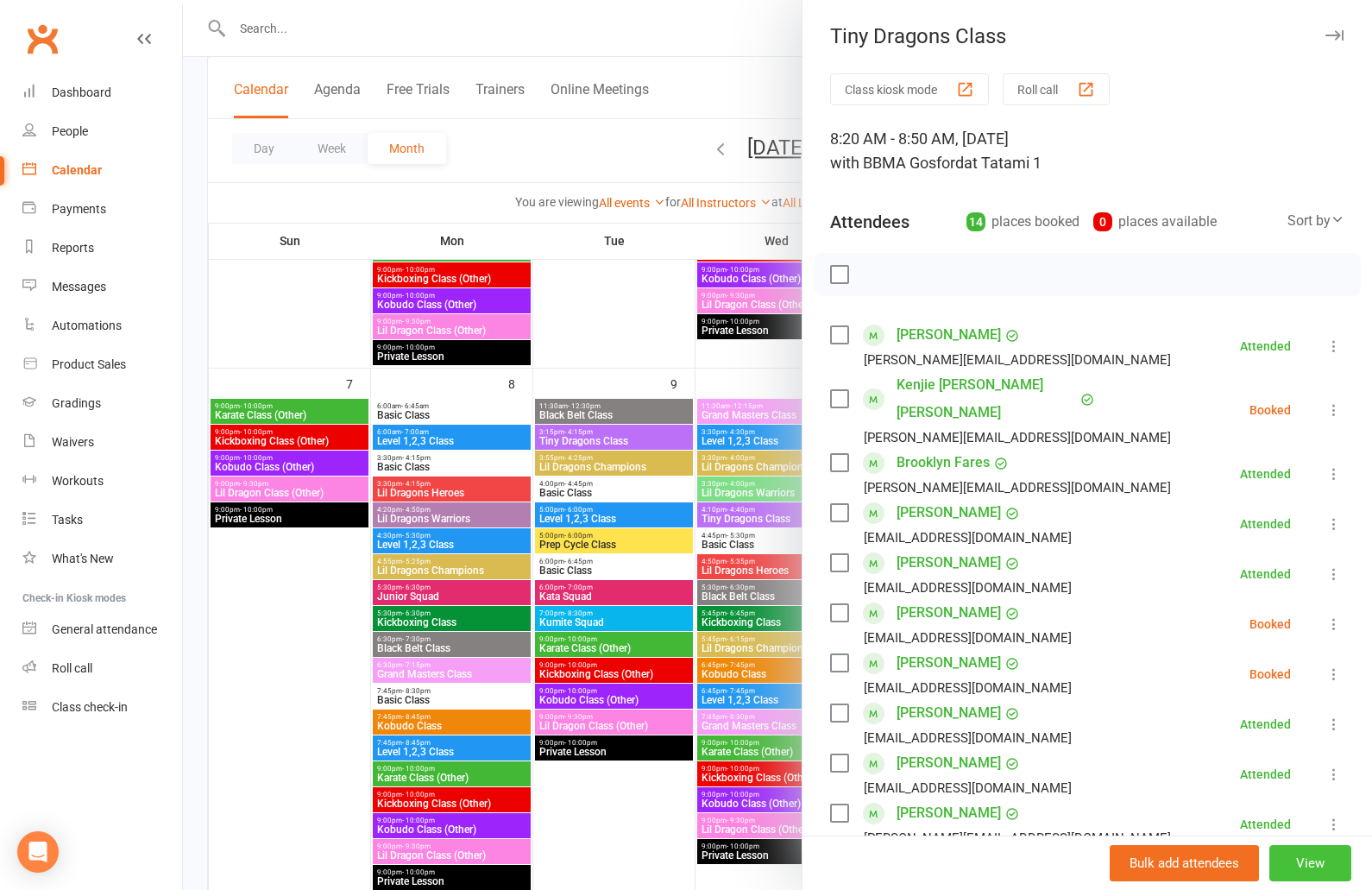
click at [1310, 871] on button "View" at bounding box center [1310, 863] width 82 height 36
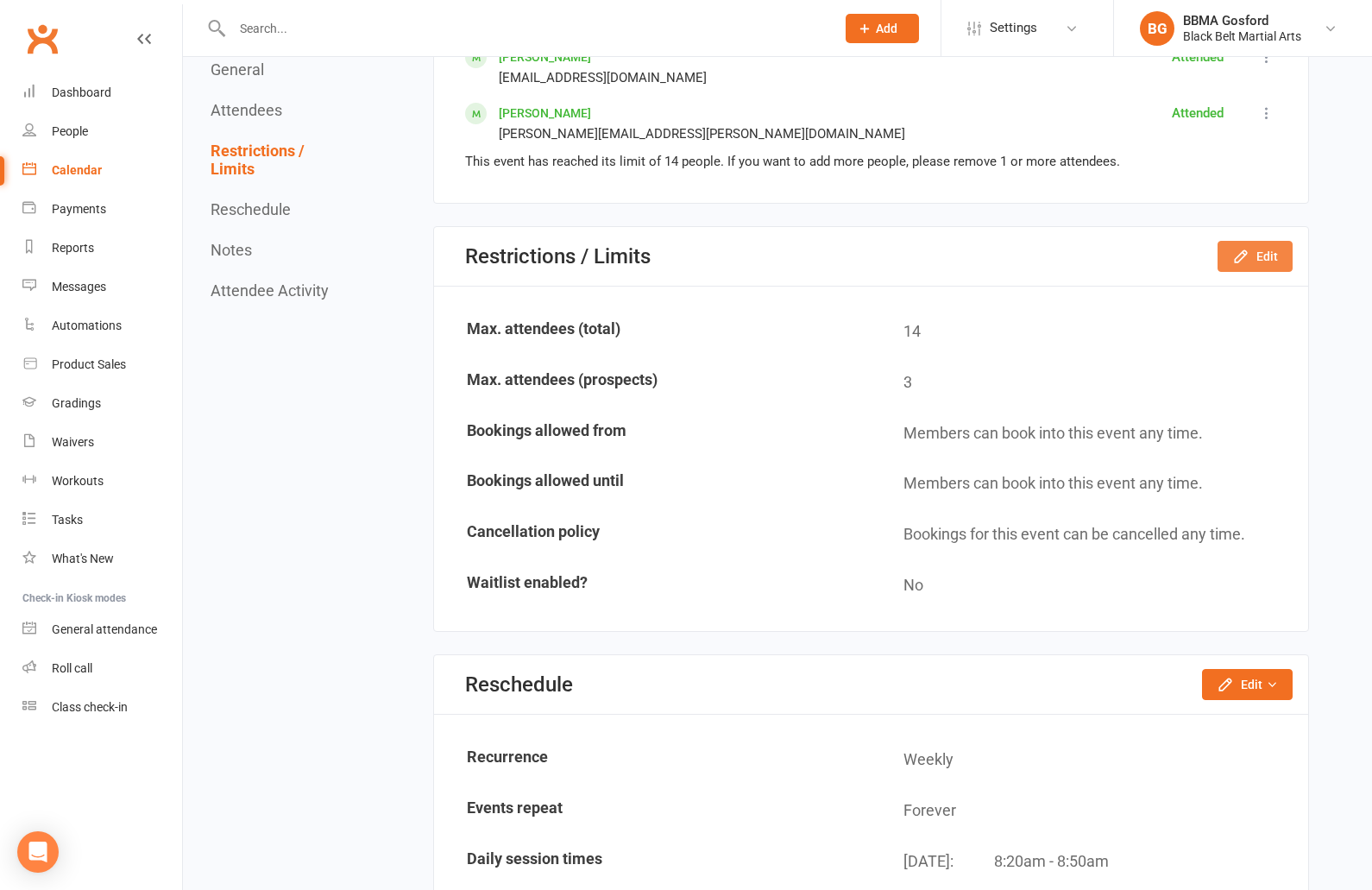
scroll to position [1647, 0]
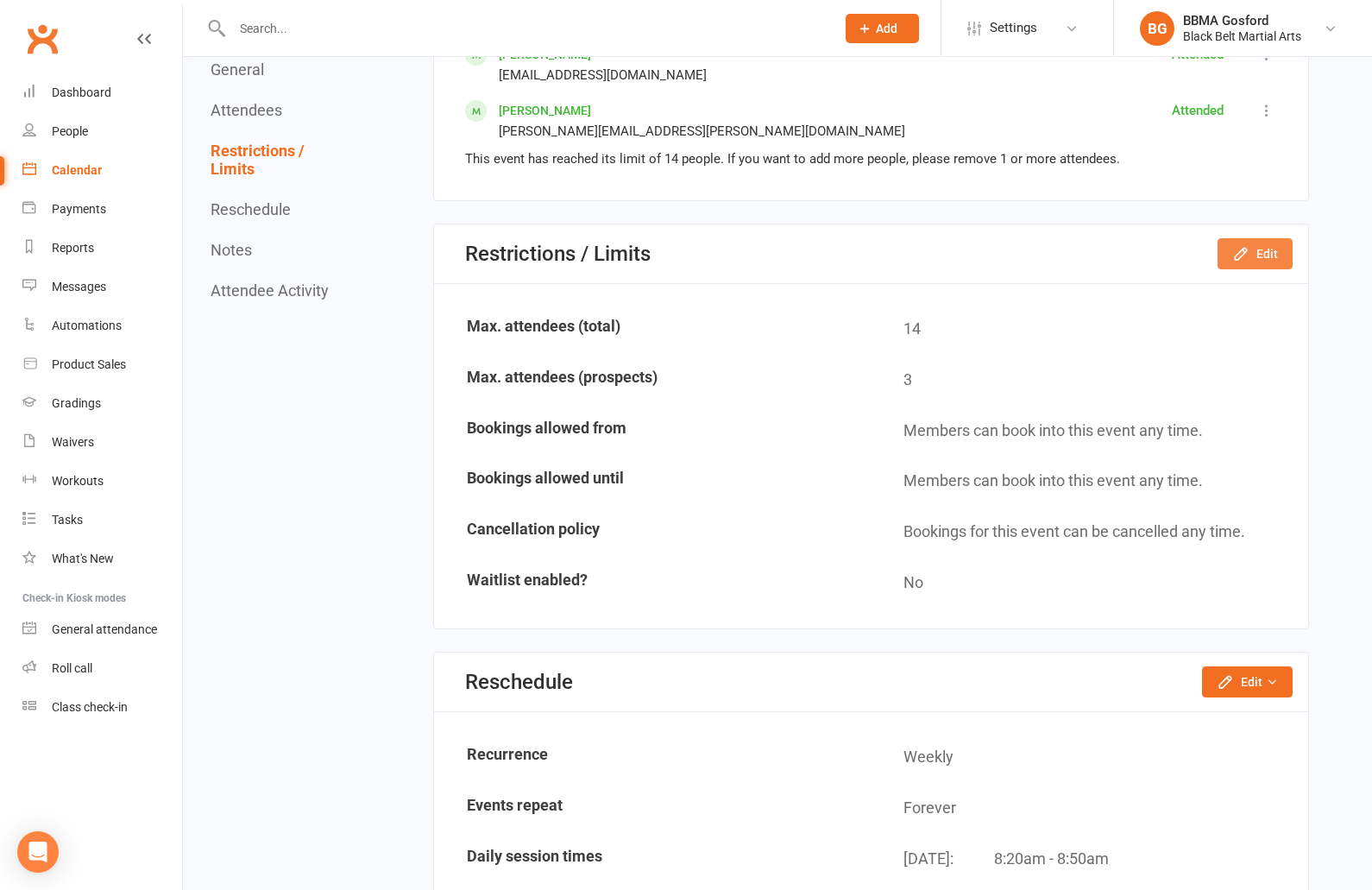
click at [1242, 254] on icon "button" at bounding box center [1241, 254] width 18 height 18
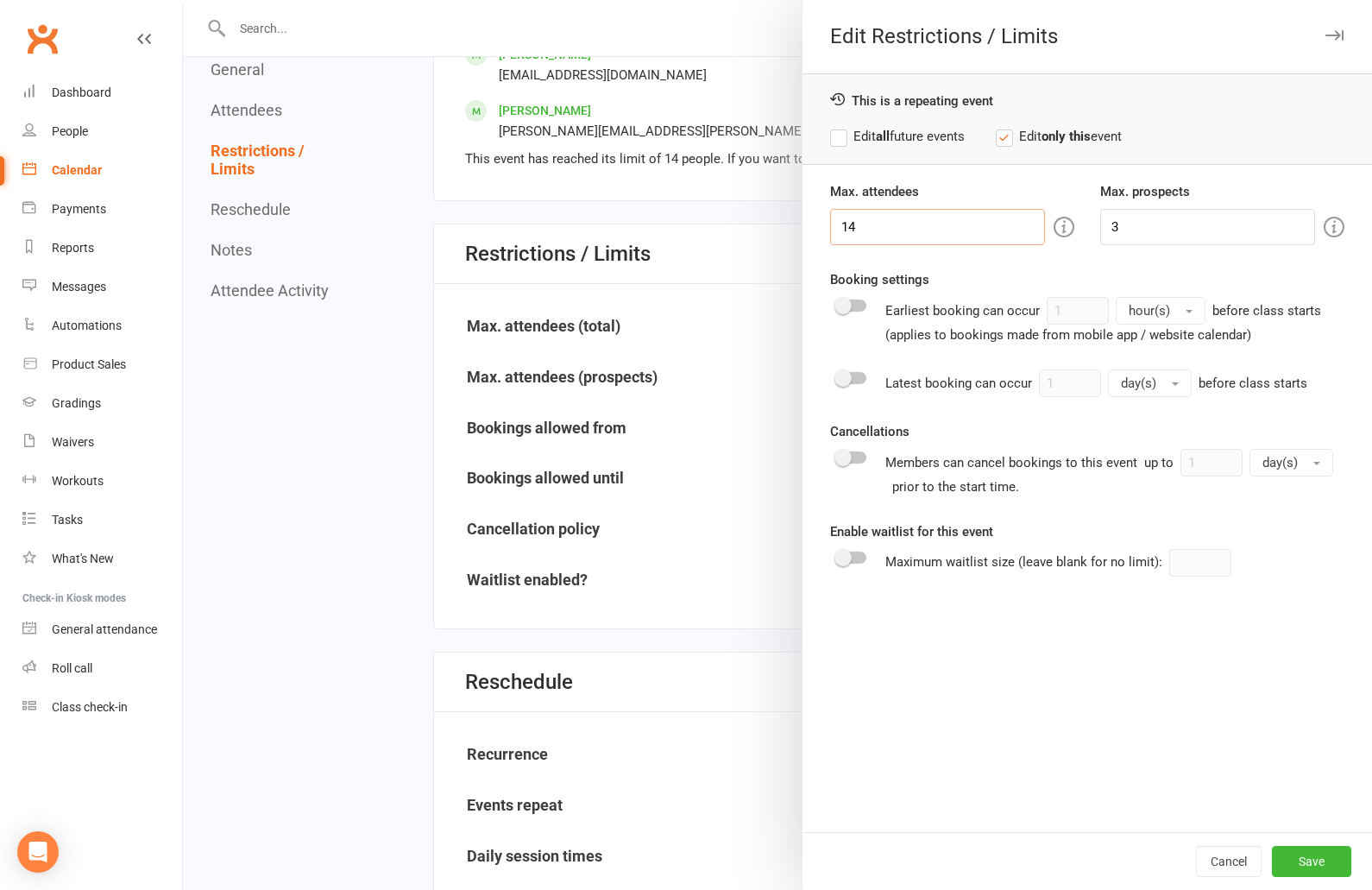
click at [899, 230] on input "14" at bounding box center [938, 227] width 215 height 36
type input "15"
click at [1314, 865] on button "Save" at bounding box center [1311, 862] width 79 height 31
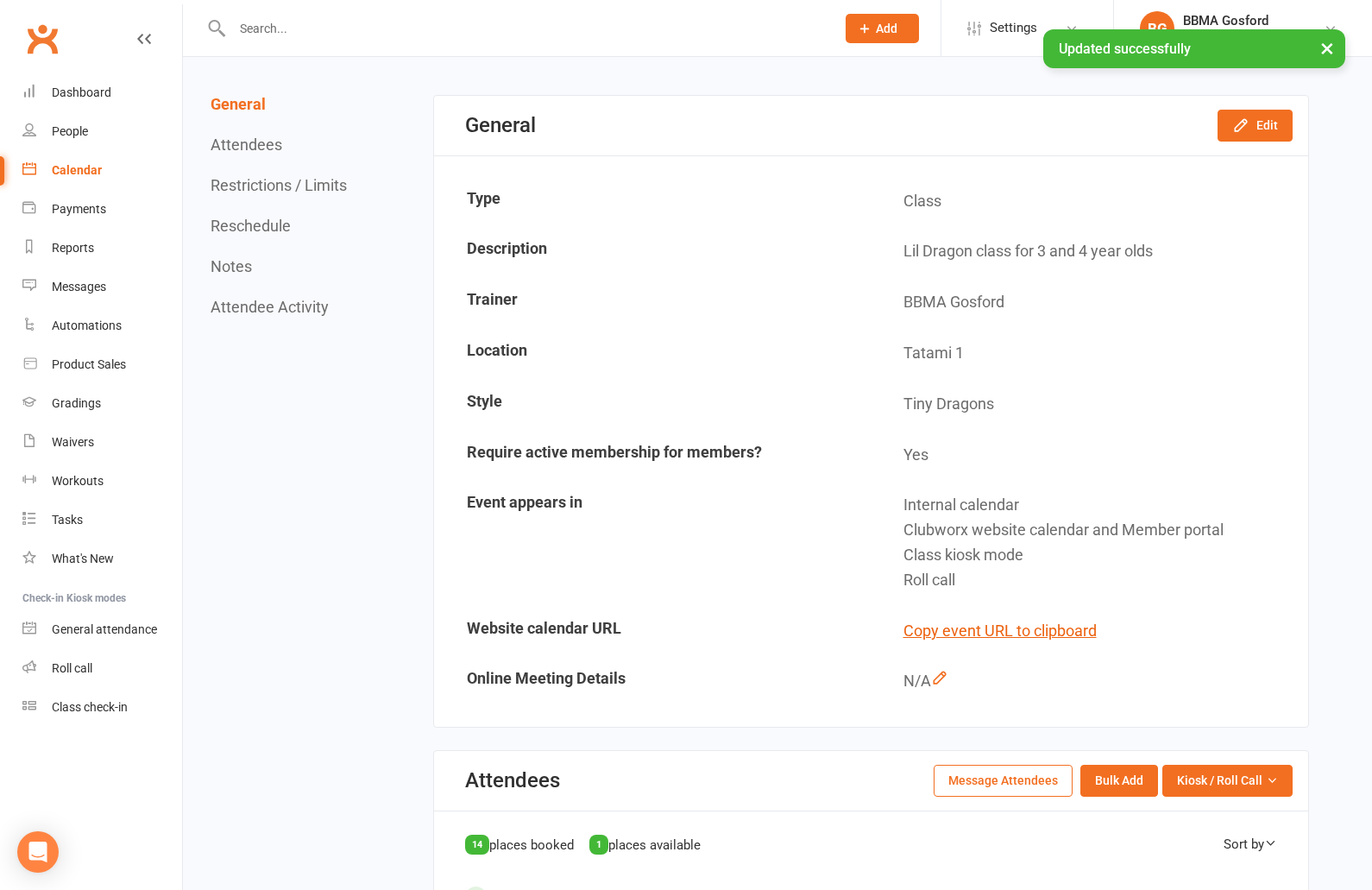
scroll to position [0, 0]
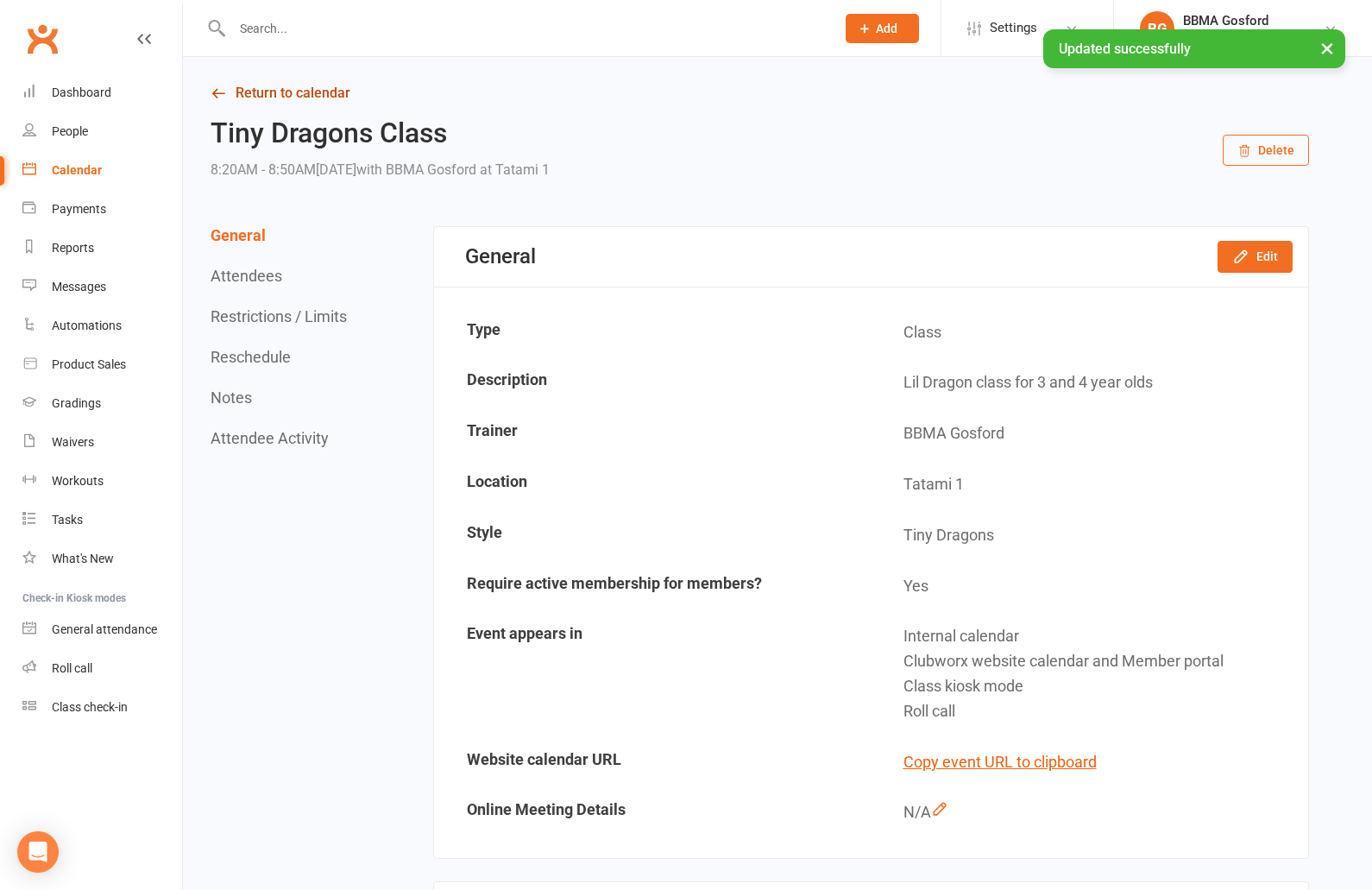
click at [267, 96] on link "Return to calendar" at bounding box center [760, 93] width 1099 height 24
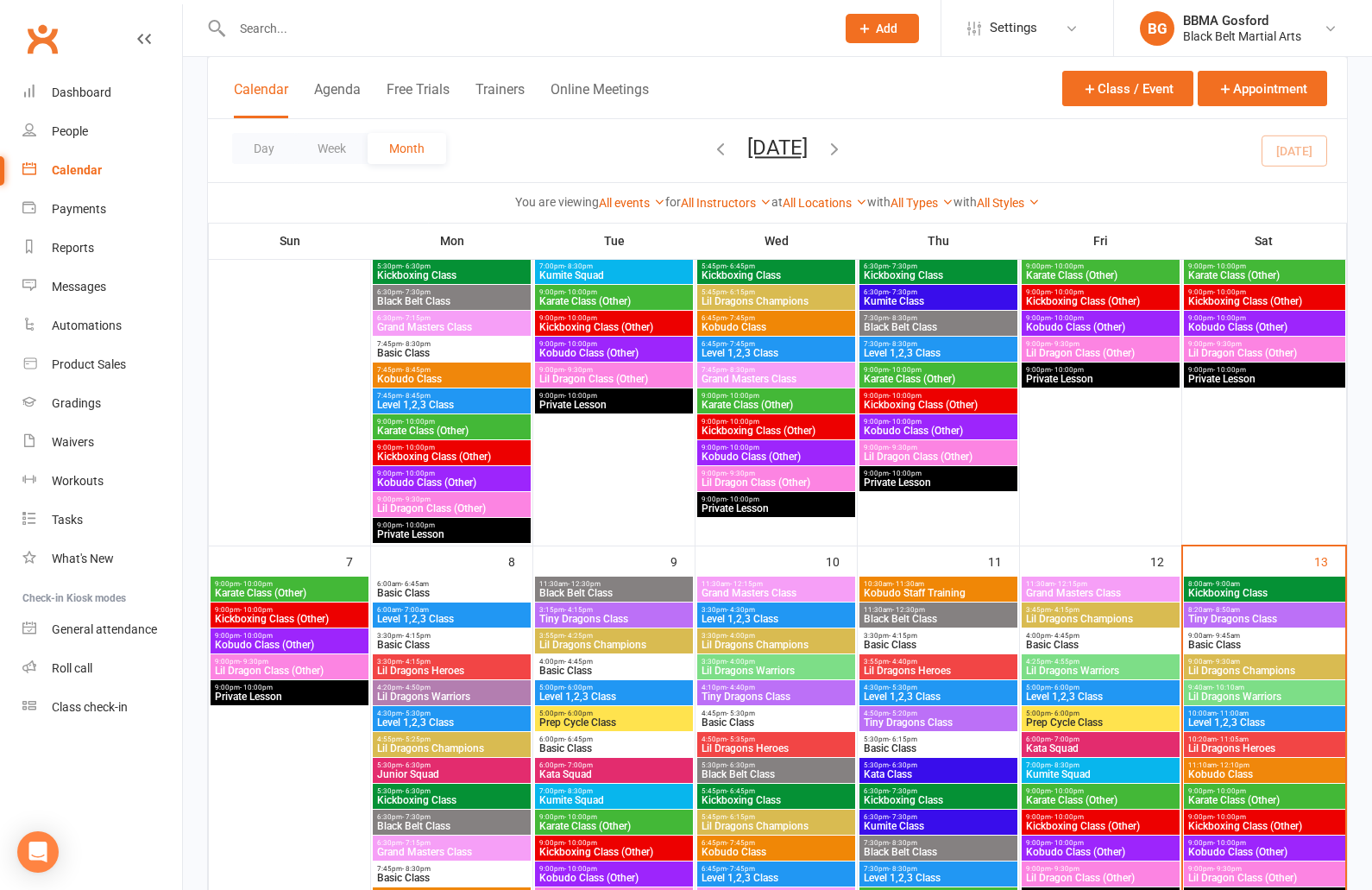
scroll to position [351, 0]
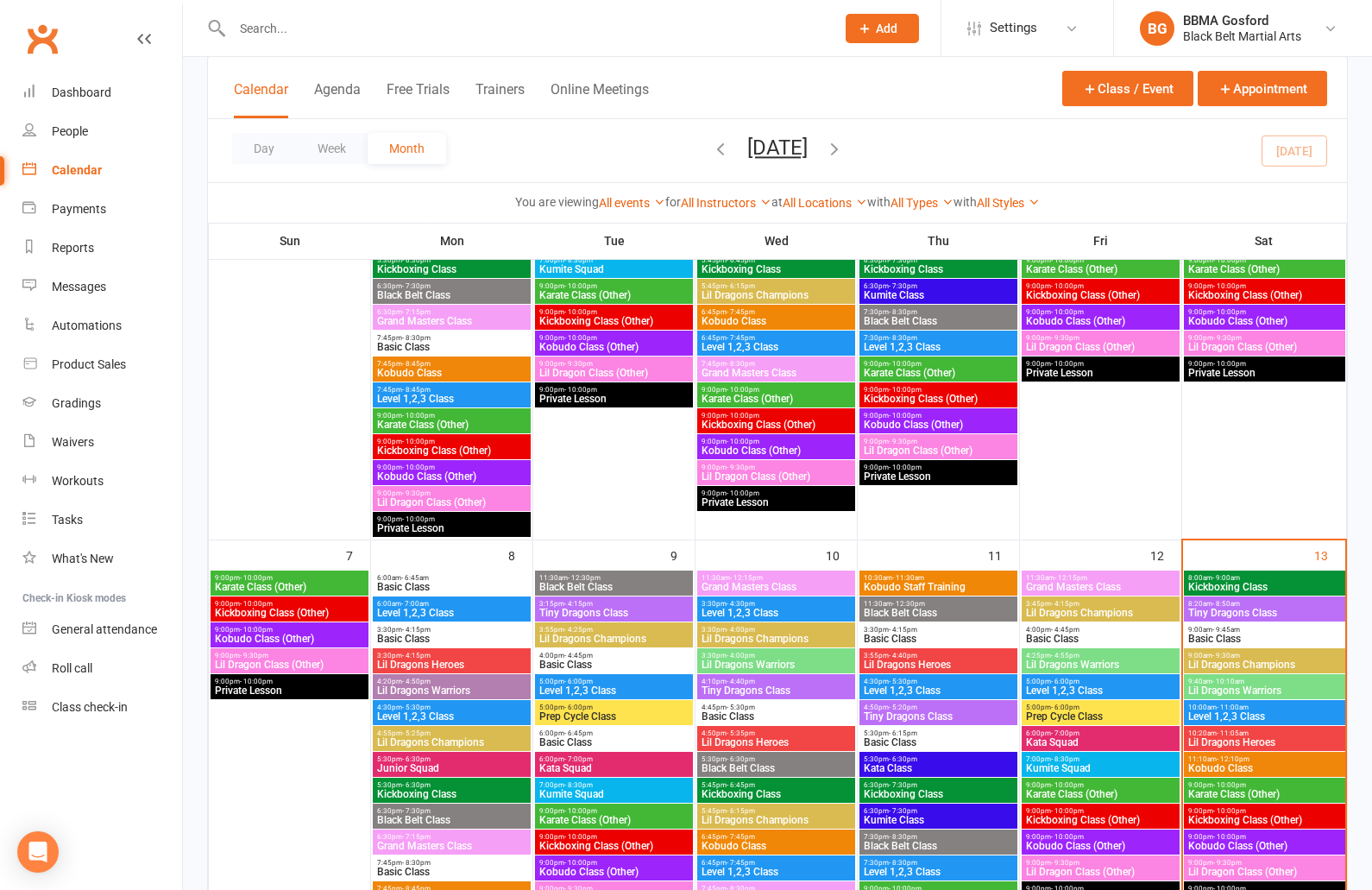
click at [1269, 609] on span "Tiny Dragons Class" at bounding box center [1265, 612] width 155 height 11
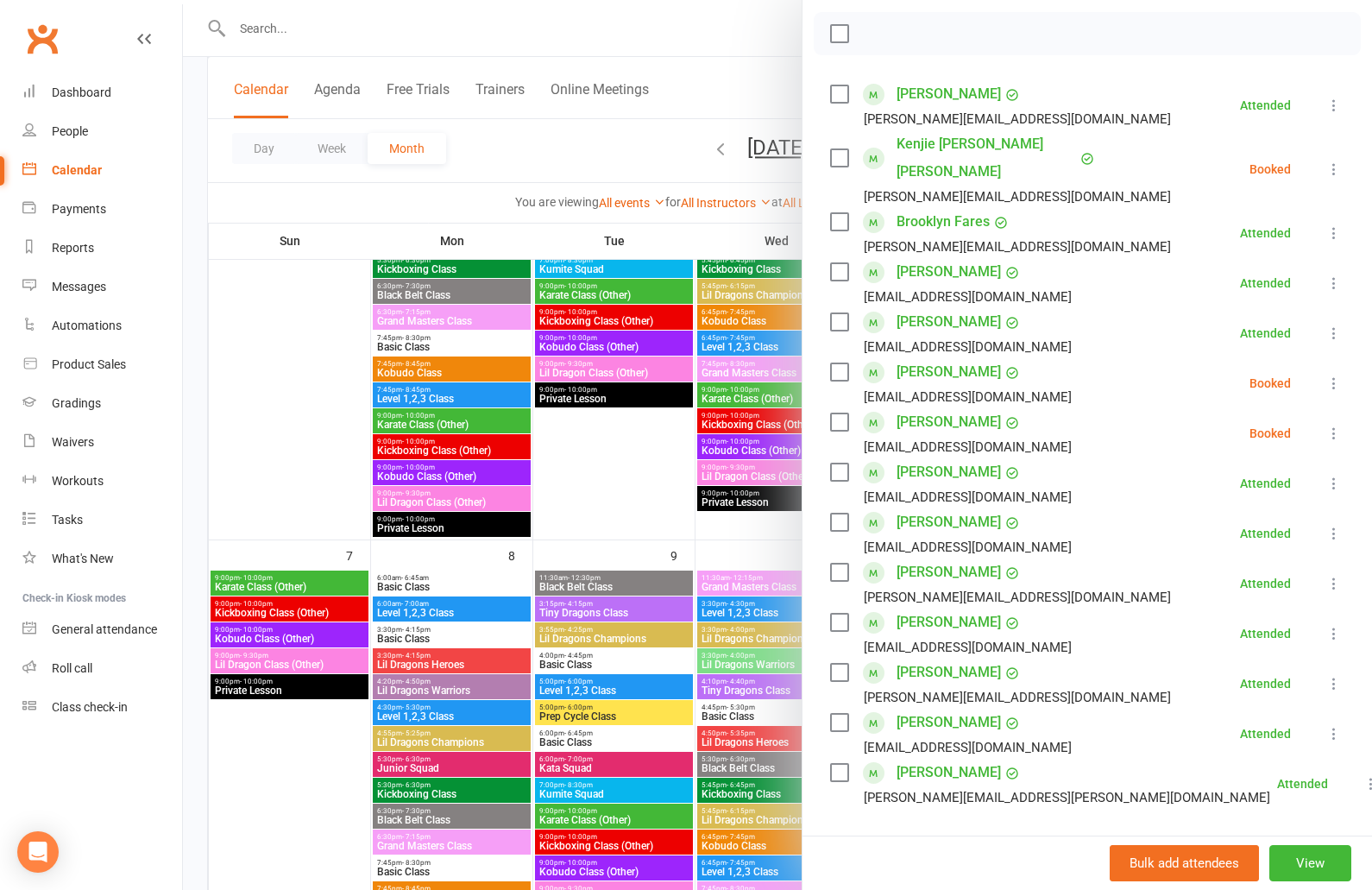
scroll to position [498, 0]
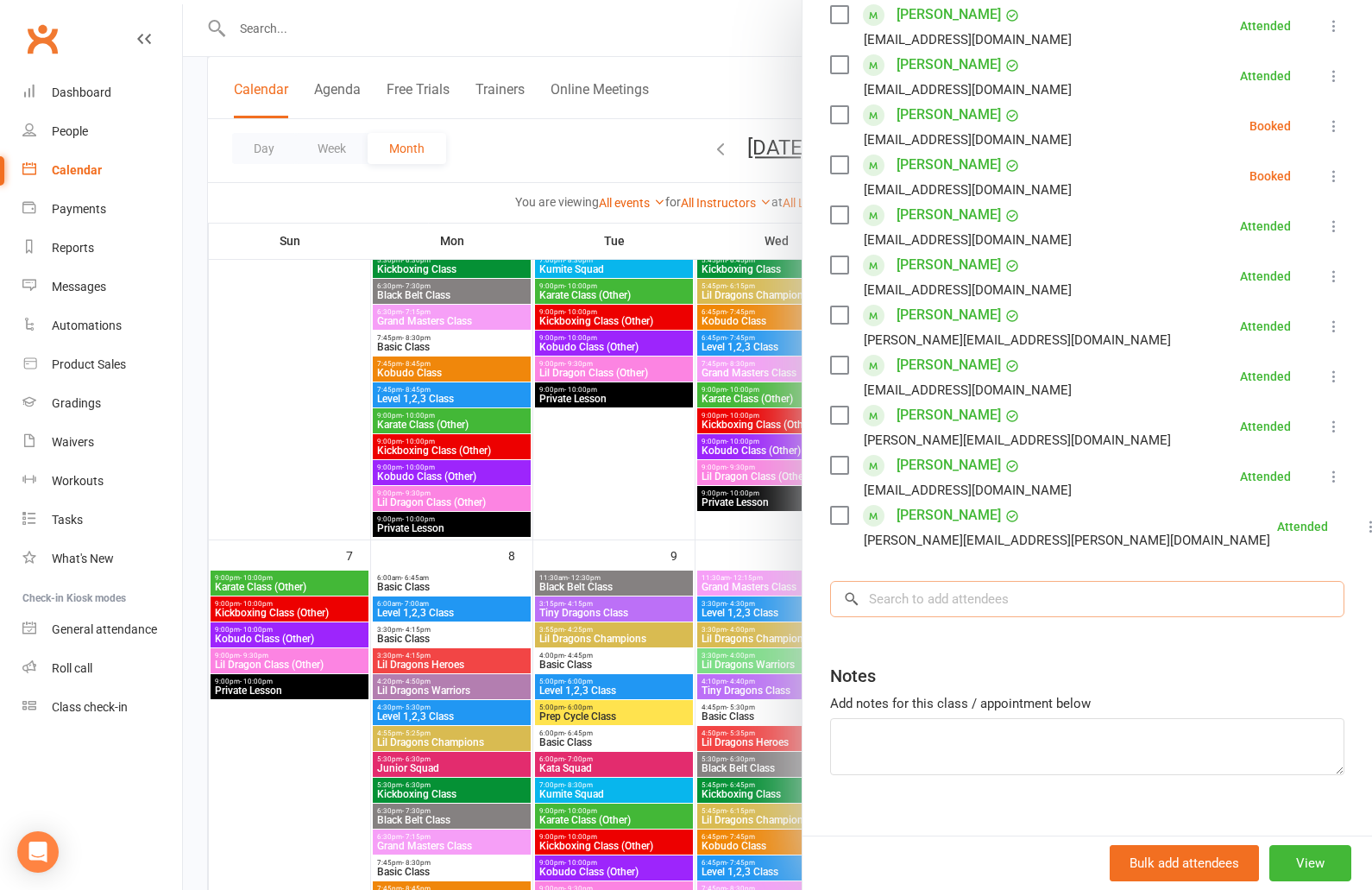
click at [931, 581] on input "search" at bounding box center [1087, 599] width 514 height 36
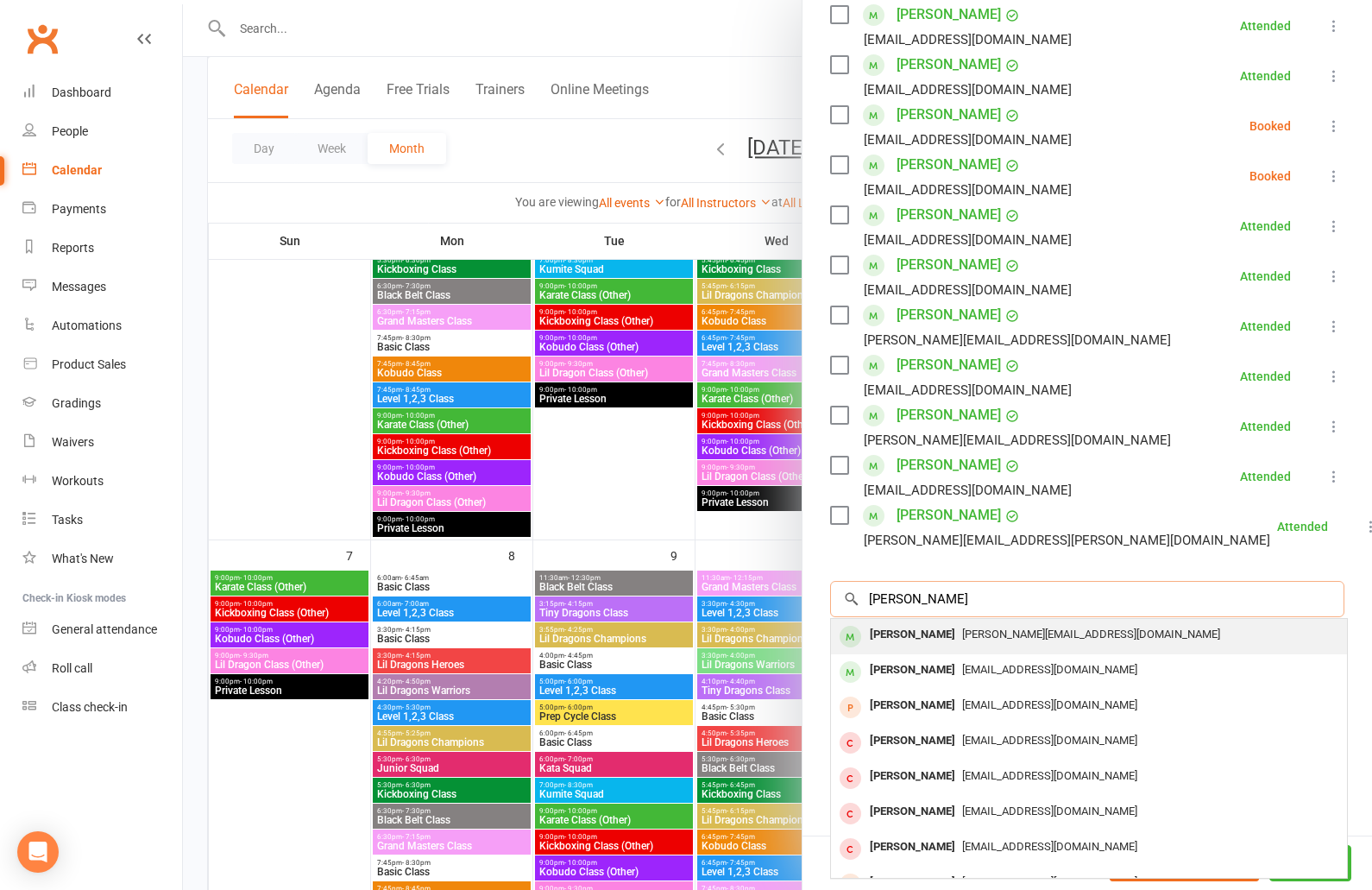
type input "nina charlesworth"
click at [930, 622] on div "Nina Charlesworth" at bounding box center [913, 635] width 100 height 25
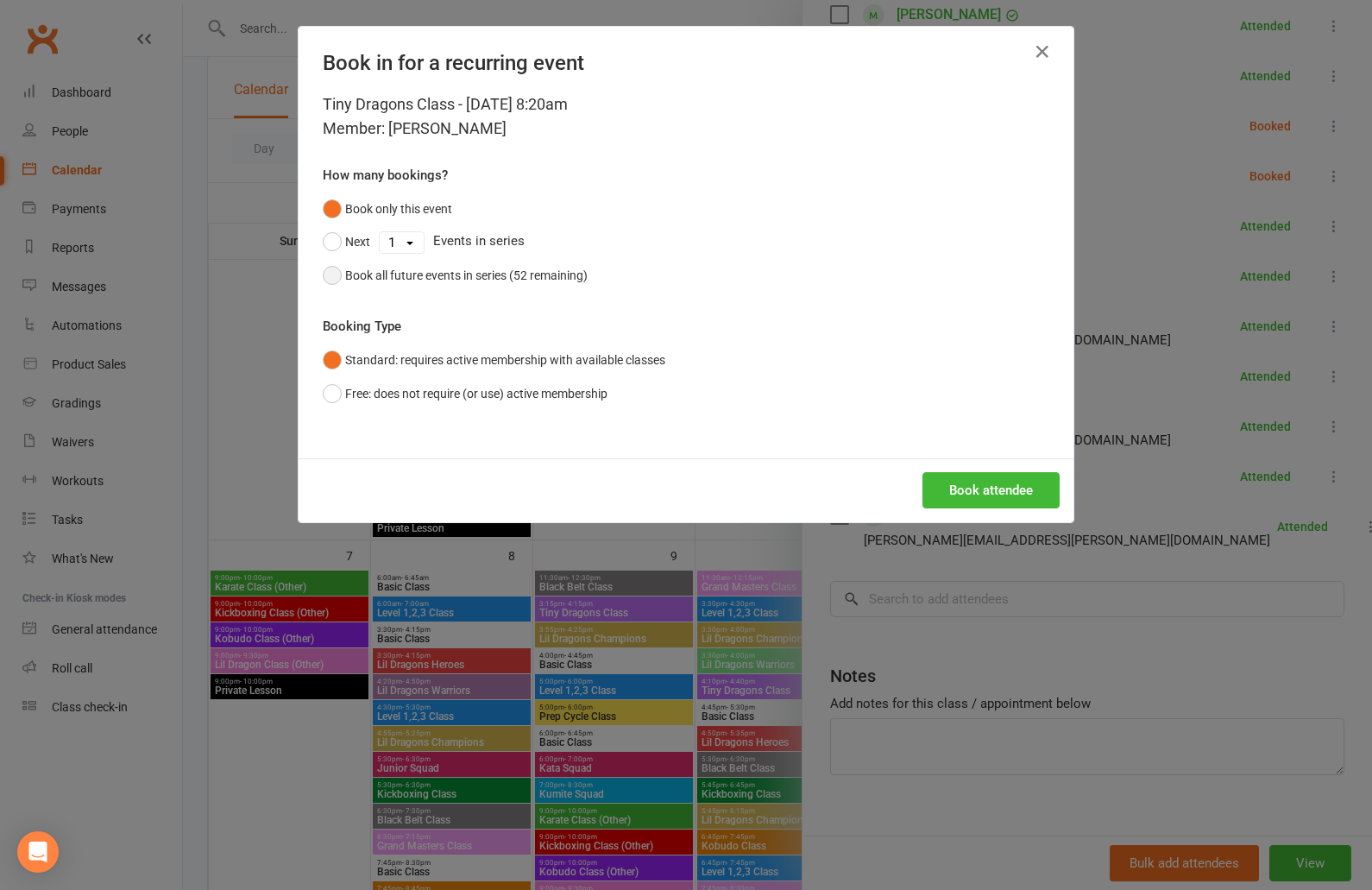
click at [382, 283] on div "Book all future events in series (52 remaining)" at bounding box center [466, 275] width 243 height 19
click at [990, 493] on button "Book attendee" at bounding box center [992, 490] width 137 height 36
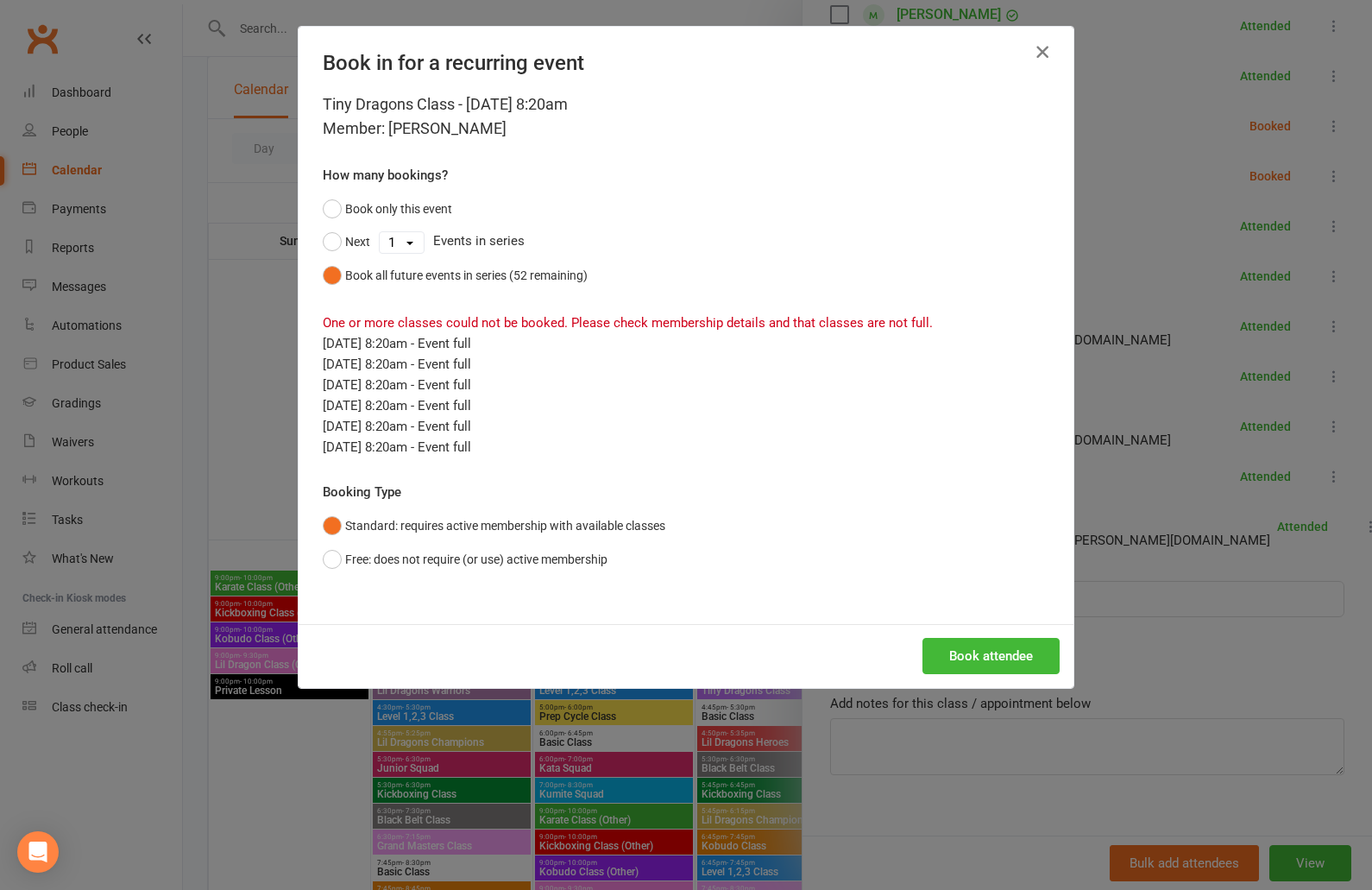
click at [1041, 55] on icon "button" at bounding box center [1042, 51] width 21 height 21
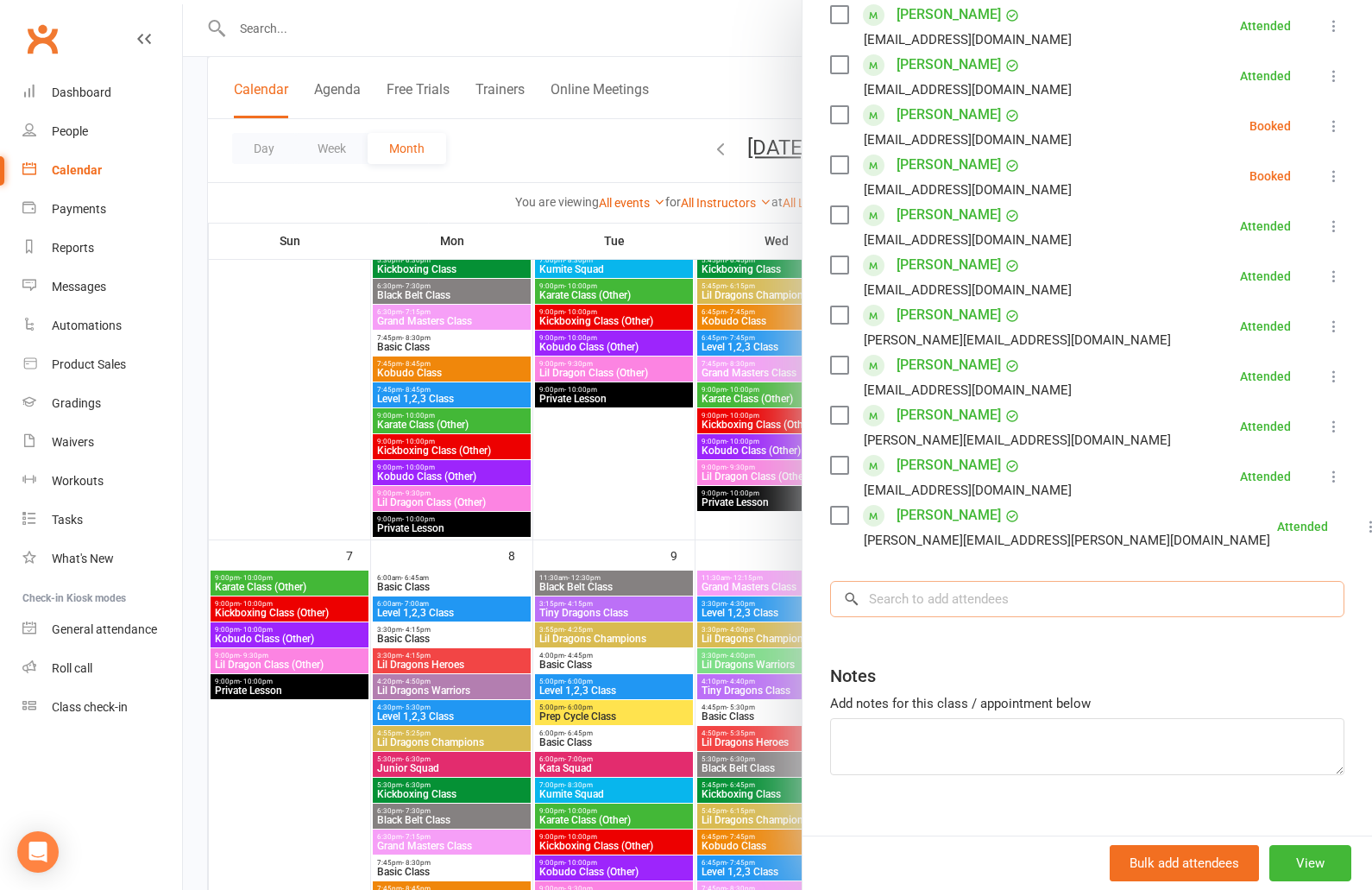
click at [942, 581] on input "search" at bounding box center [1087, 599] width 514 height 36
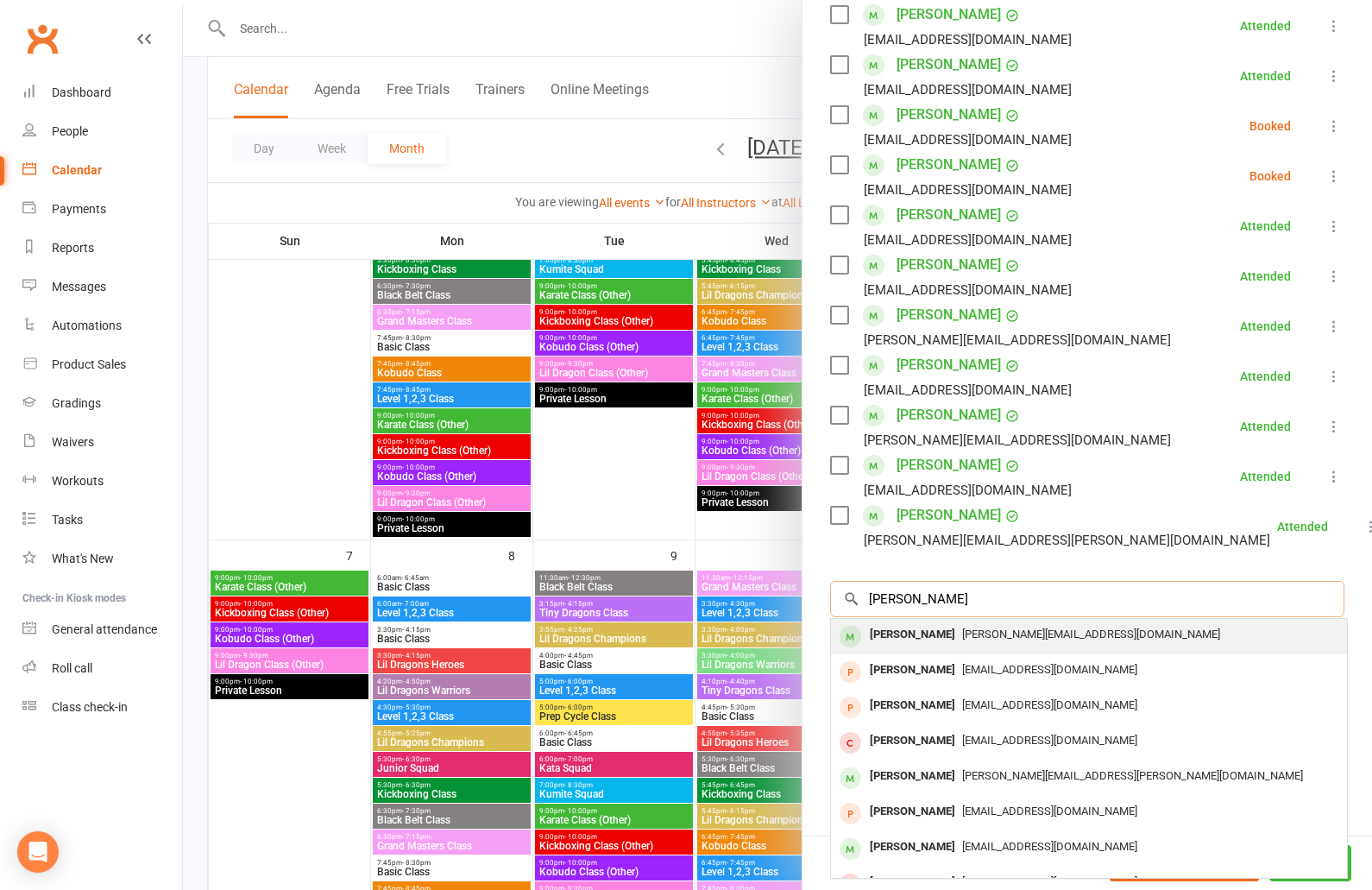
type input "nina char"
click at [989, 628] on span "tara.hudson68@gmail.com" at bounding box center [1091, 634] width 258 height 13
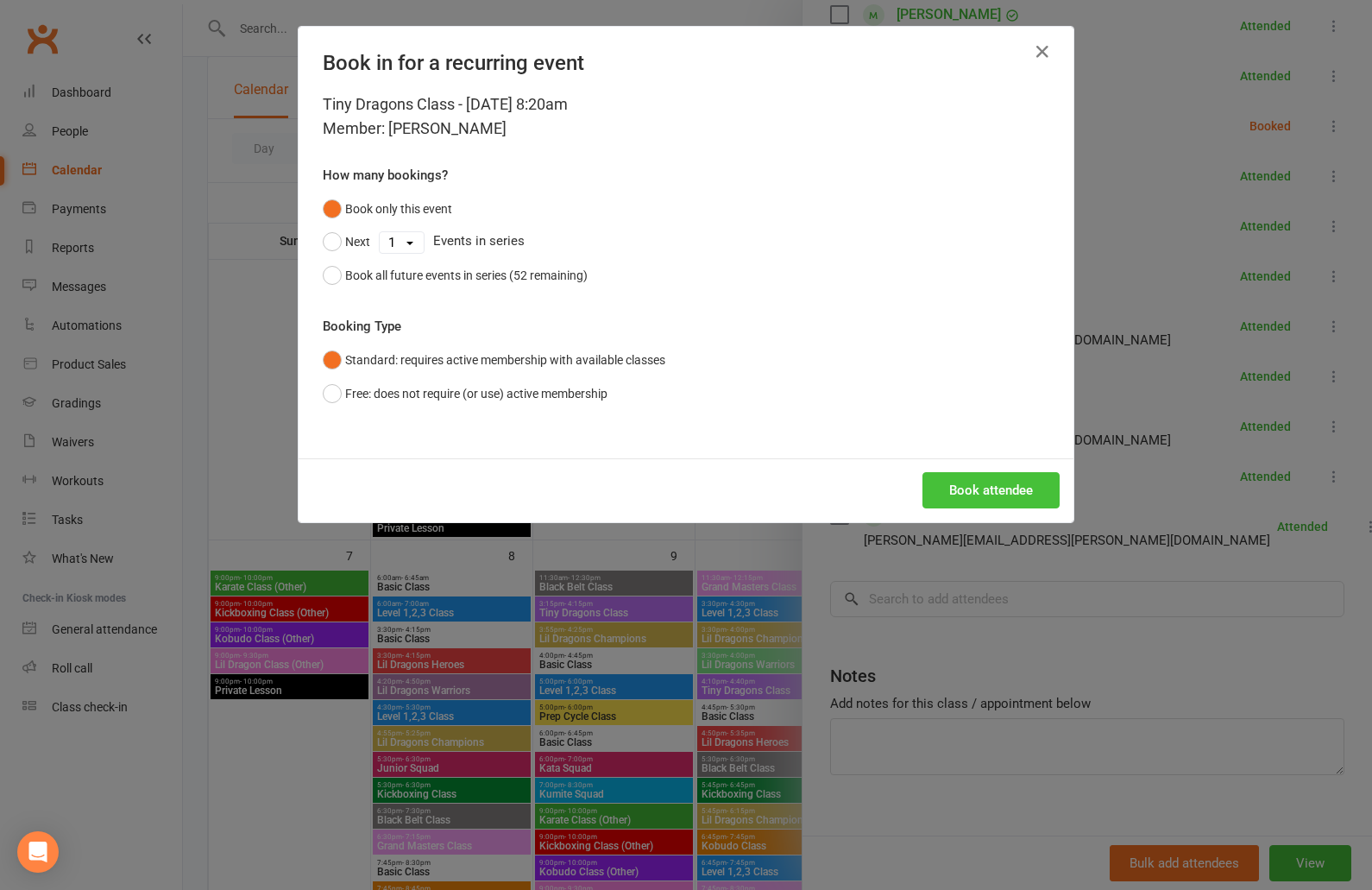
click at [1020, 492] on button "Book attendee" at bounding box center [992, 490] width 137 height 36
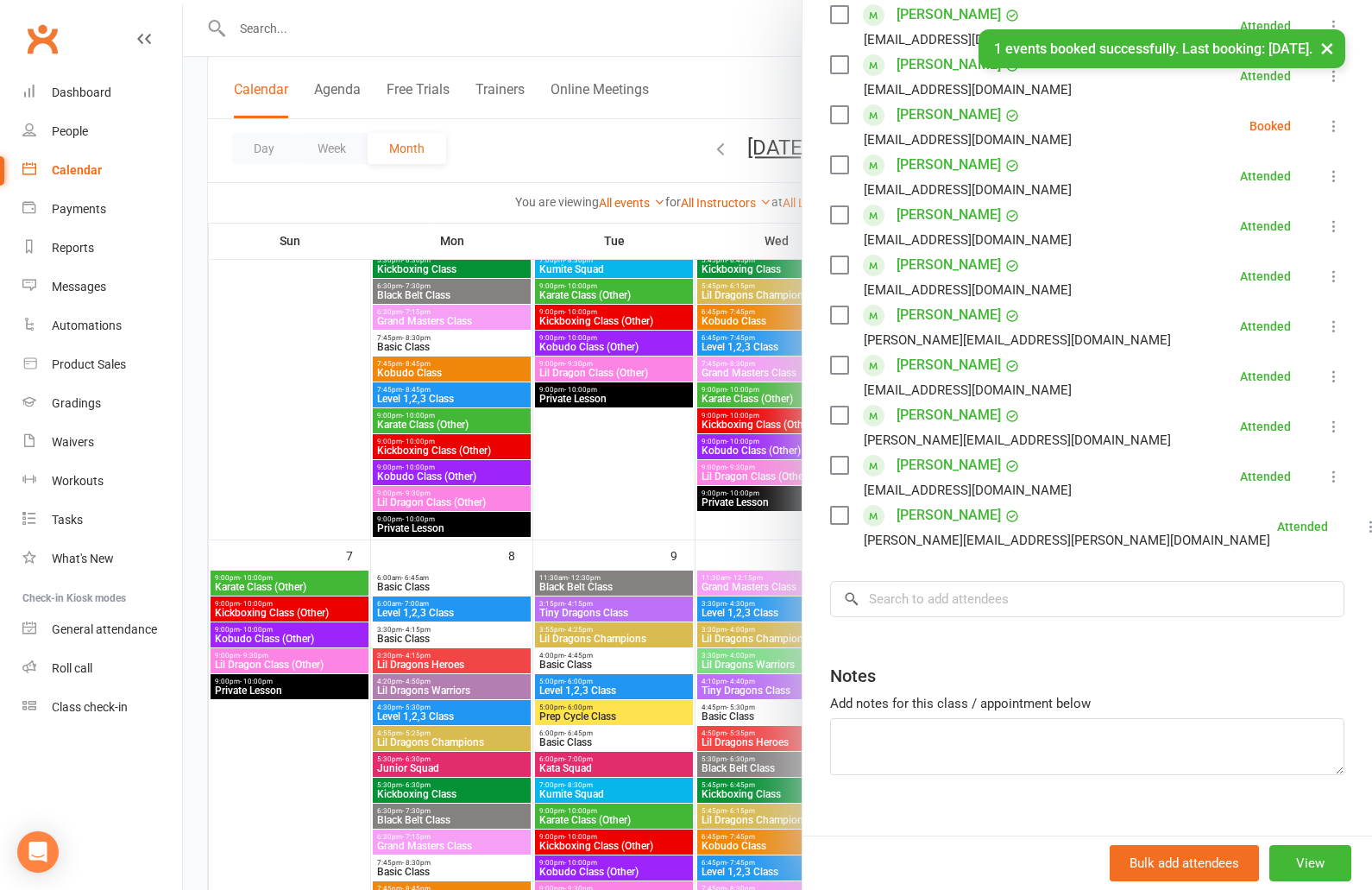
scroll to position [548, 0]
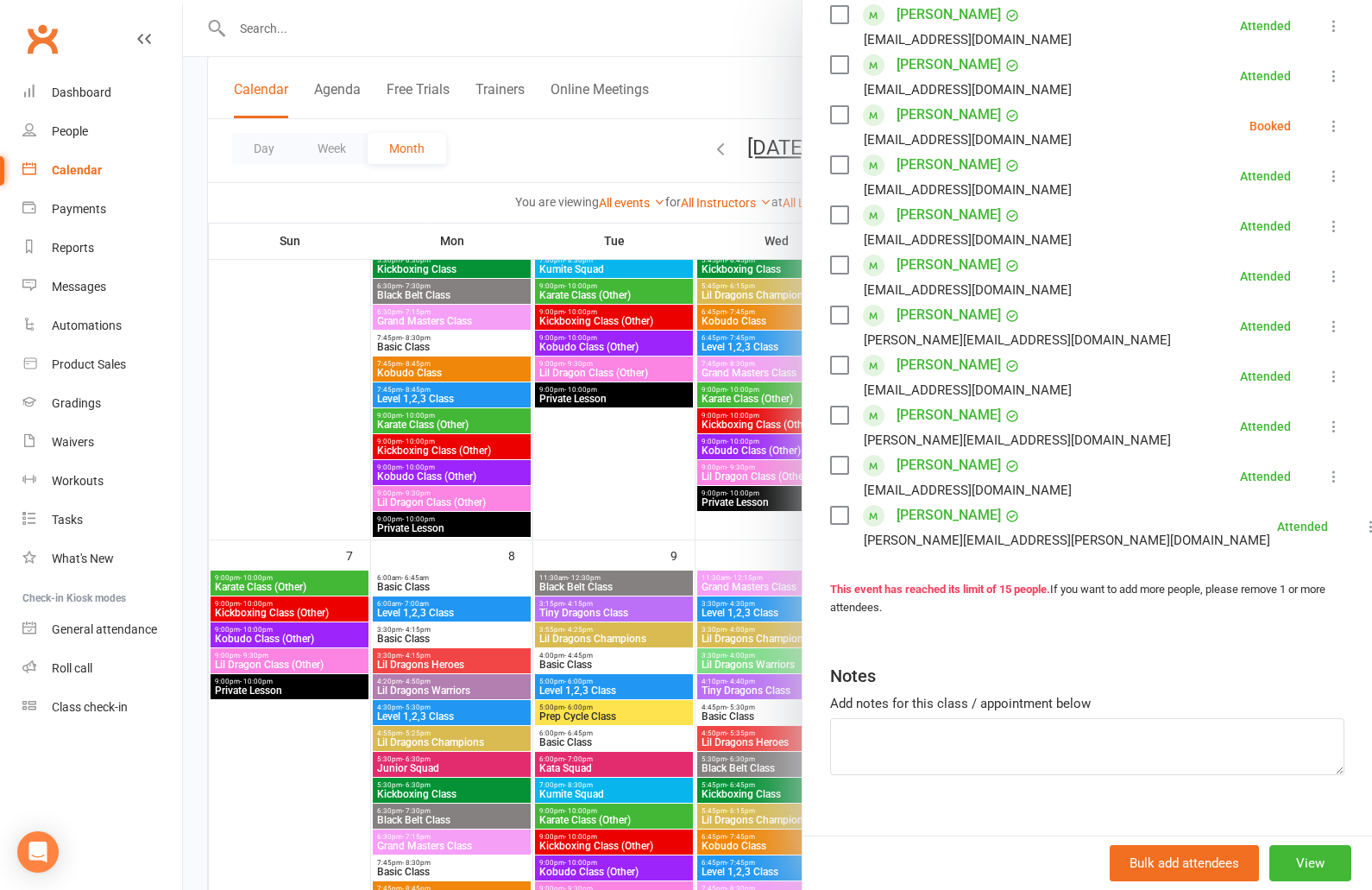
click at [401, 211] on div at bounding box center [777, 445] width 1189 height 890
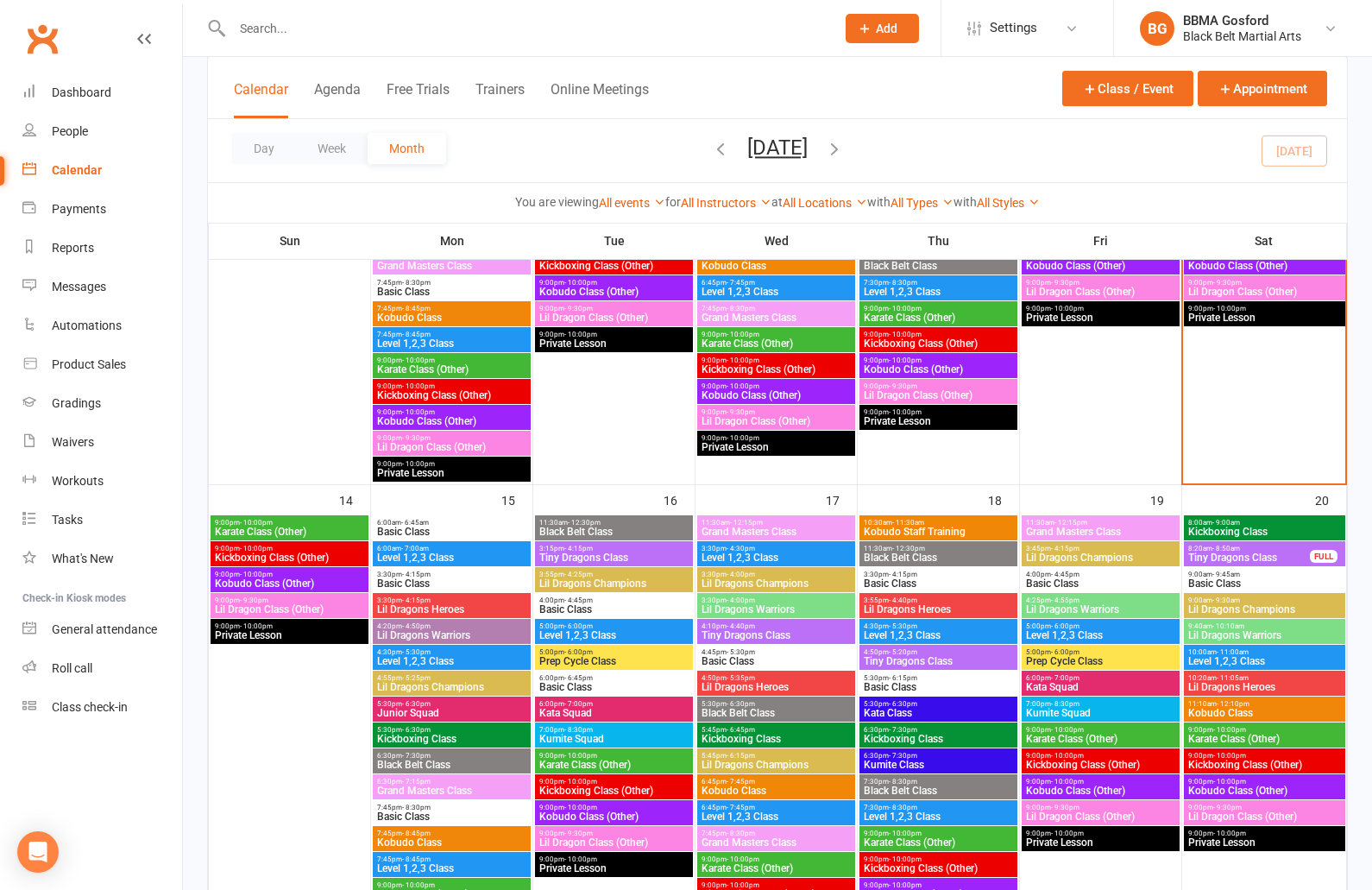
scroll to position [943, 0]
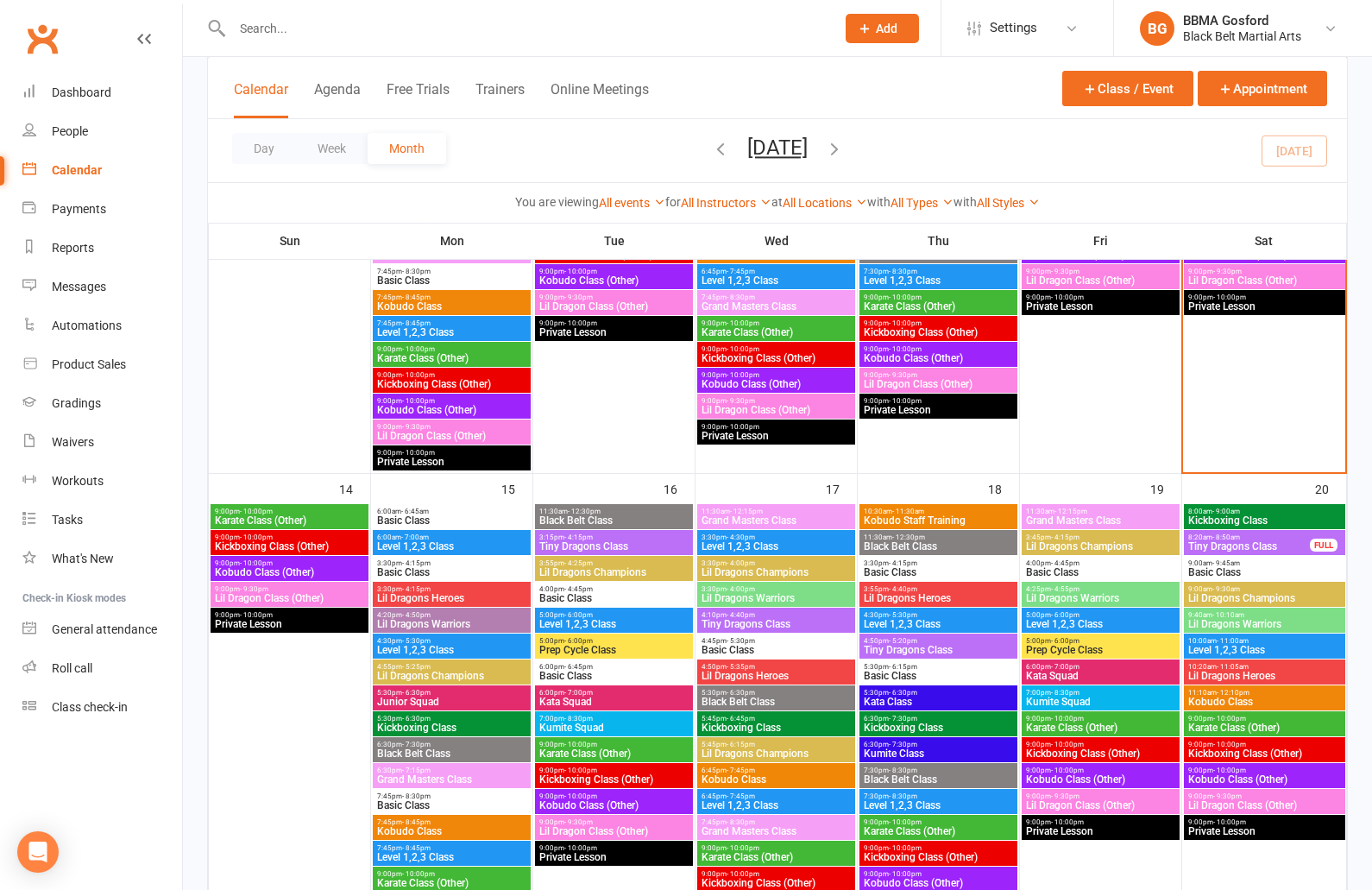
click at [1267, 546] on span "Tiny Dragons Class" at bounding box center [1250, 546] width 123 height 11
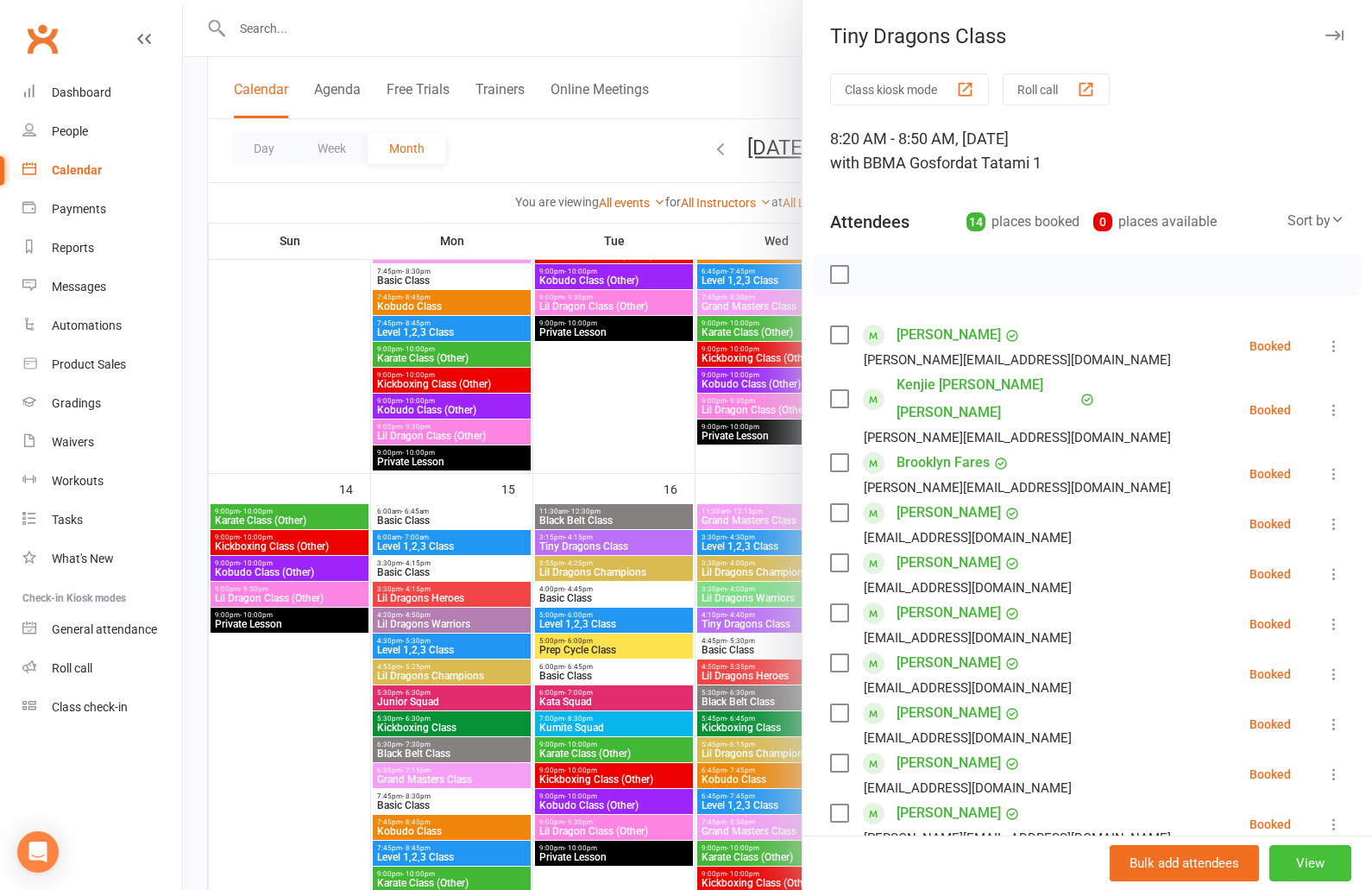
click at [1329, 869] on button "View" at bounding box center [1310, 863] width 82 height 36
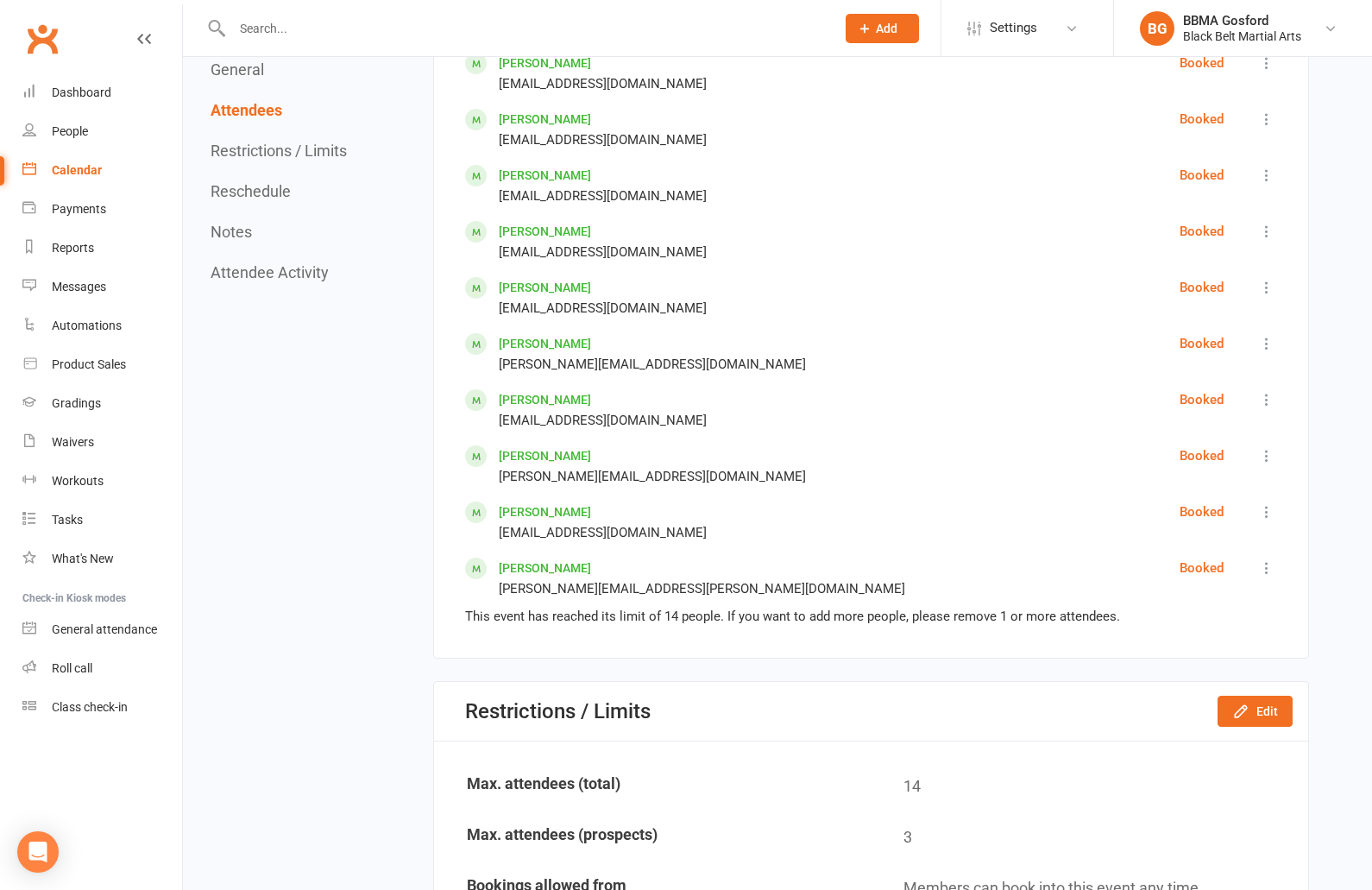
scroll to position [1195, 0]
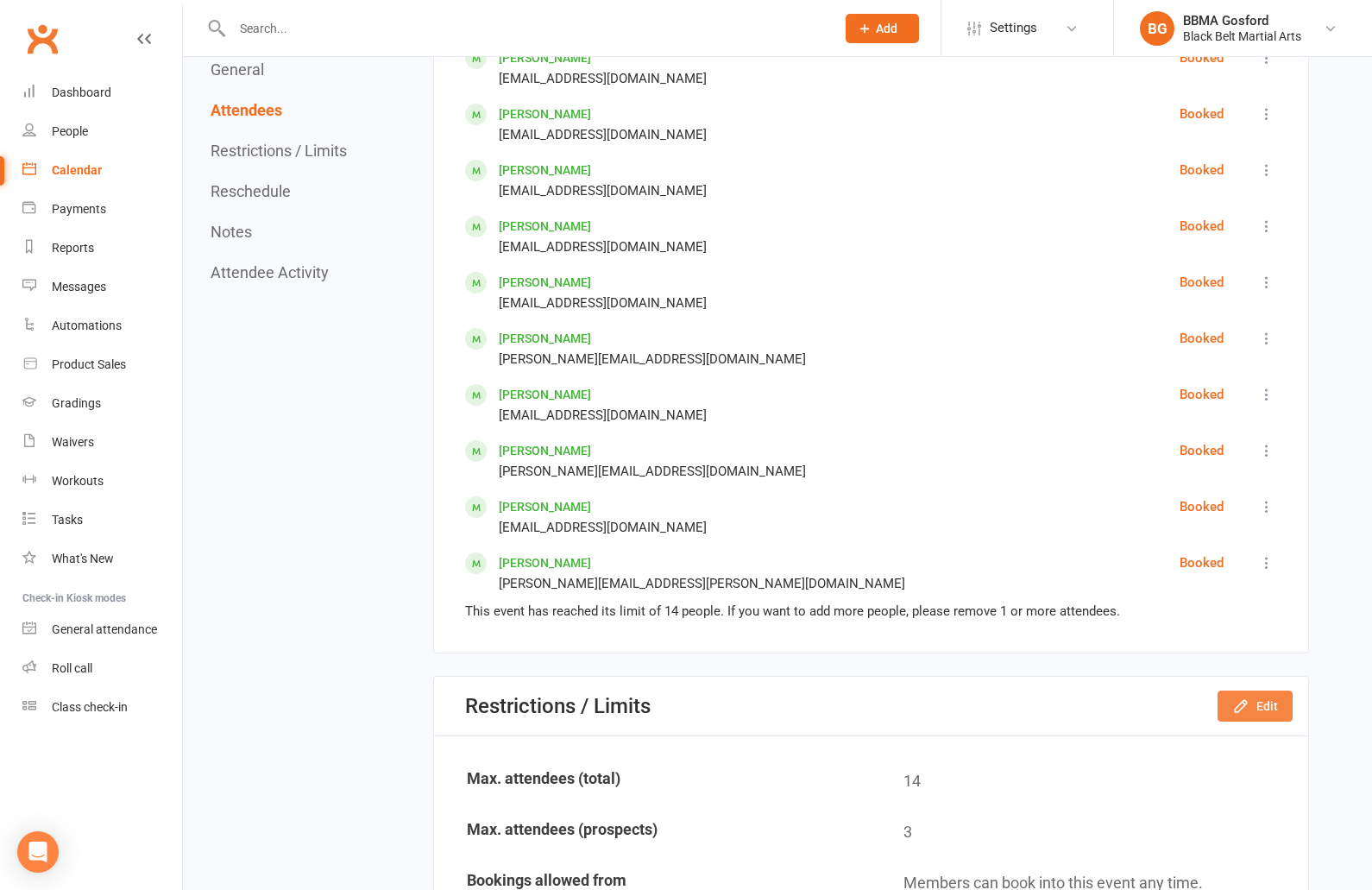
click at [1282, 710] on button "Edit" at bounding box center [1255, 706] width 75 height 31
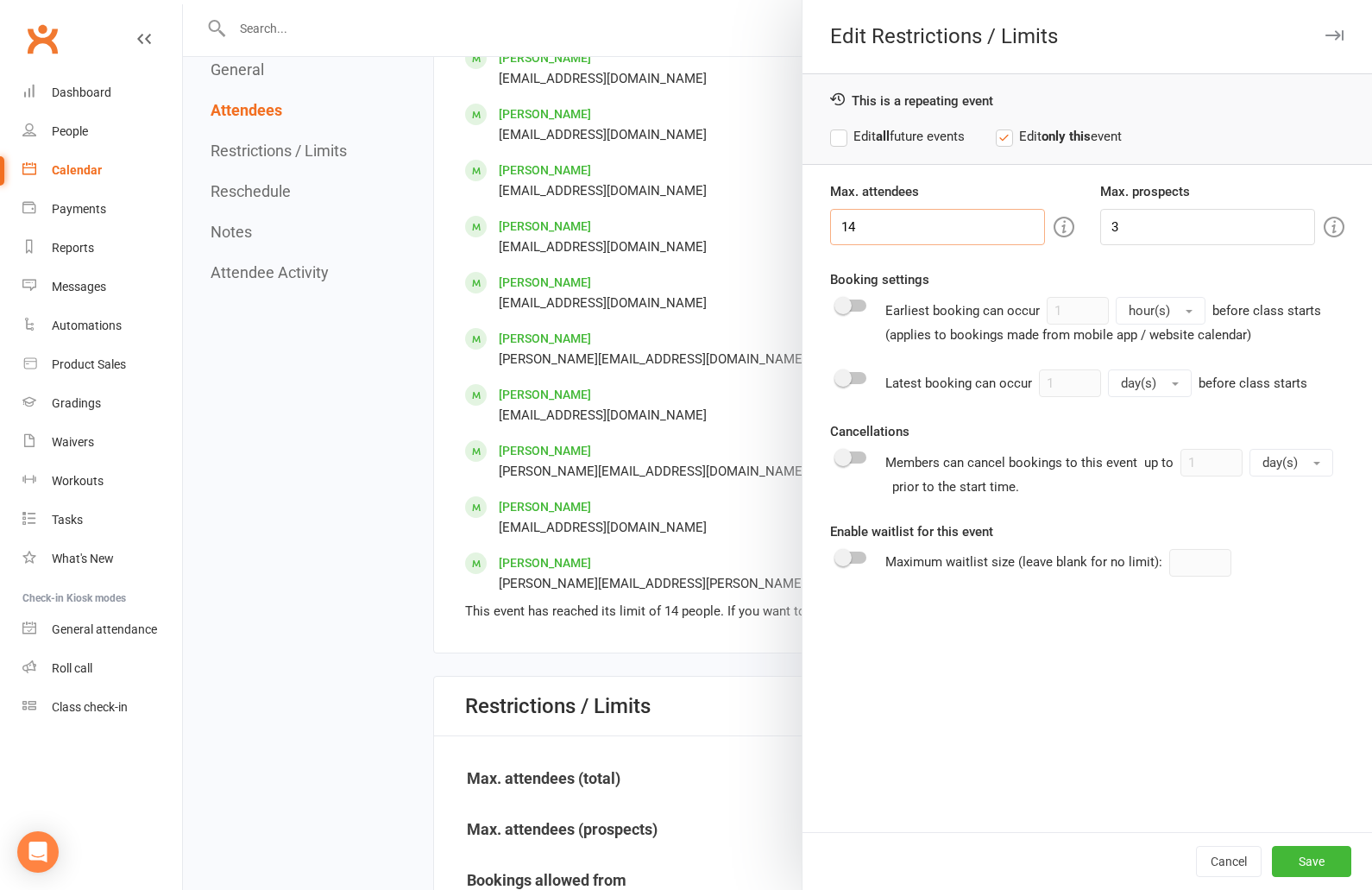
click at [874, 237] on input "14" at bounding box center [938, 227] width 215 height 36
type input "15"
click at [839, 138] on label "Edit all future events" at bounding box center [898, 136] width 135 height 21
checkbox input "true"
checkbox input "false"
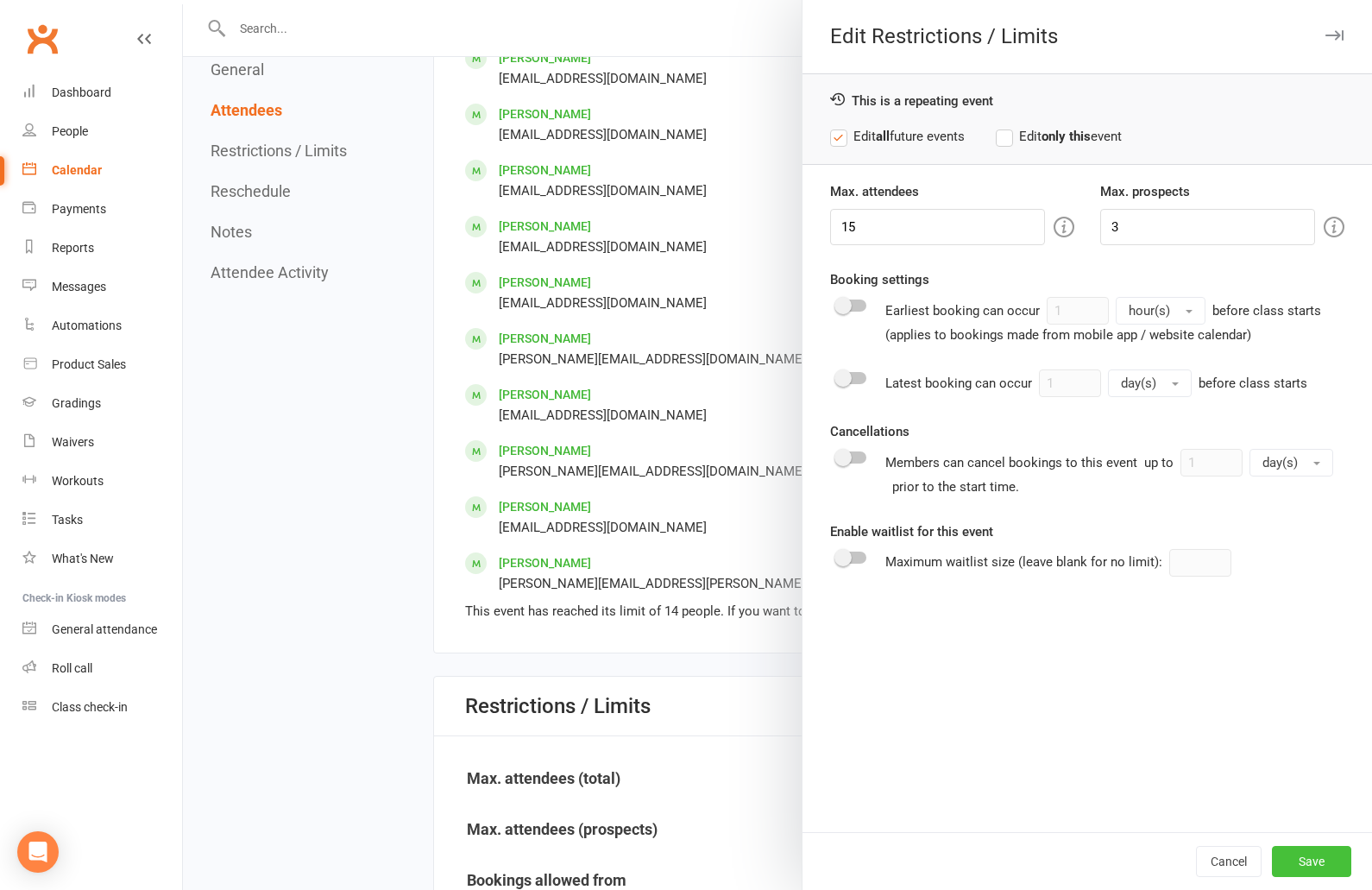
click at [1301, 859] on button "Save" at bounding box center [1311, 862] width 79 height 31
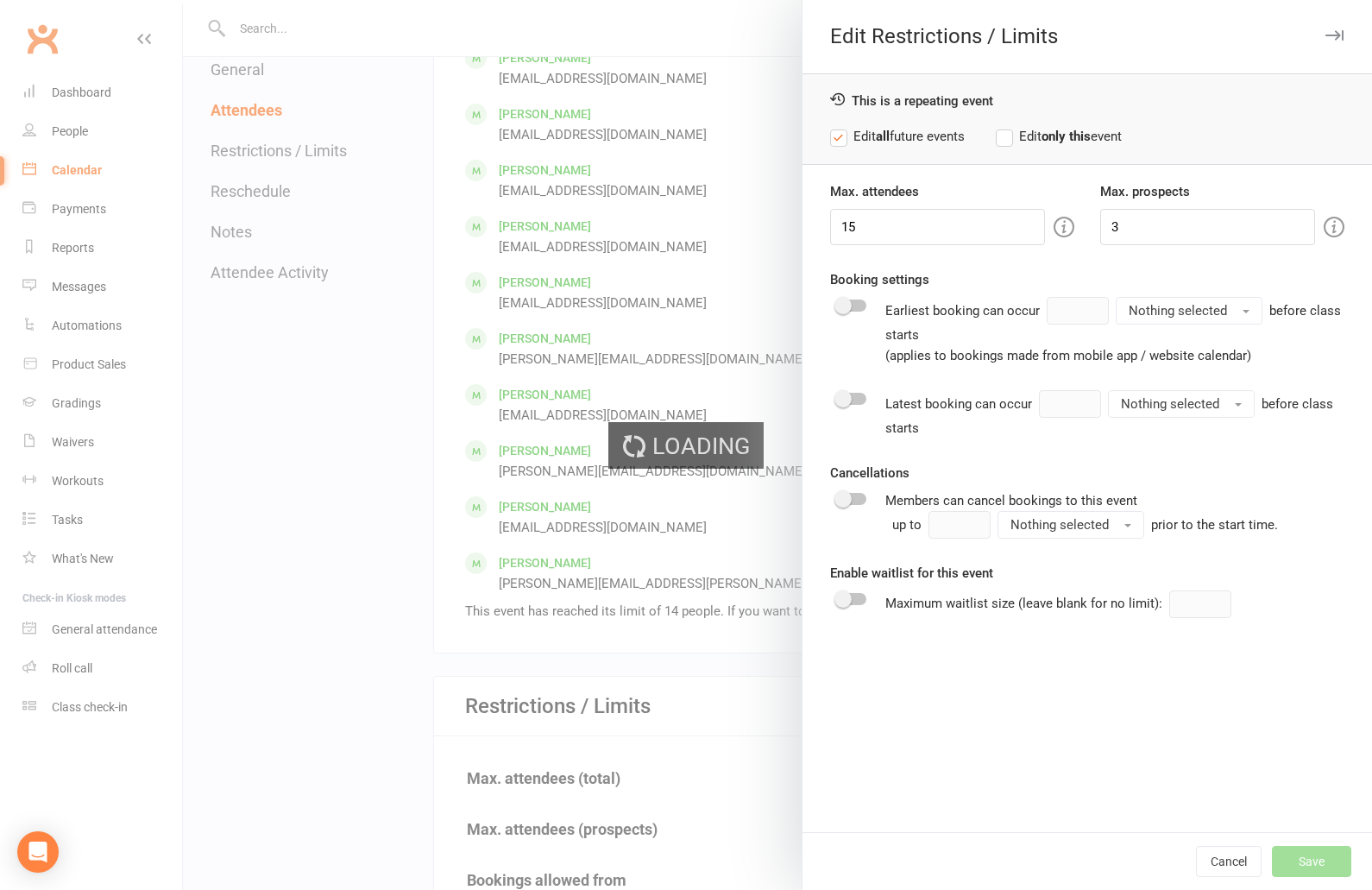
scroll to position [1194, 0]
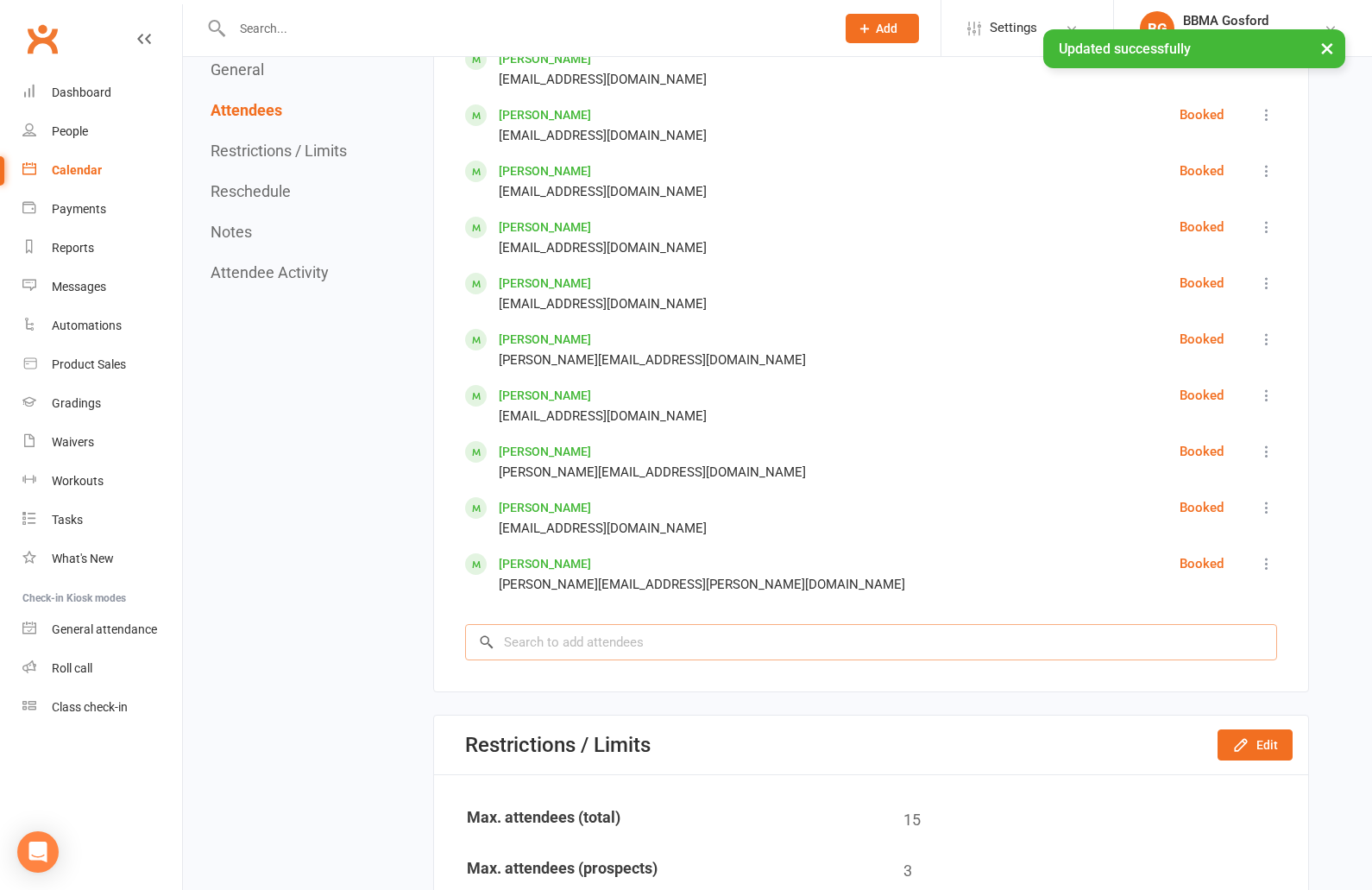
click at [635, 645] on input "search" at bounding box center [871, 642] width 813 height 36
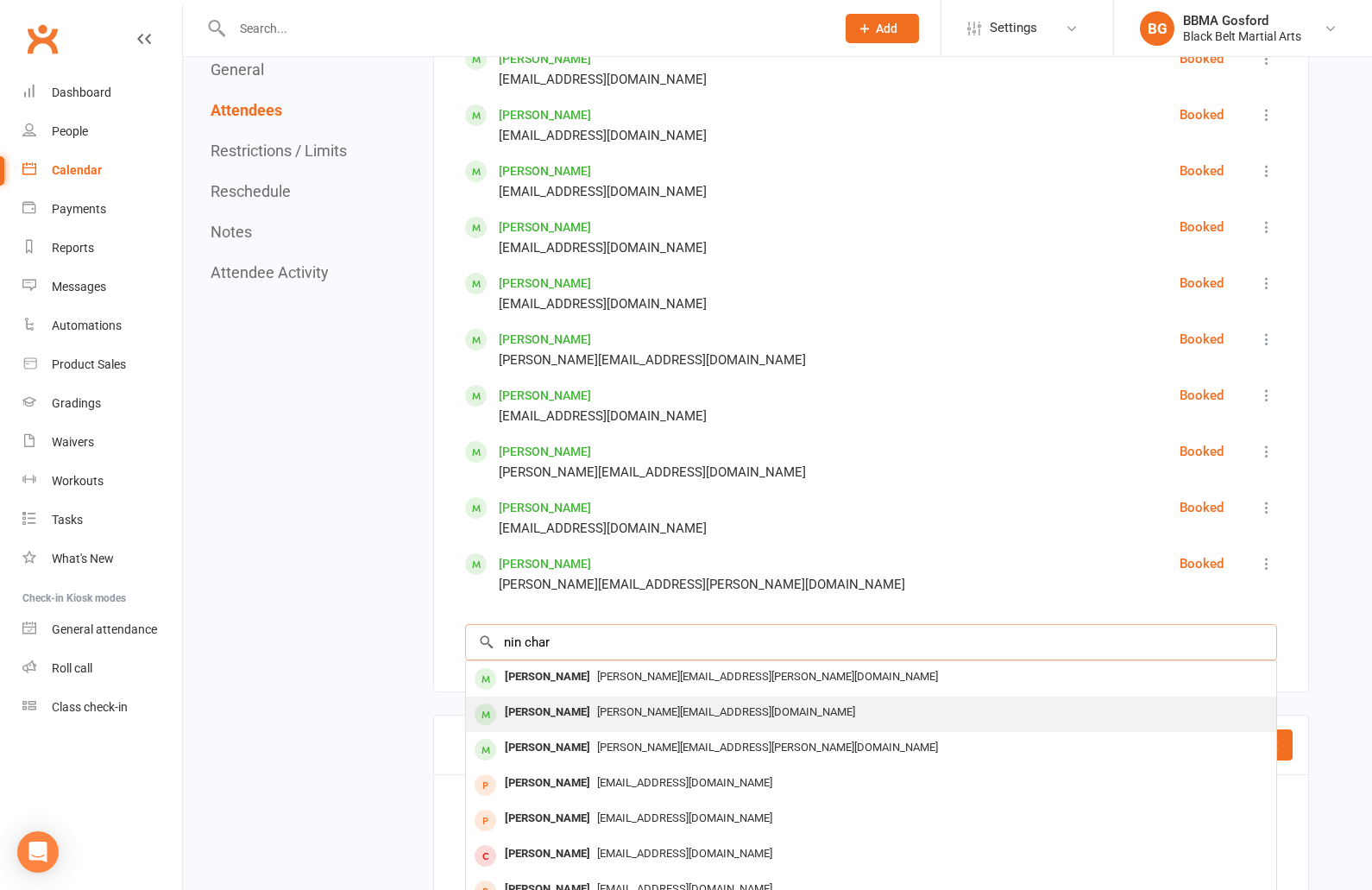
type input "nin char"
click at [629, 712] on span "tara.hudson68@gmail.com" at bounding box center [727, 711] width 258 height 13
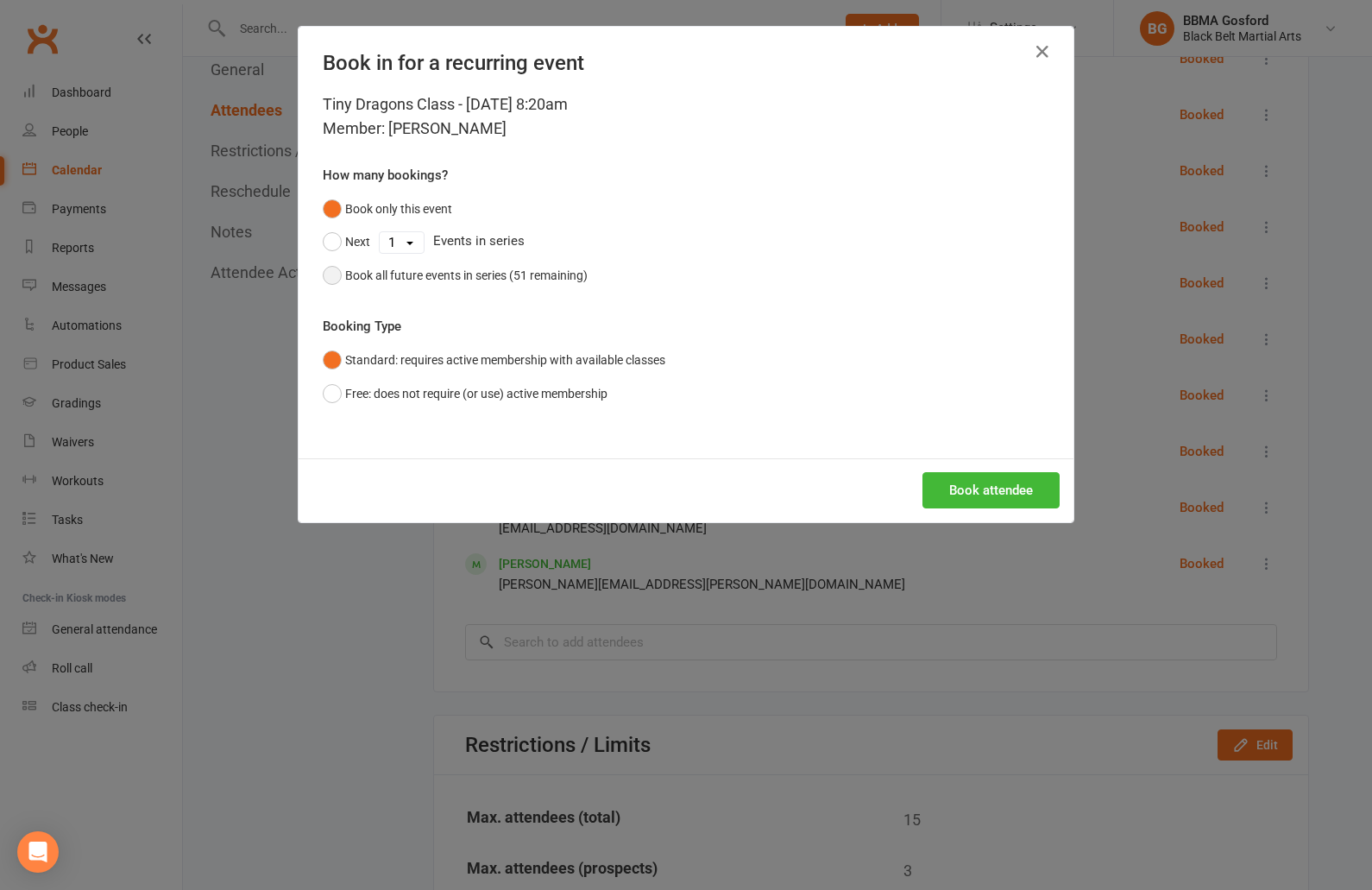
drag, startPoint x: 349, startPoint y: 277, endPoint x: 479, endPoint y: 305, distance: 133.0
click at [349, 277] on div "Book all future events in series (51 remaining)" at bounding box center [466, 275] width 243 height 19
click at [987, 491] on button "Book attendee" at bounding box center [992, 490] width 137 height 36
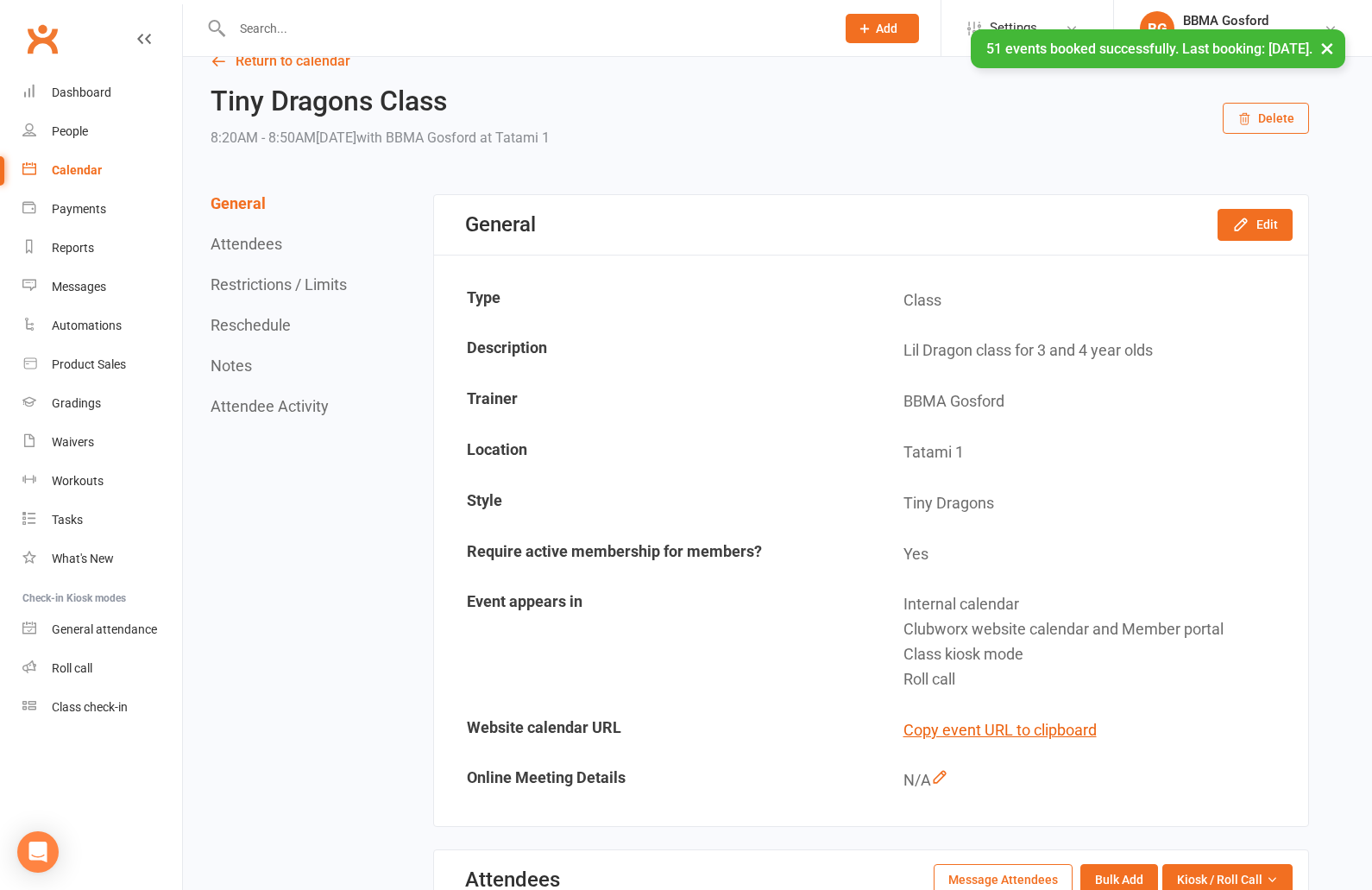
scroll to position [0, 0]
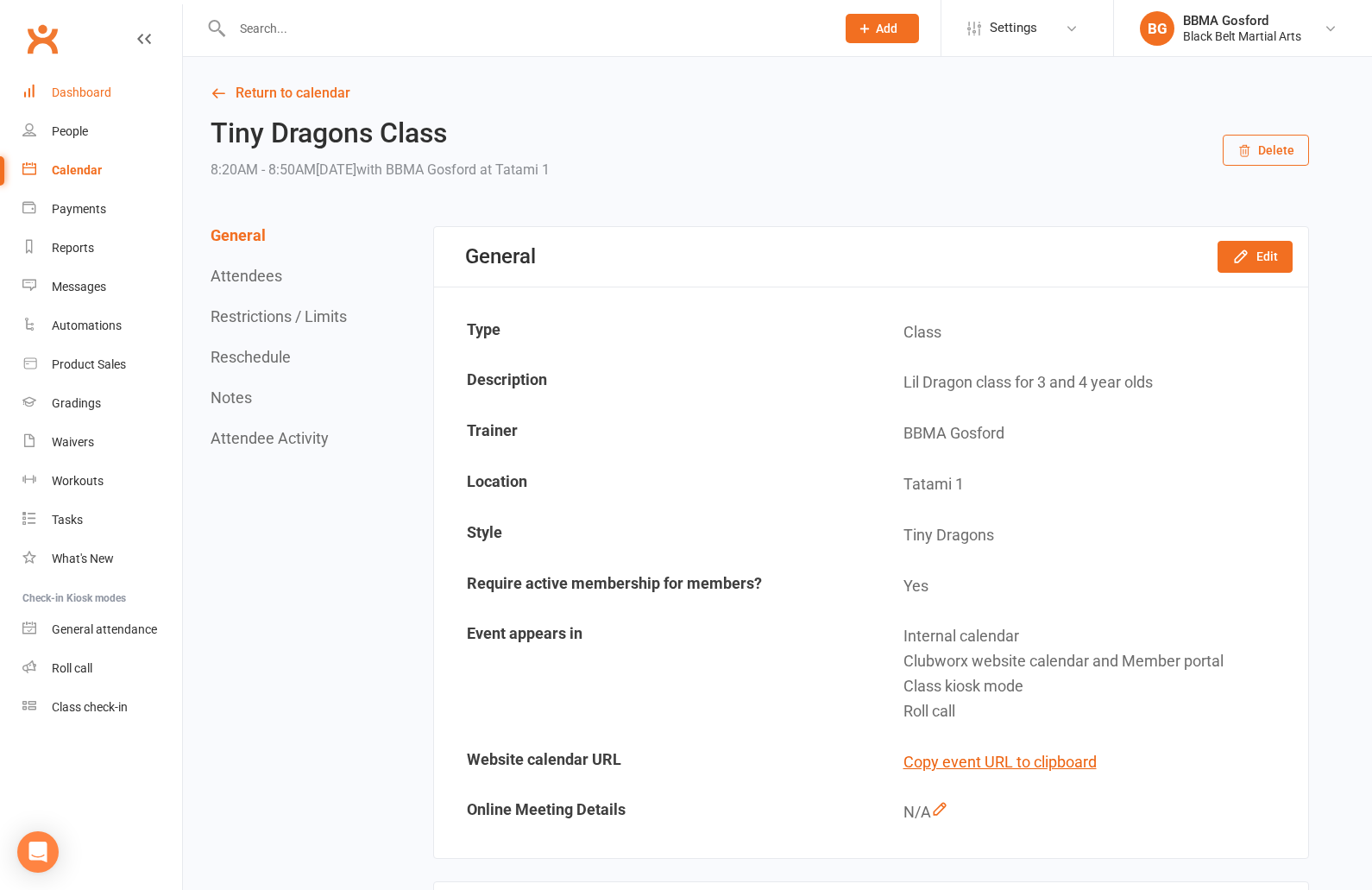
click at [114, 94] on link "Dashboard" at bounding box center [102, 93] width 159 height 39
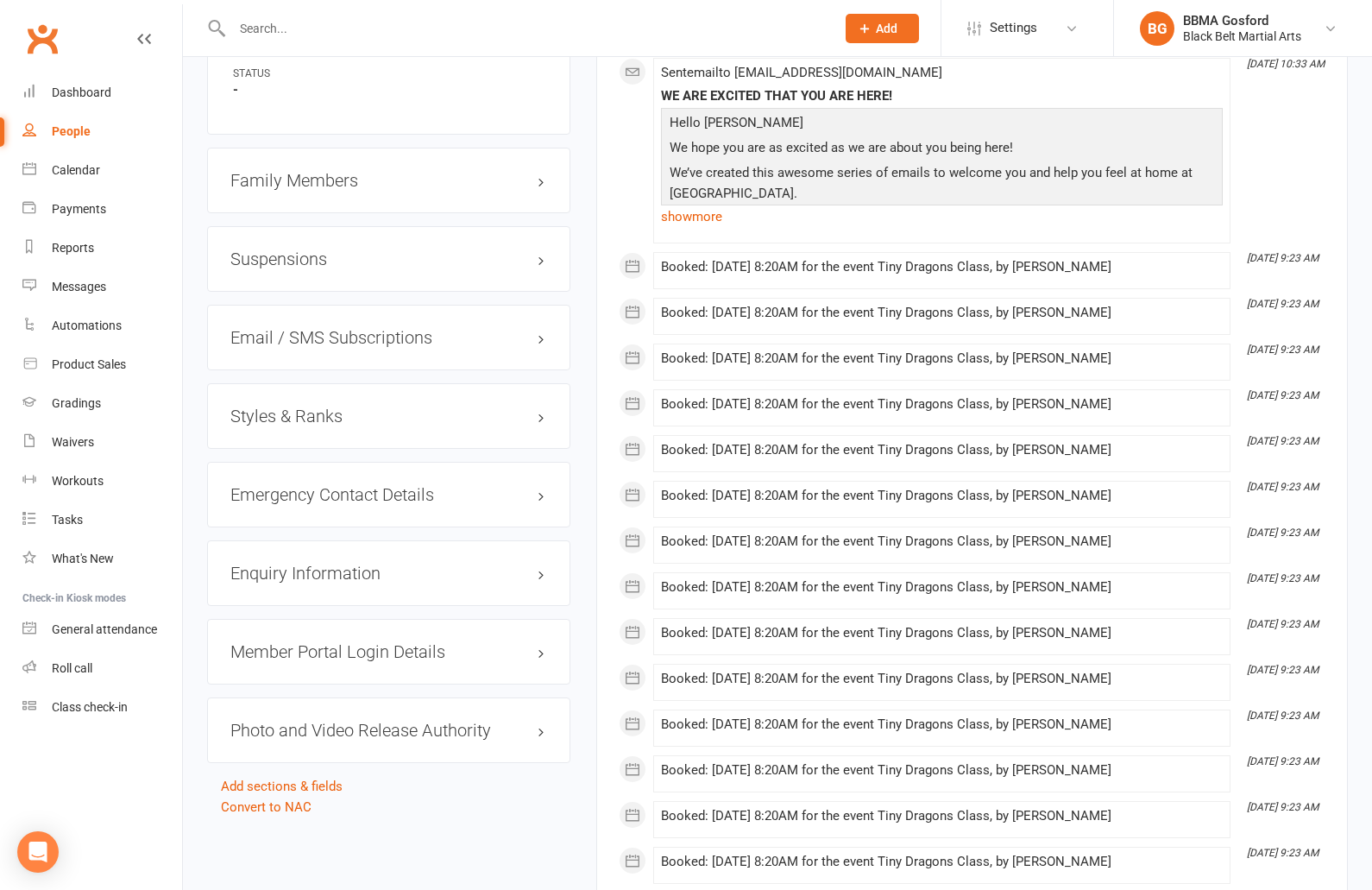
scroll to position [1422, 0]
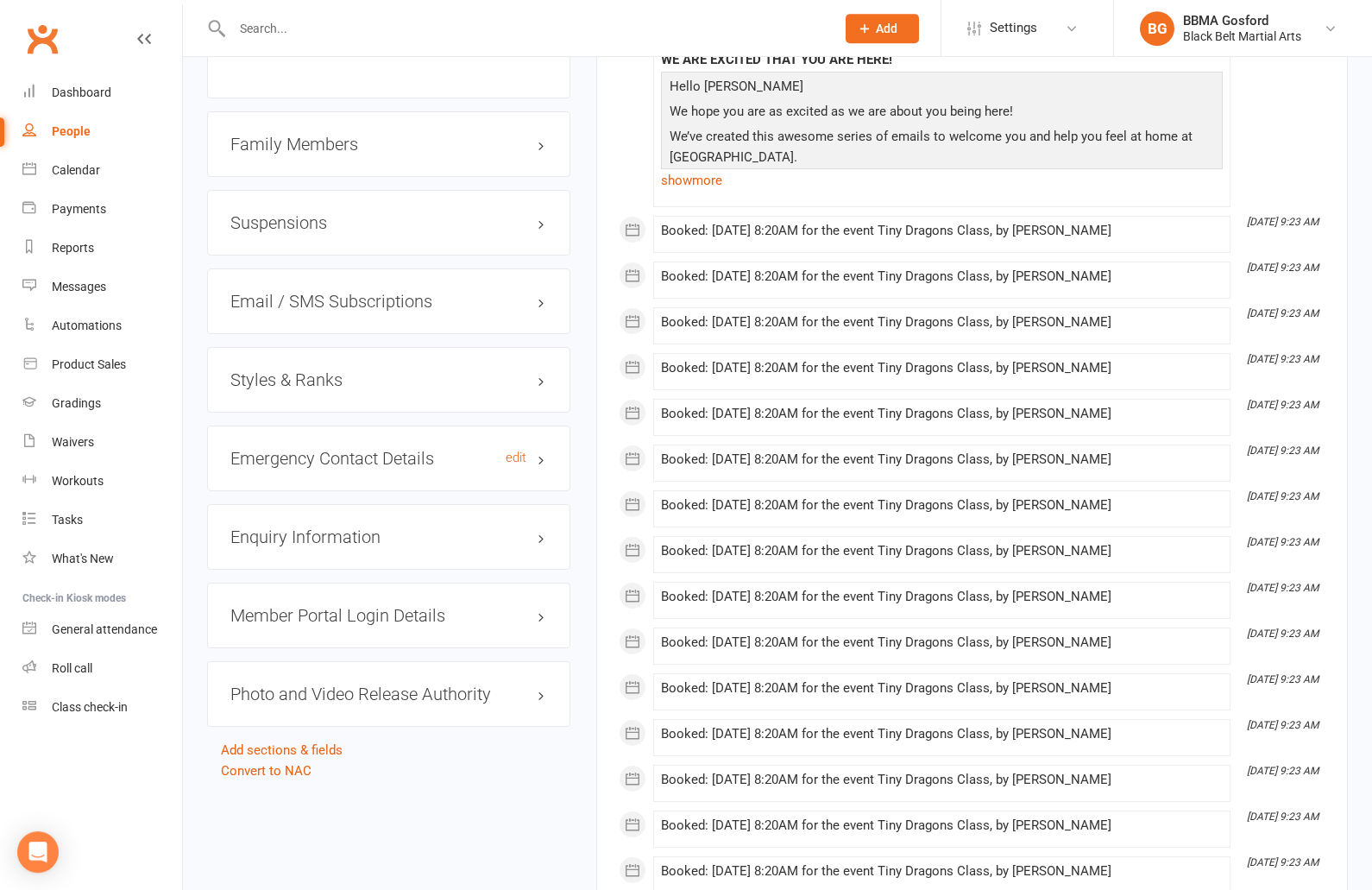
click at [332, 464] on h3 "Emergency Contact Details edit" at bounding box center [389, 458] width 317 height 19
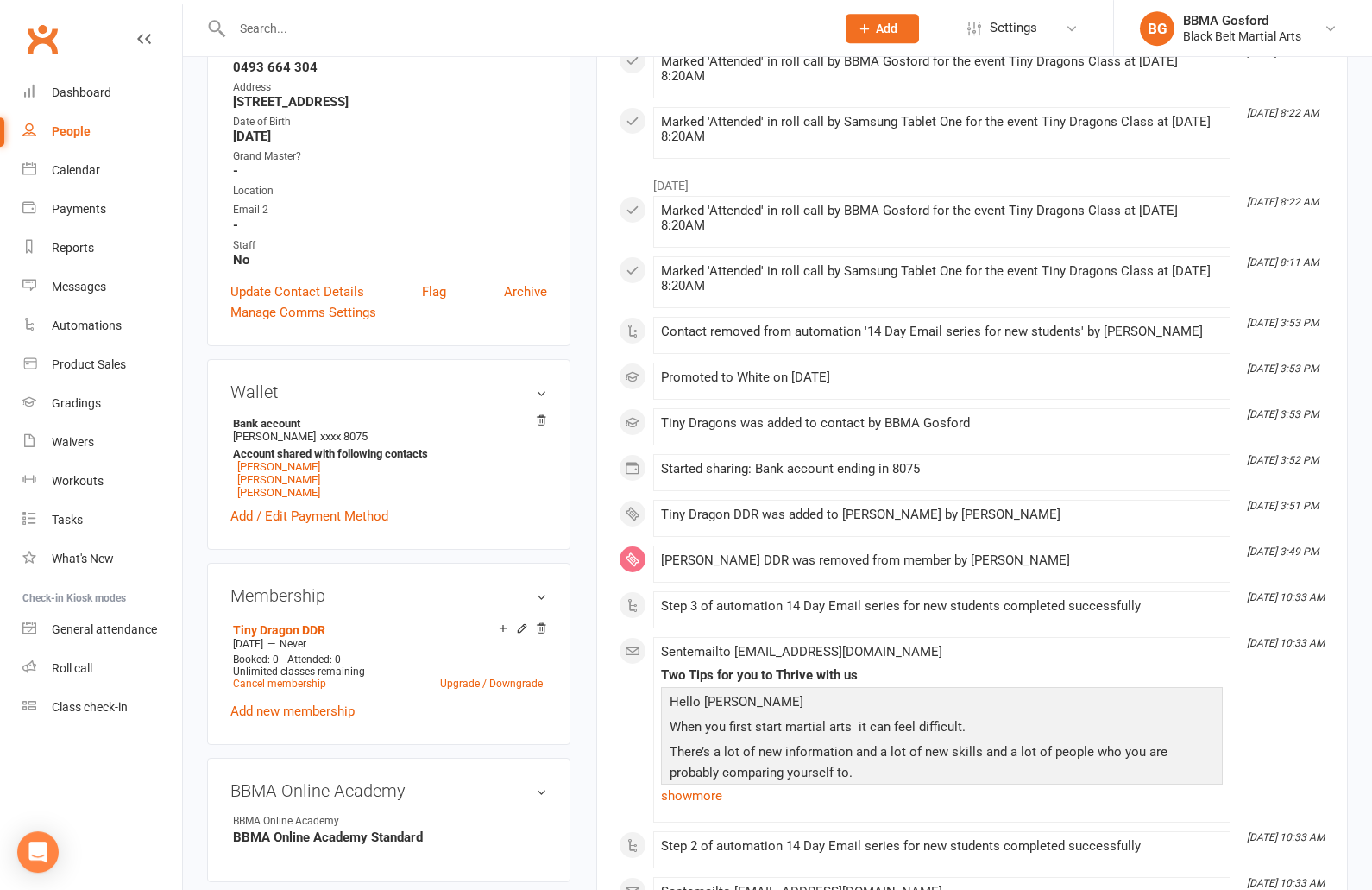
scroll to position [0, 0]
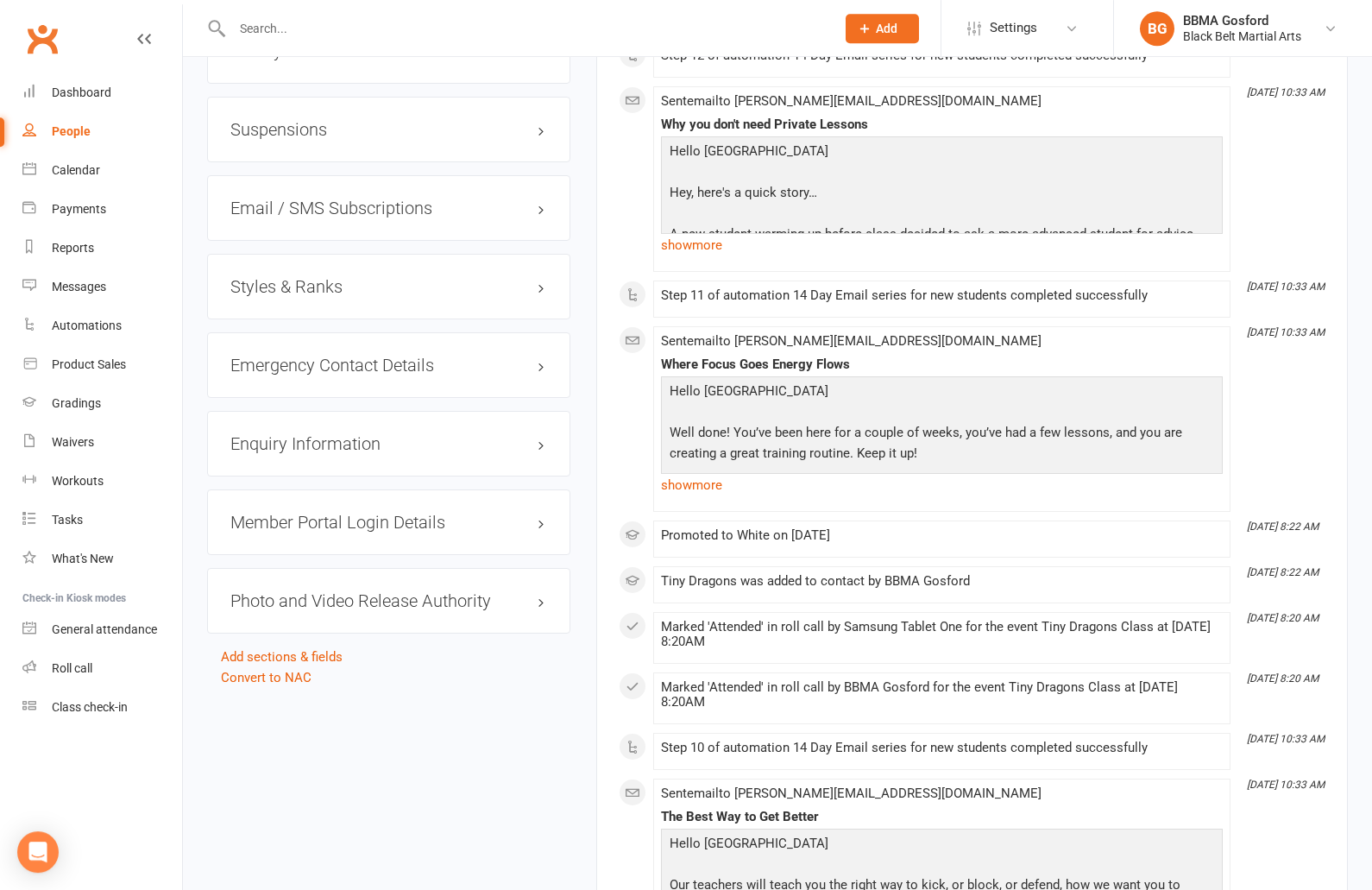
scroll to position [1492, 0]
click at [284, 279] on div "Styles & Ranks" at bounding box center [389, 289] width 364 height 66
click at [279, 287] on h3 "Styles & Ranks" at bounding box center [389, 289] width 317 height 19
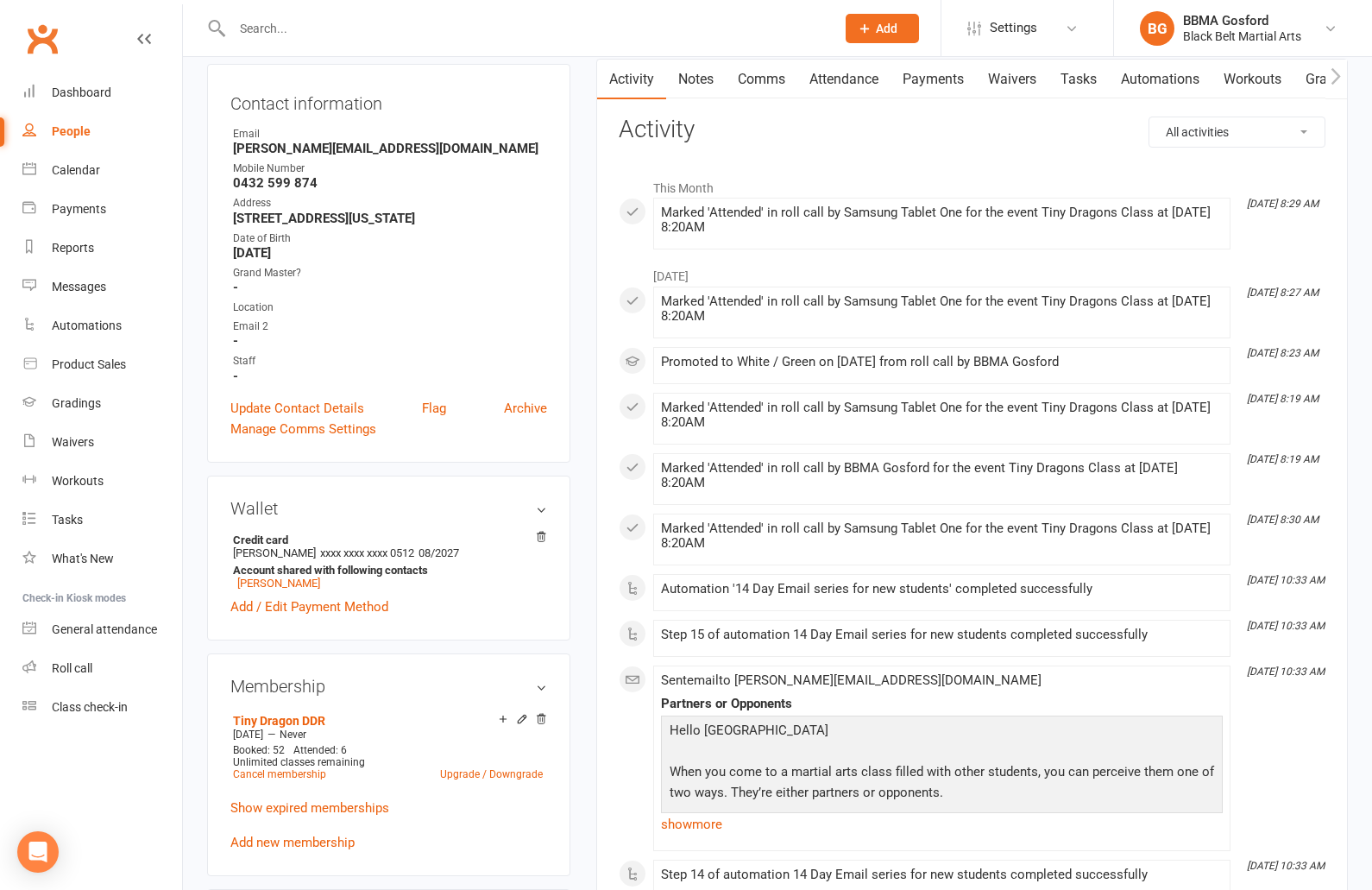
scroll to position [0, 0]
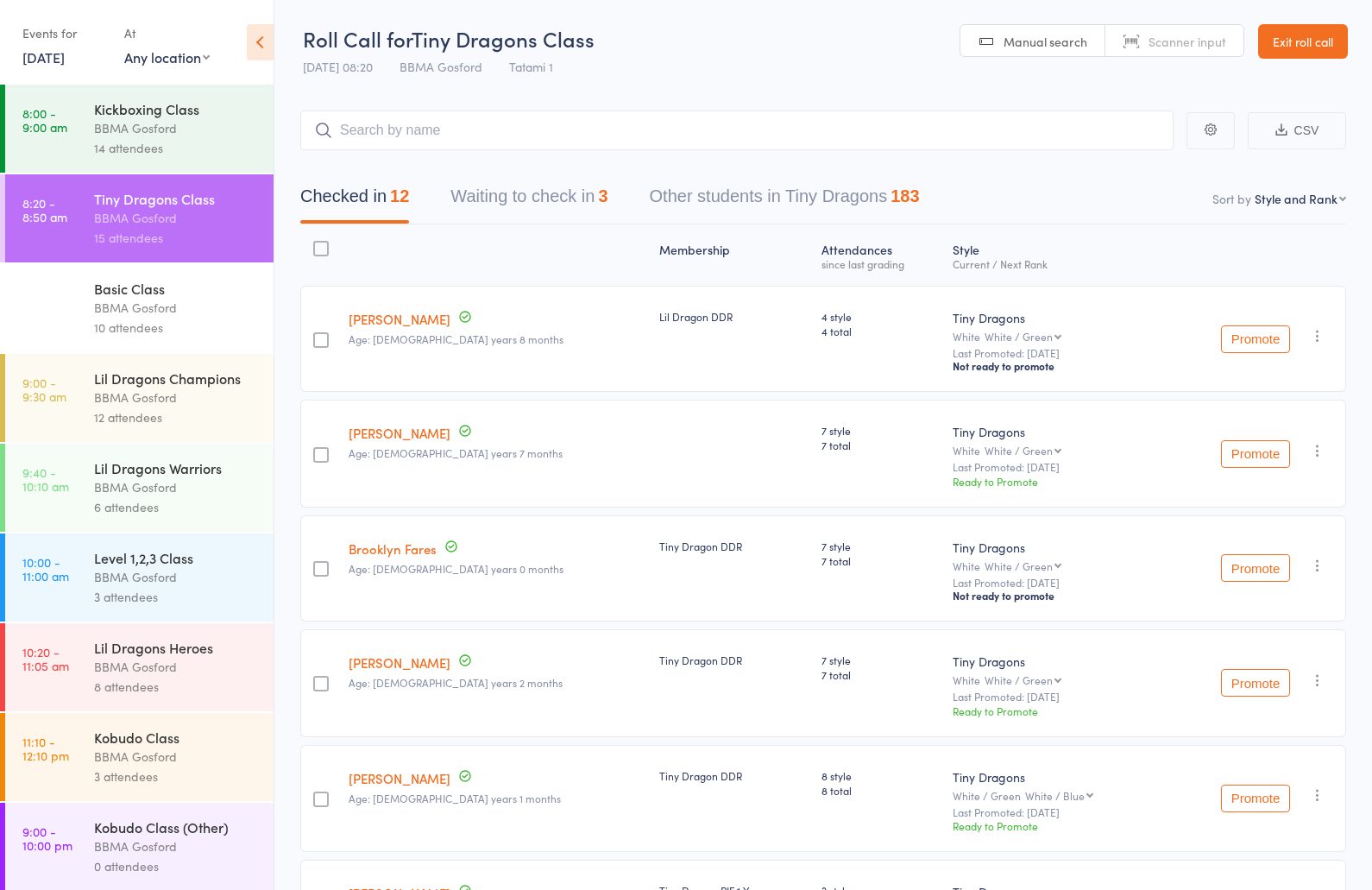
click at [522, 200] on button "Waiting to check in 3" at bounding box center [529, 200] width 157 height 46
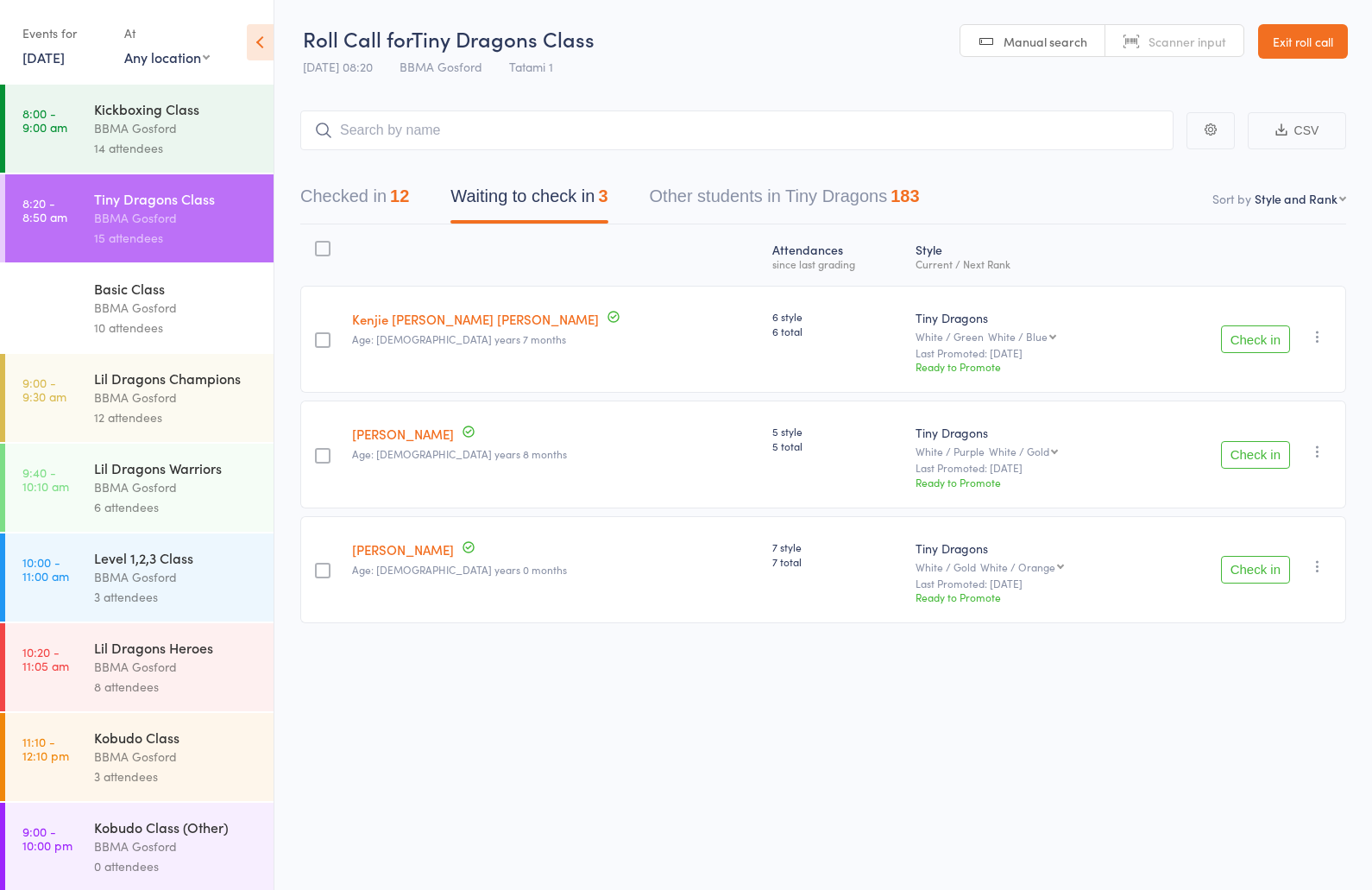
click at [1248, 575] on button "Check in" at bounding box center [1256, 569] width 69 height 27
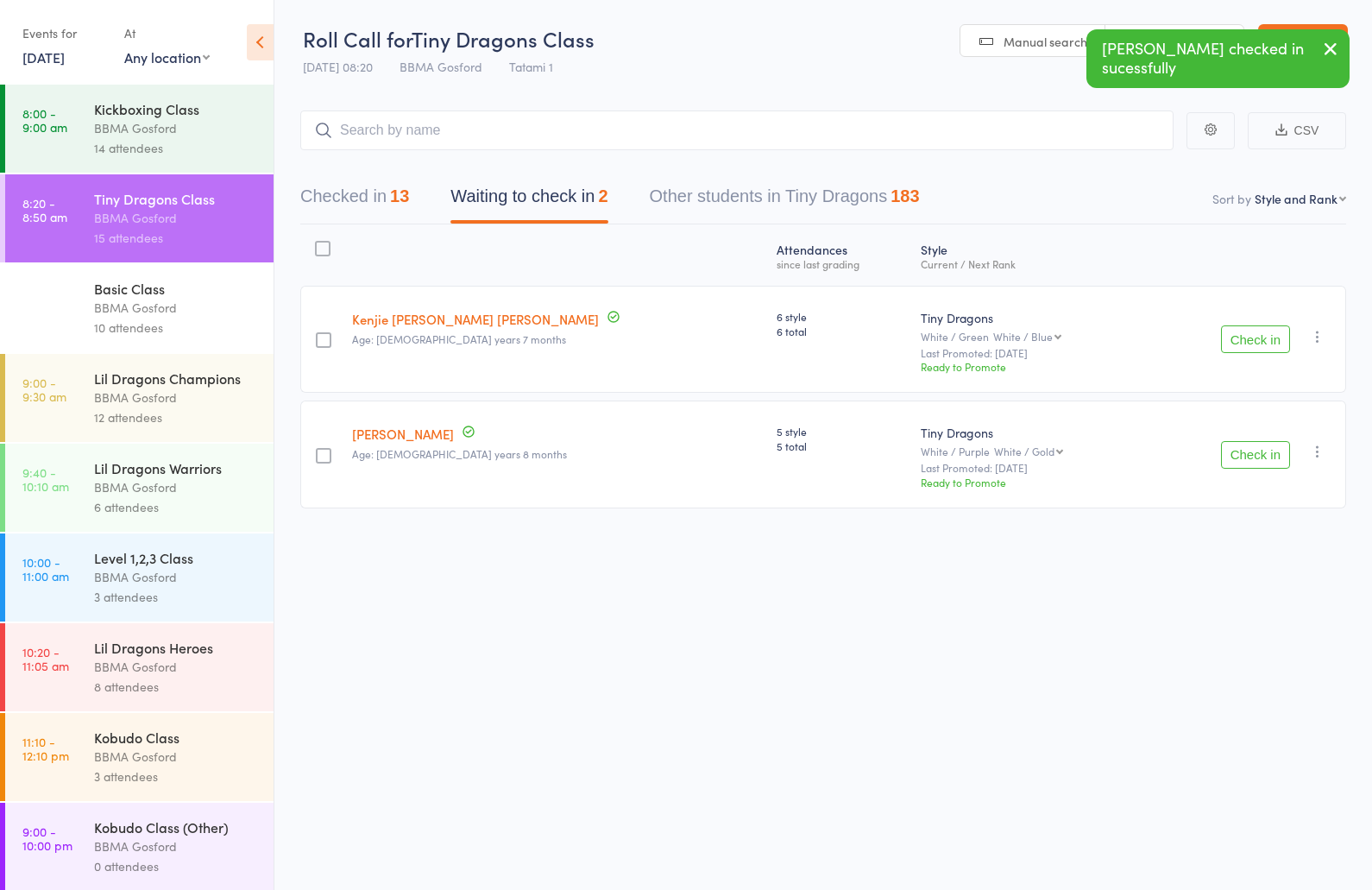
click at [361, 200] on button "Checked in 13" at bounding box center [354, 200] width 109 height 46
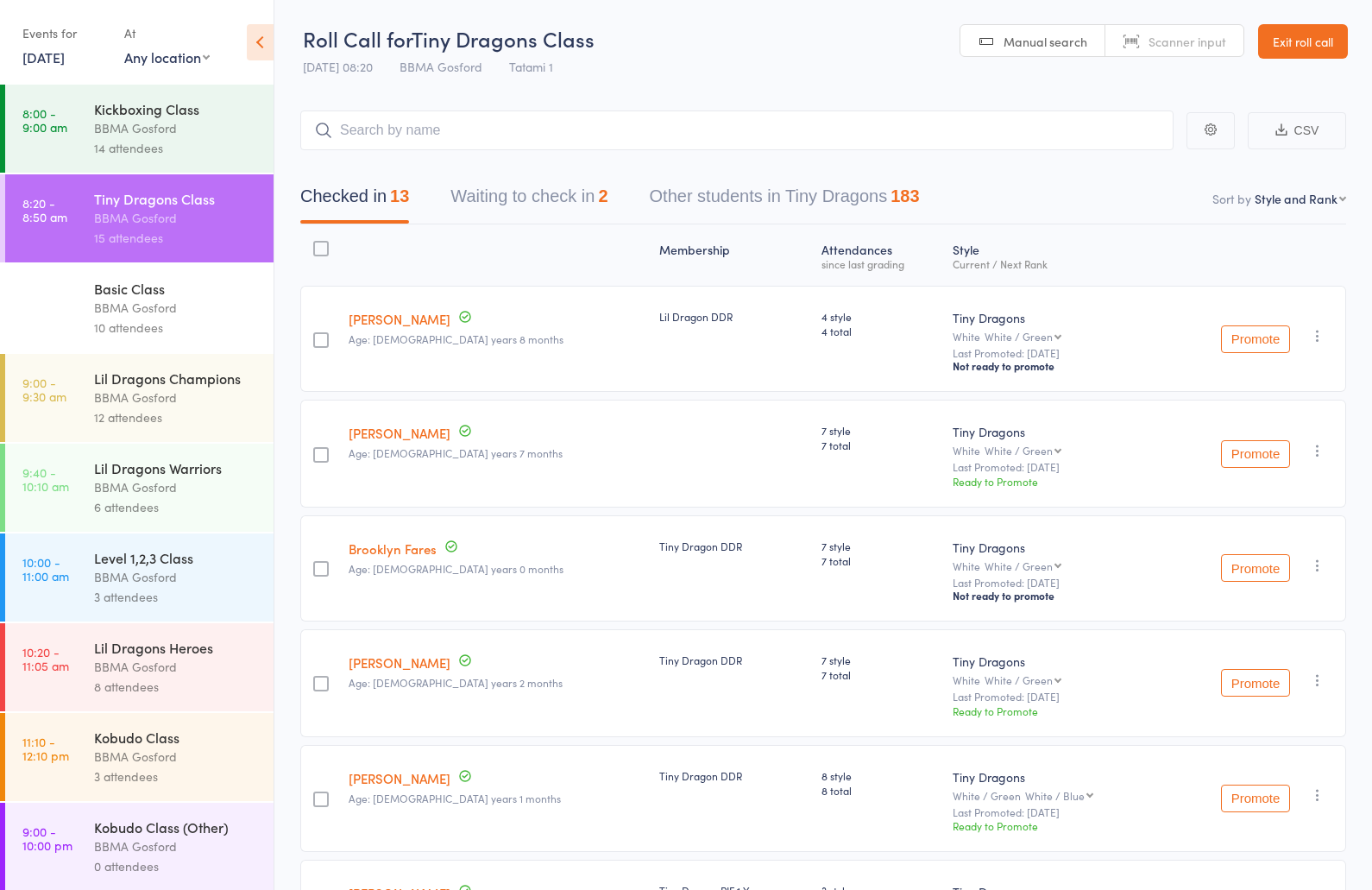
click at [534, 195] on button "Waiting to check in 2" at bounding box center [529, 200] width 157 height 46
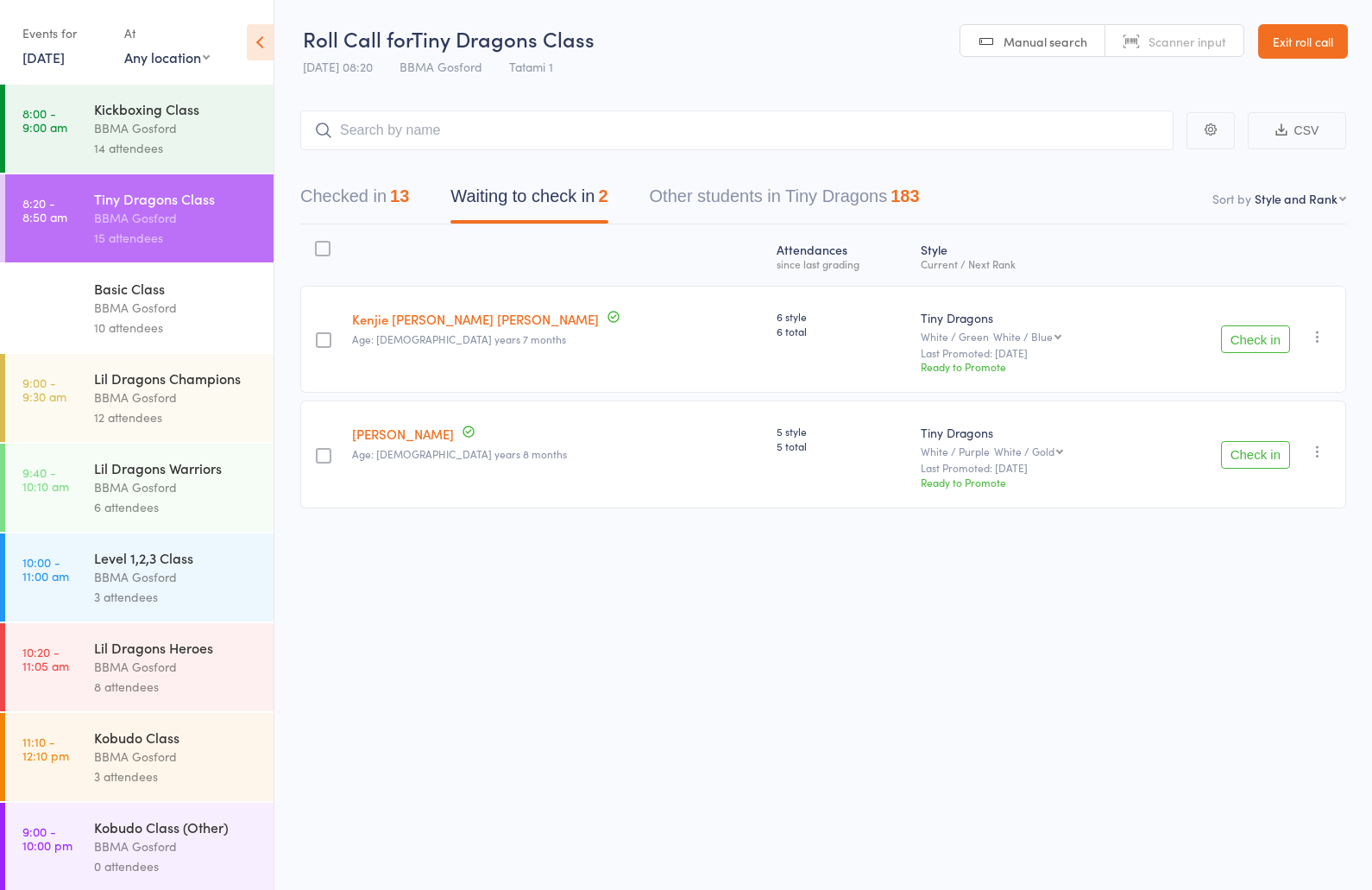
click at [364, 196] on button "Checked in 13" at bounding box center [354, 200] width 109 height 46
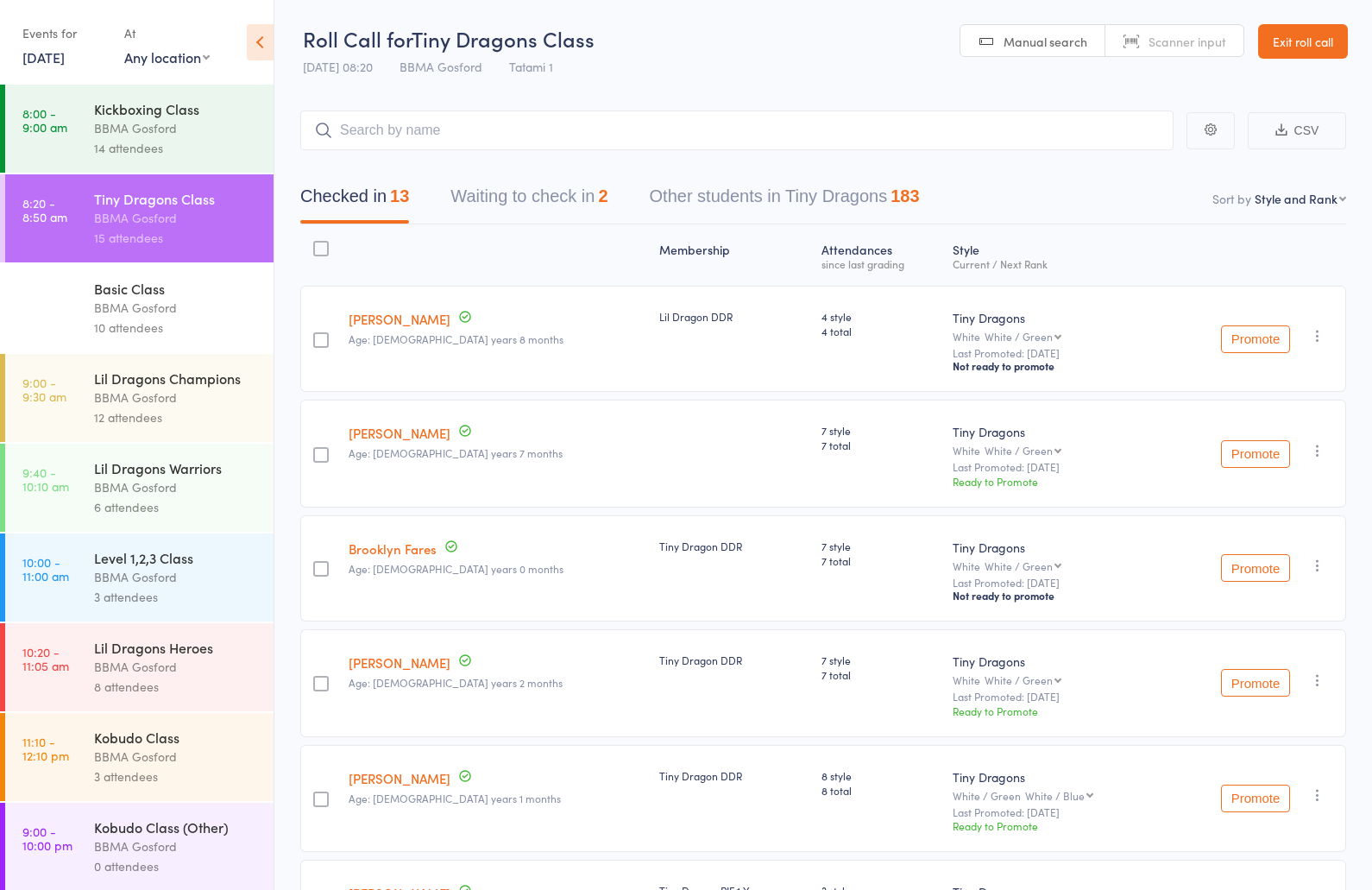
click at [523, 201] on button "Waiting to check in 2" at bounding box center [529, 200] width 157 height 46
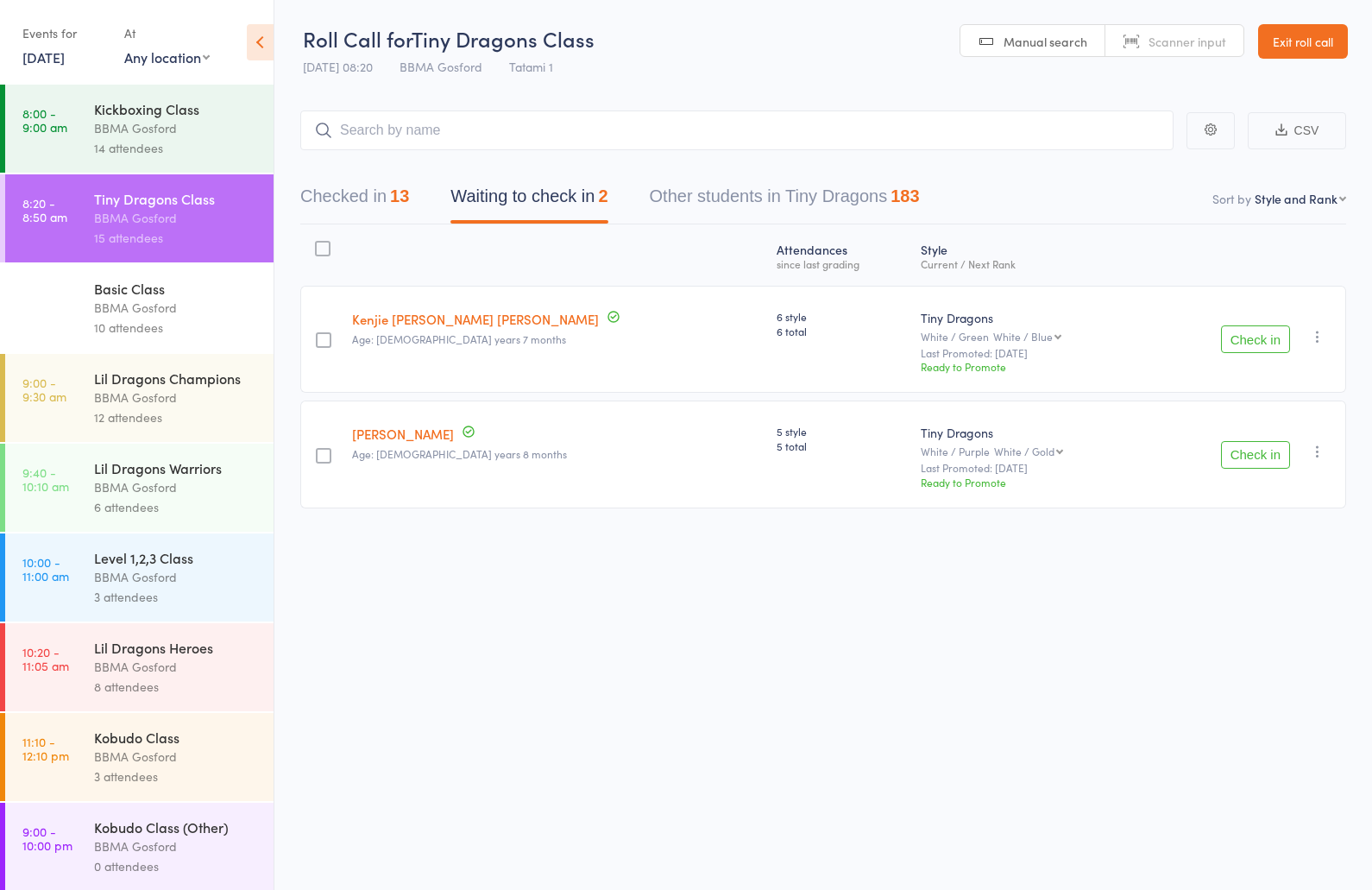
click at [365, 202] on button "Checked in 13" at bounding box center [354, 200] width 109 height 46
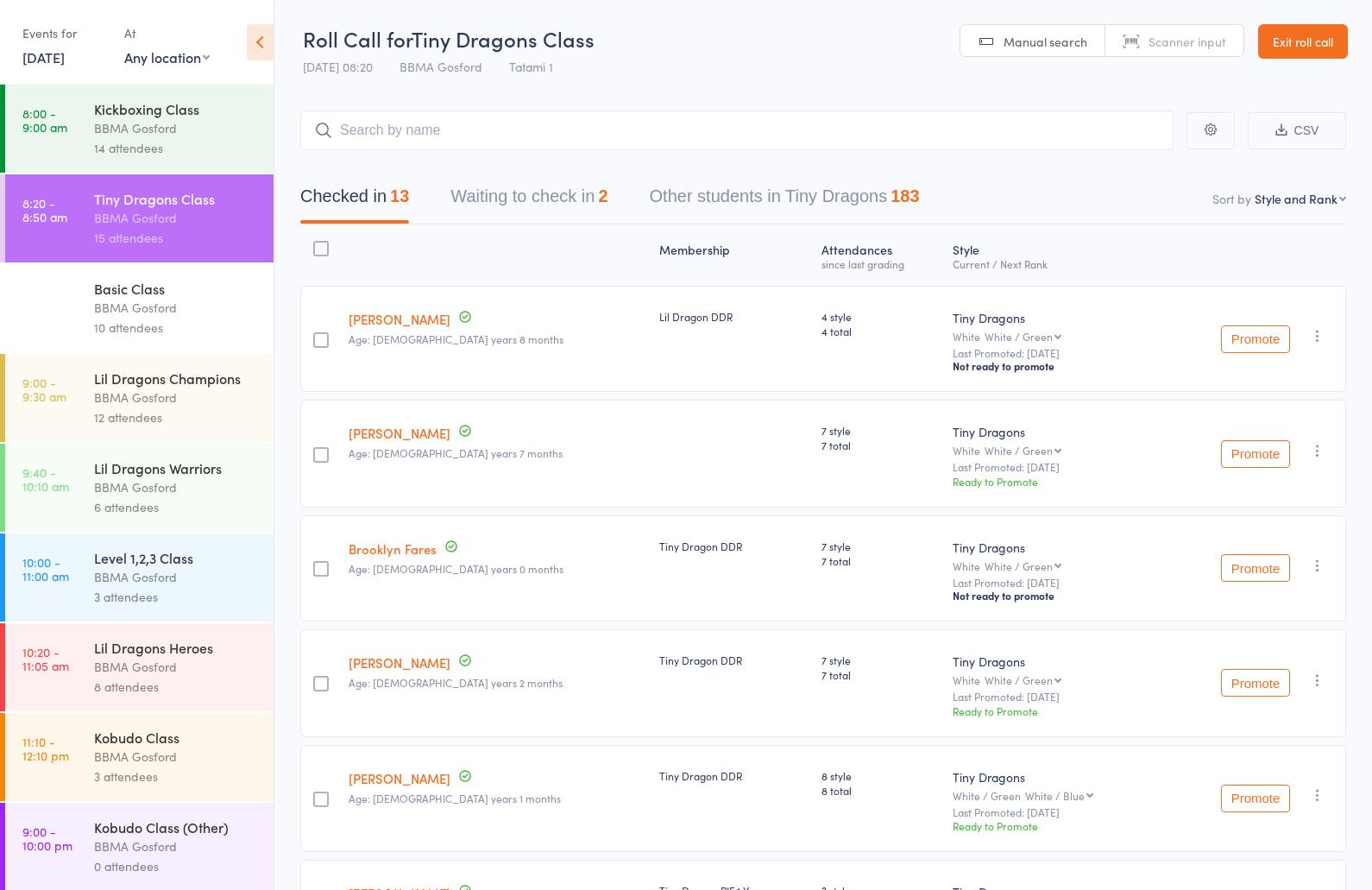
click at [548, 207] on button "Waiting to check in 2" at bounding box center [529, 200] width 157 height 46
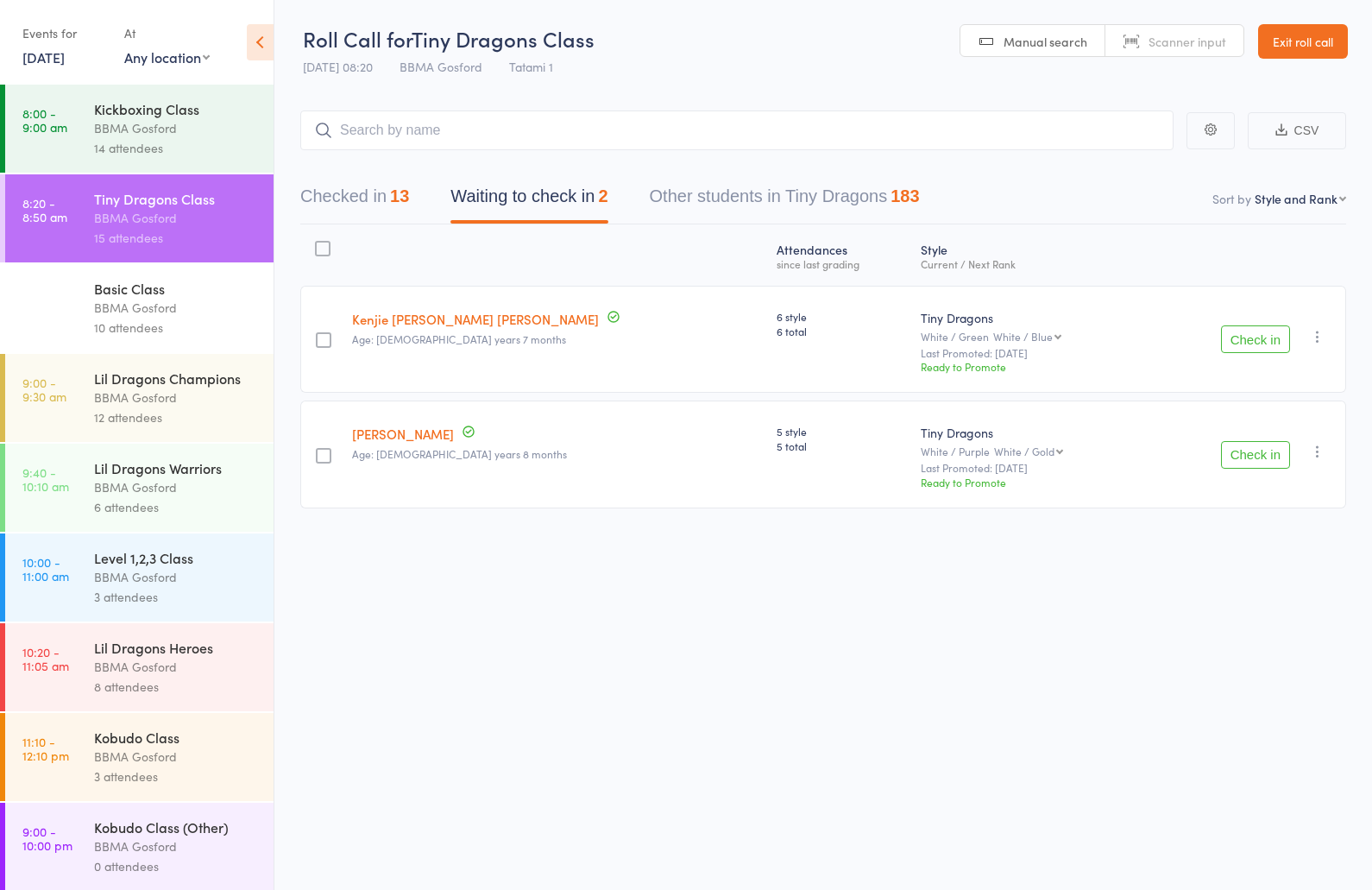
click at [359, 207] on button "Checked in 13" at bounding box center [354, 200] width 109 height 46
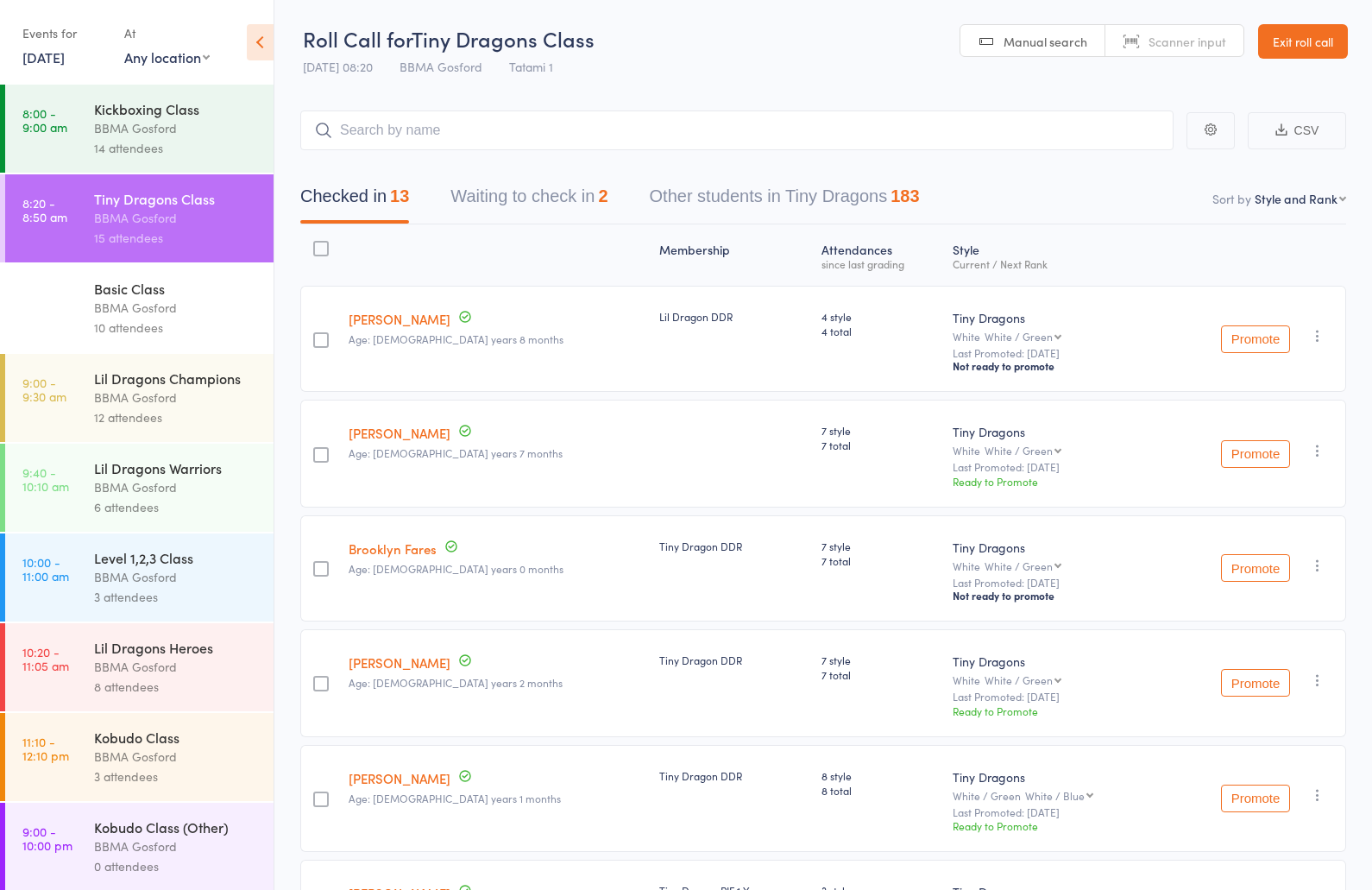
click at [547, 201] on button "Waiting to check in 2" at bounding box center [529, 200] width 157 height 46
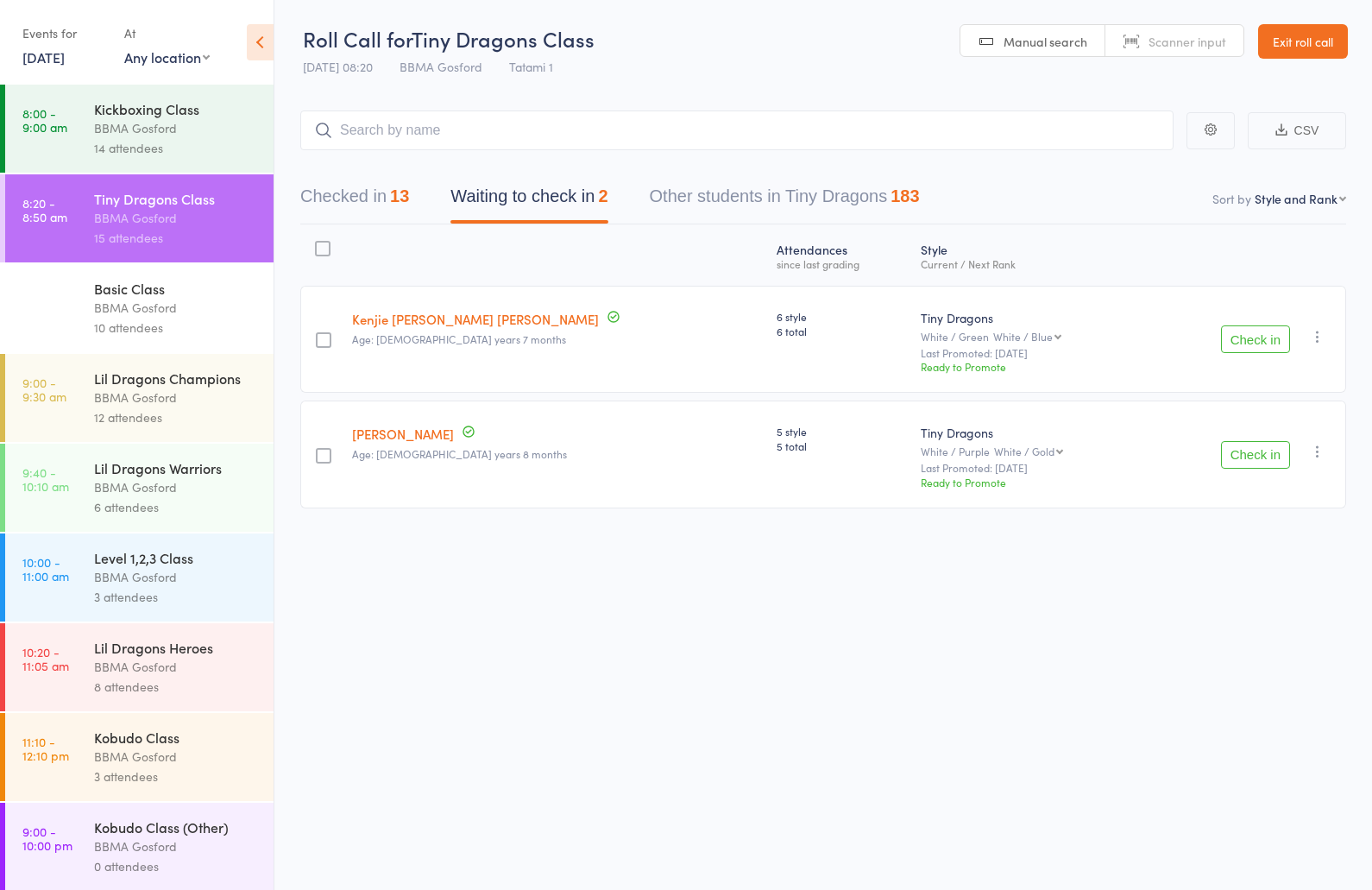
click at [1260, 344] on button "Check in" at bounding box center [1256, 339] width 69 height 27
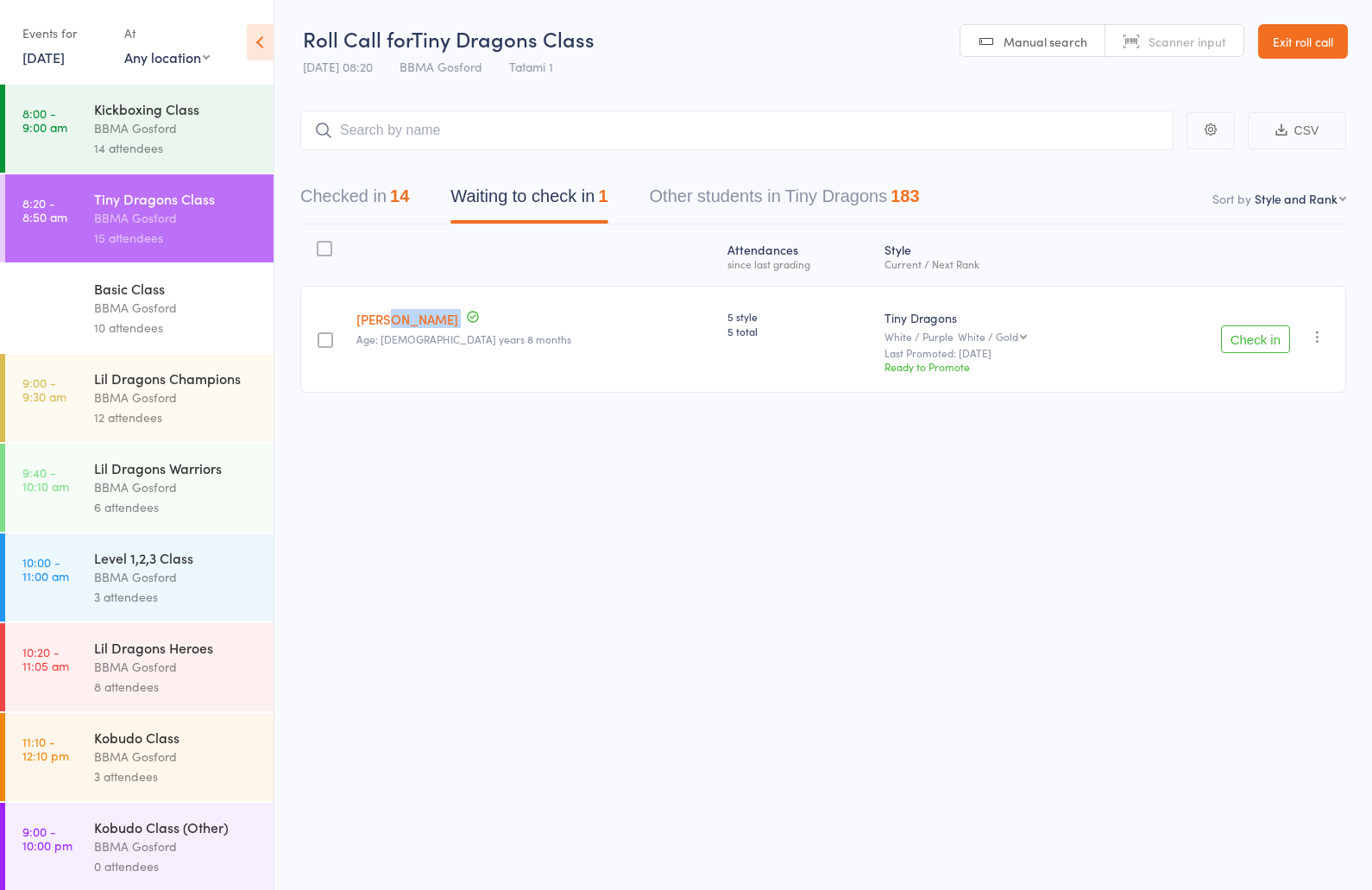
click at [389, 322] on link "[PERSON_NAME]" at bounding box center [408, 319] width 102 height 19
click at [358, 191] on button "Checked in 14" at bounding box center [354, 200] width 109 height 46
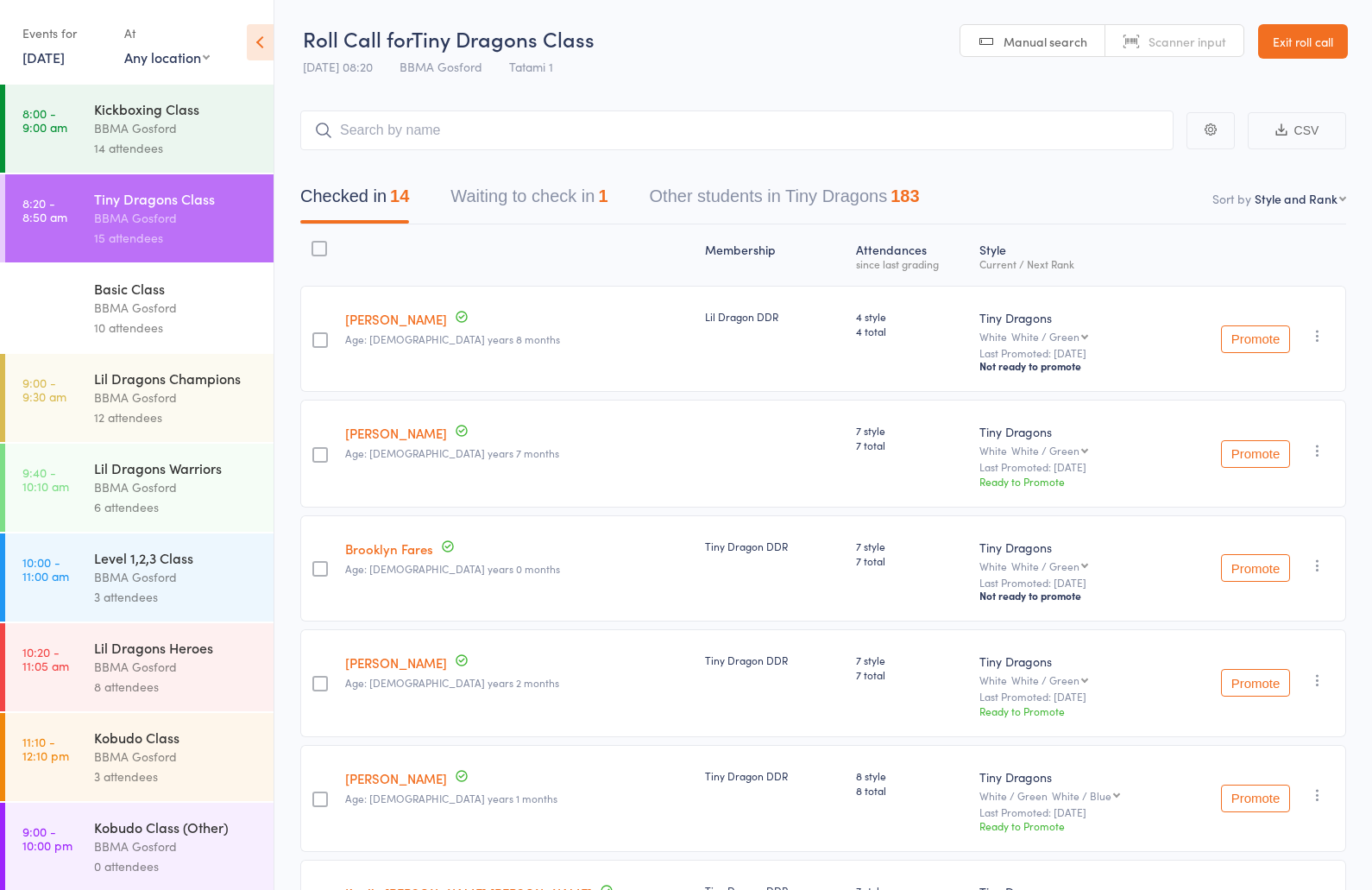
click at [147, 331] on div "10 attendees" at bounding box center [176, 328] width 165 height 20
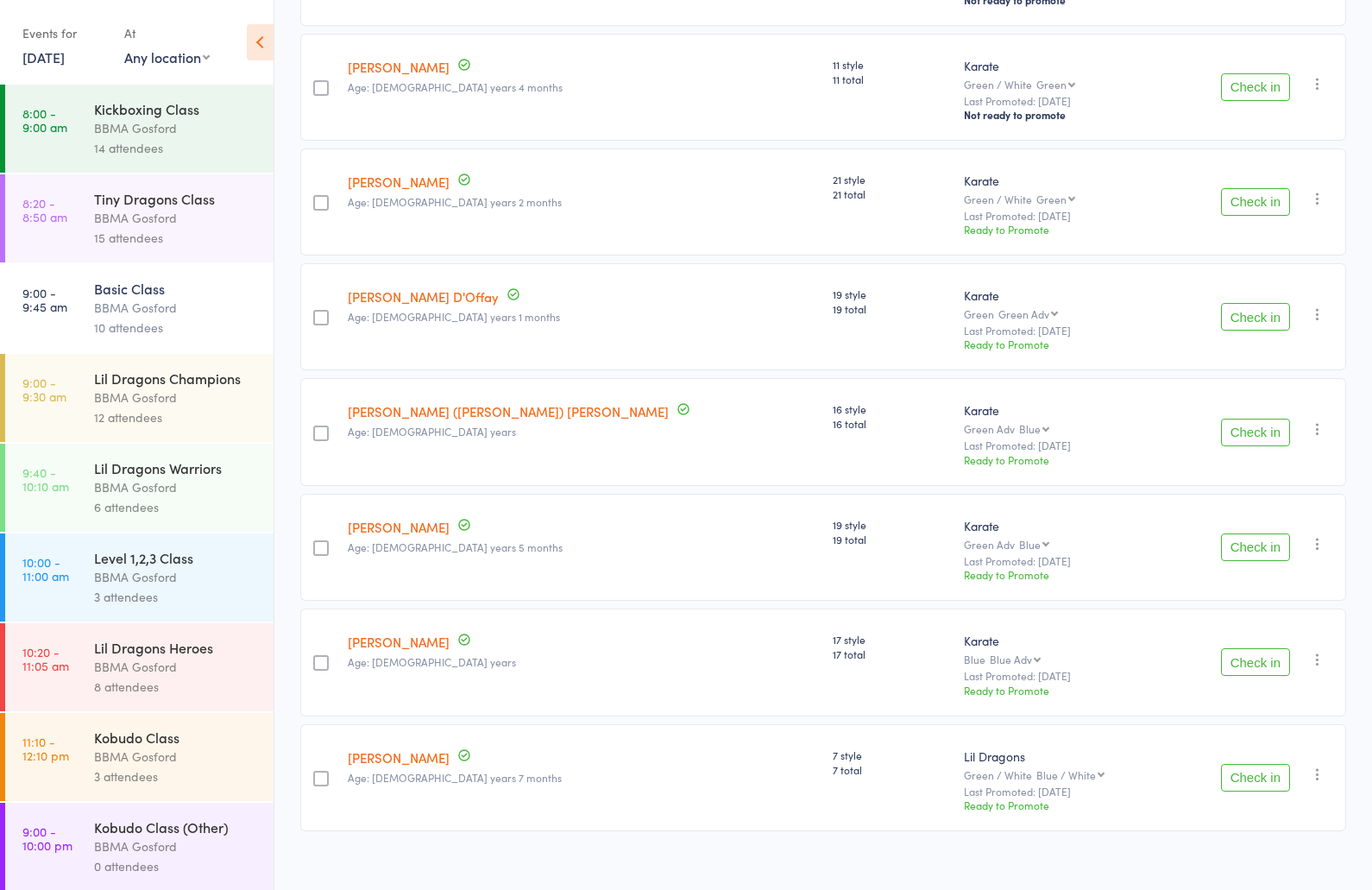
scroll to position [622, 0]
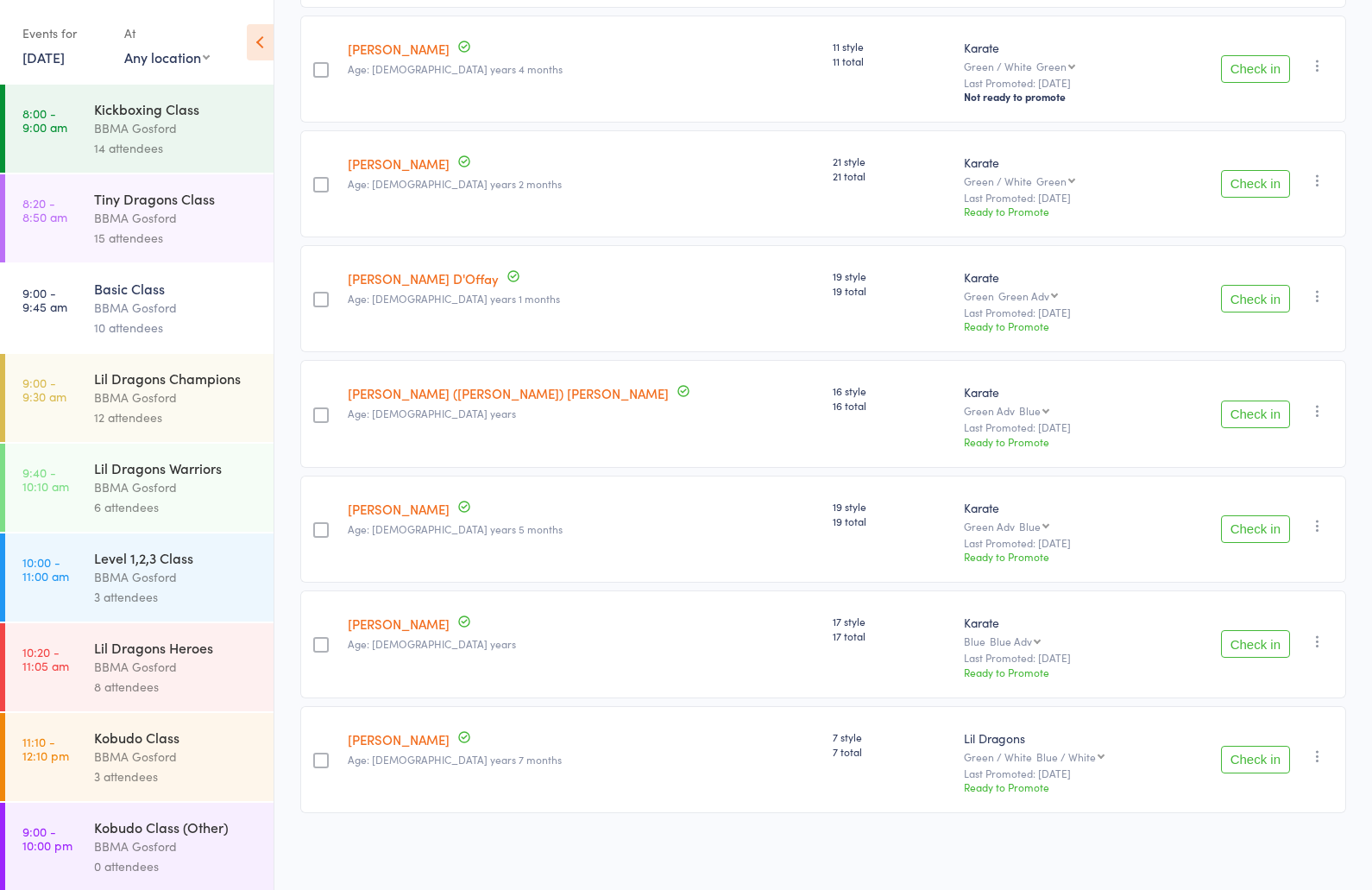
click at [165, 404] on div "BBMA Gosford" at bounding box center [176, 397] width 165 height 20
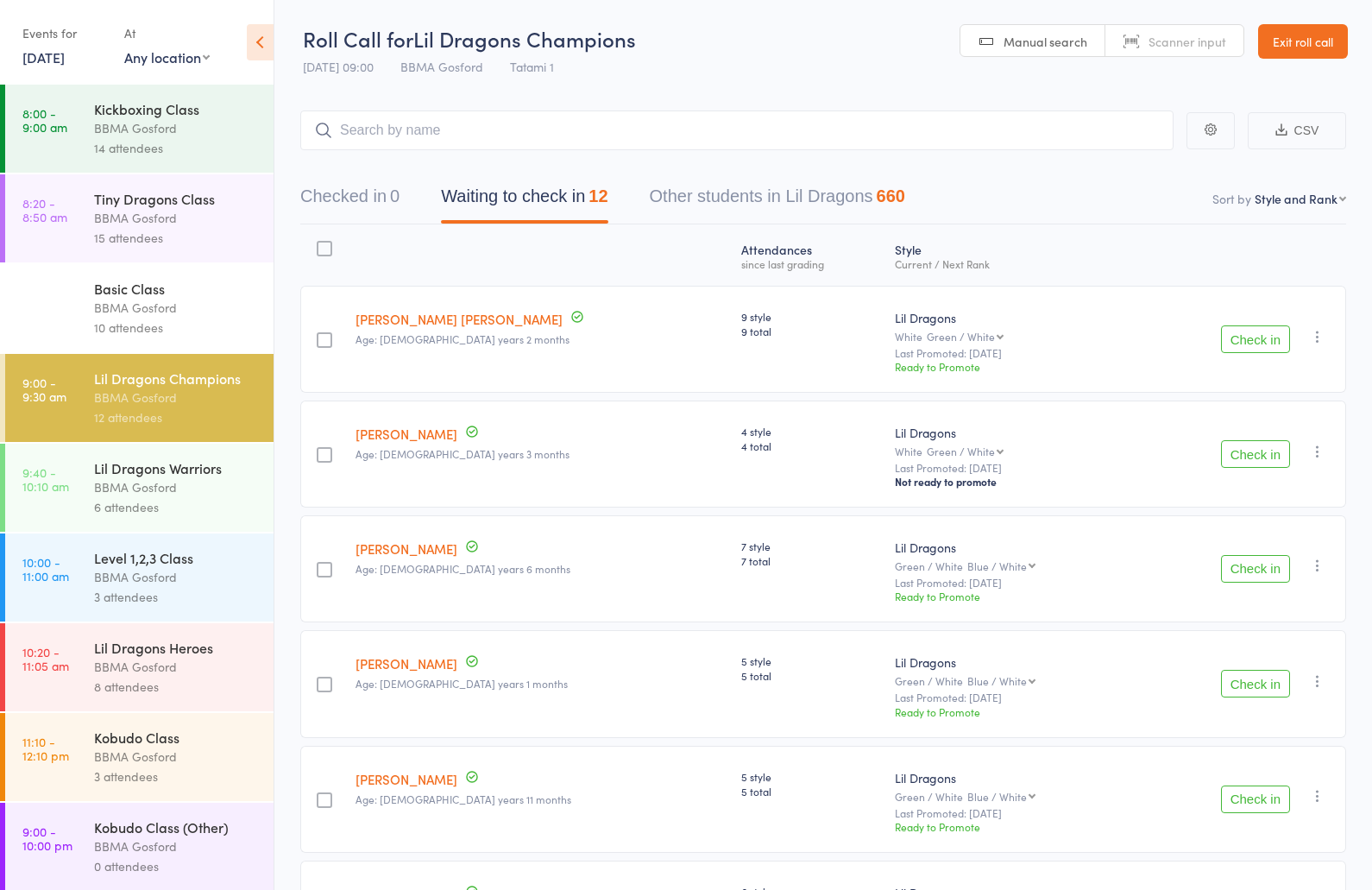
click at [1259, 460] on button "Check in" at bounding box center [1256, 454] width 69 height 27
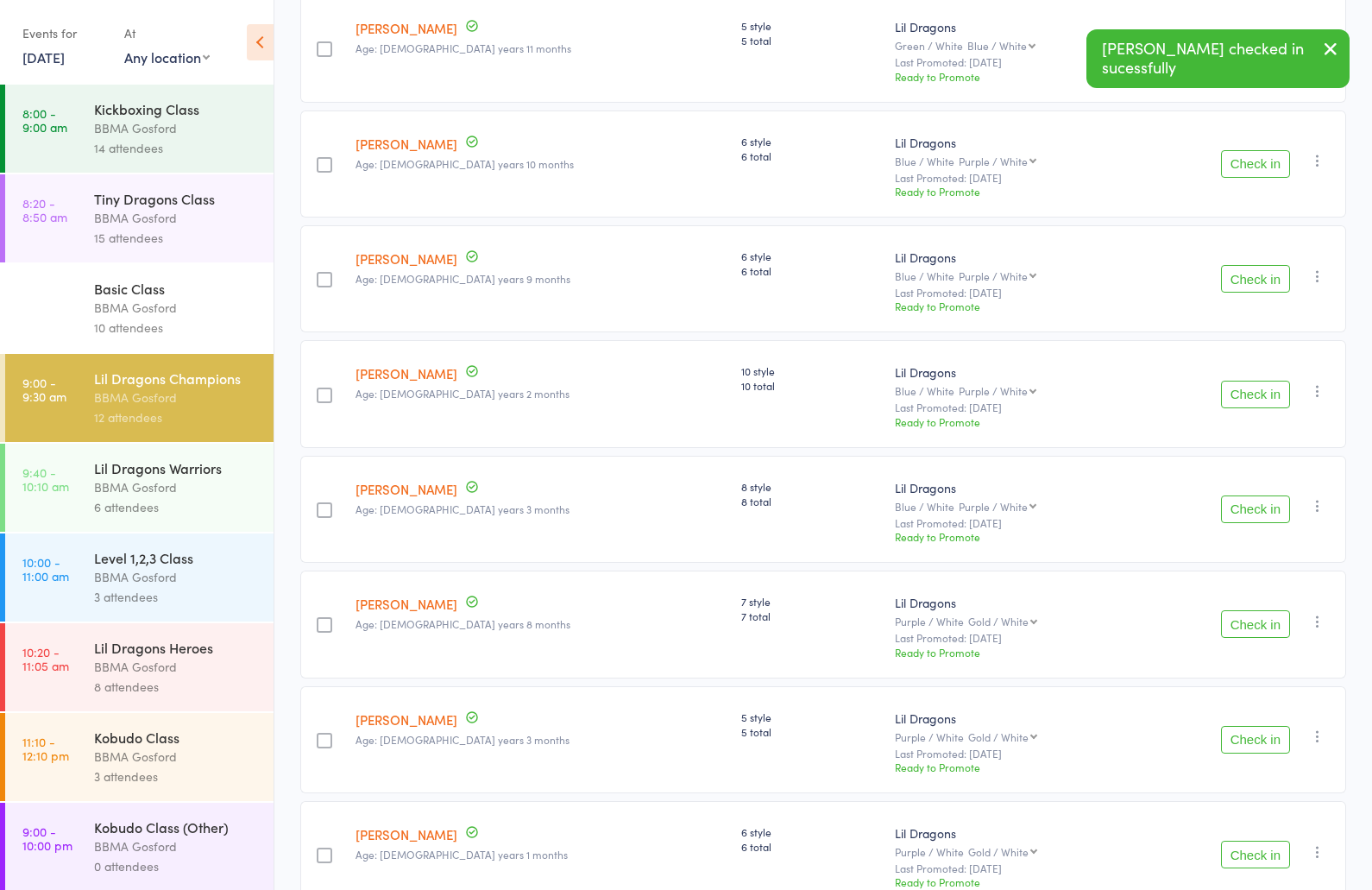
scroll to position [737, 0]
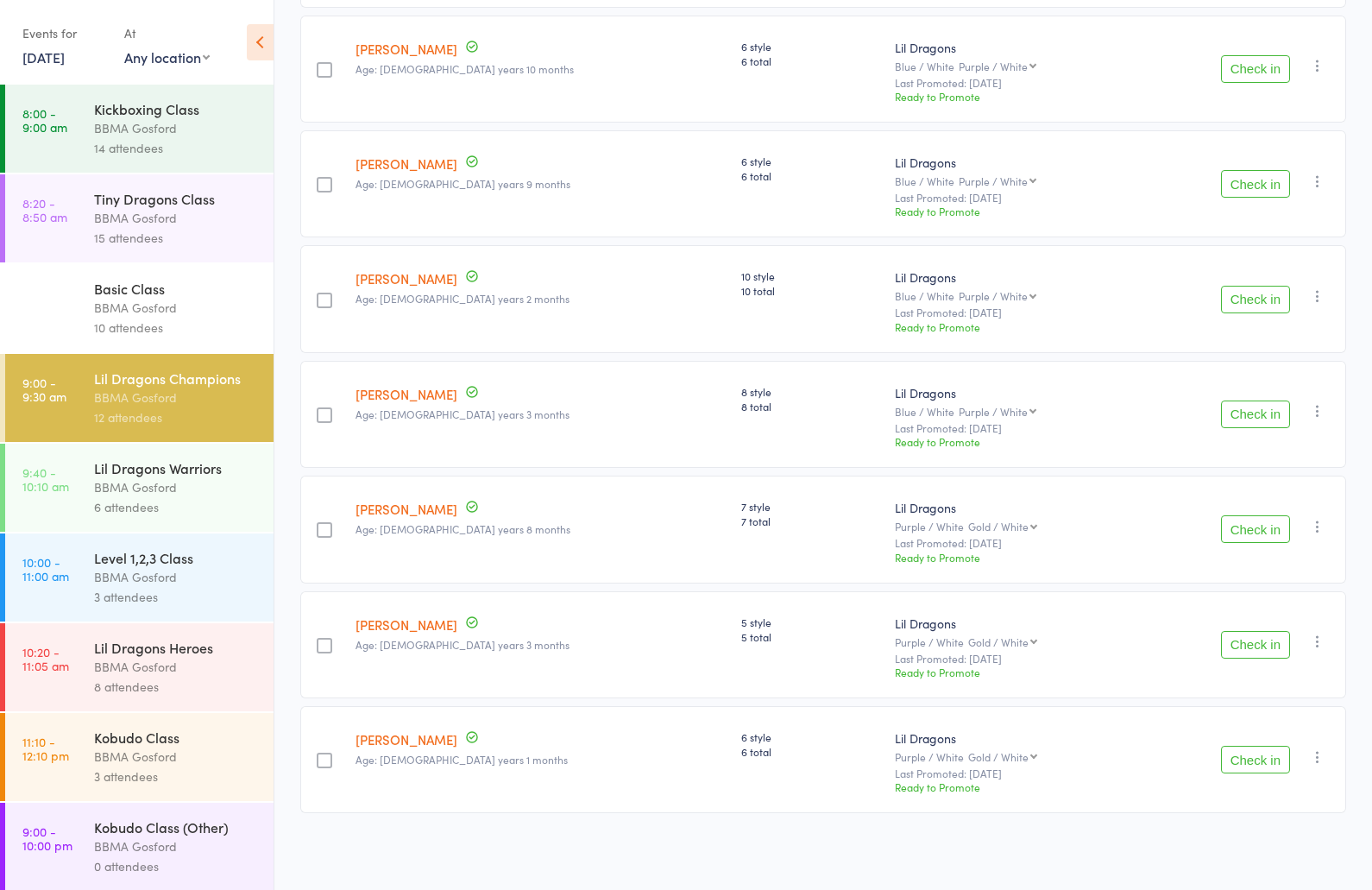
click at [1316, 524] on icon "button" at bounding box center [1318, 527] width 18 height 18
click at [1336, 511] on div "Check in Check in Promote Send message Add Note Add Task Add Flag Remove Mark a…" at bounding box center [1241, 528] width 210 height 107
click at [165, 291] on div "Basic Class" at bounding box center [176, 288] width 165 height 19
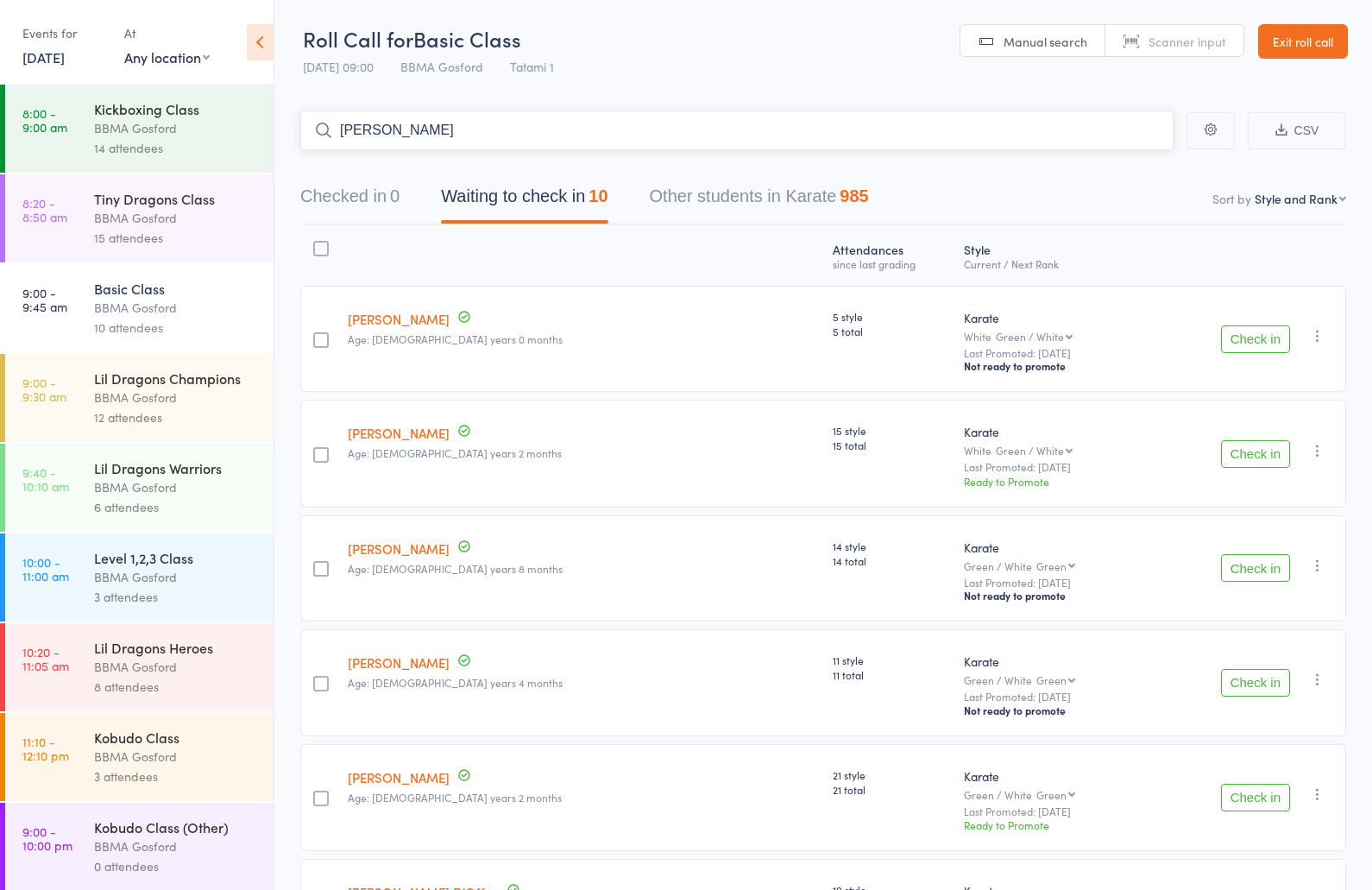
type input "adam dwyer"
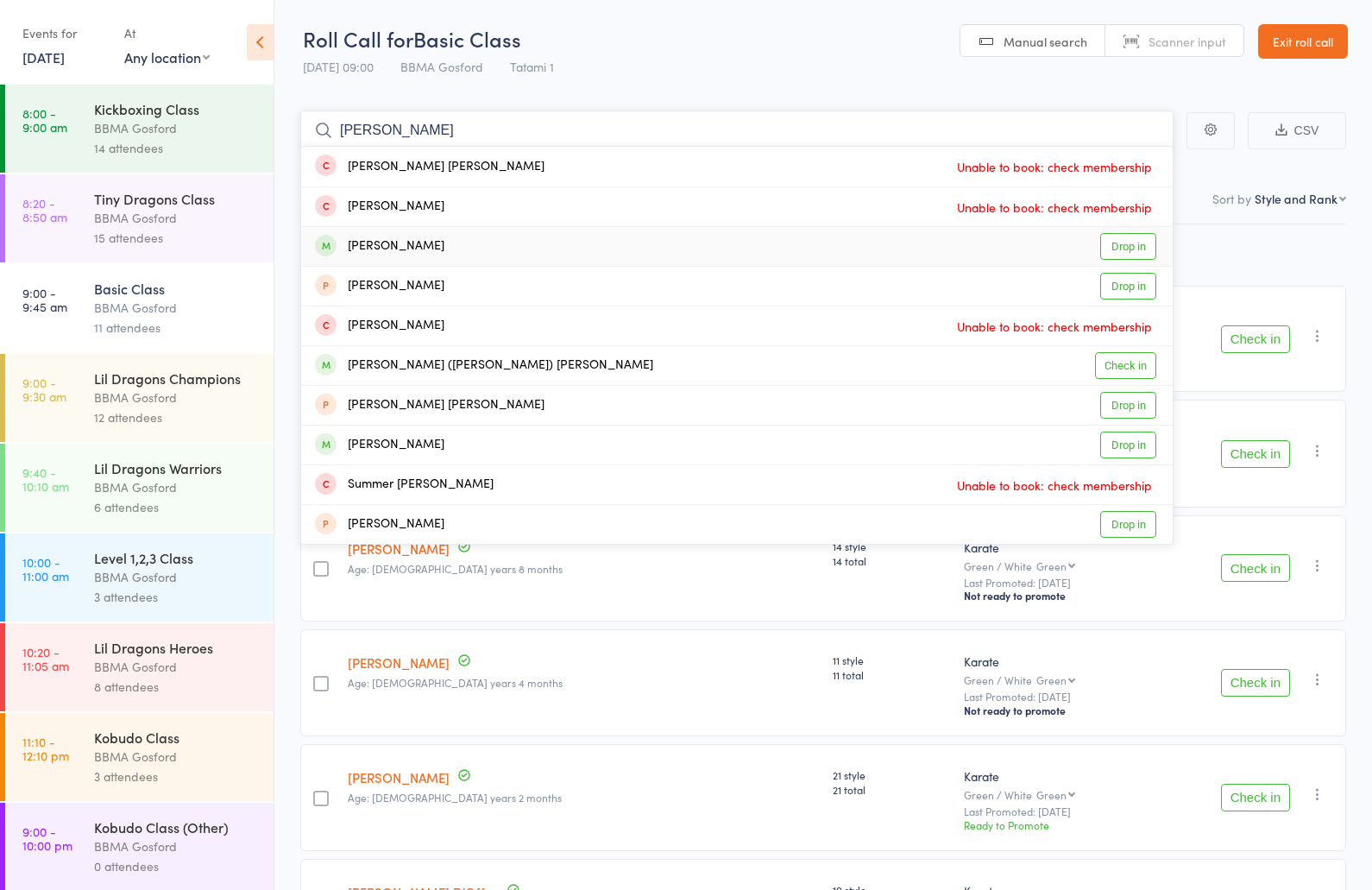
type input "connor"
click at [504, 238] on div "Connor Gregory Drop in" at bounding box center [736, 246] width 871 height 39
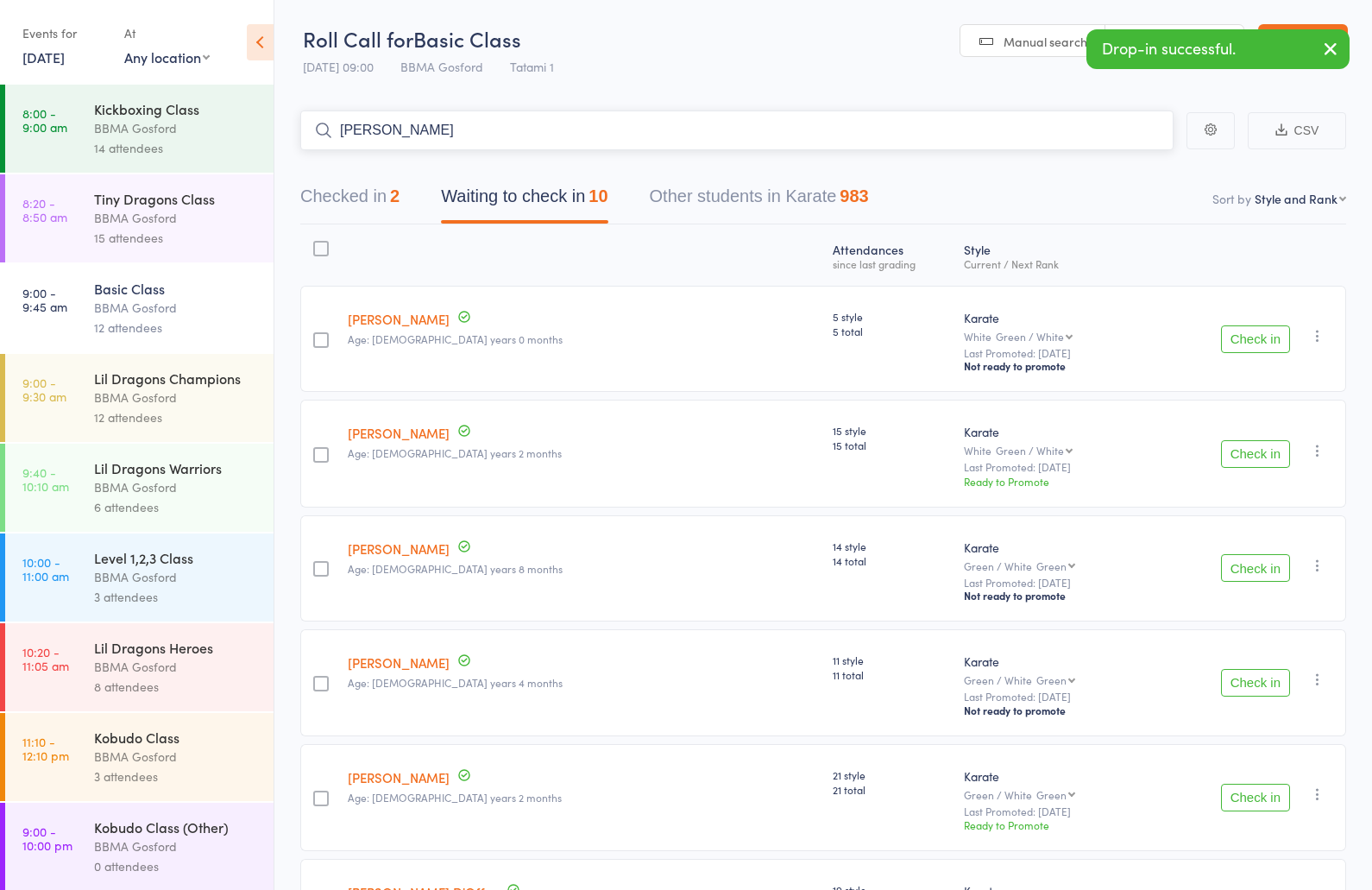
type input "ethan gregor"
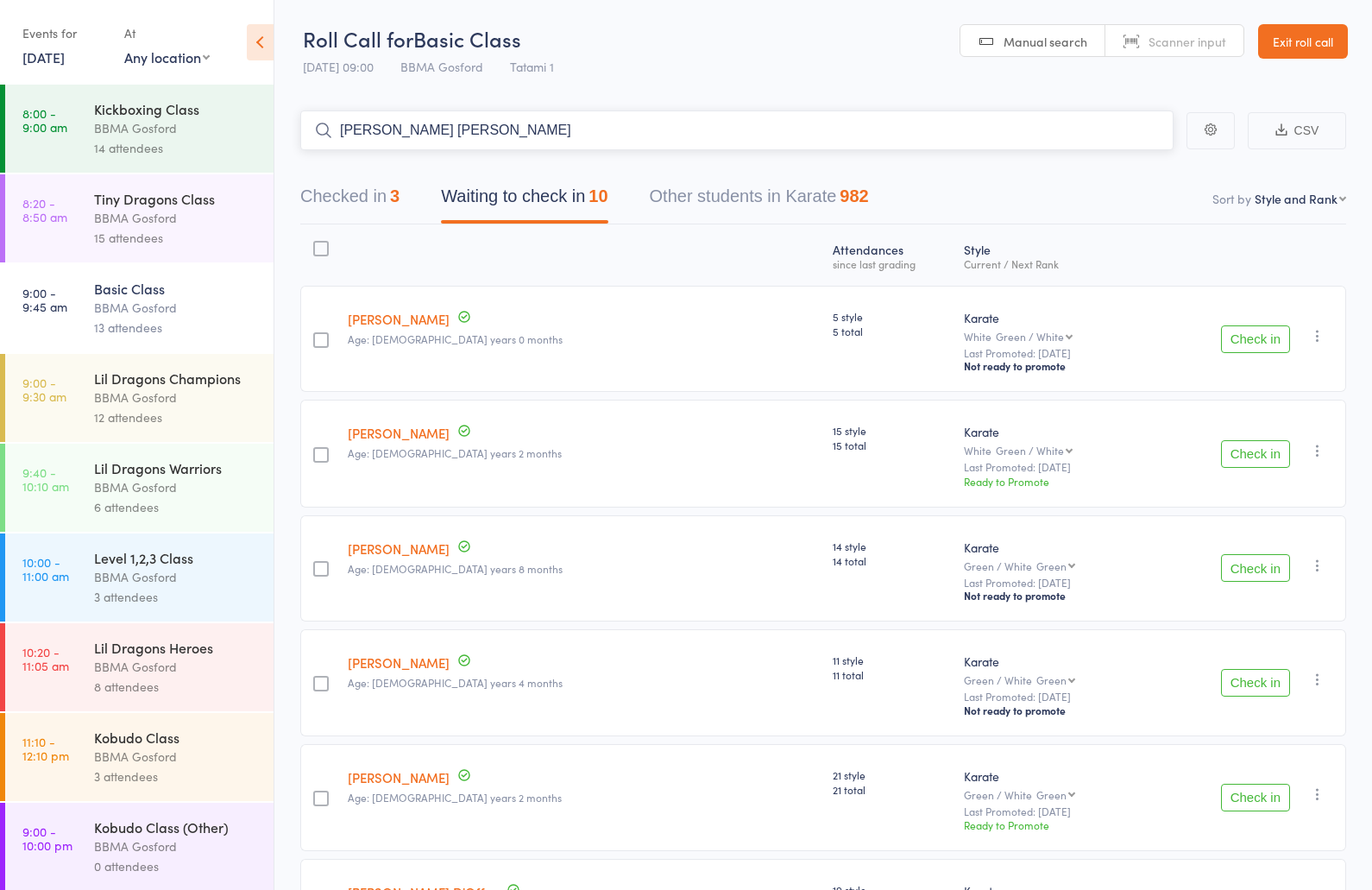
type input "matthew james"
click at [1264, 340] on button "Check in" at bounding box center [1256, 339] width 69 height 27
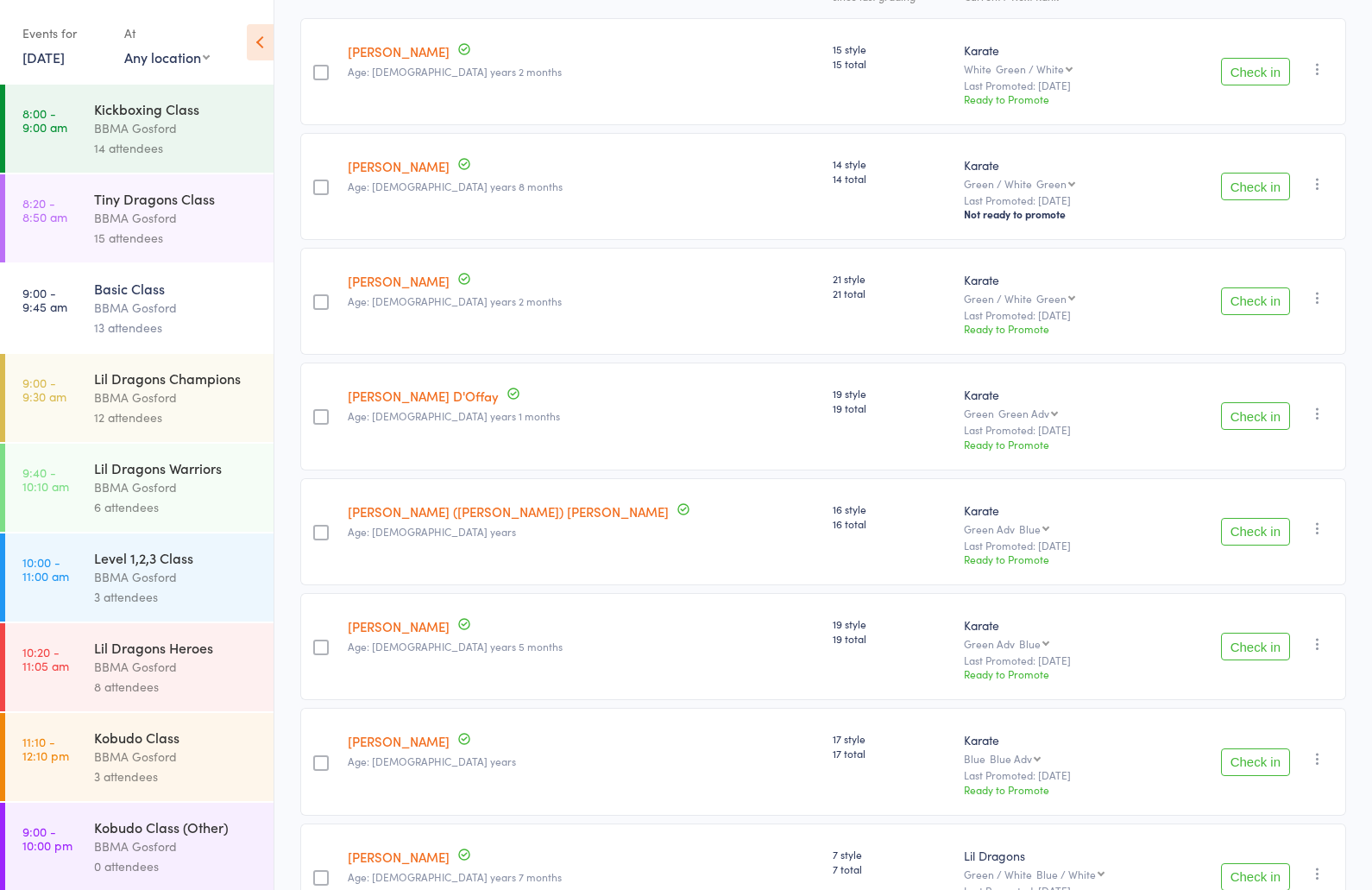
scroll to position [390, 0]
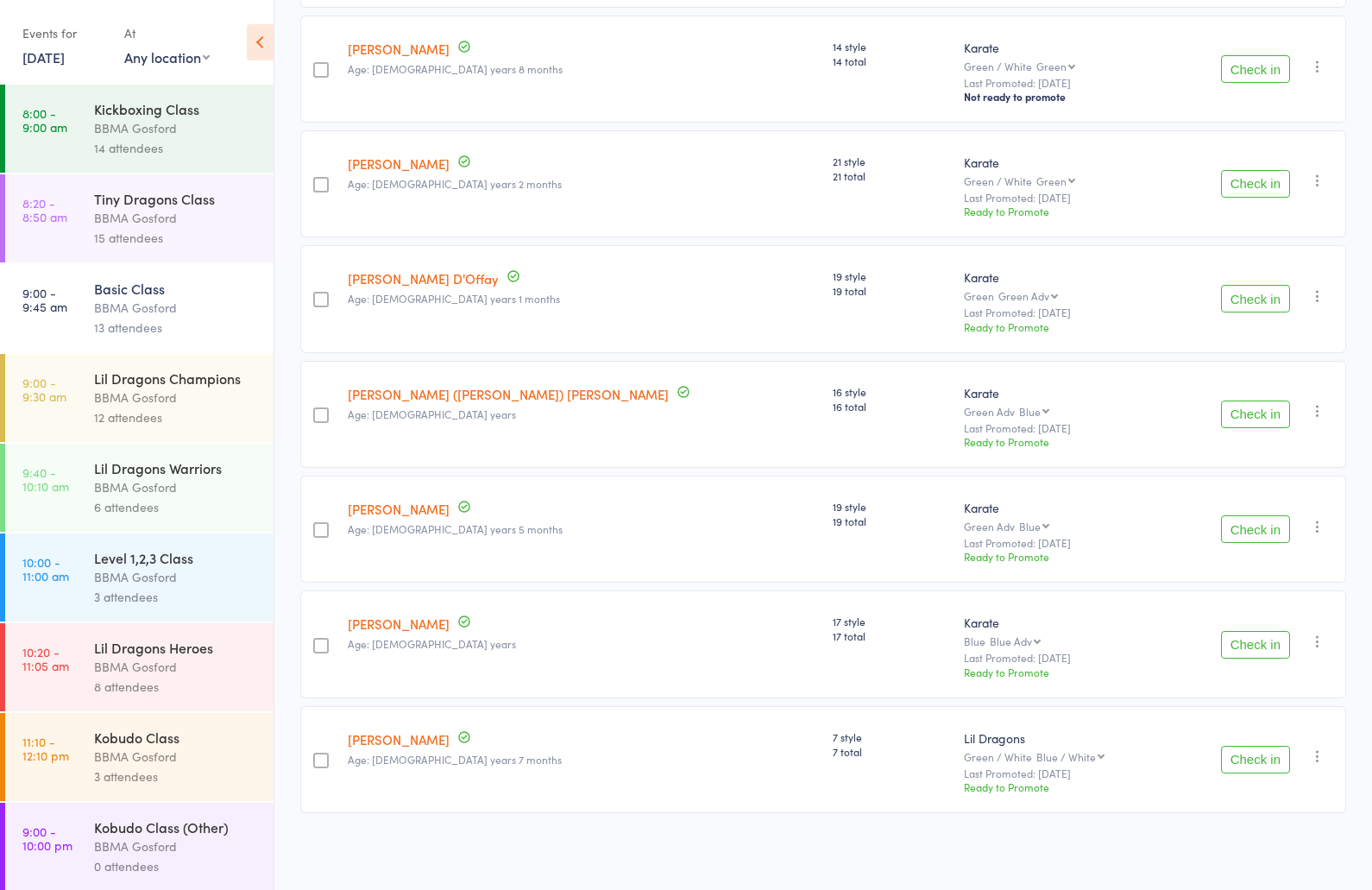
click at [157, 517] on div "6 attendees" at bounding box center [176, 507] width 165 height 20
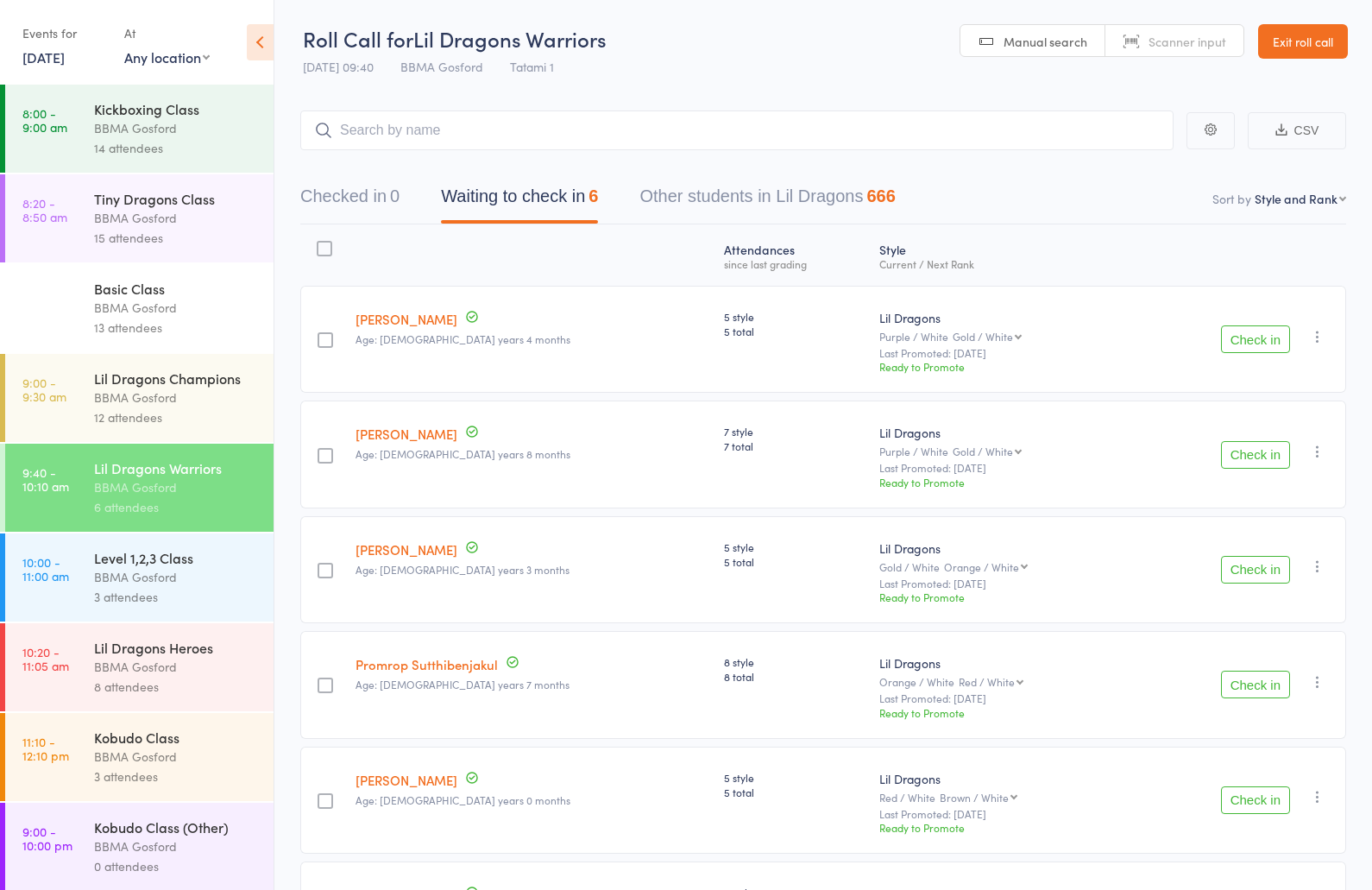
click at [97, 416] on div "12 attendees" at bounding box center [176, 418] width 165 height 20
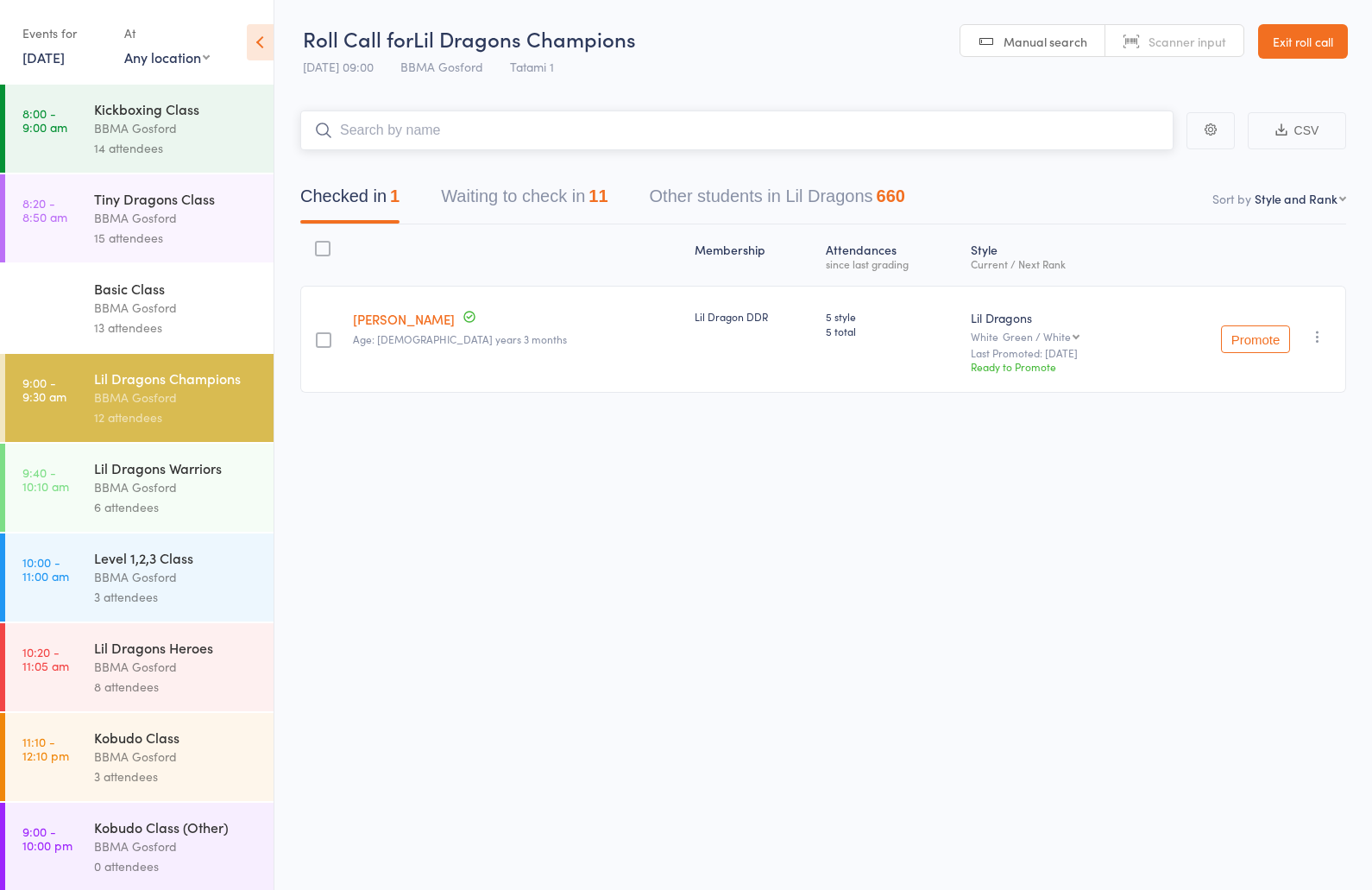
click at [534, 202] on button "Waiting to check in 11" at bounding box center [524, 200] width 166 height 46
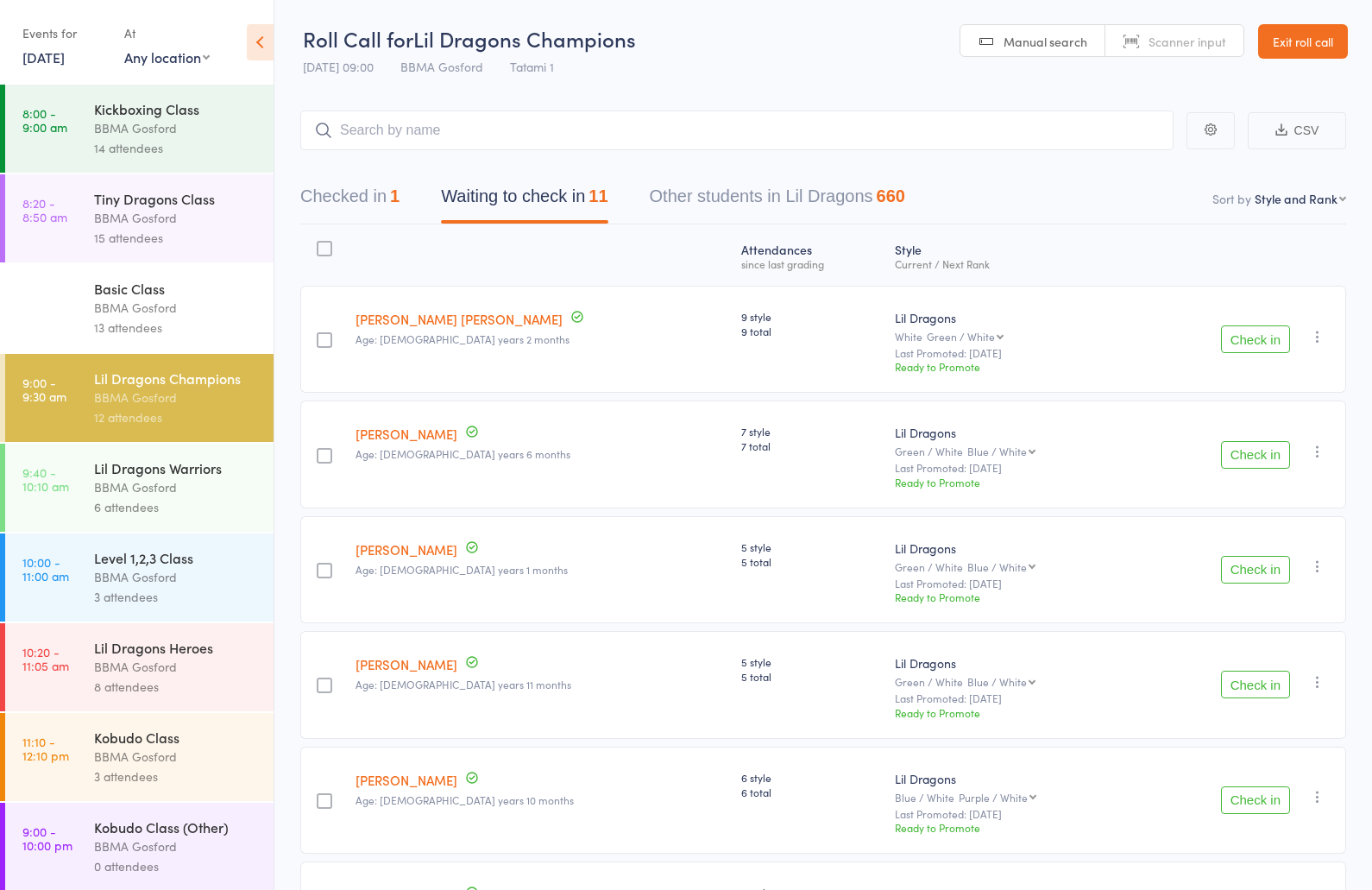
click at [167, 302] on div "BBMA Gosford" at bounding box center [176, 308] width 165 height 20
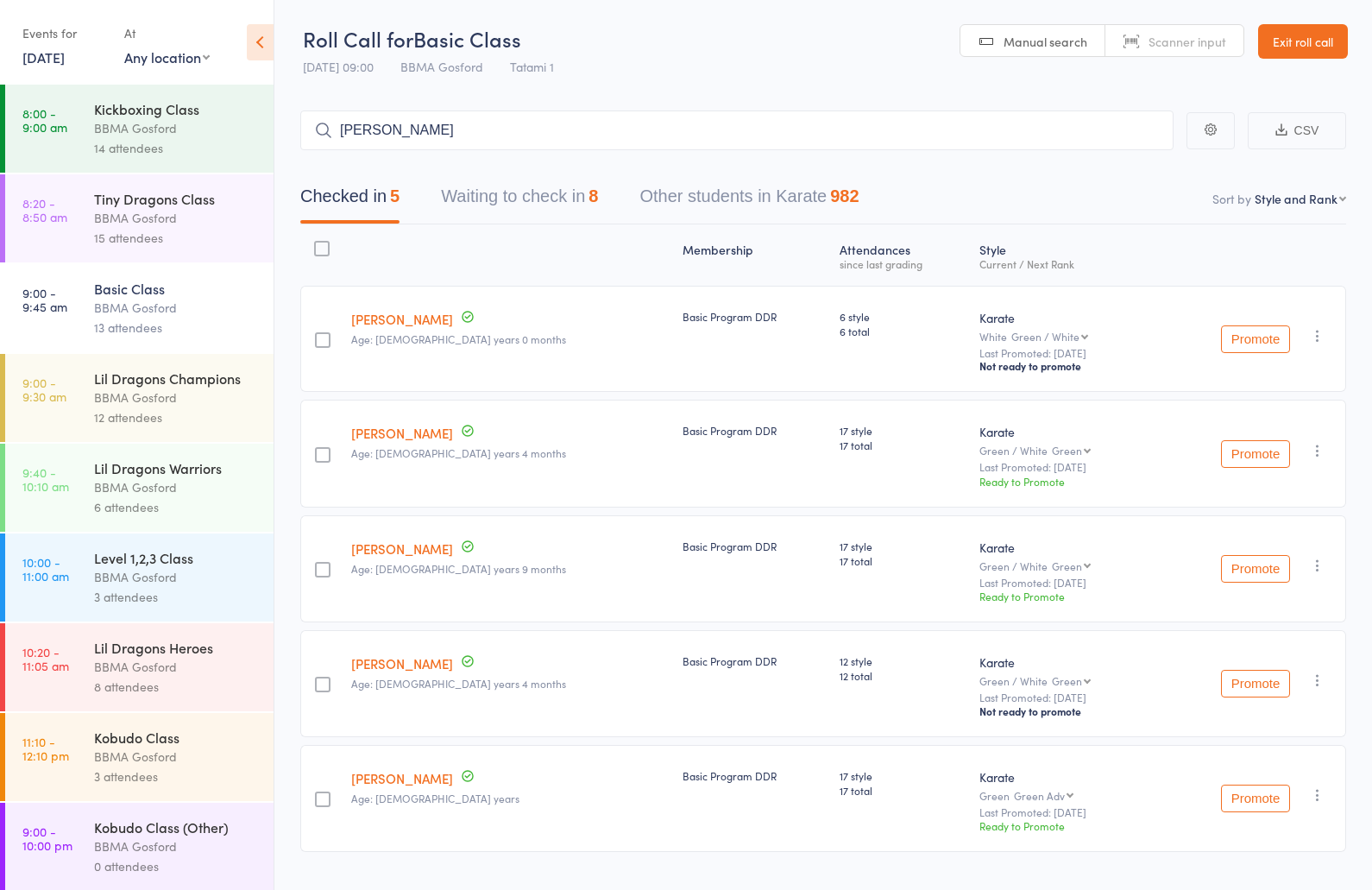
type input "riley lyon"
click at [173, 392] on div "BBMA Gosford" at bounding box center [176, 397] width 165 height 20
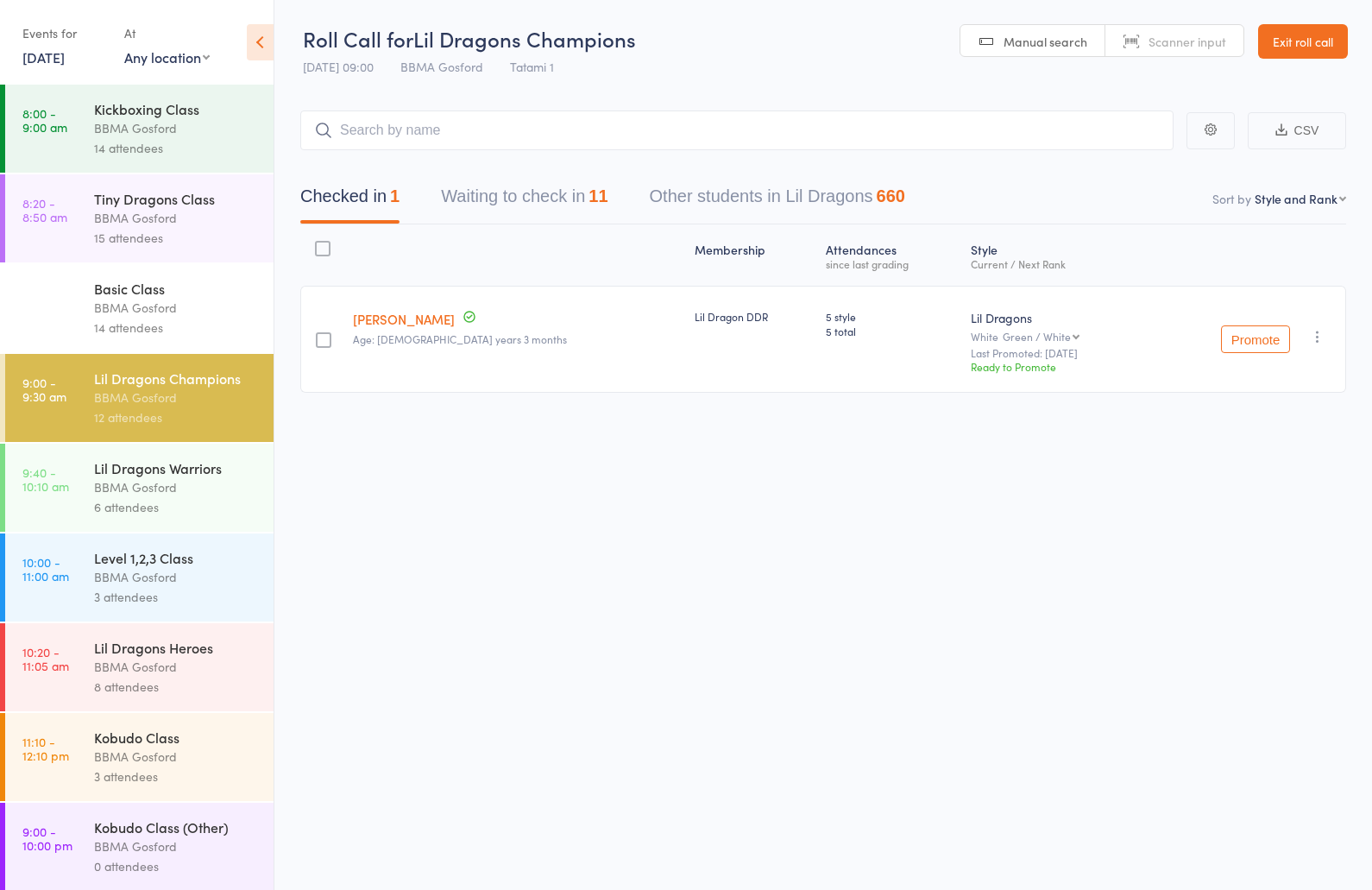
click at [527, 207] on button "Waiting to check in 11" at bounding box center [524, 200] width 166 height 46
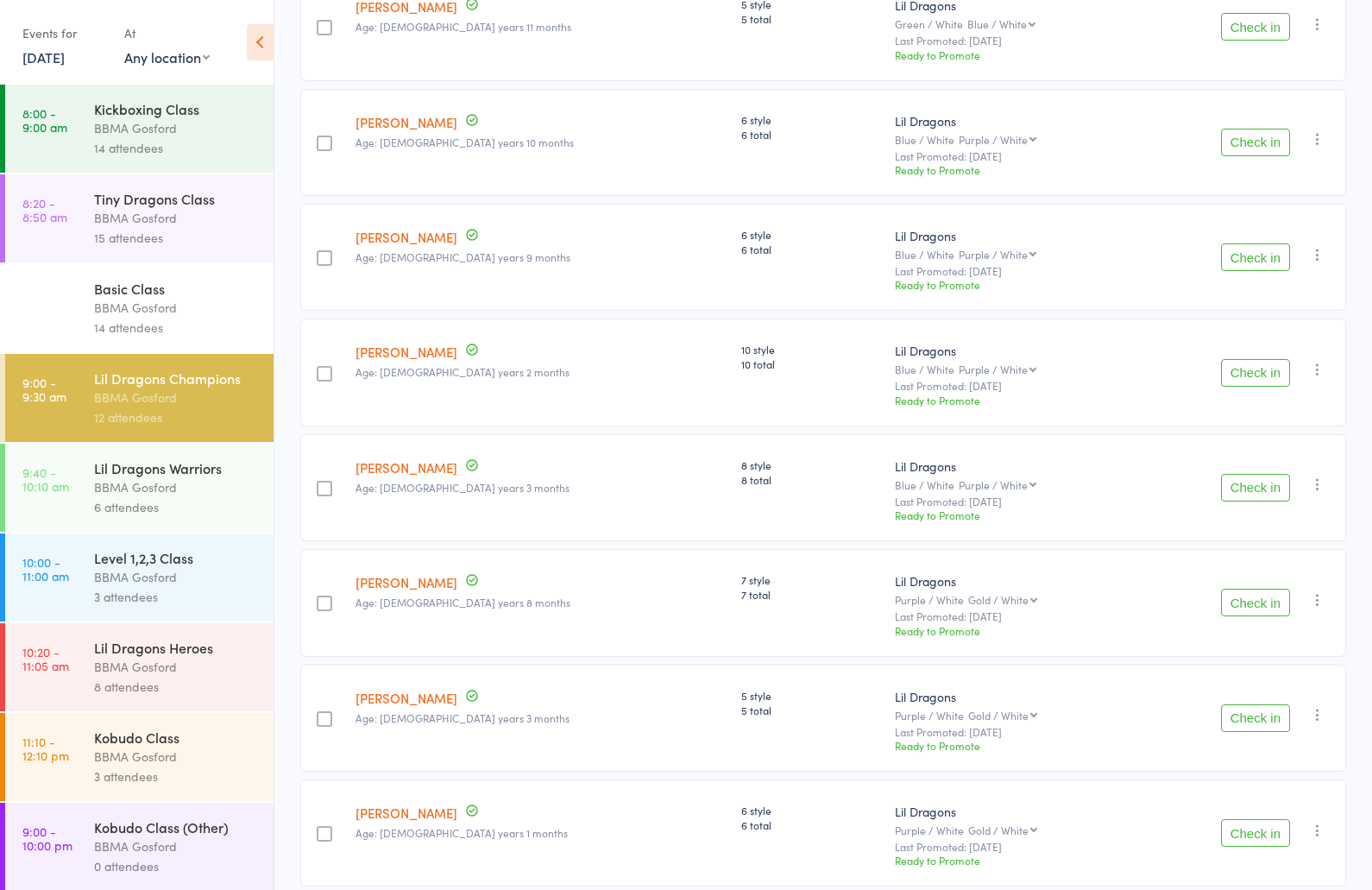
scroll to position [737, 0]
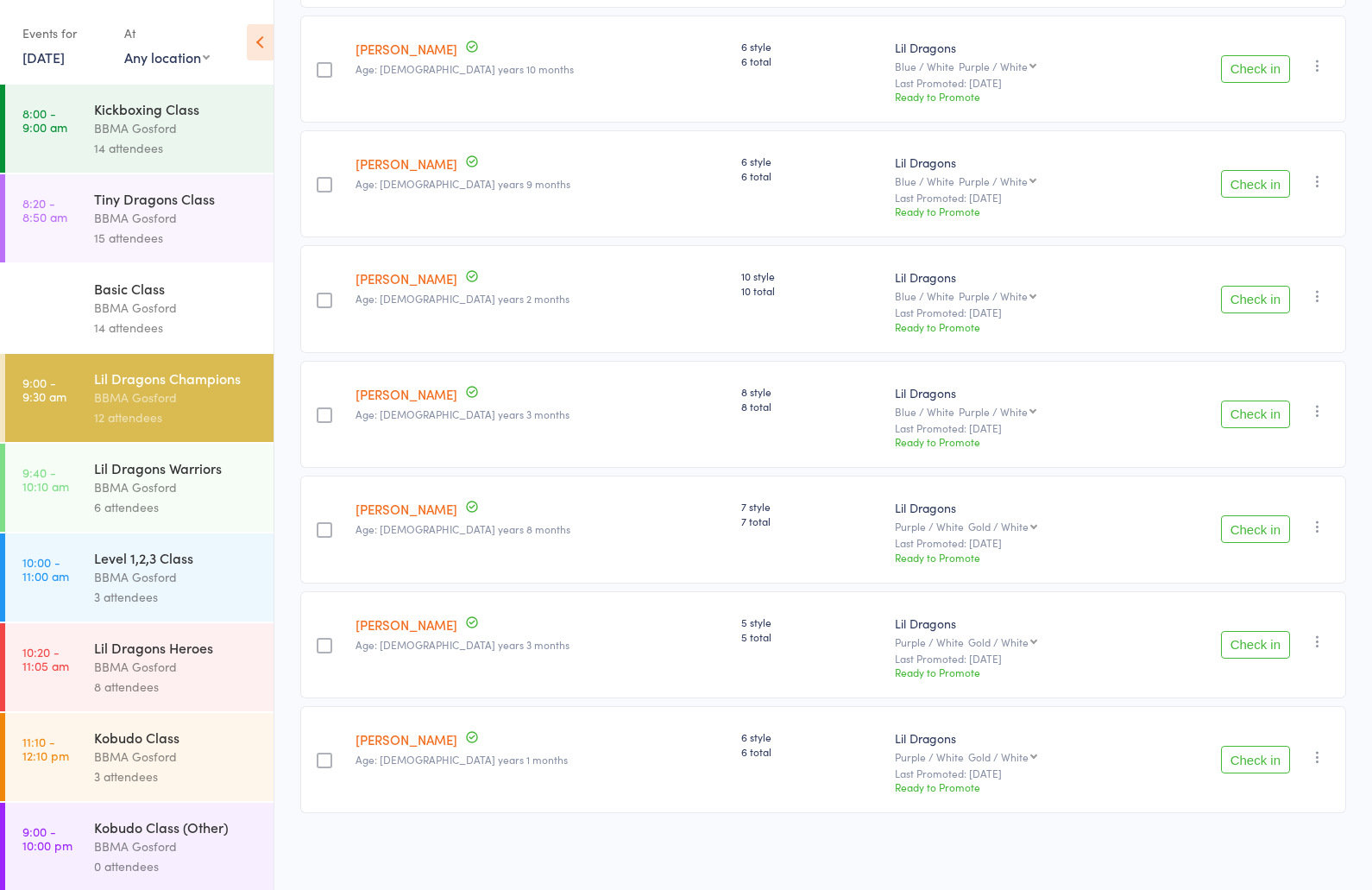
click at [1267, 301] on button "Check in" at bounding box center [1256, 299] width 69 height 27
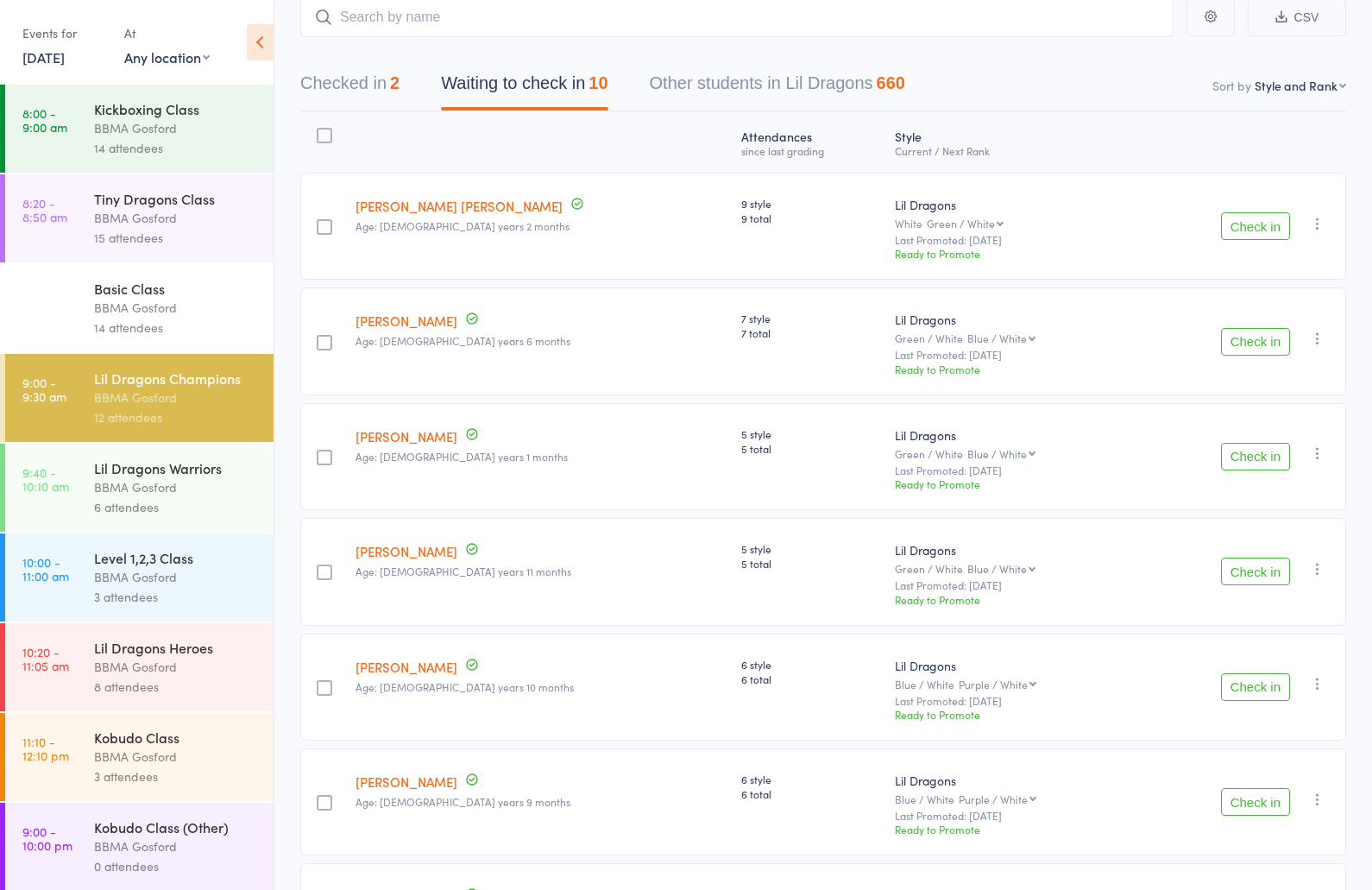
scroll to position [0, 0]
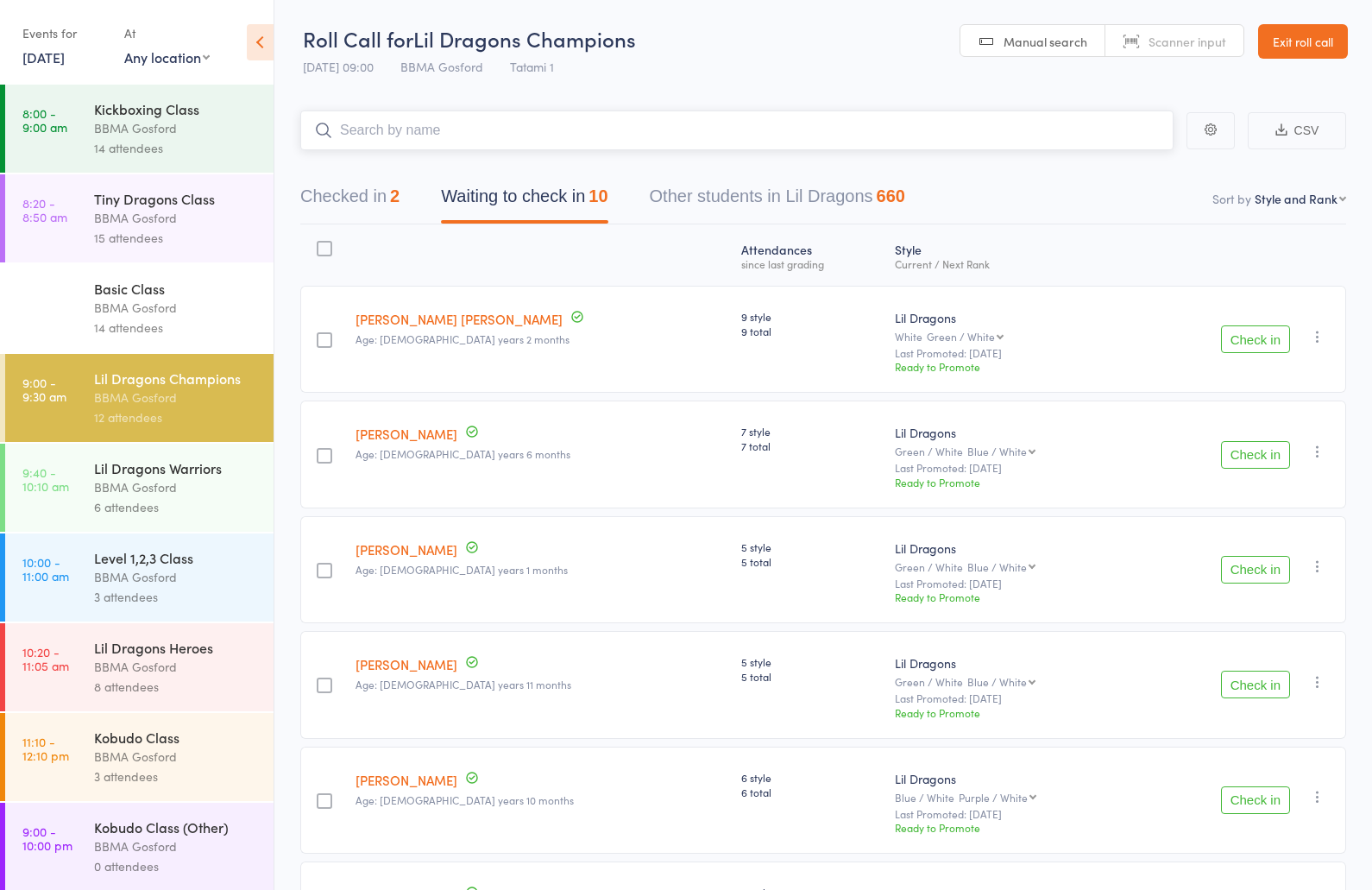
click at [472, 129] on input "search" at bounding box center [736, 130] width 873 height 40
type input "jay van eerden"
click at [163, 324] on div "14 attendees" at bounding box center [176, 328] width 165 height 20
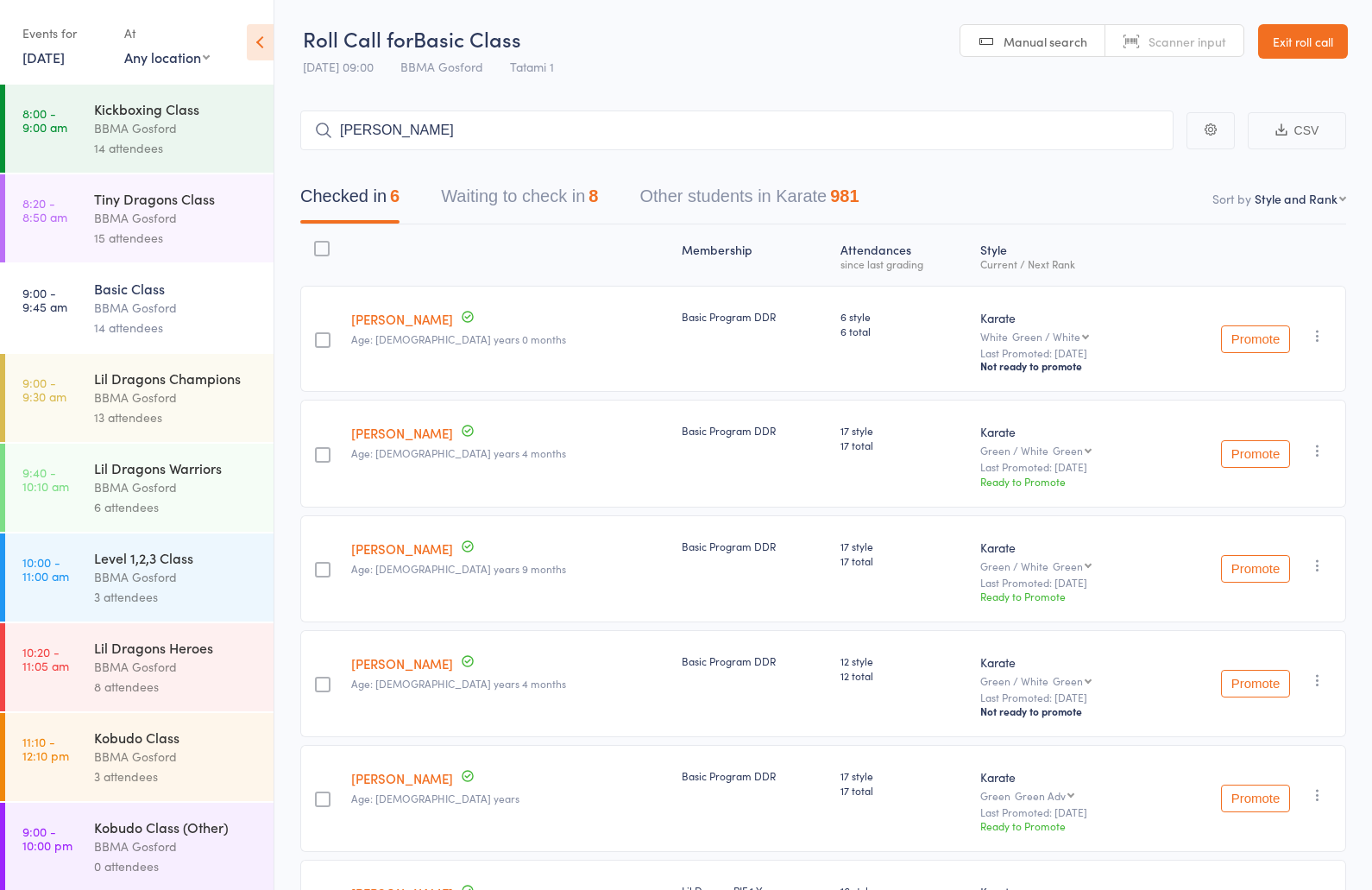
type input "athena gul"
type input "harvey bernardo"
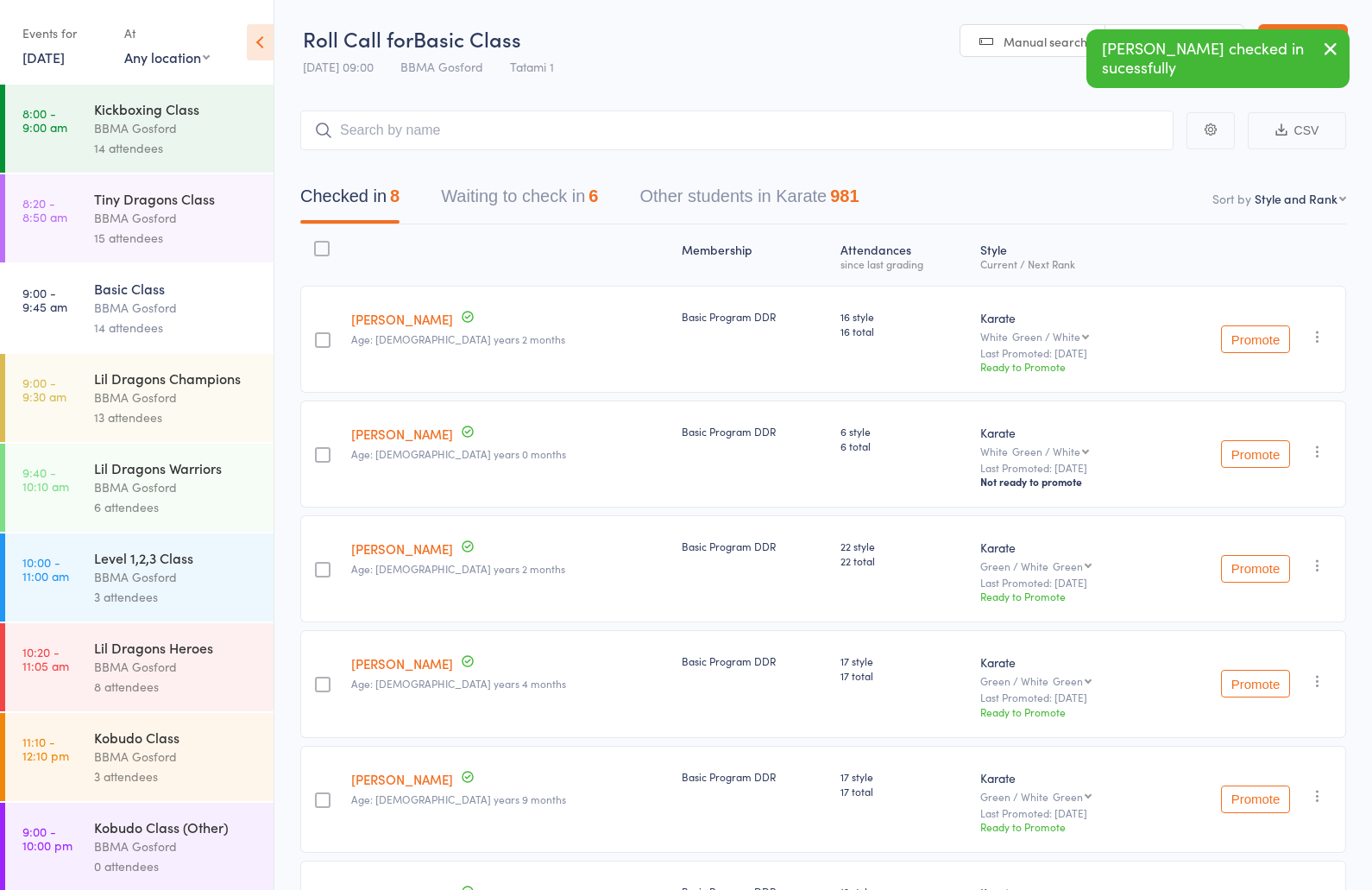
click at [196, 401] on div "BBMA Gosford" at bounding box center [176, 397] width 165 height 20
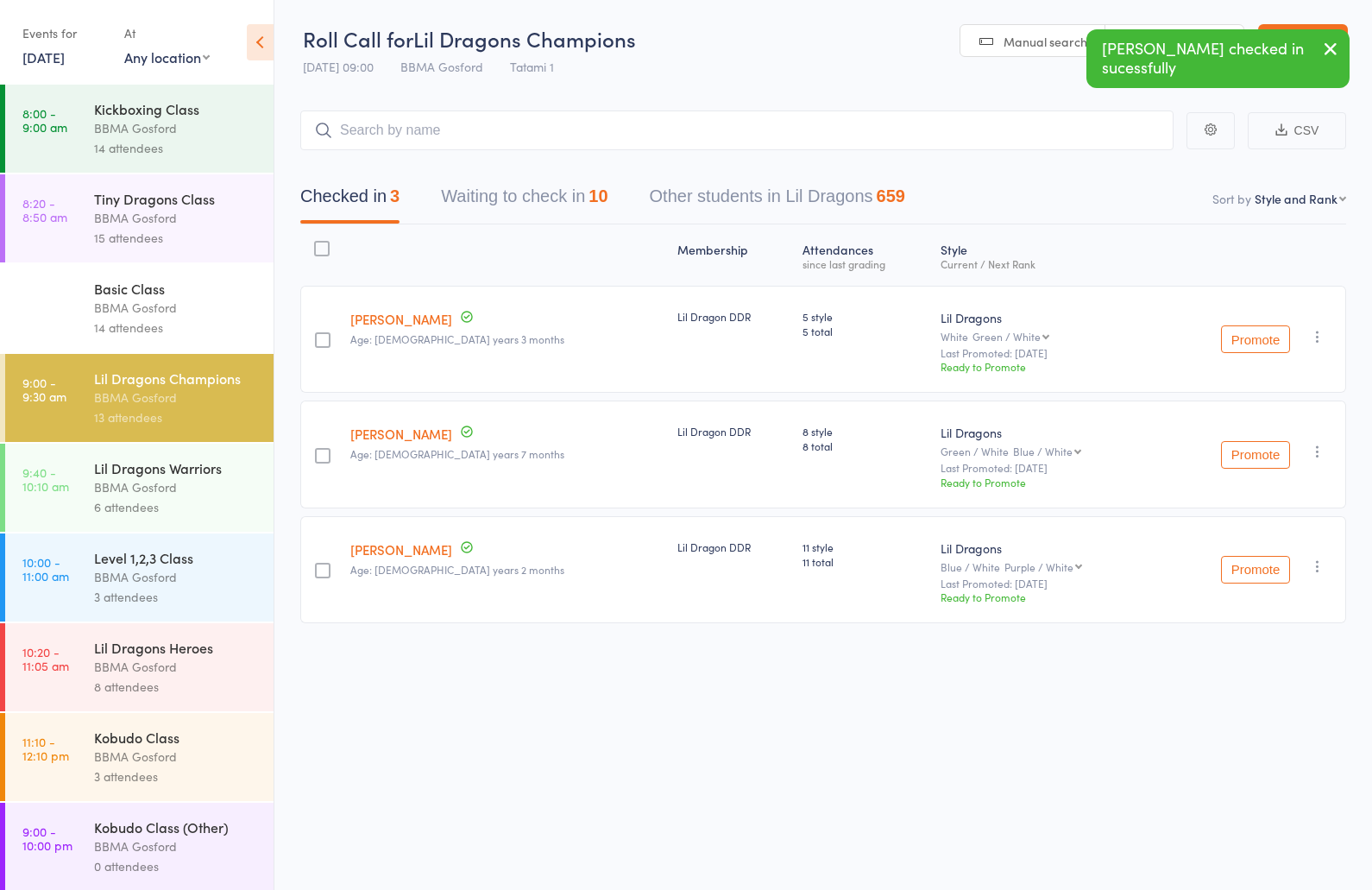
click at [524, 208] on button "Waiting to check in 10" at bounding box center [524, 200] width 166 height 46
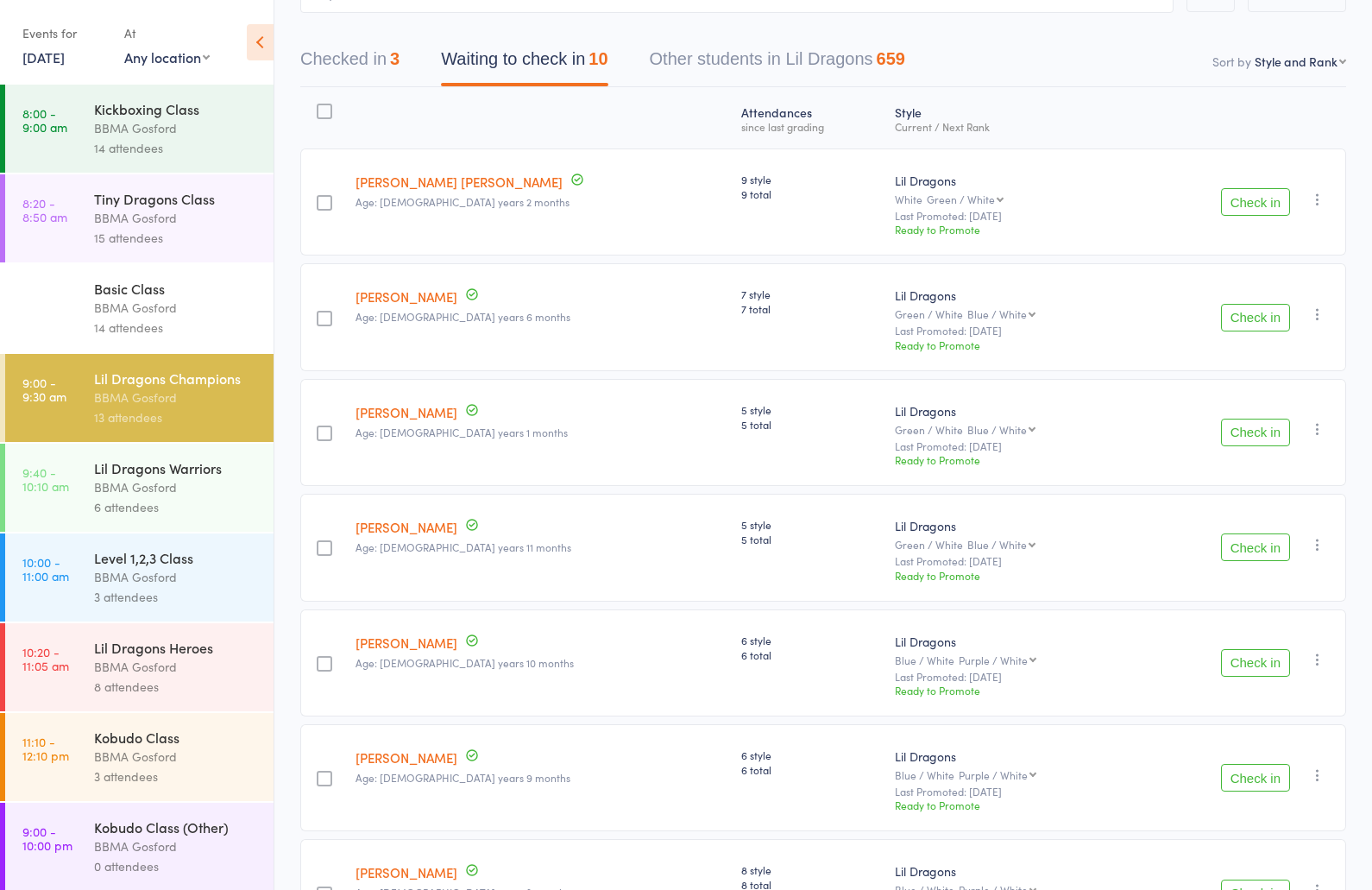
scroll to position [147, 0]
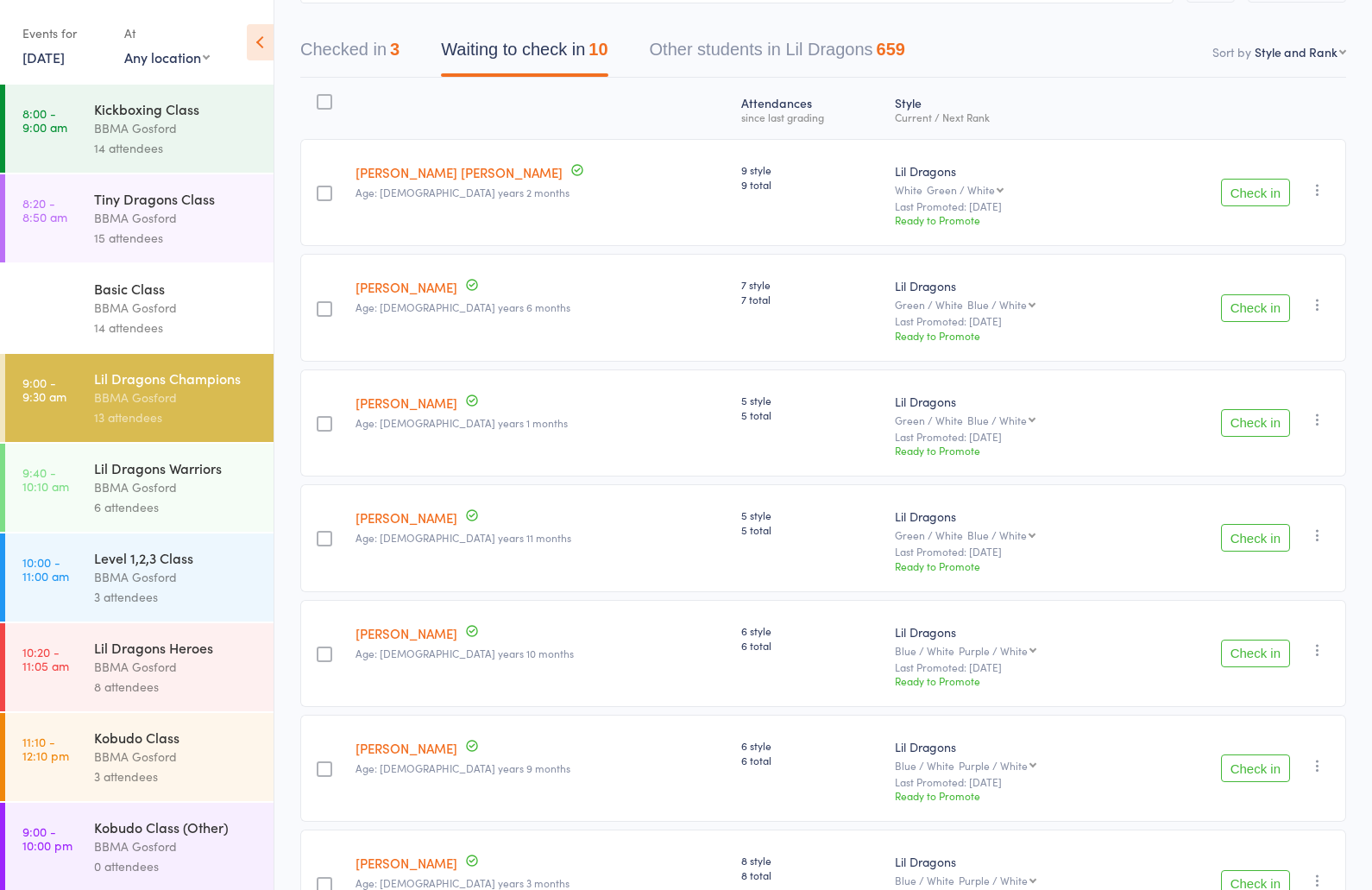
click at [1255, 429] on button "Check in" at bounding box center [1256, 423] width 69 height 27
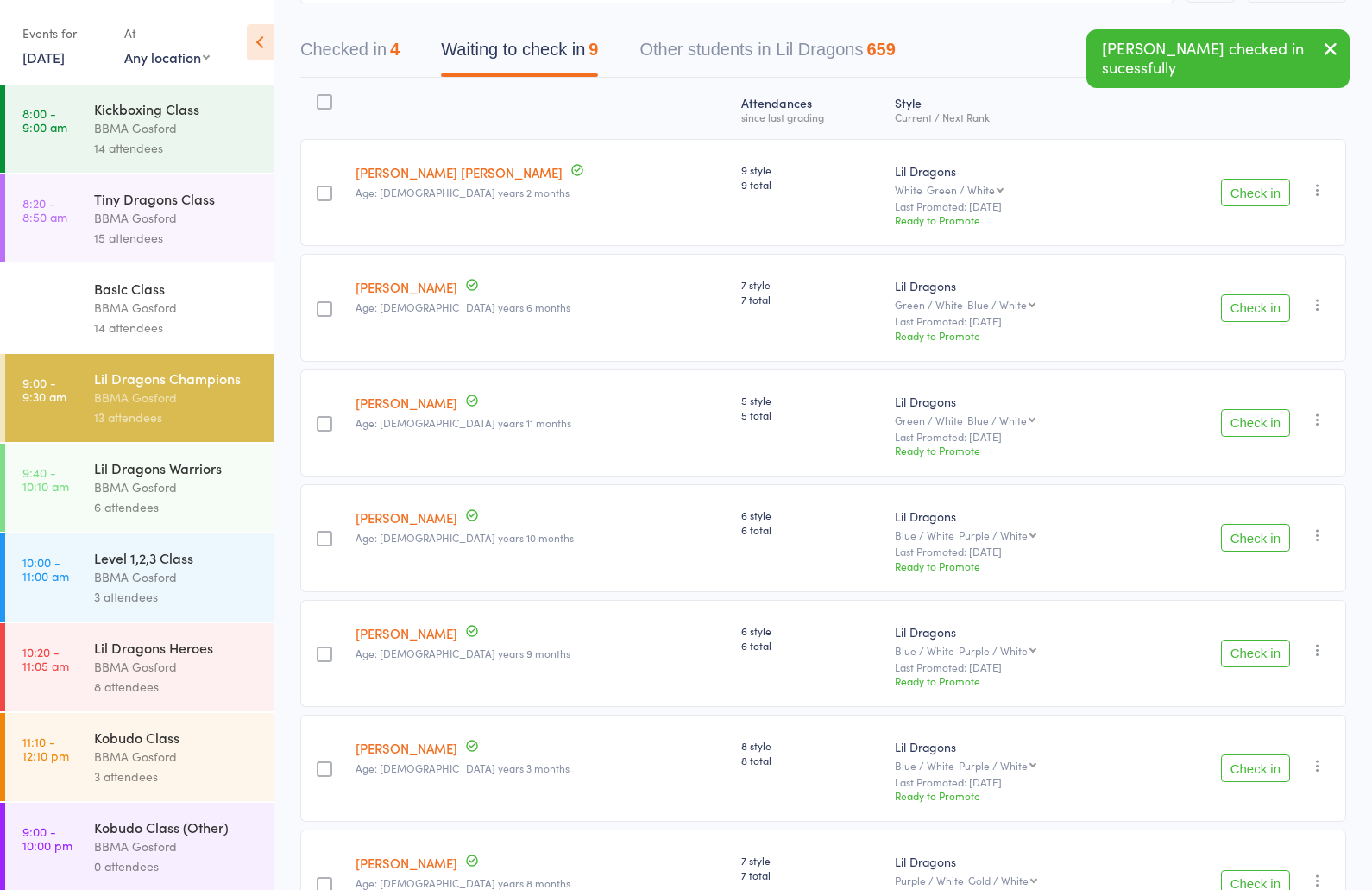
click at [1257, 430] on button "Check in" at bounding box center [1256, 423] width 69 height 27
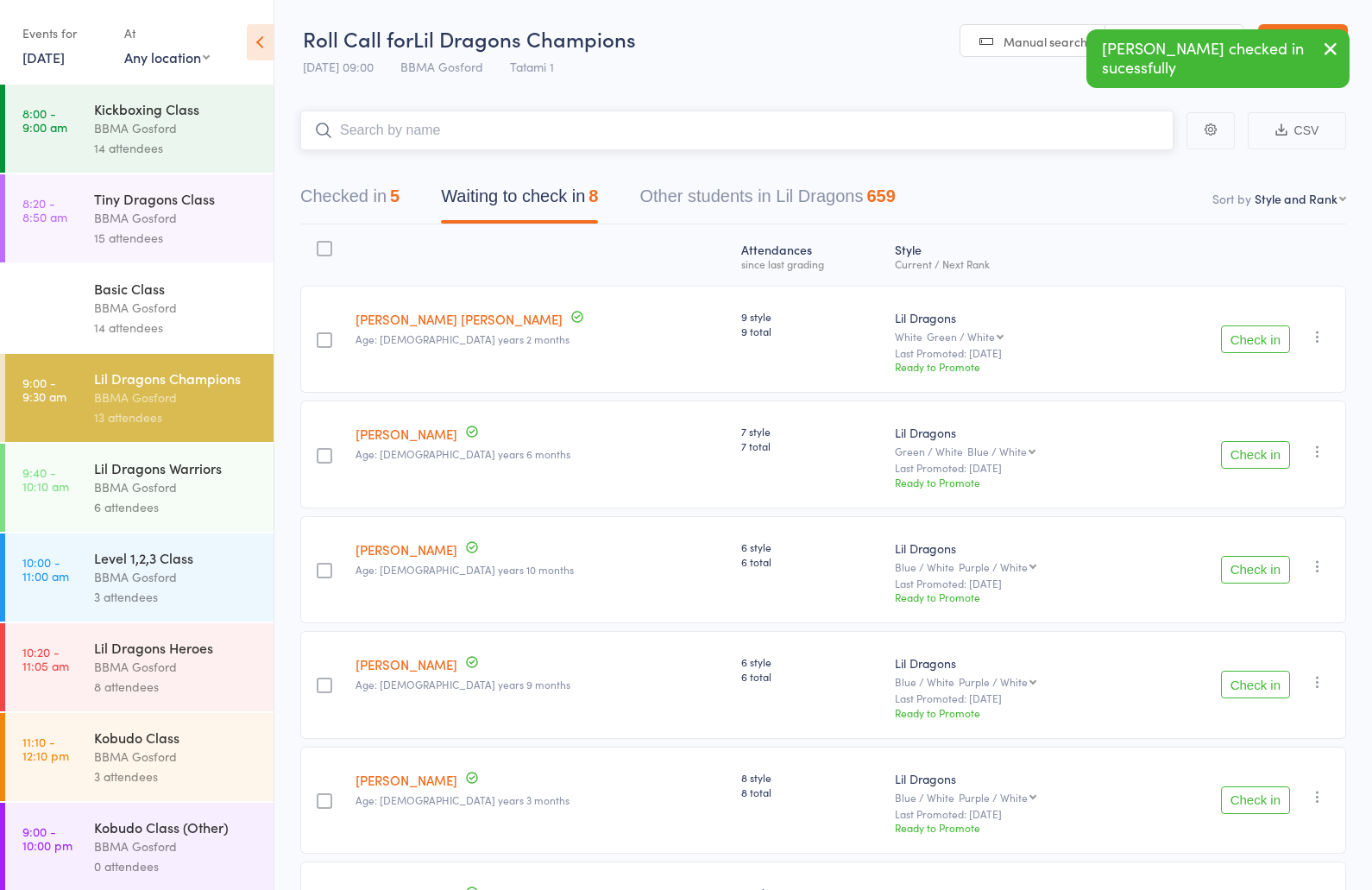
click at [423, 128] on input "search" at bounding box center [736, 130] width 873 height 40
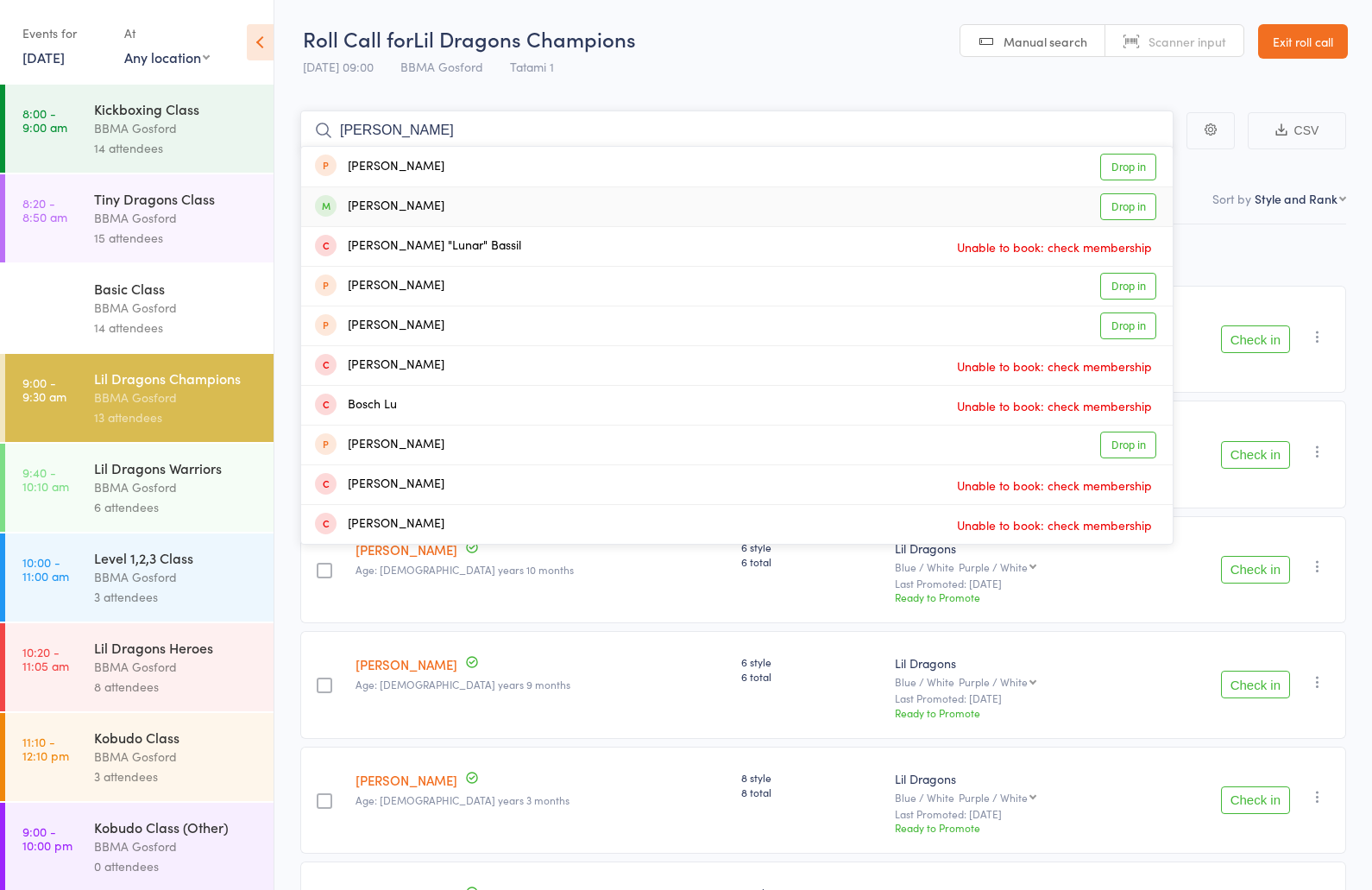
type input "luna"
click at [421, 202] on div "Luna Bukovszky" at bounding box center [379, 206] width 129 height 20
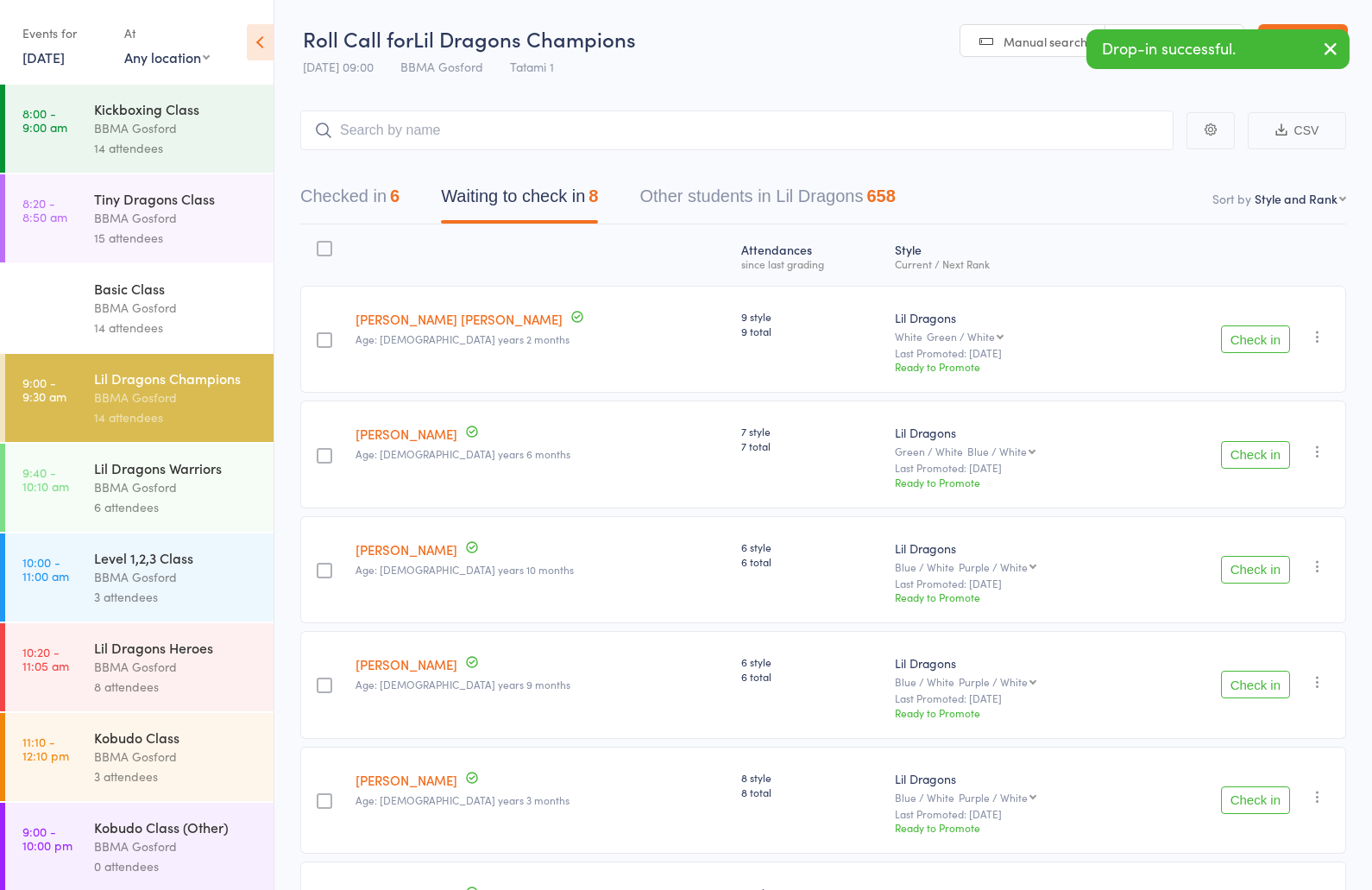
click at [174, 305] on div "BBMA Gosford" at bounding box center [176, 308] width 165 height 20
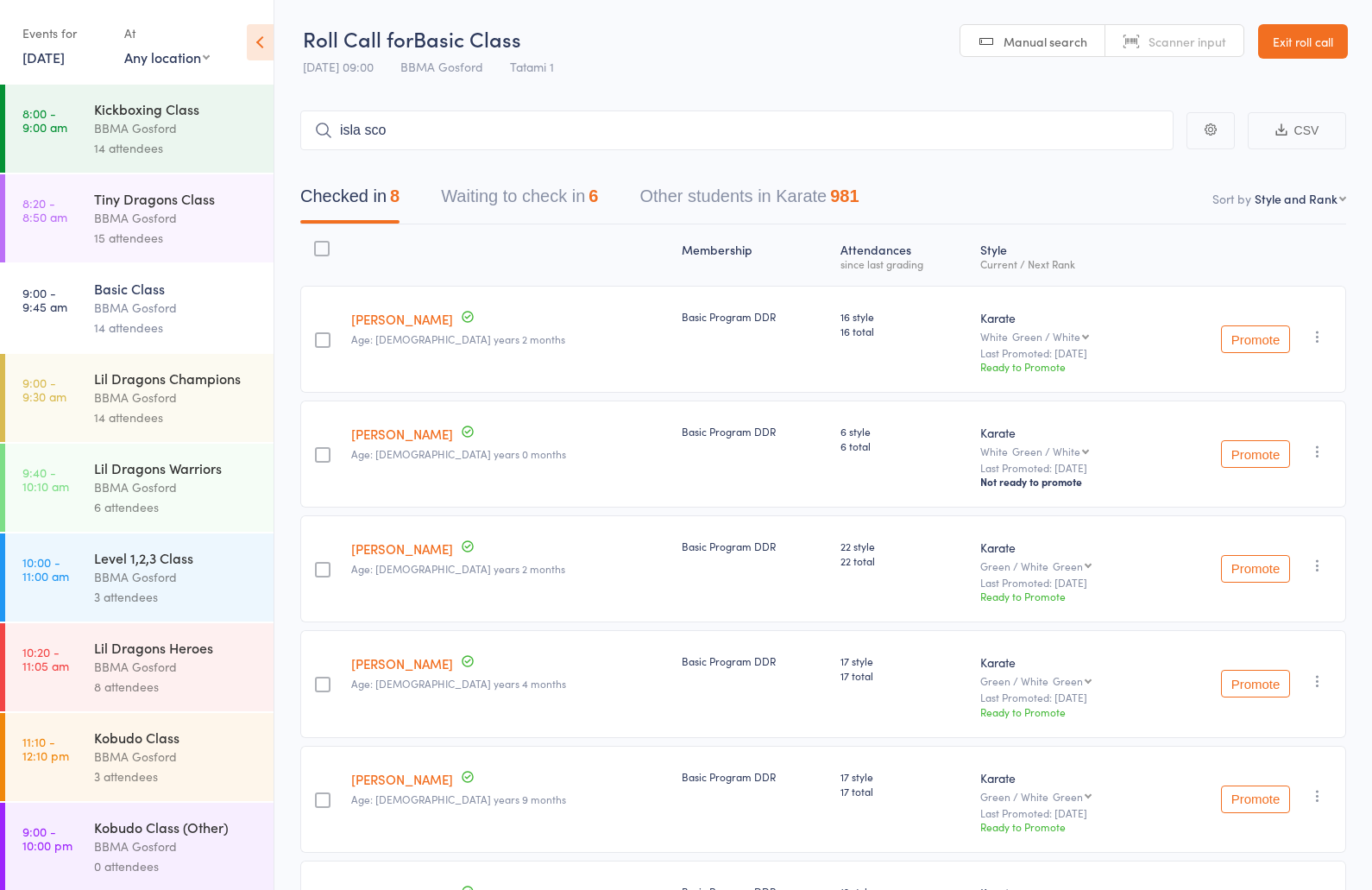
type input "isla scof"
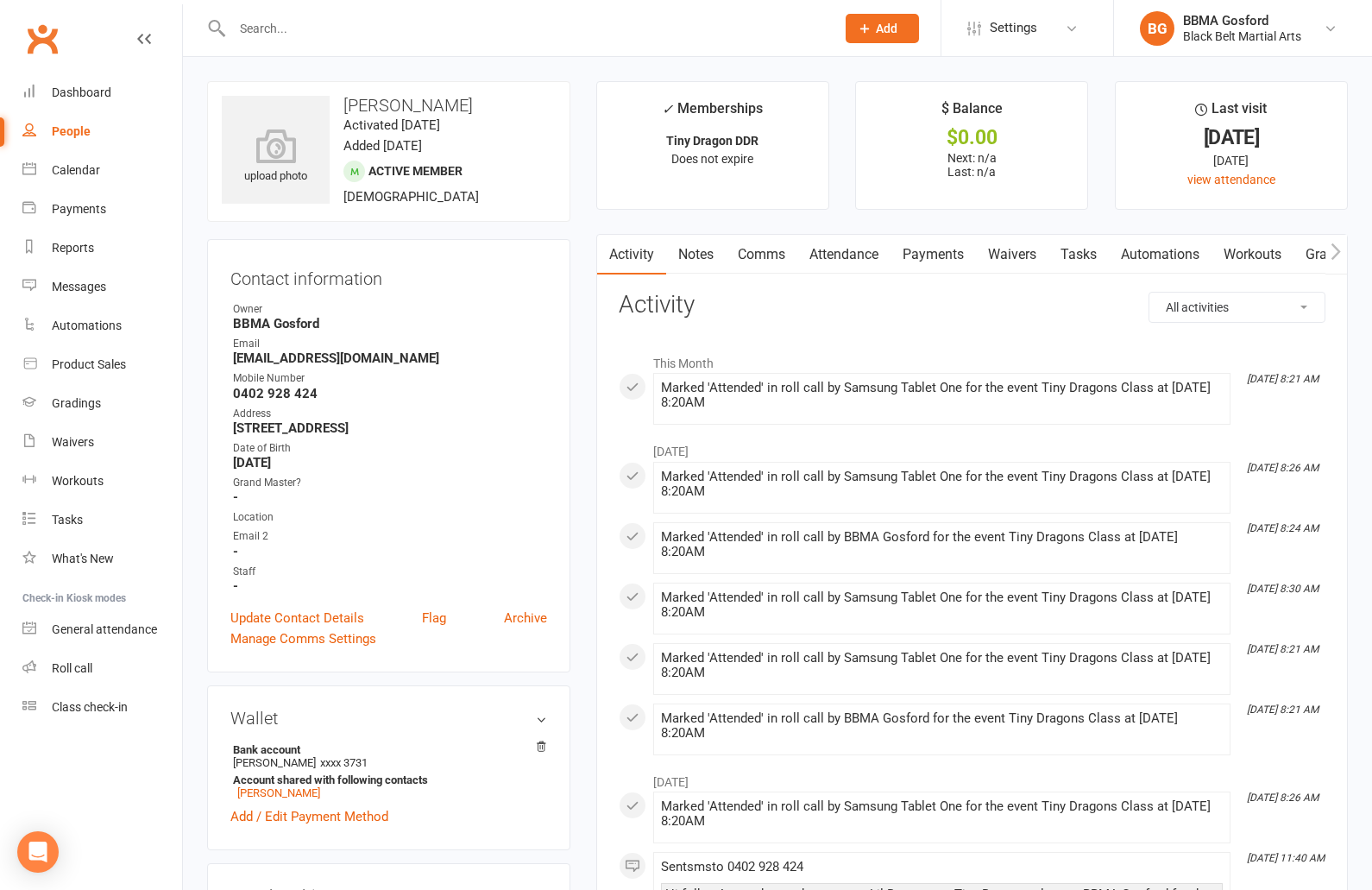
click at [857, 254] on link "Attendance" at bounding box center [844, 254] width 93 height 40
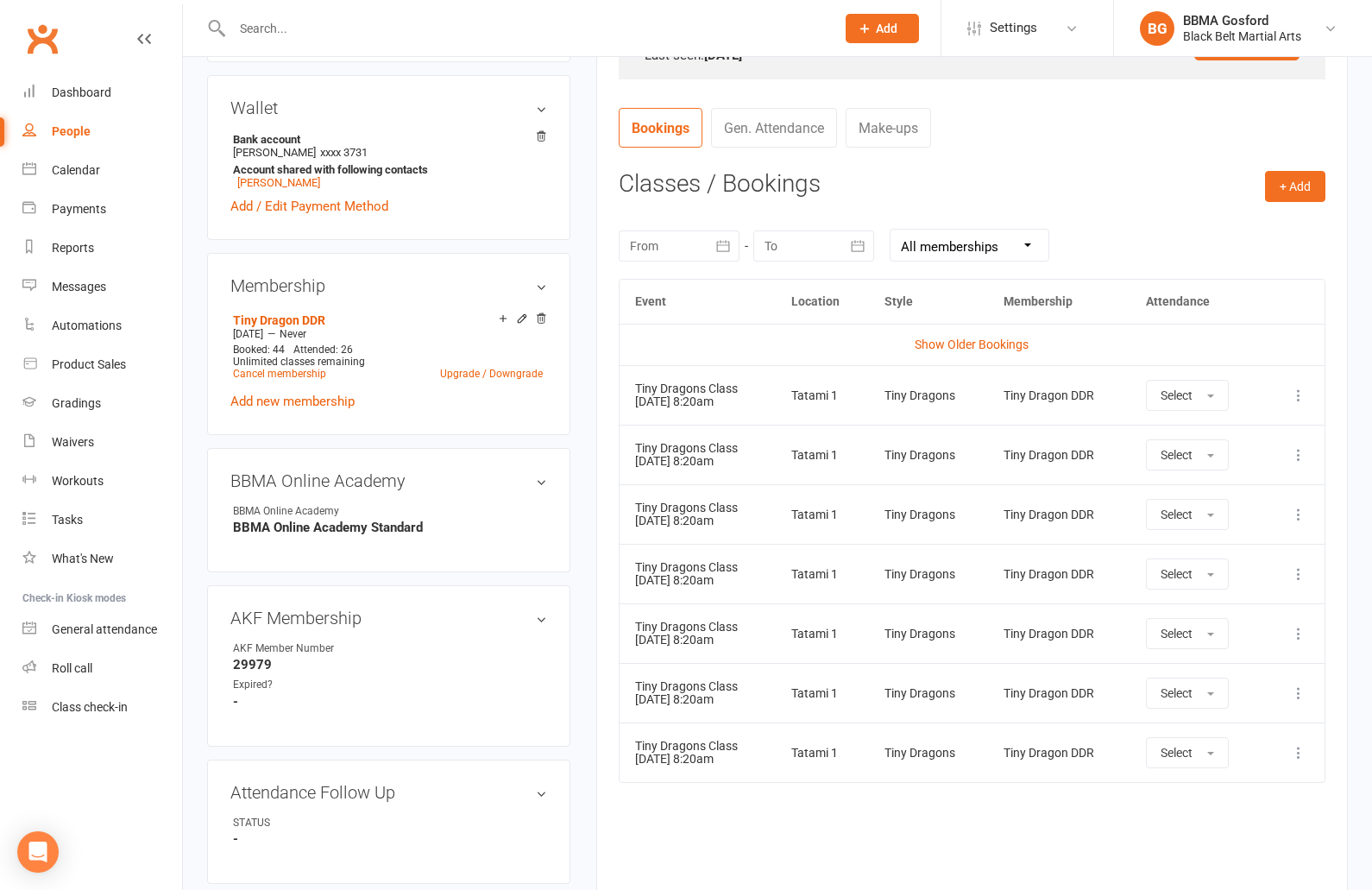
scroll to position [606, 0]
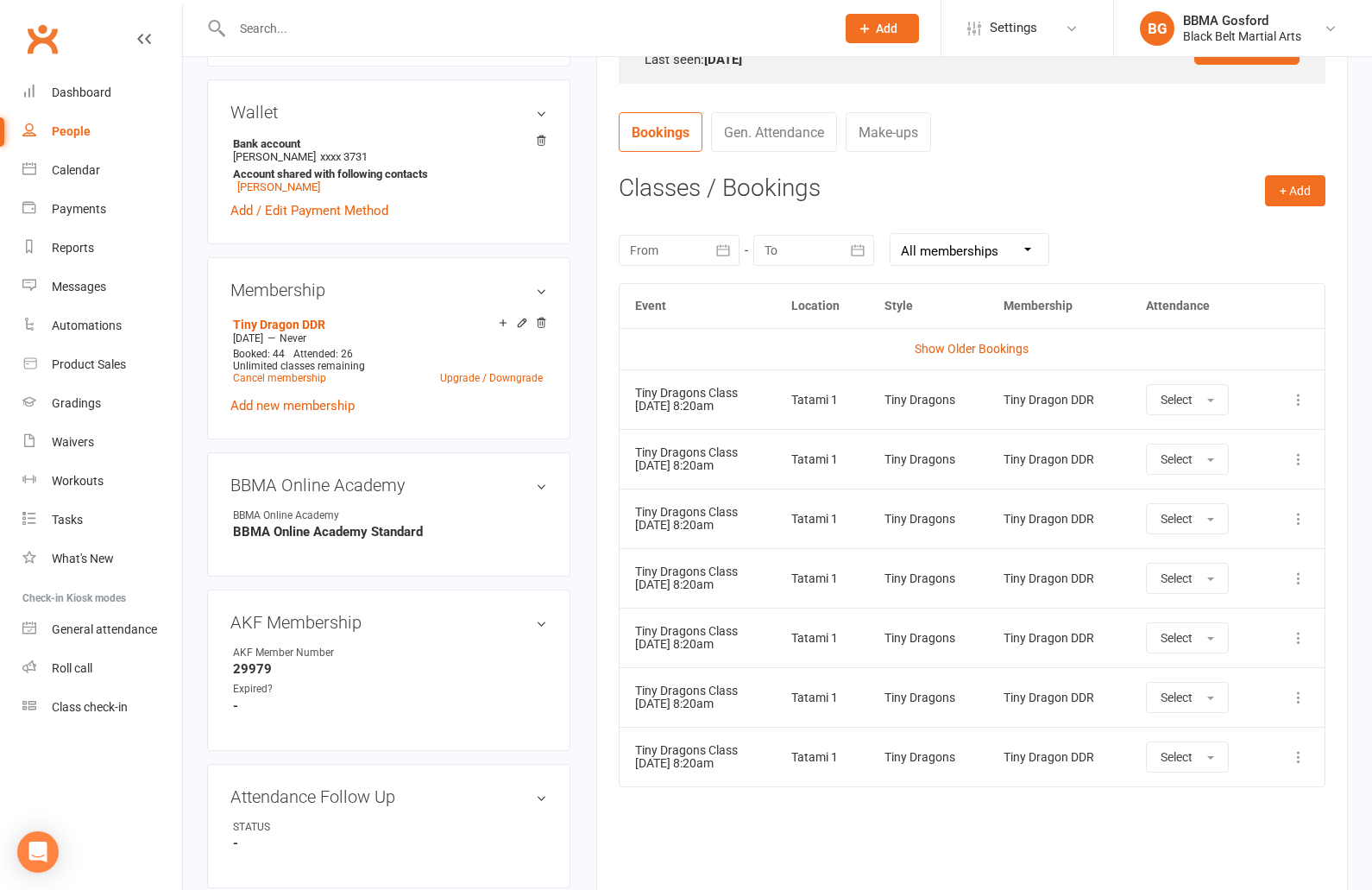
click at [719, 251] on icon "button" at bounding box center [724, 250] width 18 height 18
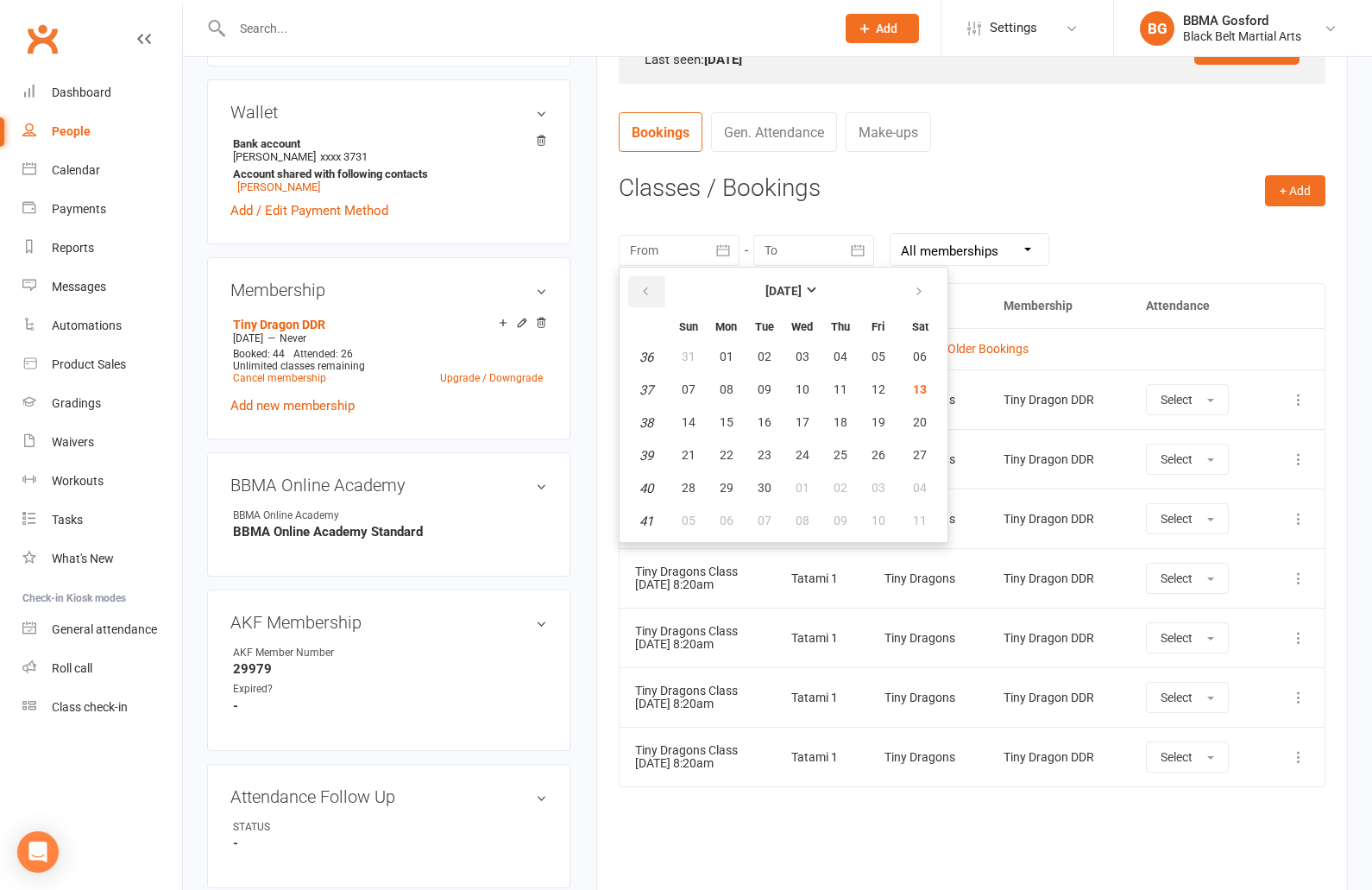
click at [645, 292] on icon "button" at bounding box center [645, 291] width 12 height 14
click at [684, 456] on span "20" at bounding box center [688, 455] width 14 height 14
type input "[DATE]"
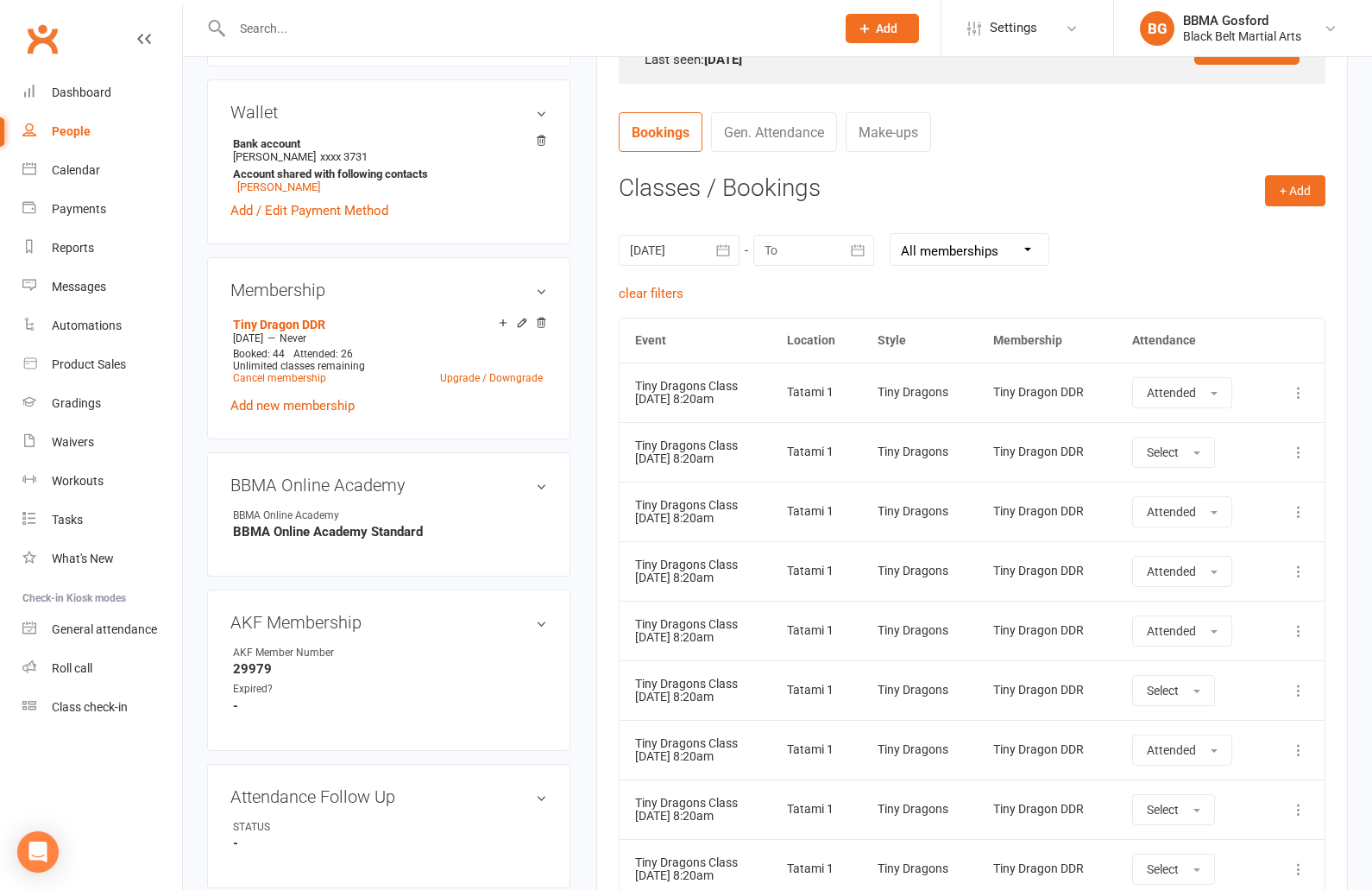
click at [853, 252] on icon "button" at bounding box center [858, 249] width 13 height 11
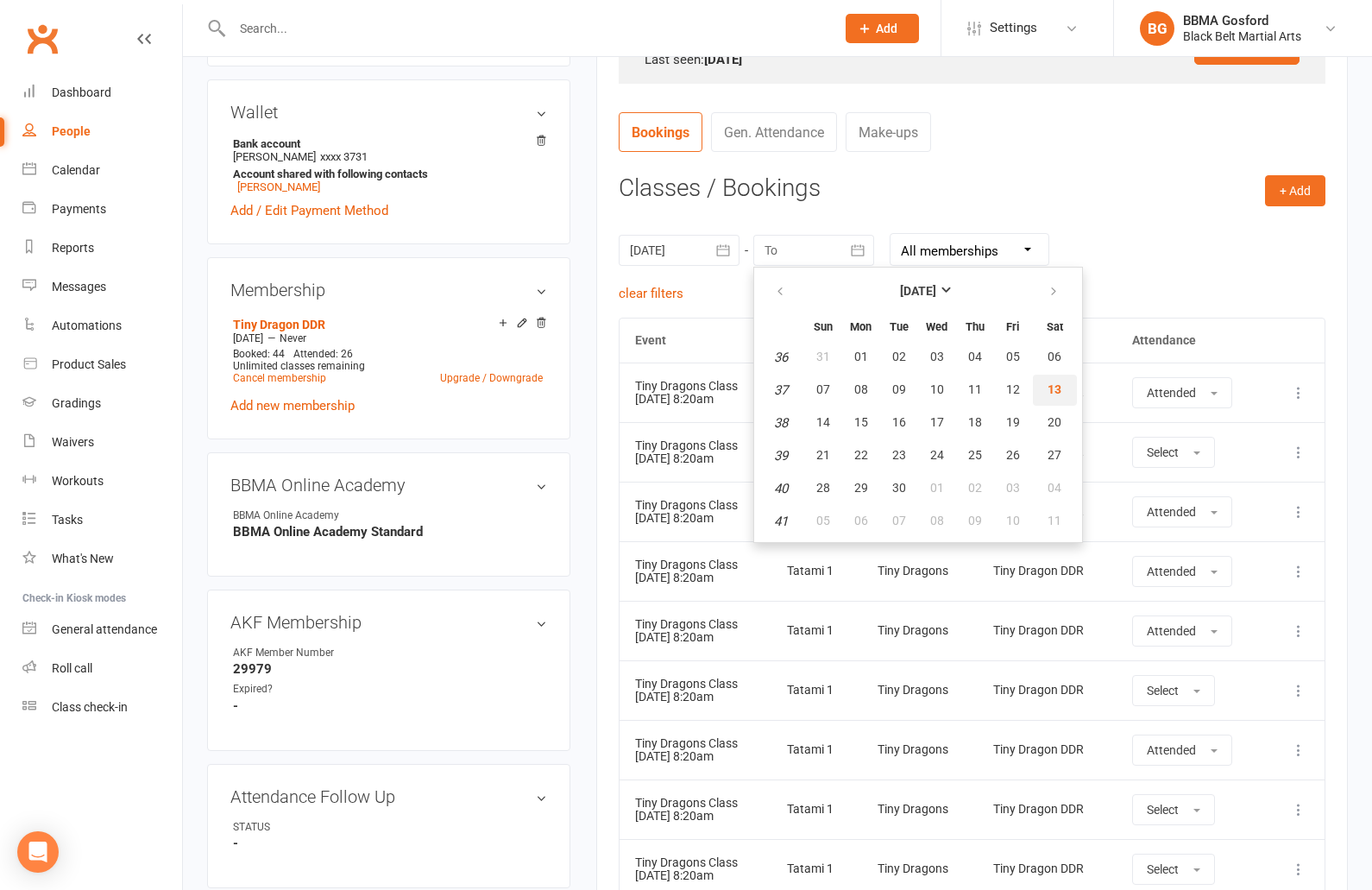
click at [1054, 387] on span "13" at bounding box center [1055, 389] width 14 height 14
type input "[DATE]"
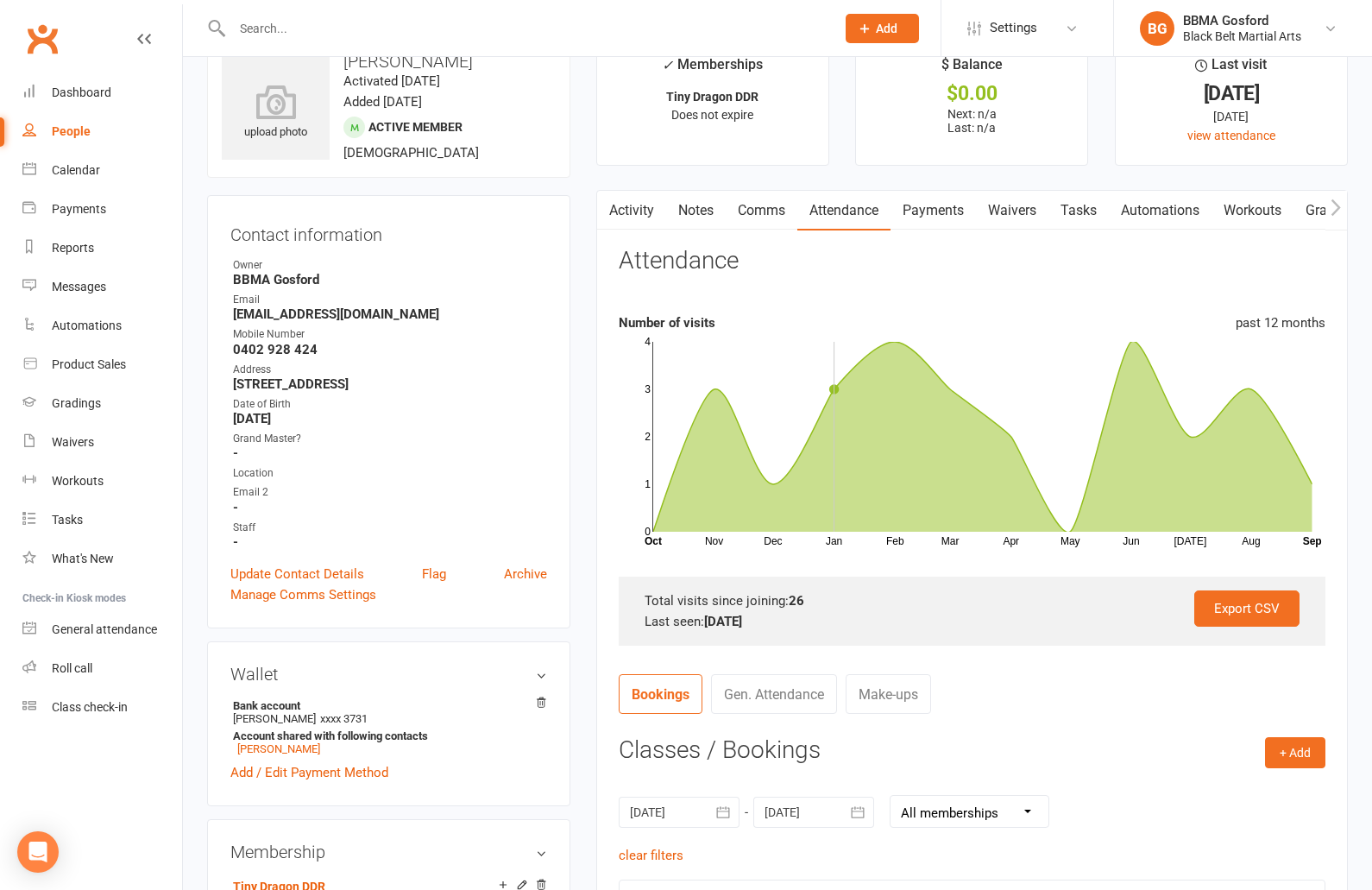
scroll to position [0, 0]
